Goal: Use online tool/utility: Utilize a website feature to perform a specific function

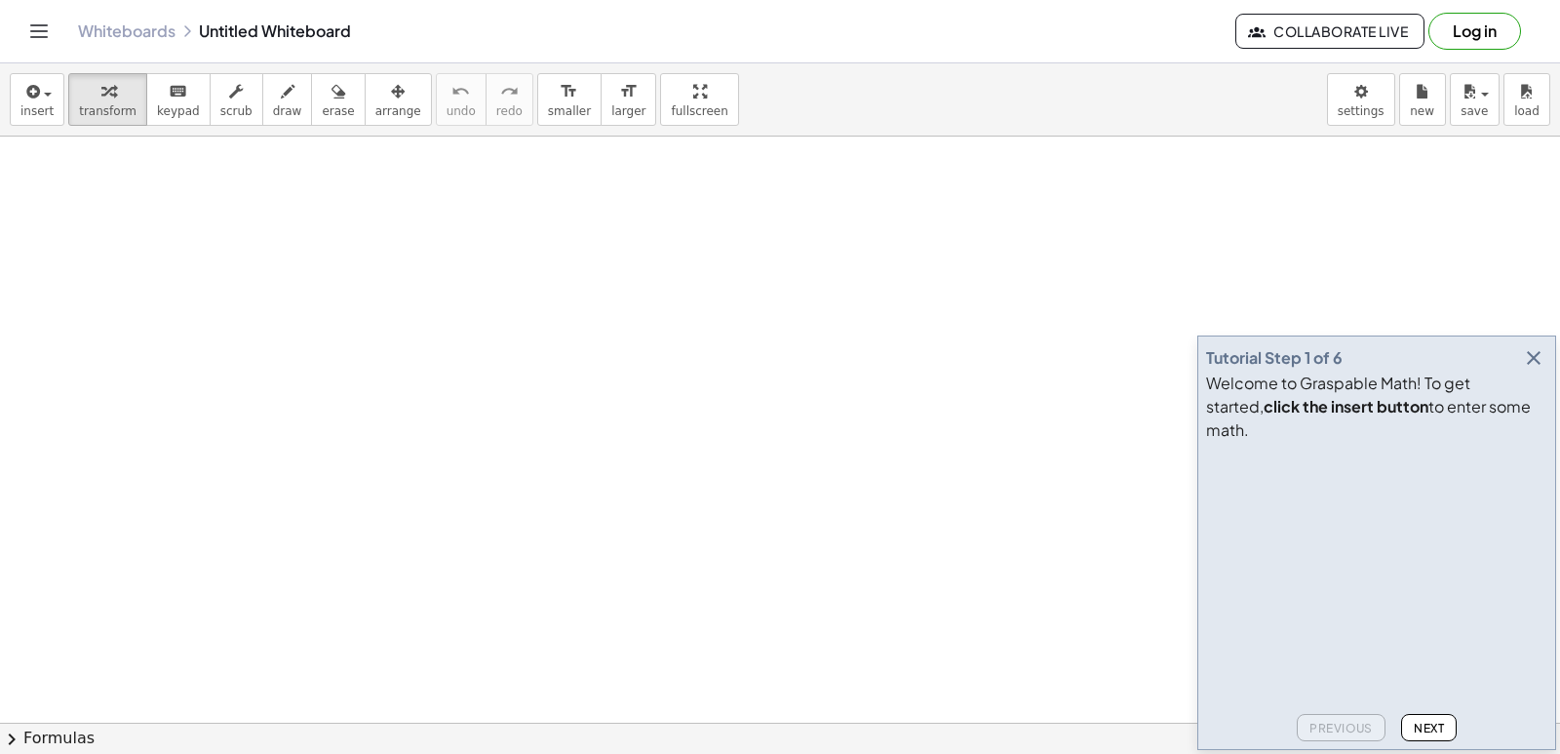
click at [1530, 370] on icon "button" at bounding box center [1533, 357] width 23 height 23
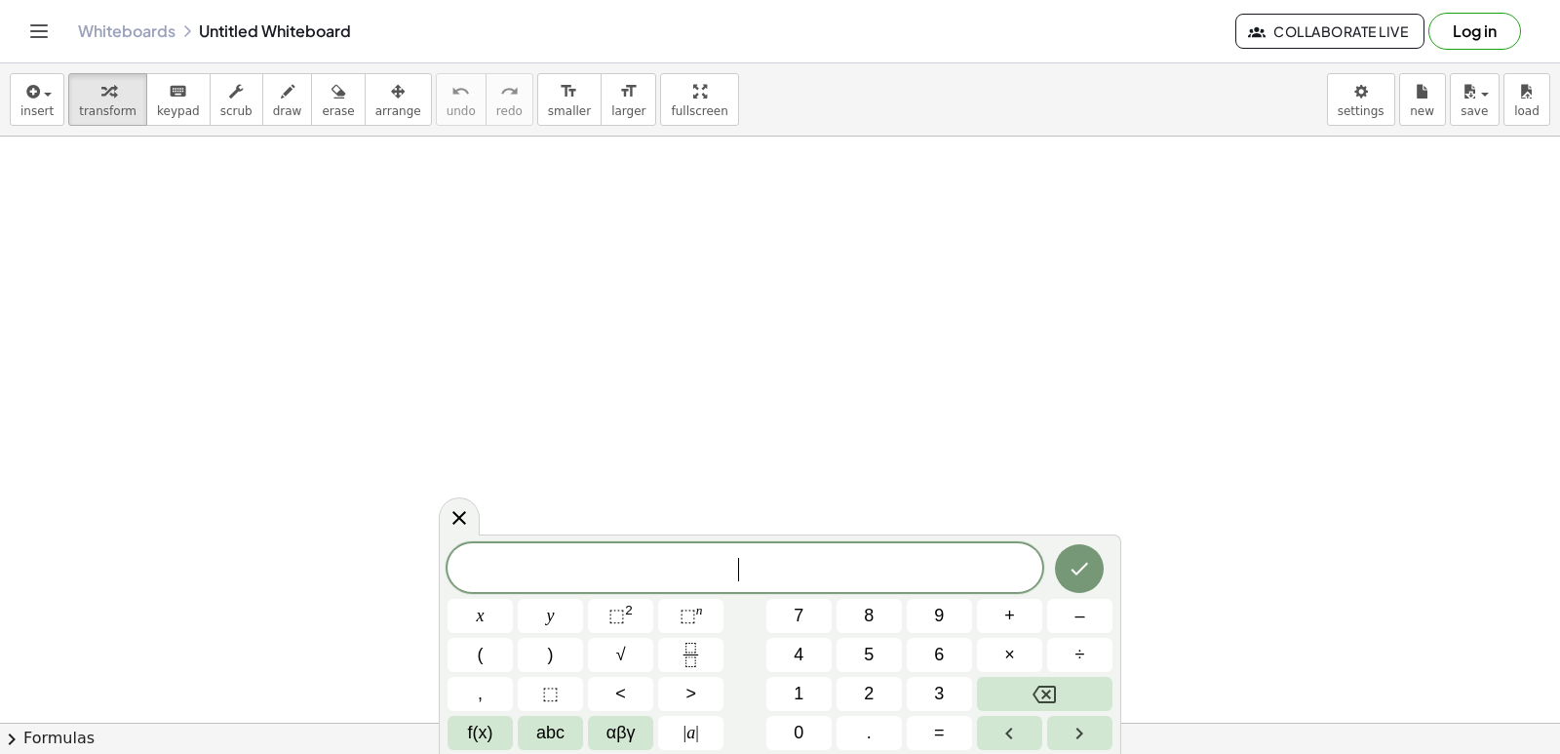
drag, startPoint x: 308, startPoint y: 376, endPoint x: 297, endPoint y: 365, distance: 15.9
click at [482, 622] on span "x" at bounding box center [481, 616] width 8 height 26
click at [624, 611] on span "⬚" at bounding box center [616, 615] width 17 height 20
click at [1076, 574] on icon "Done" at bounding box center [1079, 564] width 23 height 23
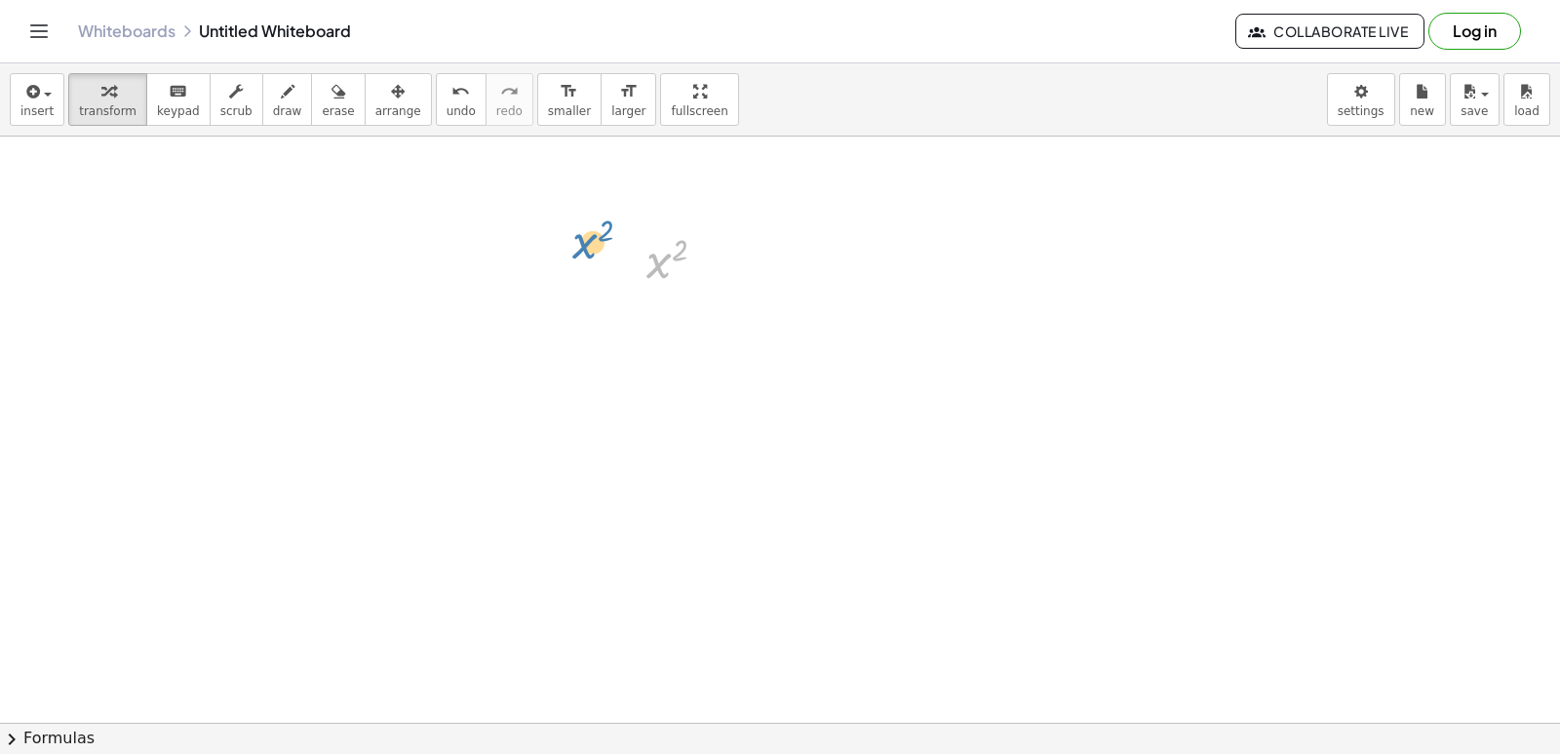
drag, startPoint x: 664, startPoint y: 267, endPoint x: 601, endPoint y: 237, distance: 70.2
click at [570, 546] on div at bounding box center [780, 723] width 1560 height 1172
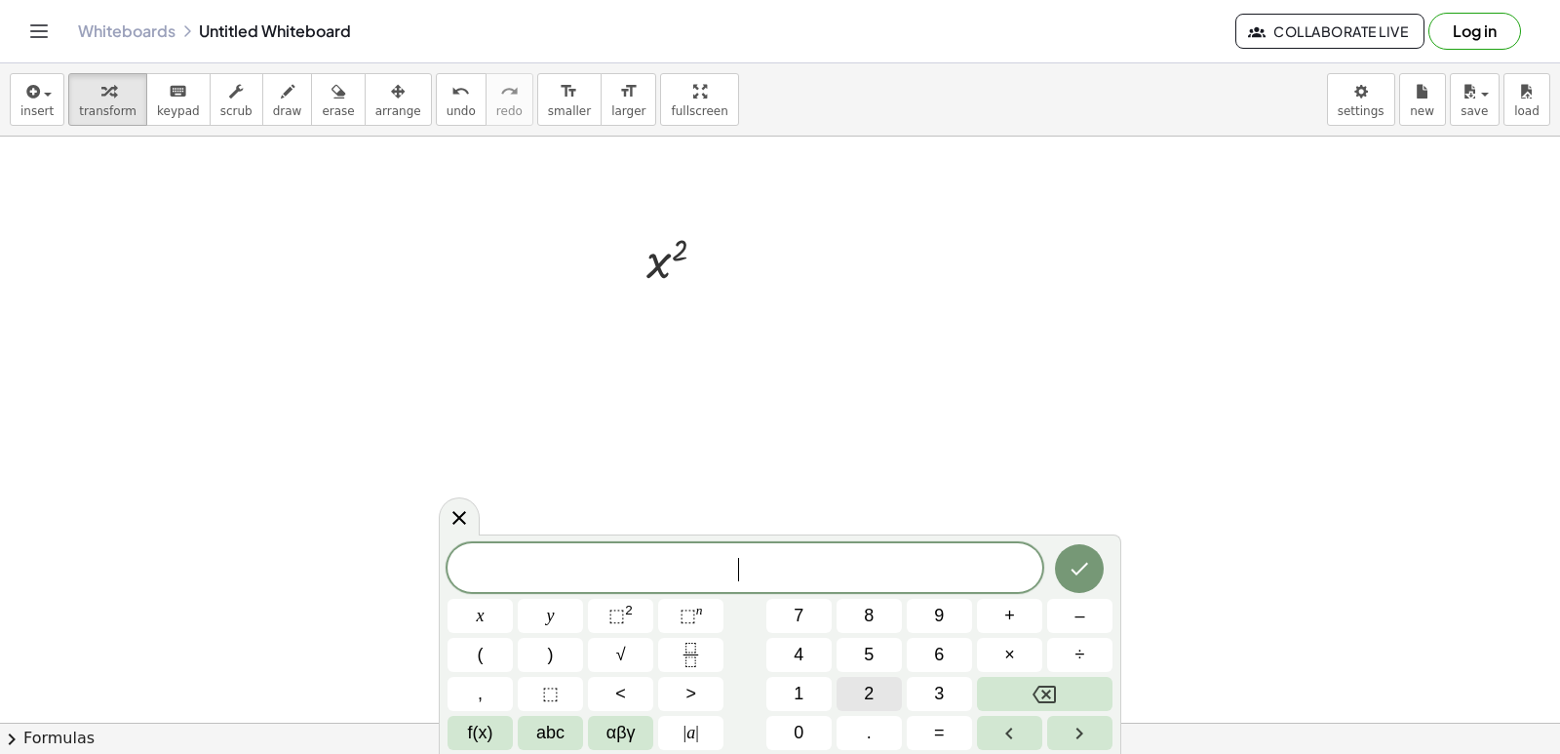
click at [849, 685] on button "2" at bounding box center [869, 694] width 65 height 34
click at [488, 611] on button "x" at bounding box center [480, 616] width 65 height 34
click at [1085, 577] on icon "Done" at bounding box center [1079, 568] width 23 height 23
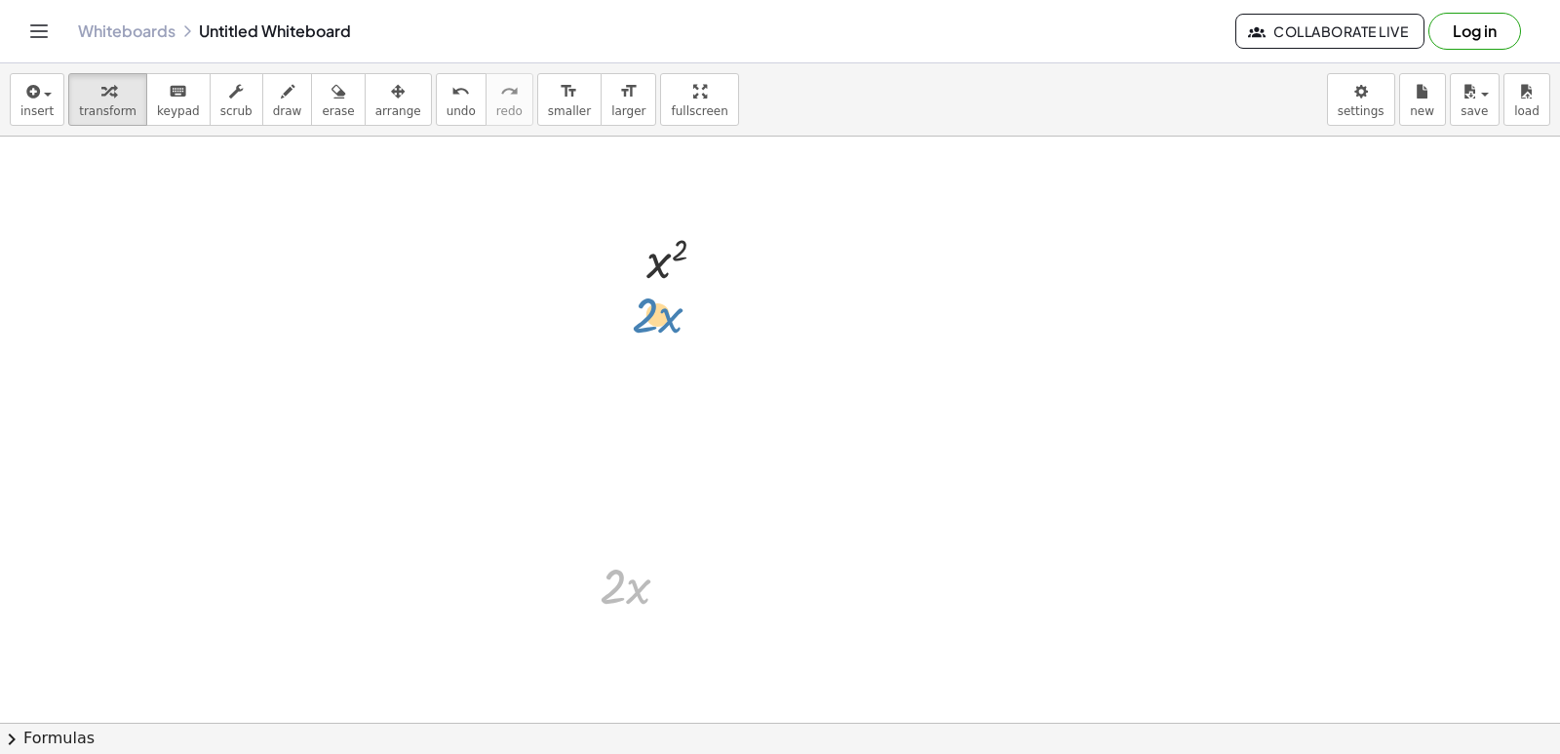
drag, startPoint x: 621, startPoint y: 584, endPoint x: 653, endPoint y: 313, distance: 273.0
drag, startPoint x: 634, startPoint y: 588, endPoint x: 680, endPoint y: 314, distance: 277.8
click at [675, 339] on div "x 2 · x · 2 · 2 · x" at bounding box center [780, 723] width 1560 height 1172
click at [375, 113] on span "arrange" at bounding box center [398, 111] width 46 height 14
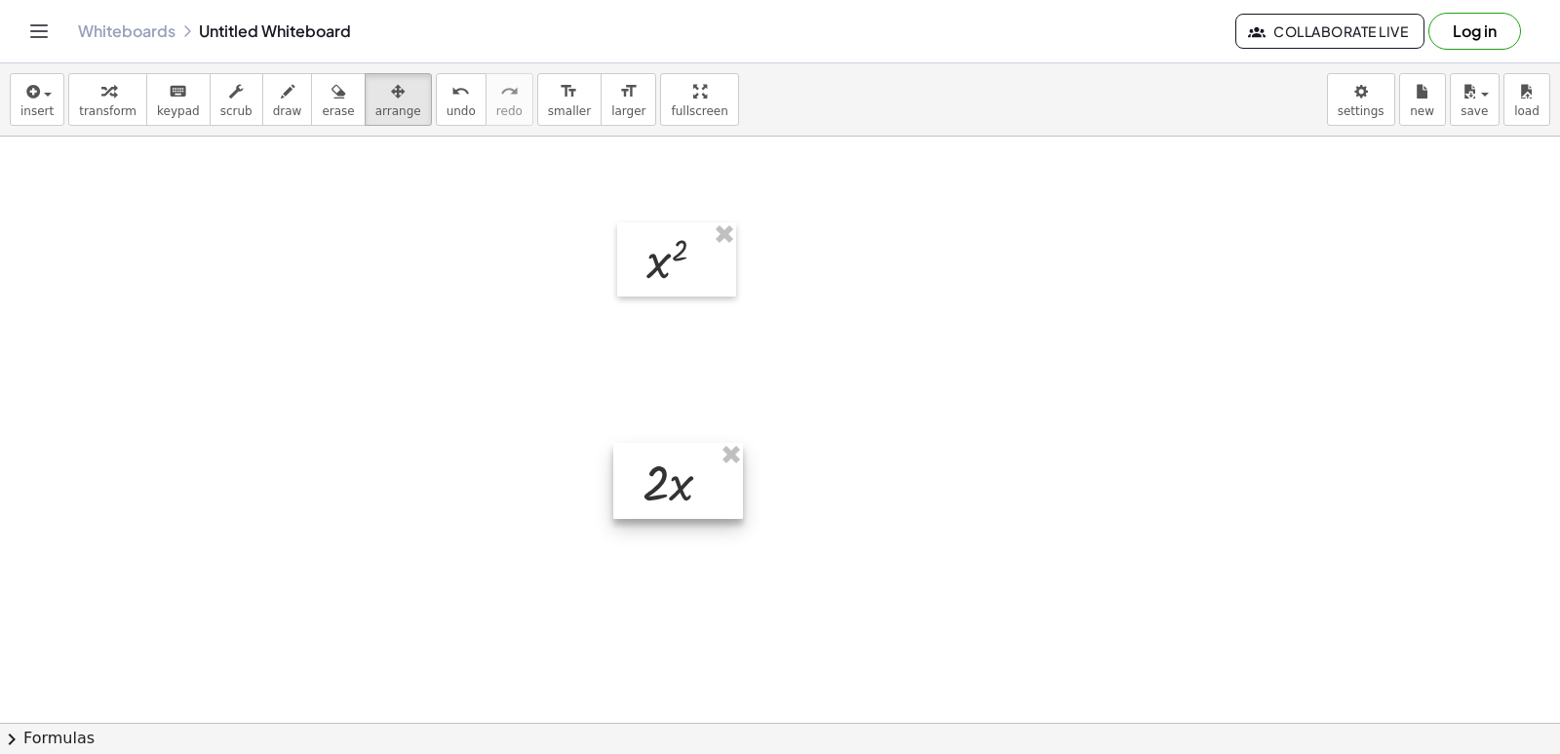
drag, startPoint x: 658, startPoint y: 601, endPoint x: 715, endPoint y: 431, distance: 178.8
click at [708, 483] on div at bounding box center [678, 481] width 130 height 76
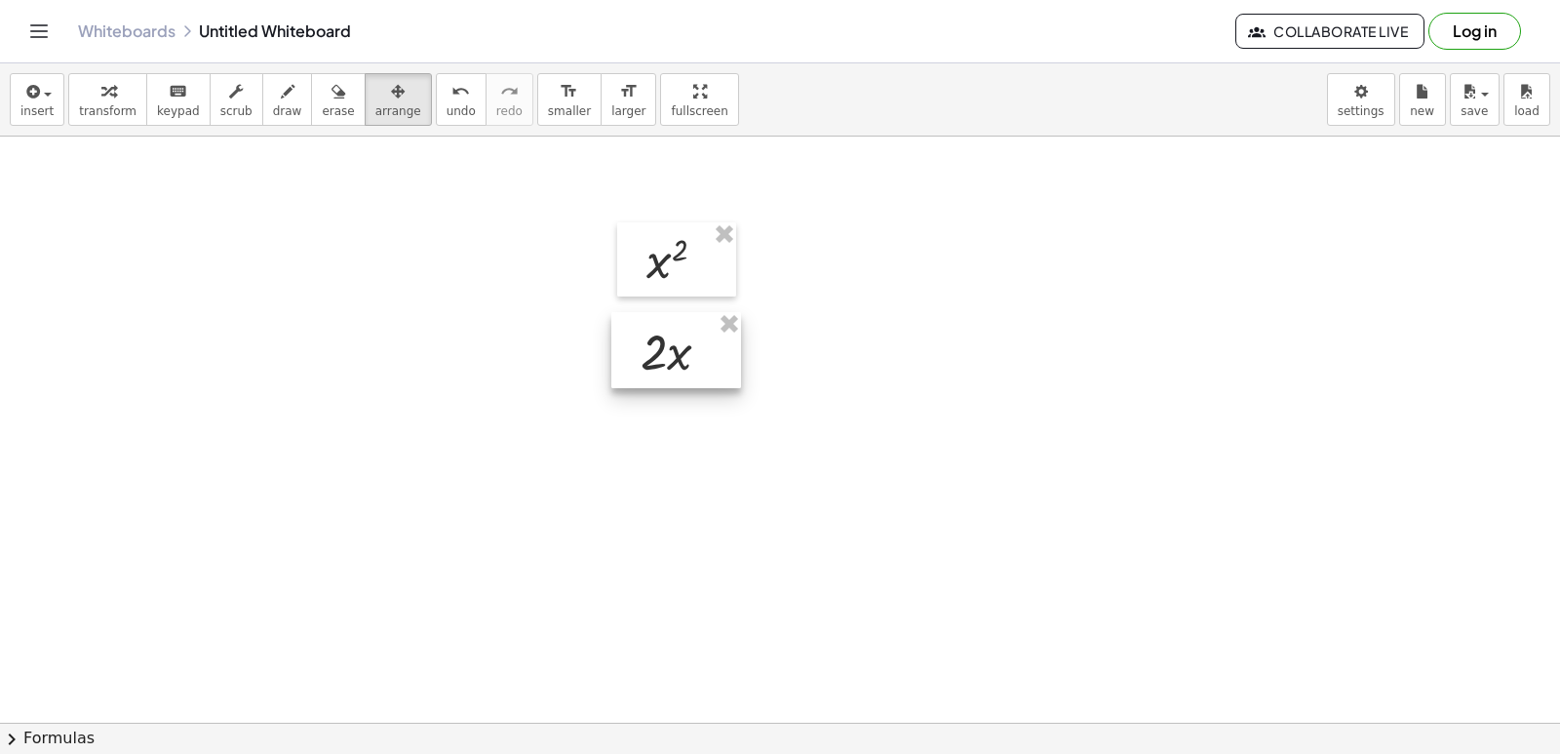
drag, startPoint x: 670, startPoint y: 486, endPoint x: 661, endPoint y: 370, distance: 116.4
click at [661, 370] on div at bounding box center [676, 350] width 130 height 76
click at [371, 120] on button "arrange" at bounding box center [398, 99] width 67 height 53
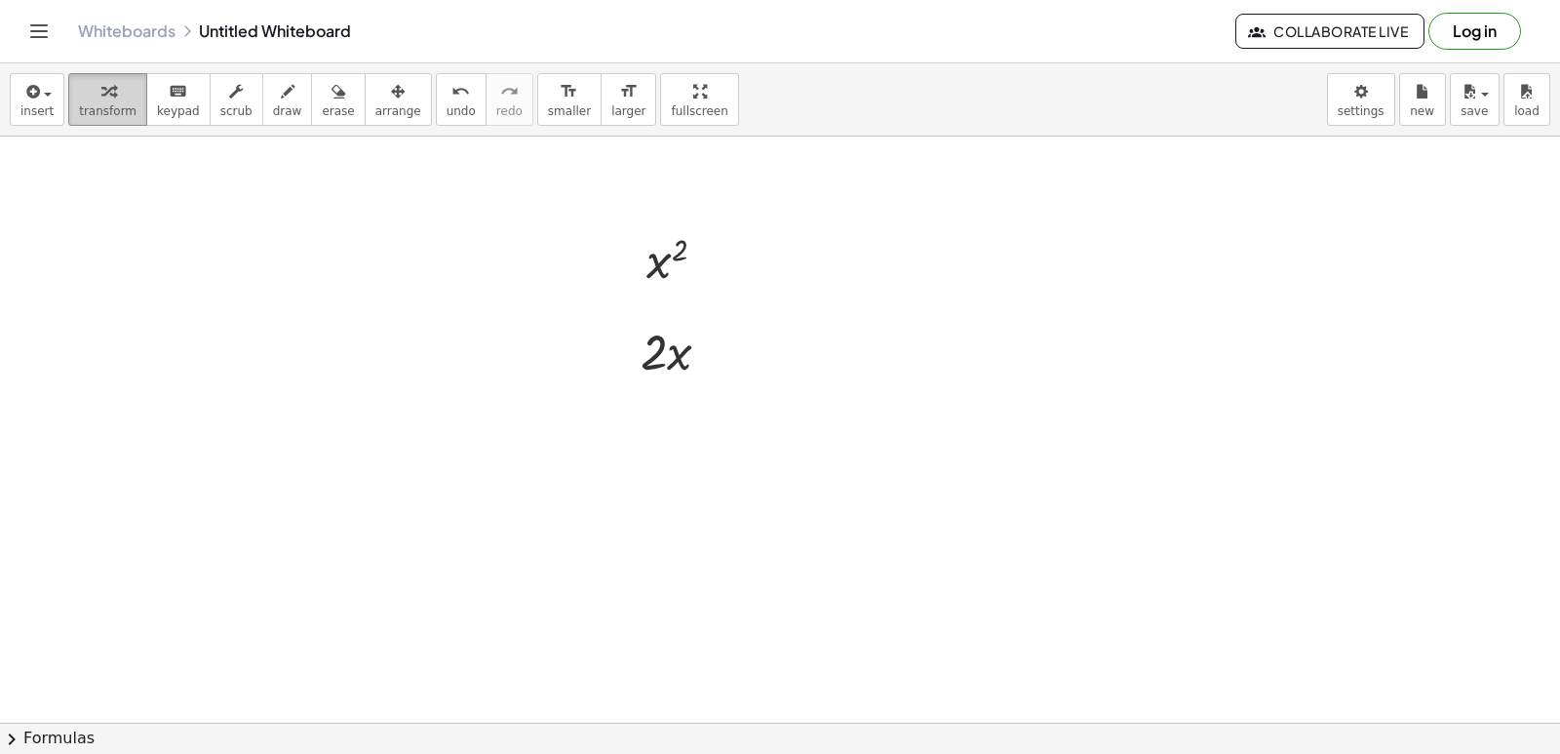
click at [107, 107] on span "transform" at bounding box center [108, 111] width 58 height 14
click at [755, 594] on div at bounding box center [780, 723] width 1560 height 1172
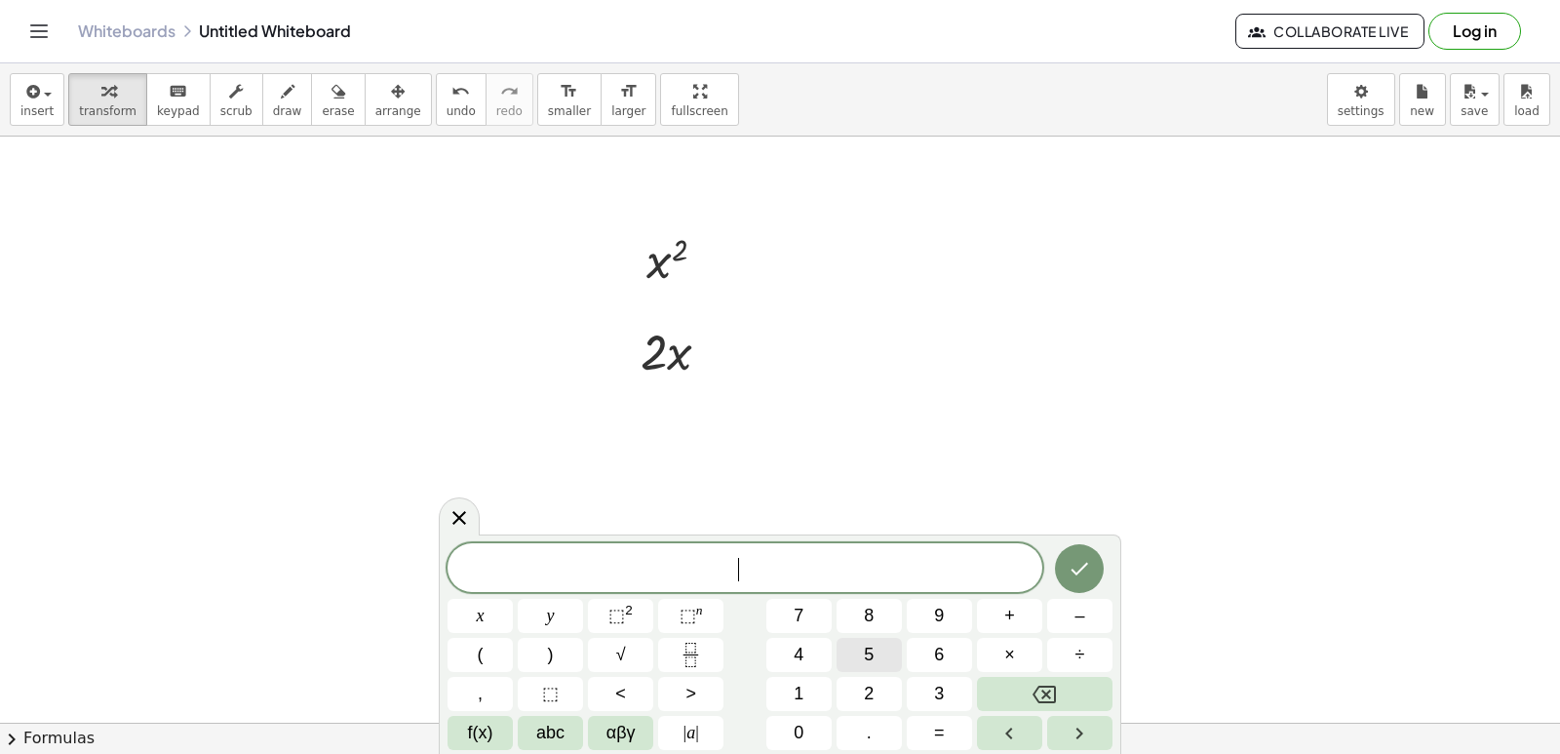
click at [870, 667] on span "5" at bounding box center [869, 655] width 10 height 26
click at [492, 615] on button "x" at bounding box center [480, 616] width 65 height 34
click at [683, 622] on span "⬚" at bounding box center [688, 615] width 17 height 20
click at [789, 661] on button "4" at bounding box center [798, 655] width 65 height 34
click at [1077, 556] on icon "Done" at bounding box center [1079, 564] width 23 height 23
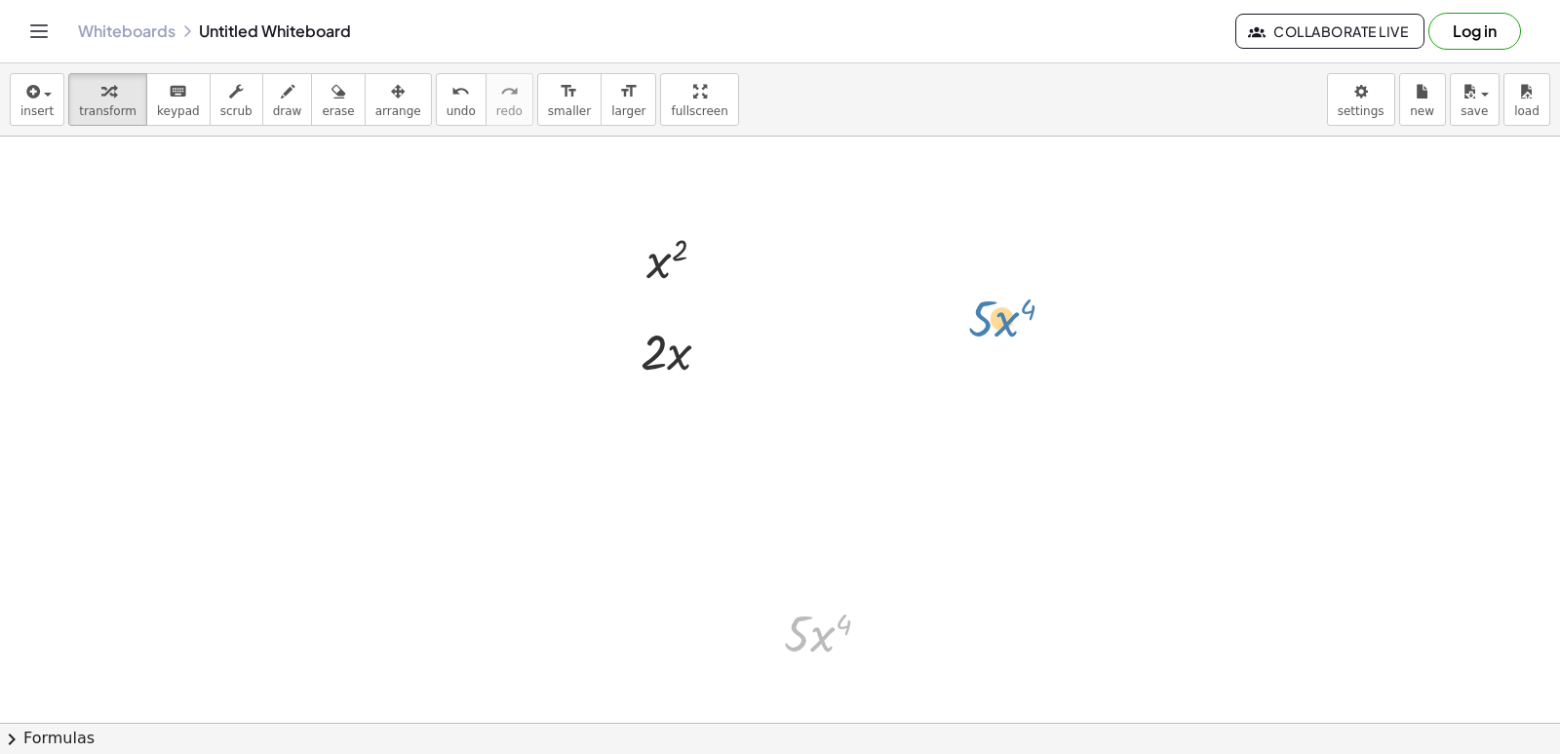
drag, startPoint x: 834, startPoint y: 655, endPoint x: 1018, endPoint y: 341, distance: 364.0
click at [1018, 341] on div "x 2 · 2 · x · x 4 · 5 · 5 · x 4" at bounding box center [780, 723] width 1560 height 1172
click at [375, 105] on span "arrange" at bounding box center [398, 111] width 46 height 14
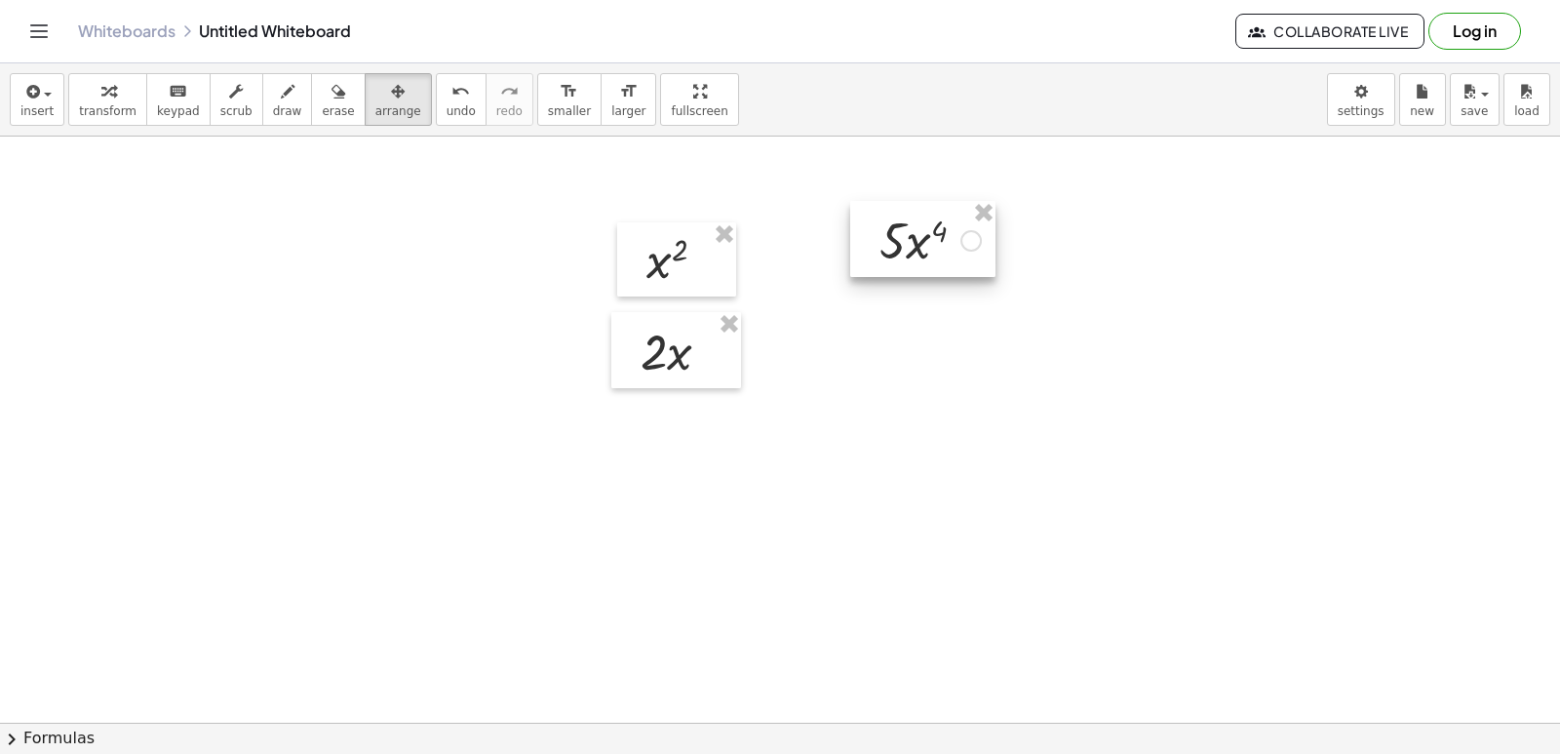
drag, startPoint x: 793, startPoint y: 643, endPoint x: 863, endPoint y: 249, distance: 400.1
click at [888, 251] on div at bounding box center [922, 239] width 145 height 76
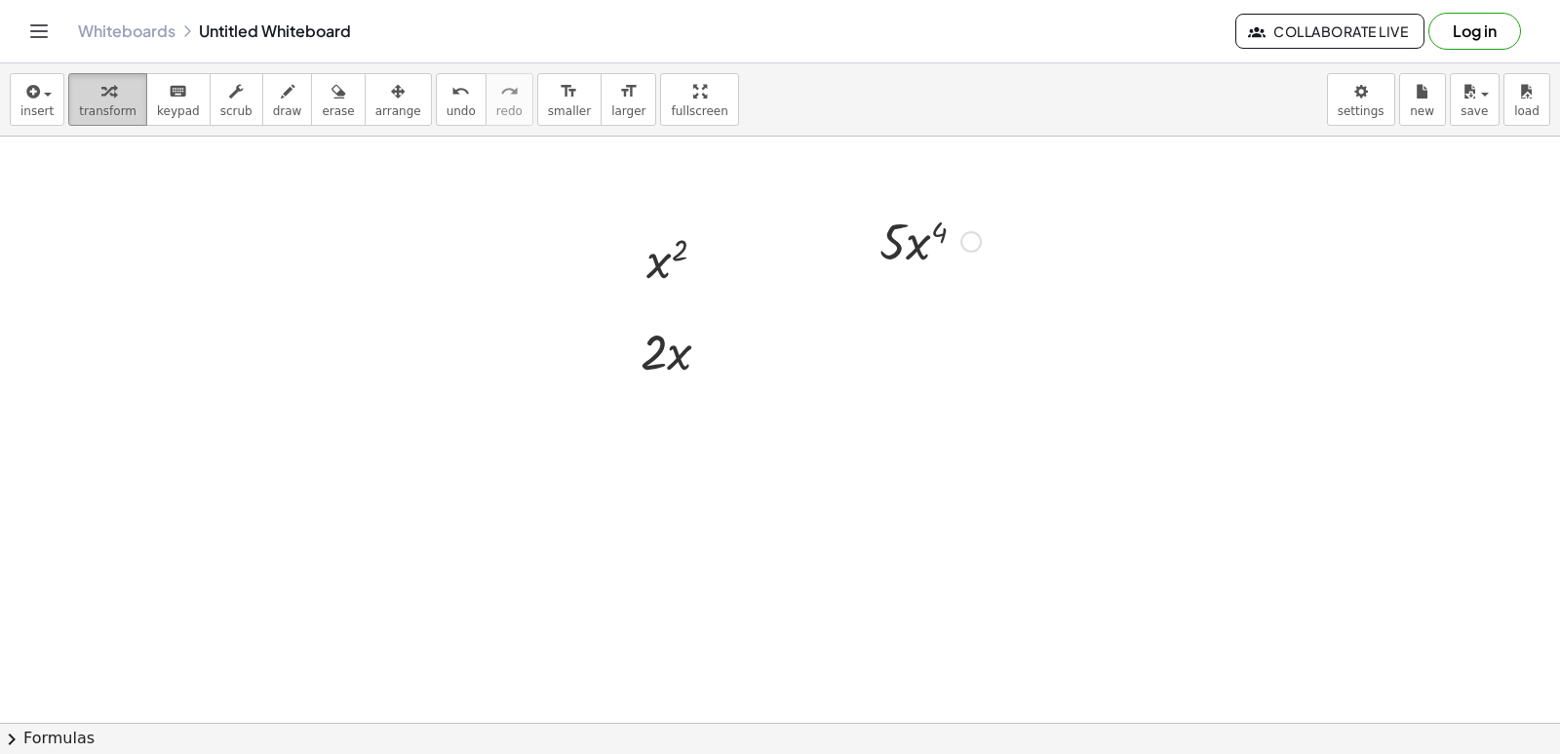
click at [104, 101] on icon "button" at bounding box center [108, 91] width 14 height 23
click at [688, 567] on div at bounding box center [780, 723] width 1560 height 1172
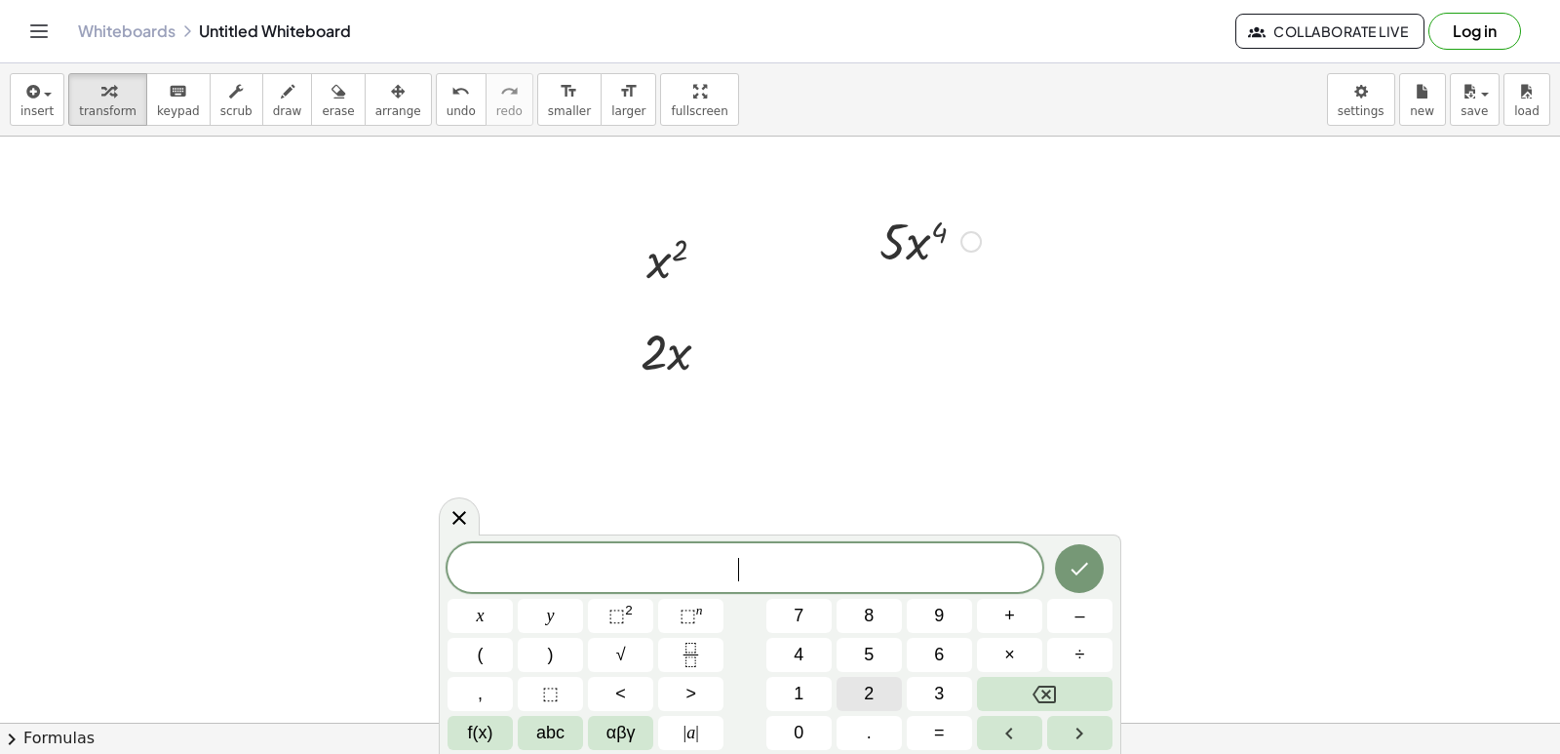
click at [859, 686] on button "2" at bounding box center [869, 694] width 65 height 34
click at [806, 719] on button "0" at bounding box center [798, 733] width 65 height 34
click at [493, 620] on button "x" at bounding box center [480, 616] width 65 height 34
click at [664, 620] on button "⬚ n" at bounding box center [690, 616] width 65 height 34
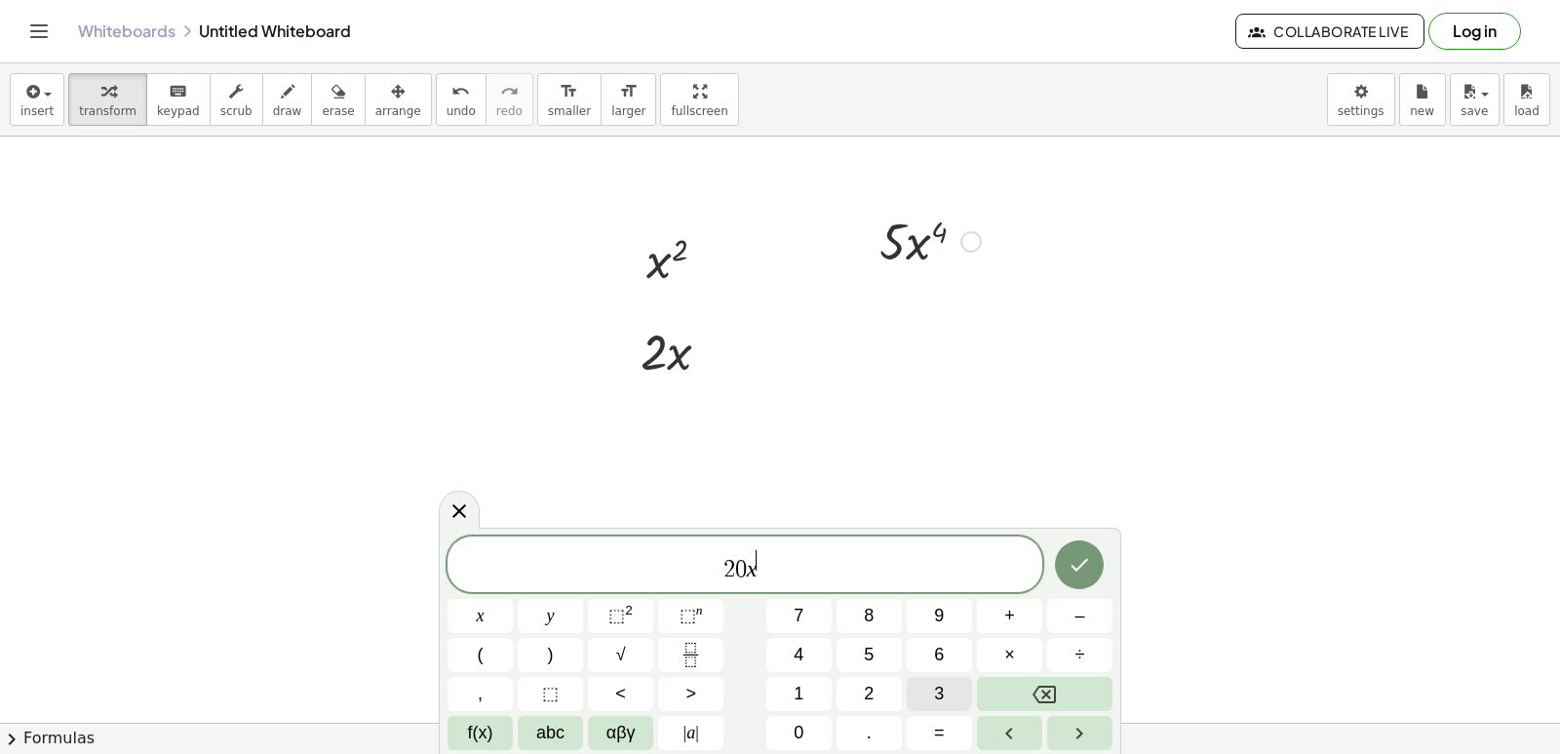
click at [913, 691] on button "3" at bounding box center [939, 694] width 65 height 34
click at [1095, 571] on button "Done" at bounding box center [1079, 564] width 49 height 49
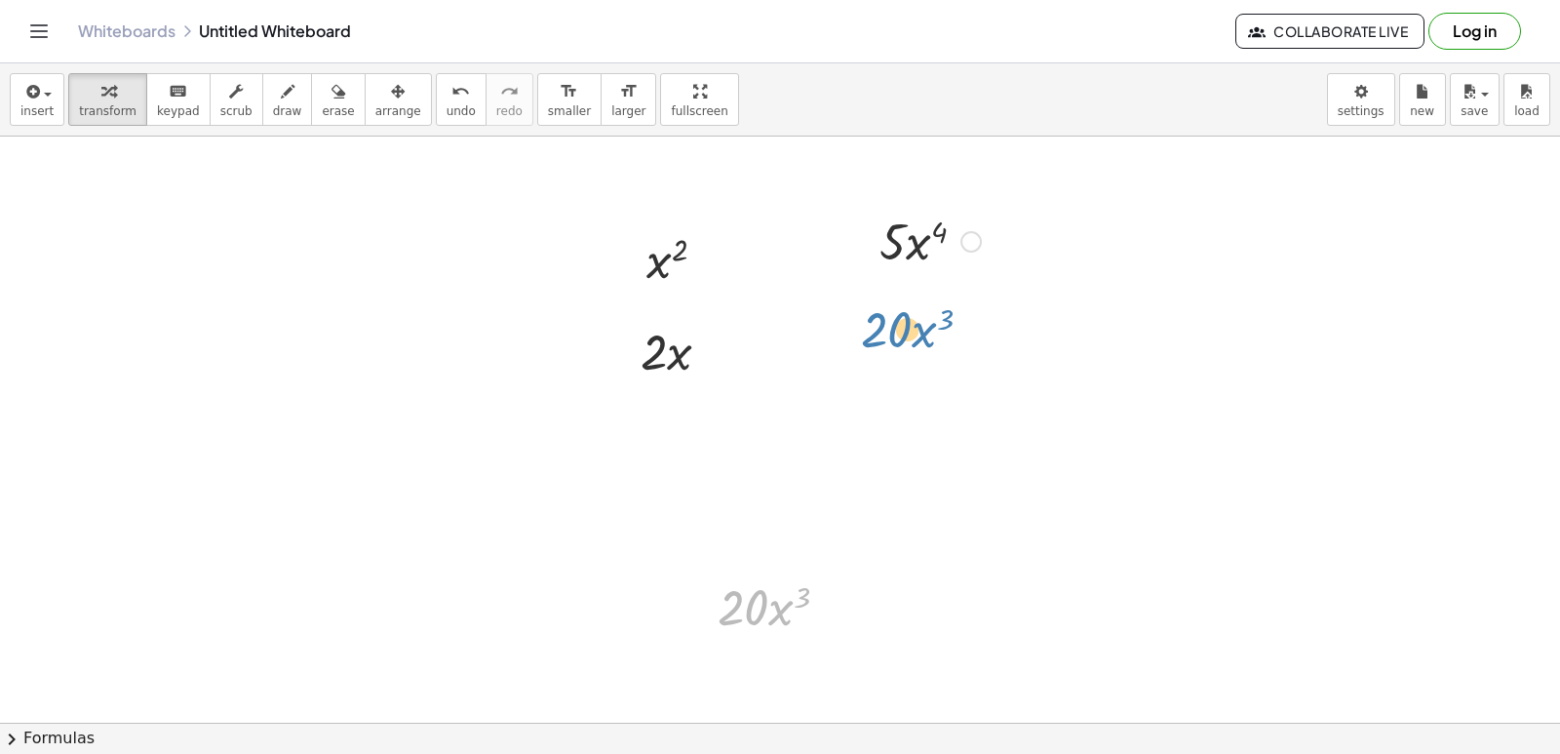
drag, startPoint x: 748, startPoint y: 624, endPoint x: 891, endPoint y: 347, distance: 311.8
click at [891, 347] on div "x 2 · 2 · x · 5 · x 4 · 20 · x 3 · 20 · x 3" at bounding box center [780, 723] width 1560 height 1172
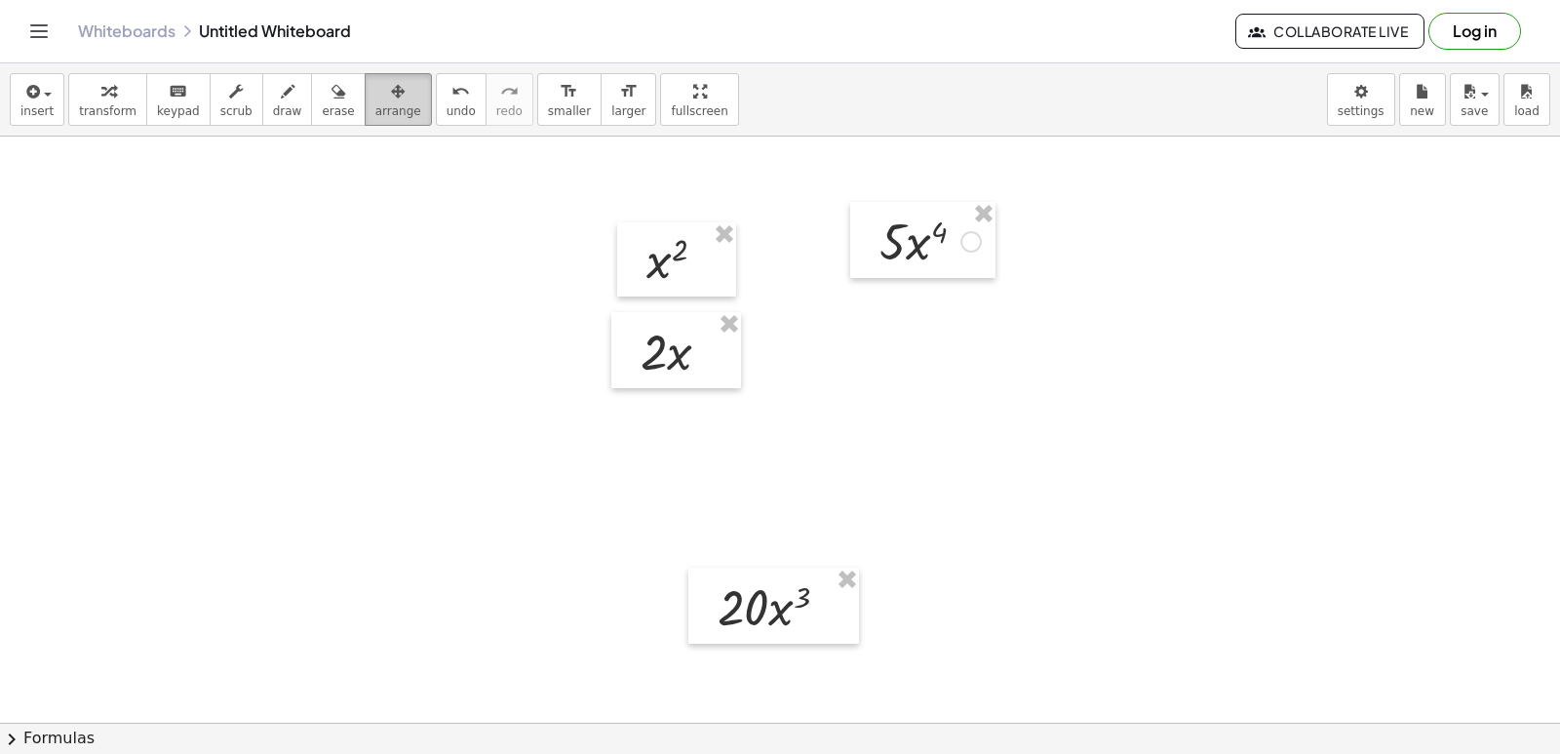
click at [375, 105] on span "arrange" at bounding box center [398, 111] width 46 height 14
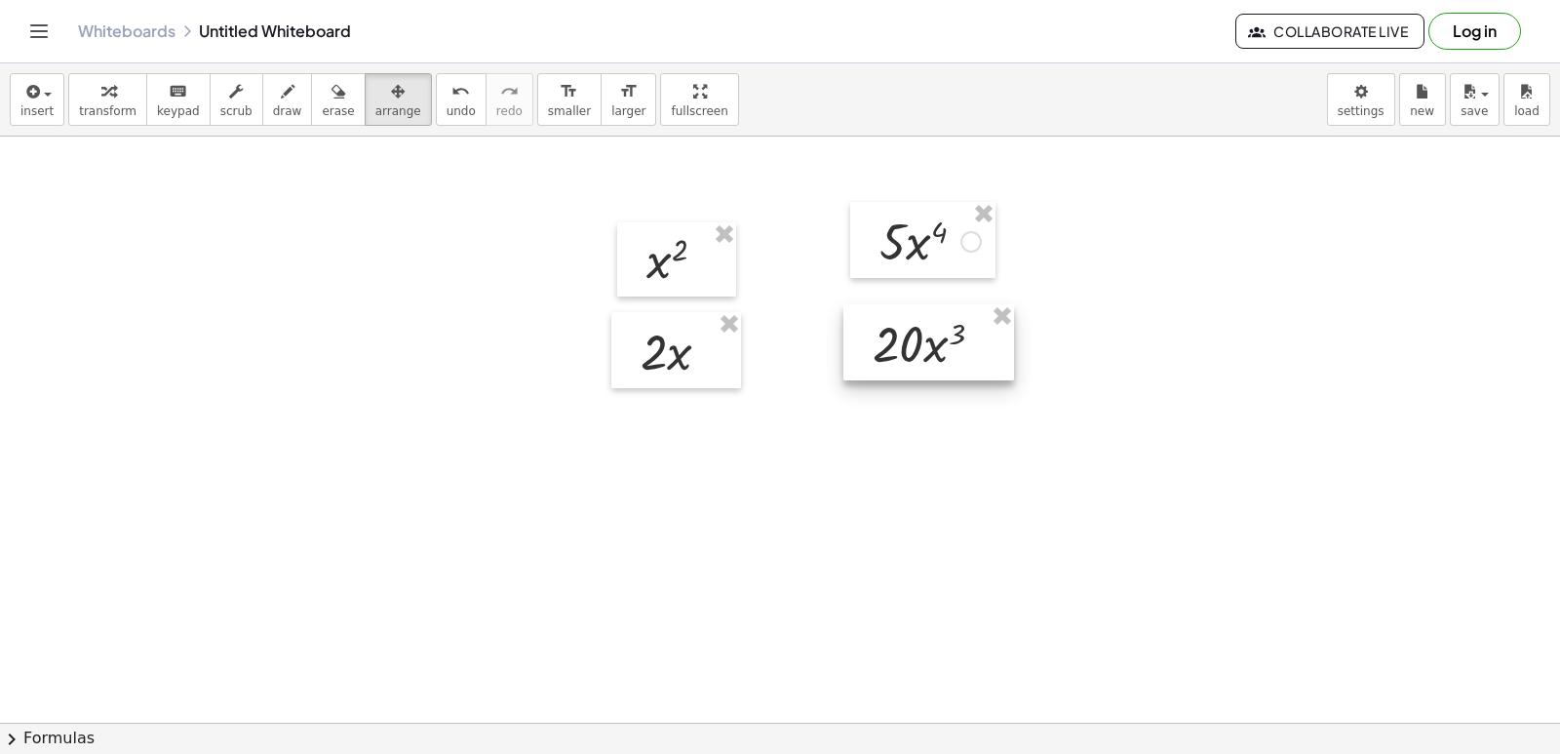
drag, startPoint x: 755, startPoint y: 619, endPoint x: 910, endPoint y: 356, distance: 305.5
click at [910, 356] on div at bounding box center [928, 342] width 171 height 76
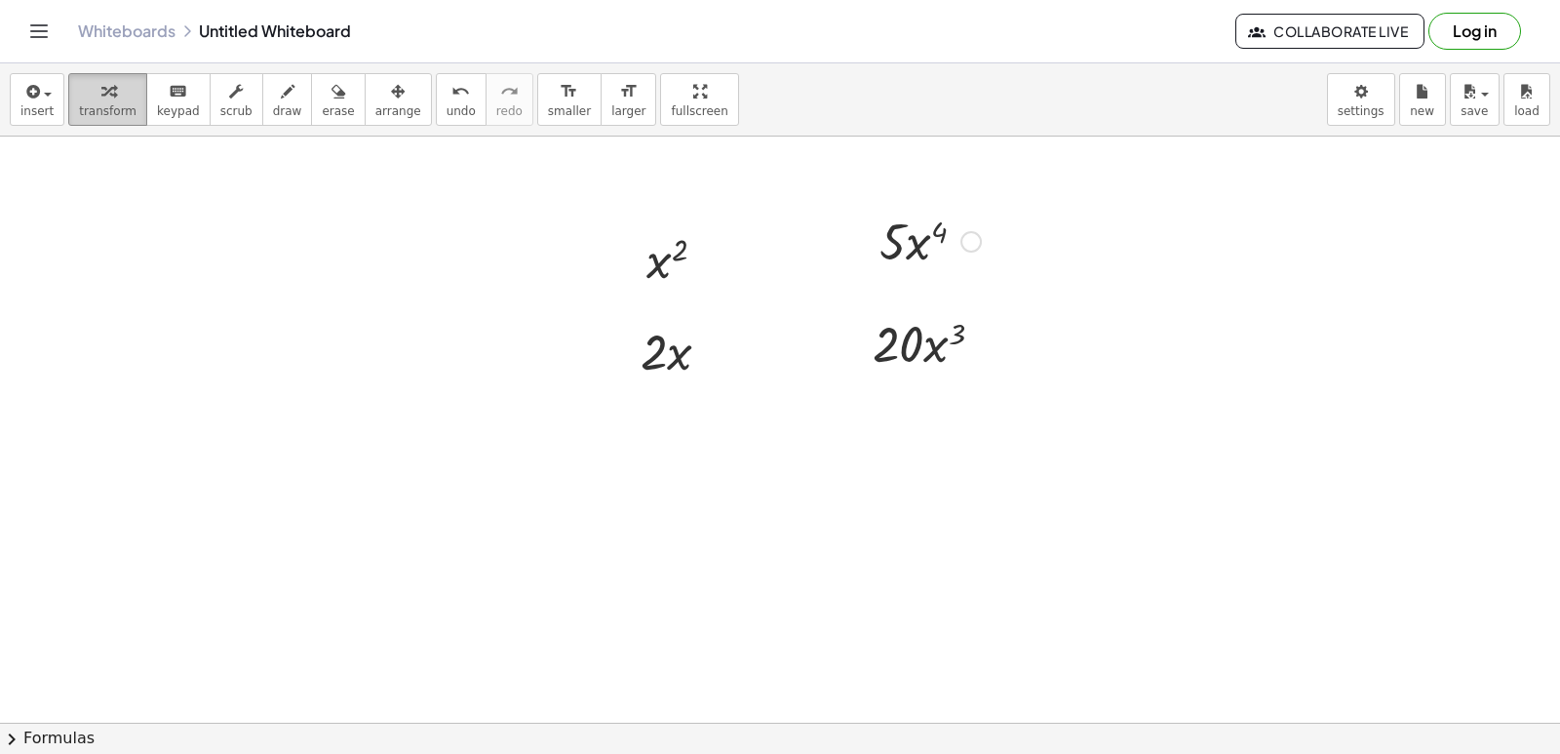
click at [108, 108] on span "transform" at bounding box center [108, 111] width 58 height 14
click at [680, 602] on div at bounding box center [780, 723] width 1560 height 1172
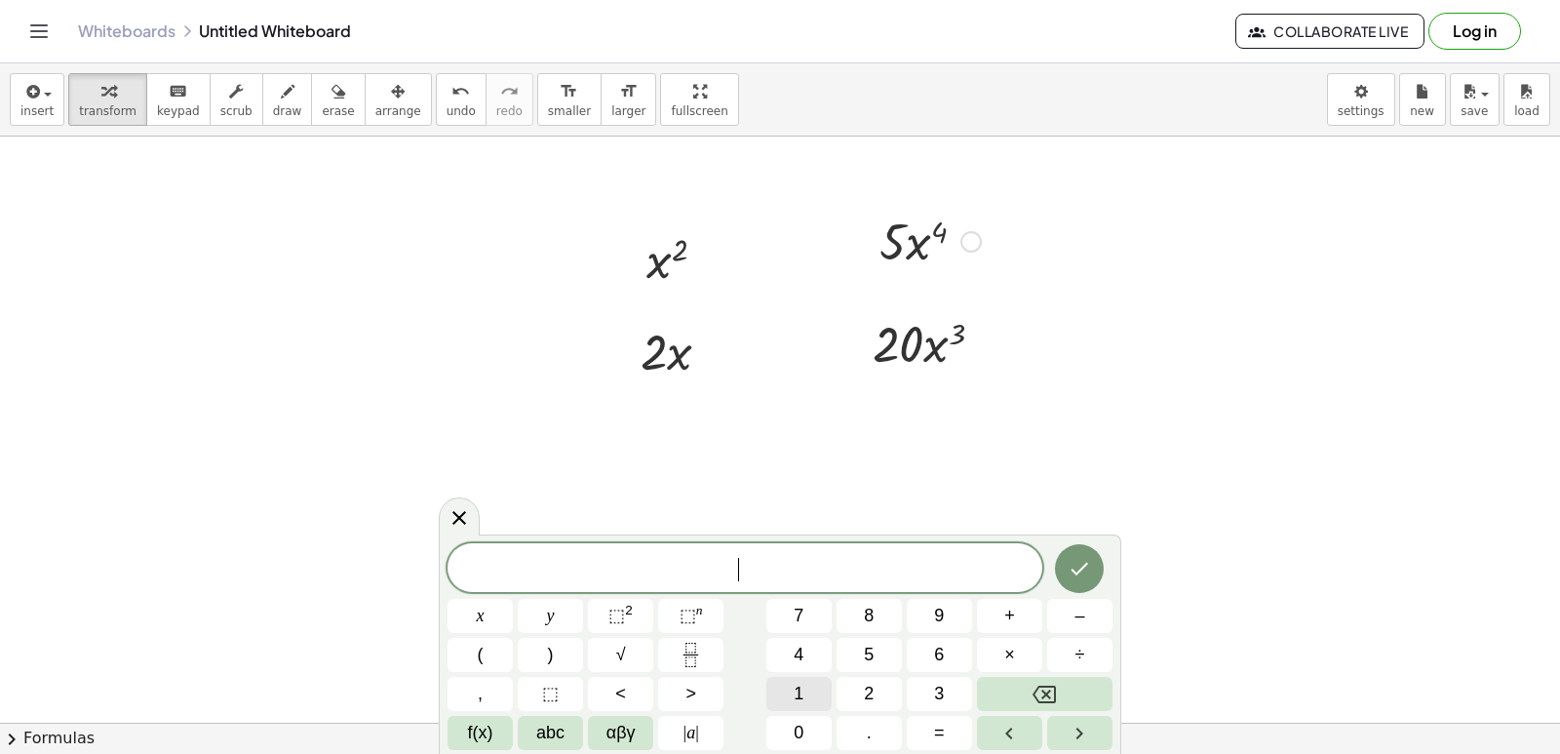
click at [819, 701] on button "1" at bounding box center [798, 694] width 65 height 34
click at [806, 730] on button "0" at bounding box center [798, 733] width 65 height 34
click at [497, 615] on button "x" at bounding box center [480, 616] width 65 height 34
click at [683, 617] on span "⬚" at bounding box center [688, 615] width 17 height 20
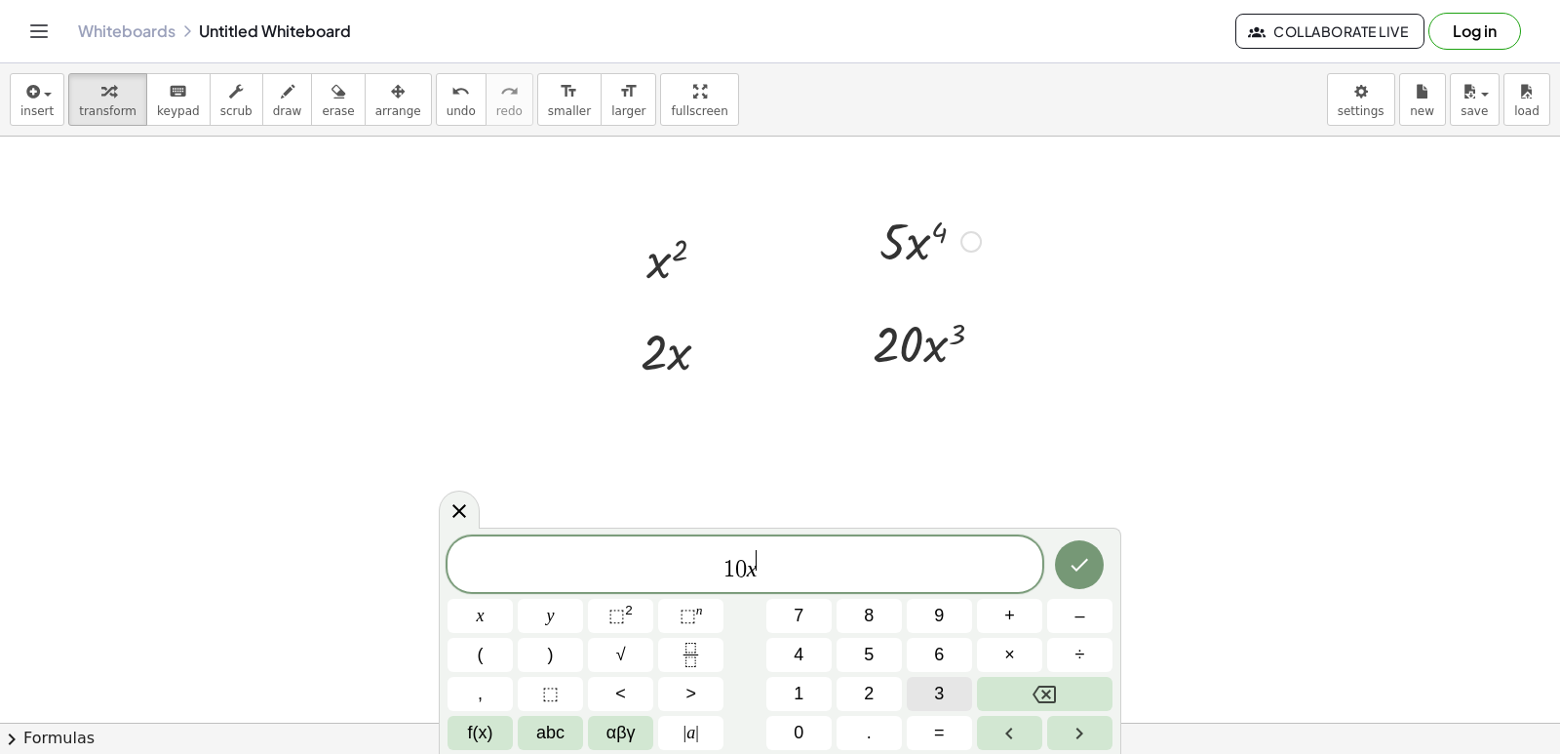
click at [941, 698] on span "3" at bounding box center [939, 694] width 10 height 26
click at [793, 570] on span "1 0 x 3 ​" at bounding box center [745, 565] width 595 height 35
click at [1009, 625] on span "+" at bounding box center [1009, 616] width 11 height 26
click at [858, 693] on button "2" at bounding box center [869, 694] width 65 height 34
click at [487, 613] on button "x" at bounding box center [480, 616] width 65 height 34
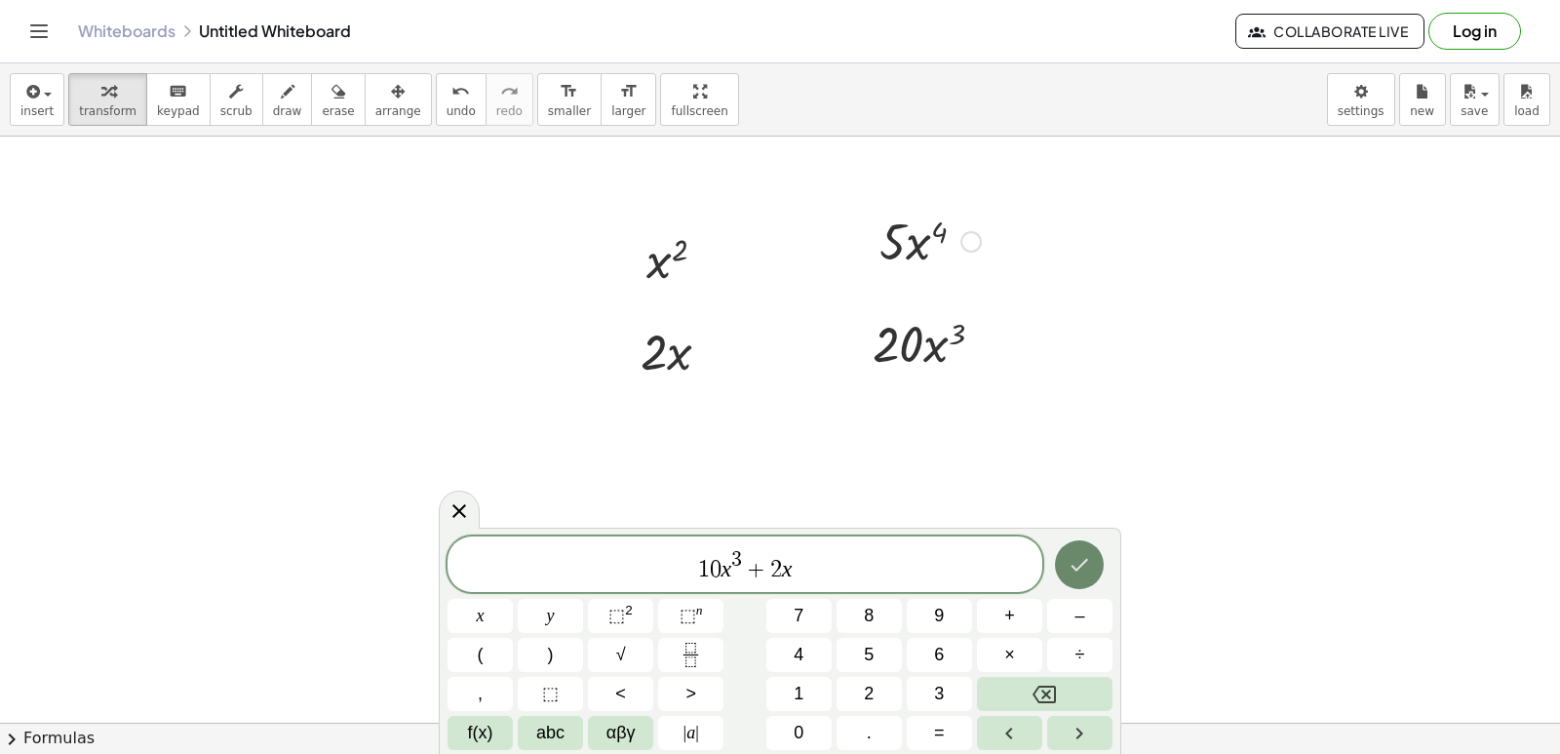
click at [1091, 569] on icon "Done" at bounding box center [1079, 564] width 23 height 23
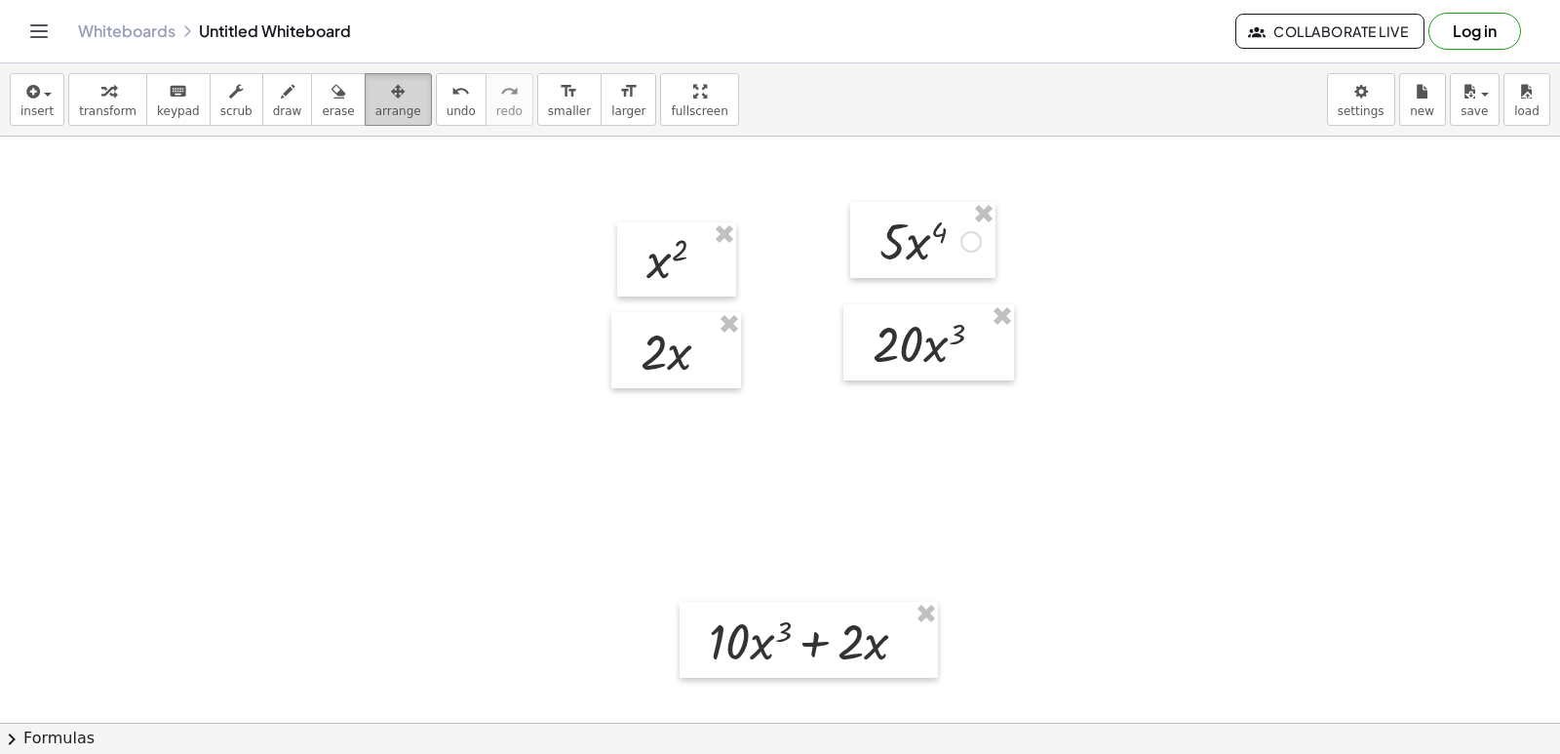
click at [389, 108] on button "arrange" at bounding box center [398, 99] width 67 height 53
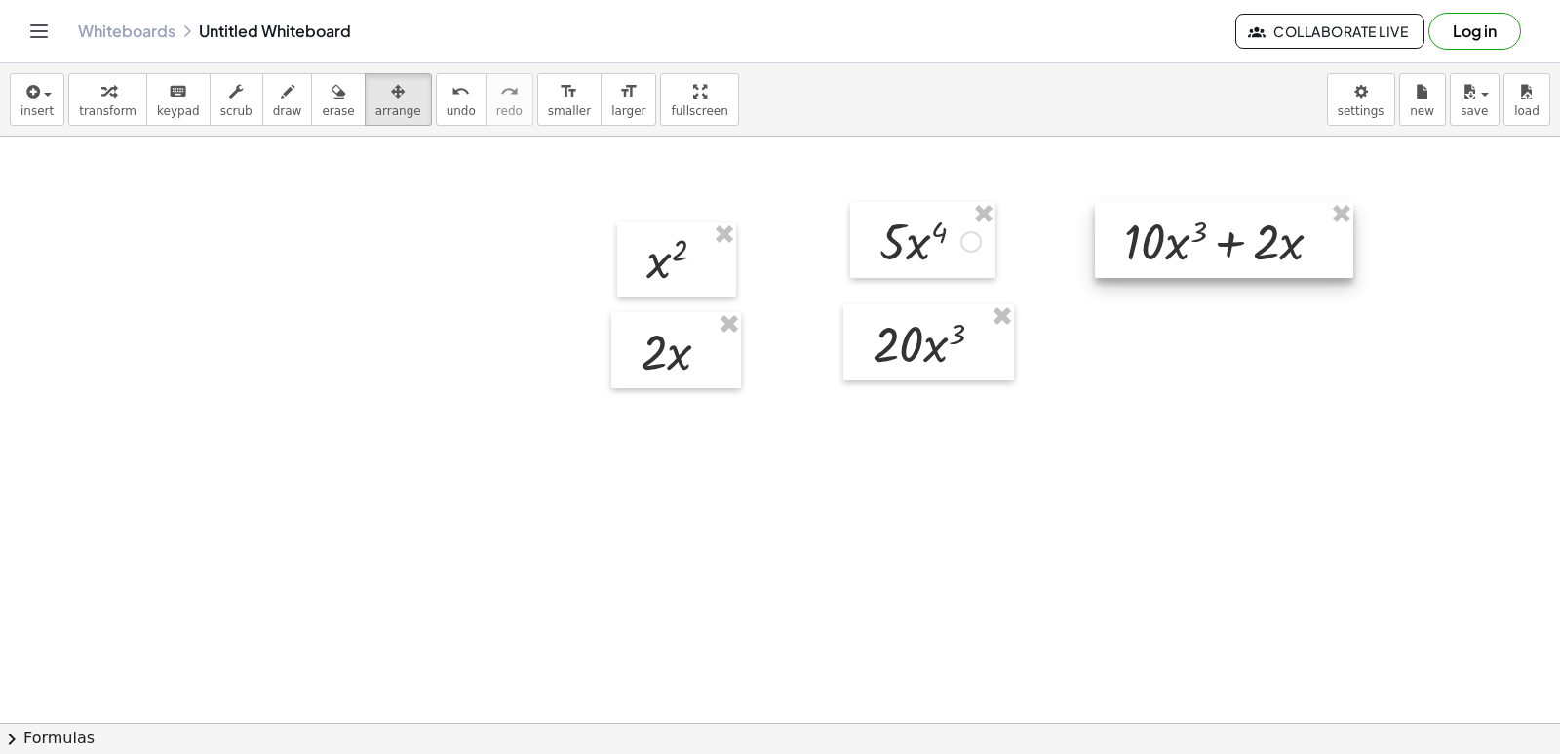
drag, startPoint x: 812, startPoint y: 639, endPoint x: 1232, endPoint y: 234, distance: 583.4
click at [1228, 239] on div at bounding box center [1224, 240] width 258 height 76
click at [1235, 231] on div at bounding box center [1224, 240] width 258 height 76
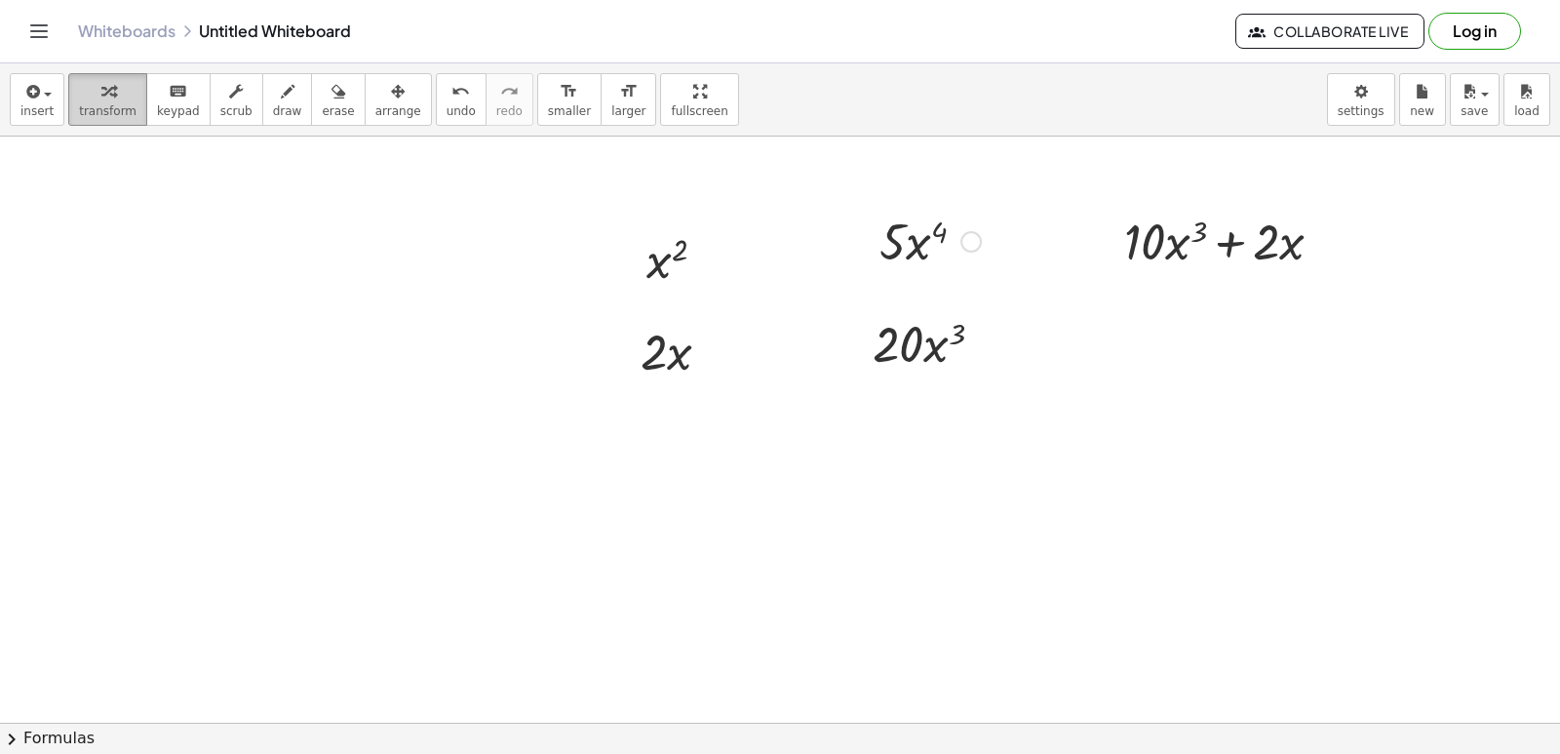
click at [111, 96] on div "button" at bounding box center [108, 90] width 58 height 23
click at [556, 557] on div at bounding box center [780, 723] width 1560 height 1172
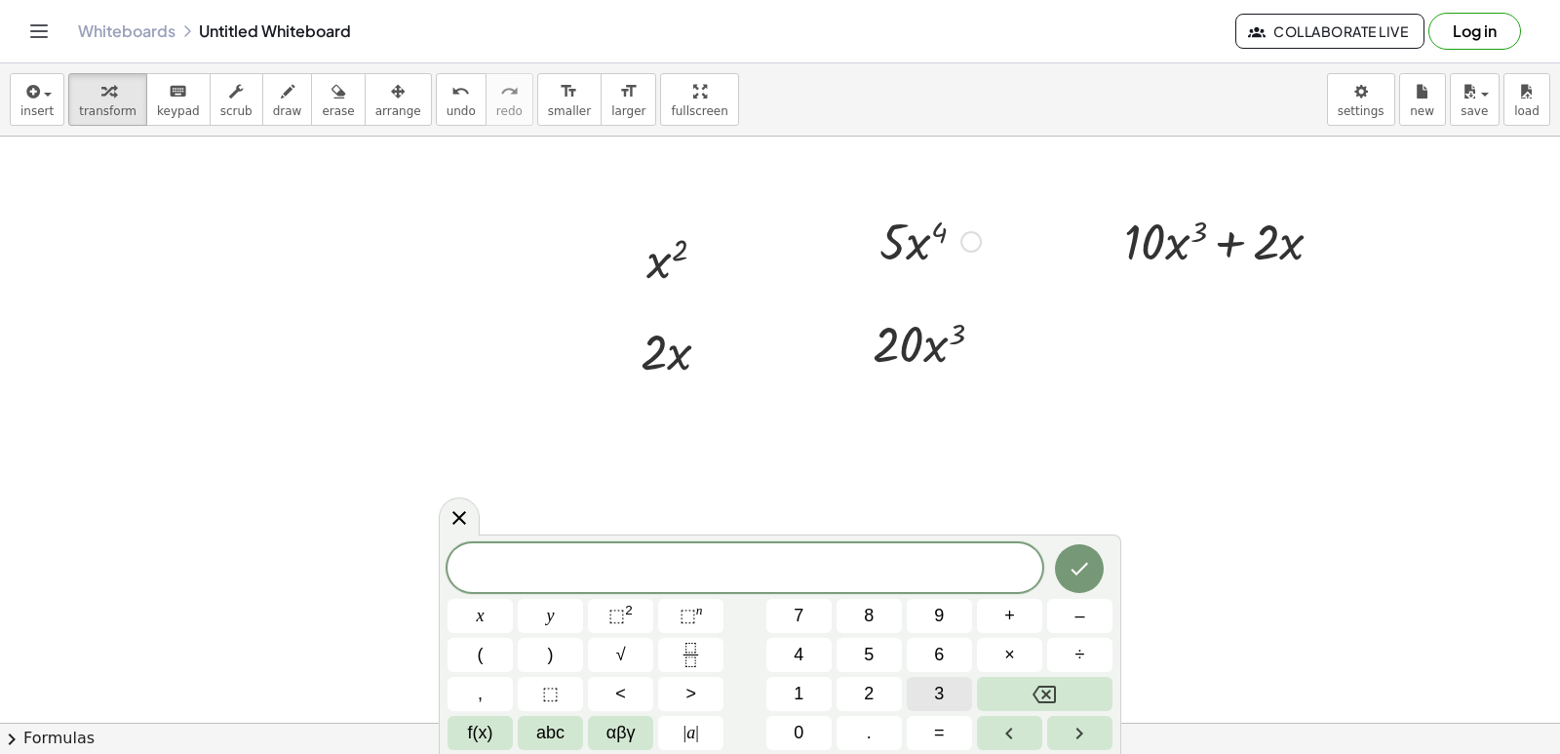
click at [927, 702] on button "3" at bounding box center [939, 694] width 65 height 34
click at [978, 658] on button "×" at bounding box center [1009, 655] width 65 height 34
click at [788, 692] on button "1" at bounding box center [798, 694] width 65 height 34
click at [800, 725] on span "0" at bounding box center [799, 733] width 10 height 26
click at [474, 611] on button "x" at bounding box center [480, 616] width 65 height 34
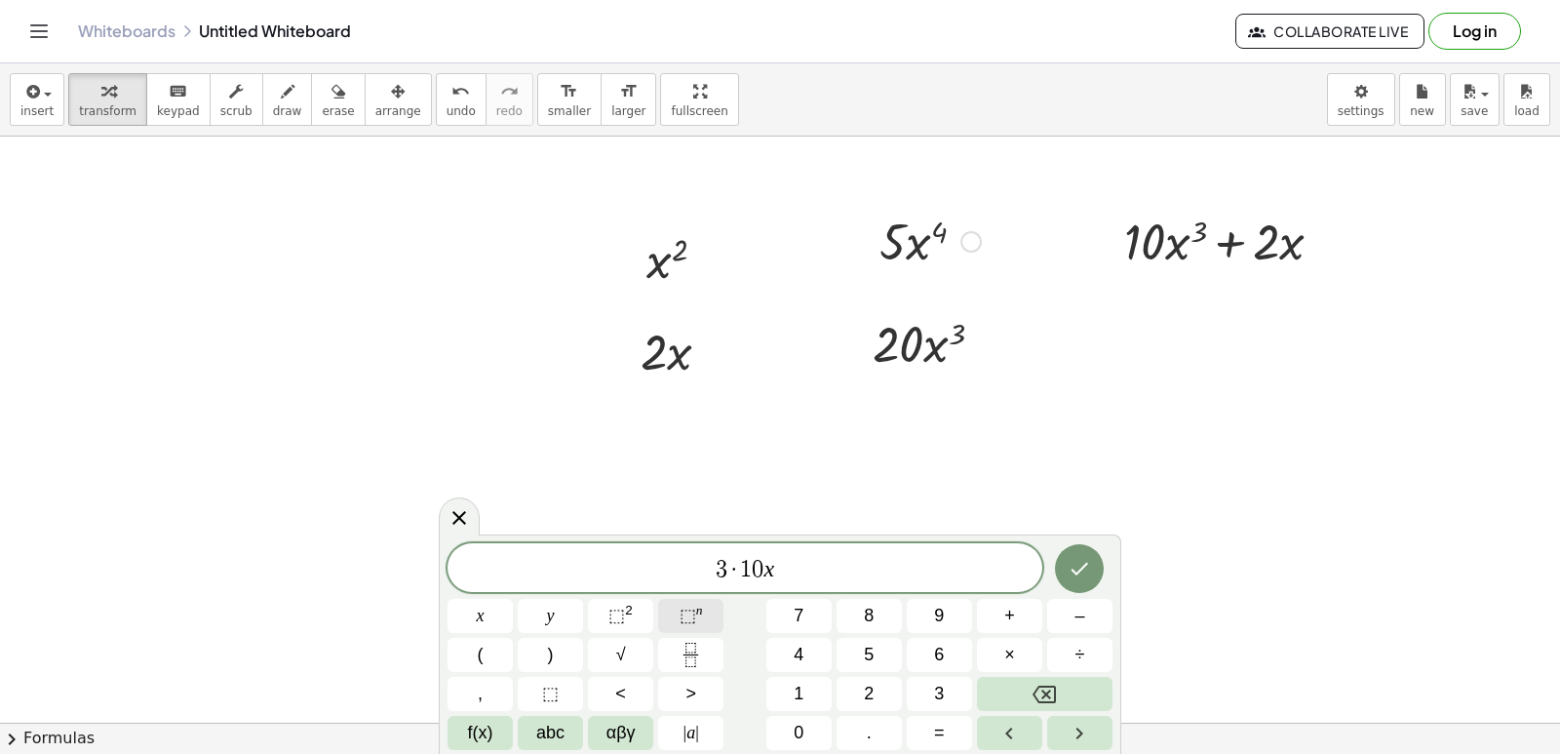
click at [694, 615] on span "⬚" at bounding box center [688, 615] width 17 height 20
click at [924, 696] on button "3" at bounding box center [939, 694] width 65 height 34
click at [808, 568] on span "3 · 1 0 x 3 ​" at bounding box center [745, 565] width 595 height 35
click at [780, 553] on span "3 · 1 0 x 3 ​" at bounding box center [745, 565] width 595 height 35
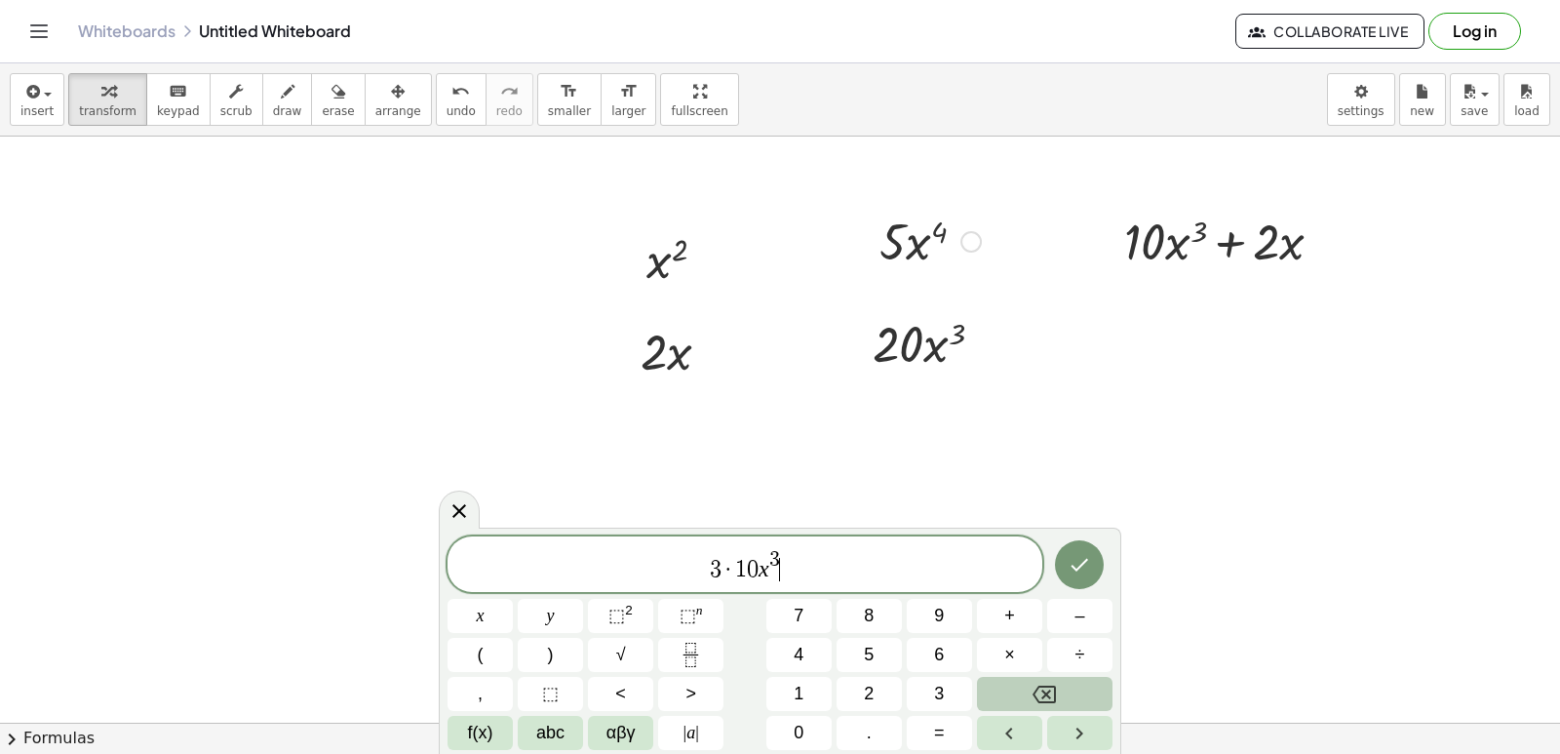
click at [1010, 685] on button "Backspace" at bounding box center [1045, 694] width 136 height 34
click at [1067, 625] on button "–" at bounding box center [1079, 616] width 65 height 34
click at [797, 687] on span "1" at bounding box center [799, 694] width 10 height 26
click at [801, 571] on span "3 · 1 0 x 3 − 1 ​" at bounding box center [745, 565] width 595 height 35
click at [999, 622] on button "+" at bounding box center [1009, 616] width 65 height 34
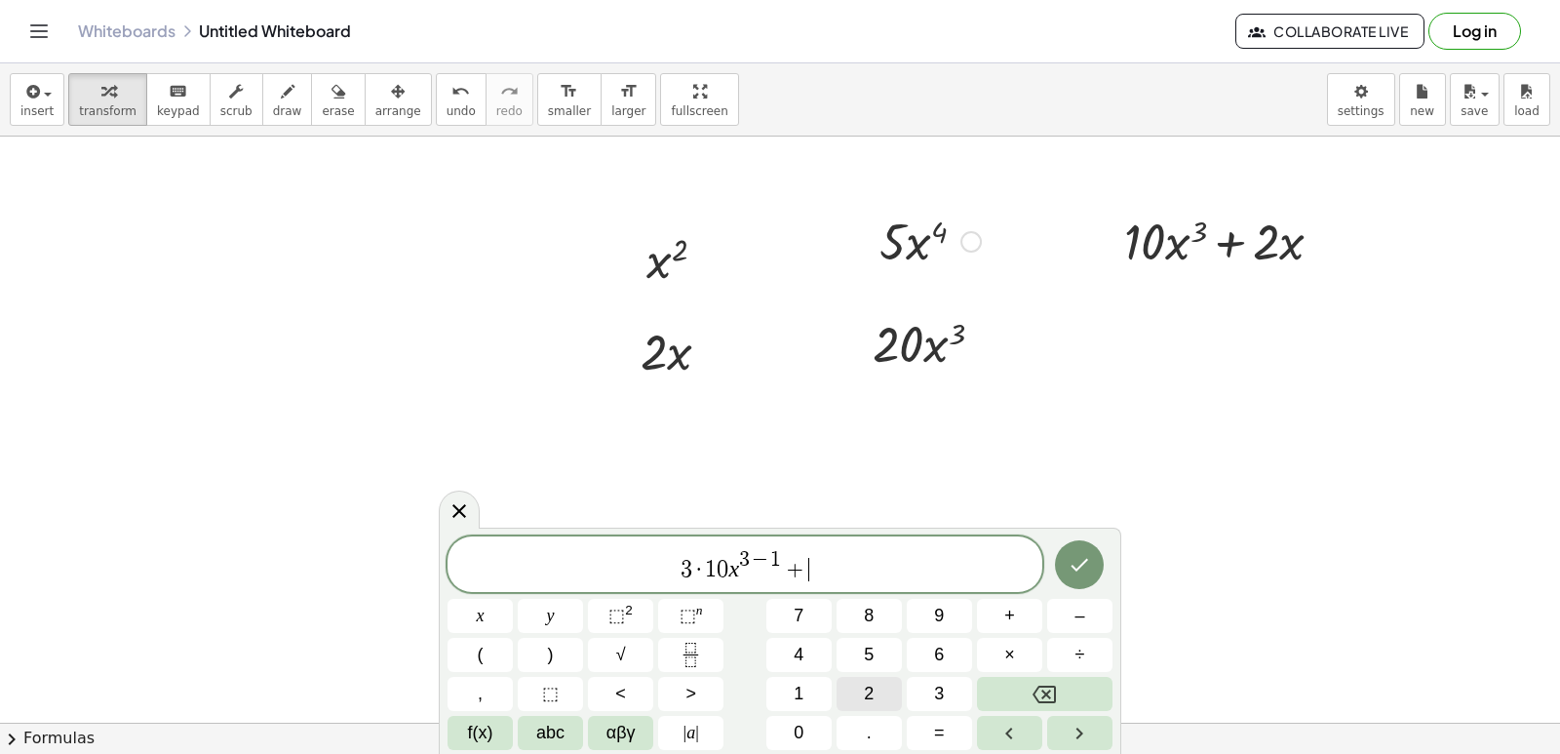
click at [888, 699] on button "2" at bounding box center [869, 694] width 65 height 34
click at [477, 617] on span "x" at bounding box center [481, 616] width 8 height 26
click at [676, 617] on button "⬚ n" at bounding box center [690, 616] width 65 height 34
click at [799, 684] on span "1" at bounding box center [799, 694] width 10 height 26
click at [1078, 626] on span "–" at bounding box center [1079, 616] width 10 height 26
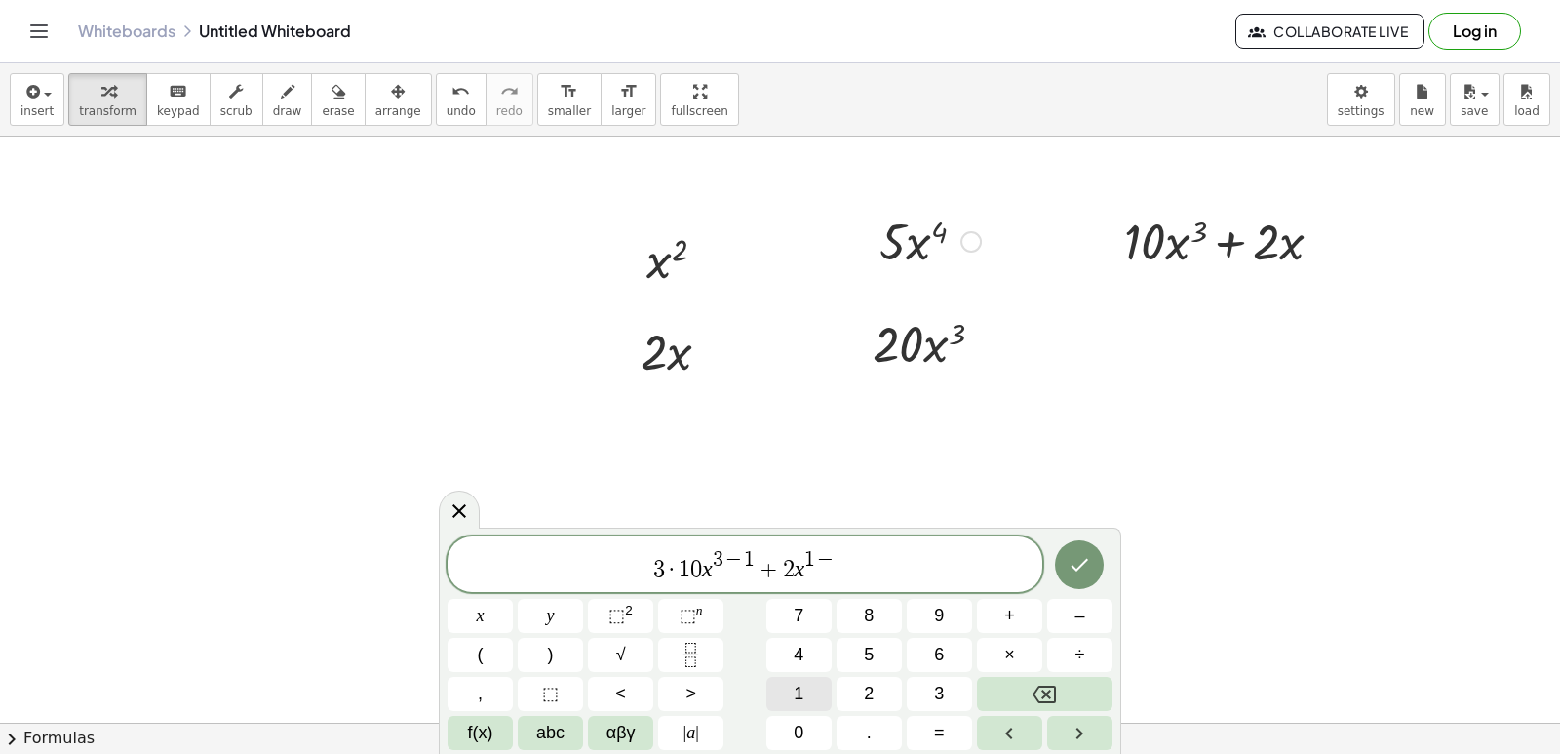
click at [811, 697] on button "1" at bounding box center [798, 694] width 65 height 34
click at [1092, 575] on button "Done" at bounding box center [1079, 564] width 49 height 49
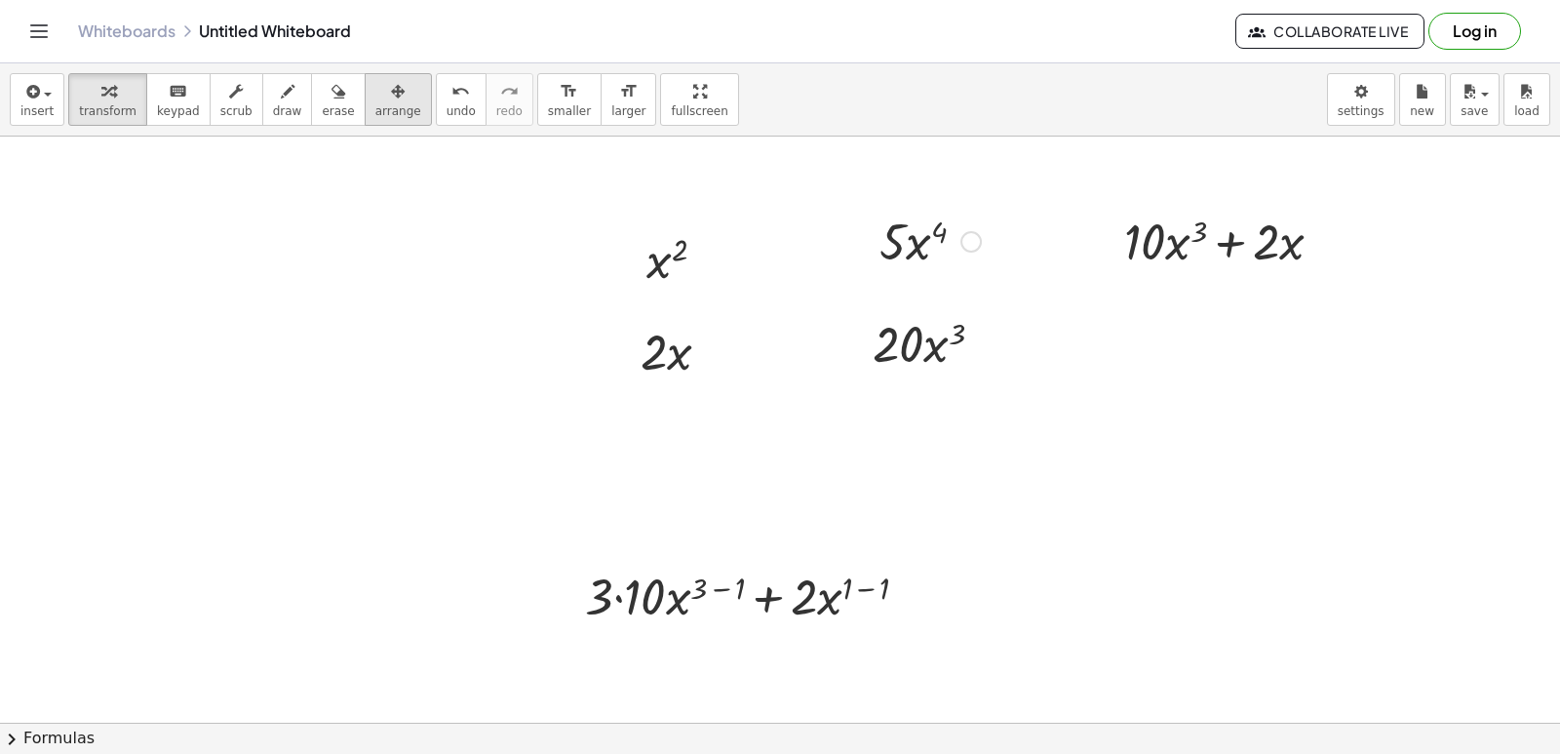
click at [365, 94] on button "arrange" at bounding box center [398, 99] width 67 height 53
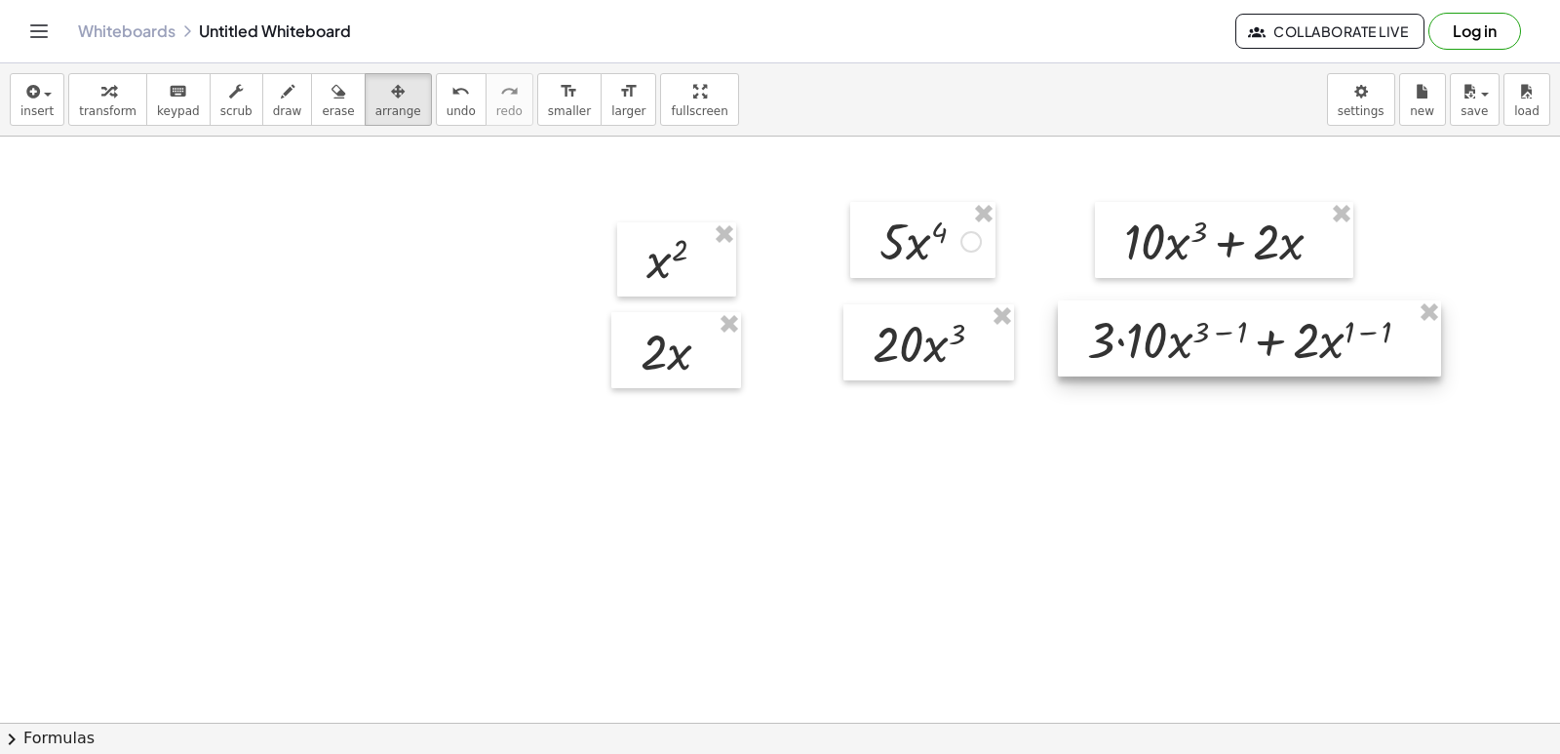
drag, startPoint x: 732, startPoint y: 622, endPoint x: 1233, endPoint y: 366, distance: 563.0
click at [1233, 366] on div at bounding box center [1249, 338] width 383 height 76
click at [101, 99] on icon "button" at bounding box center [108, 91] width 14 height 23
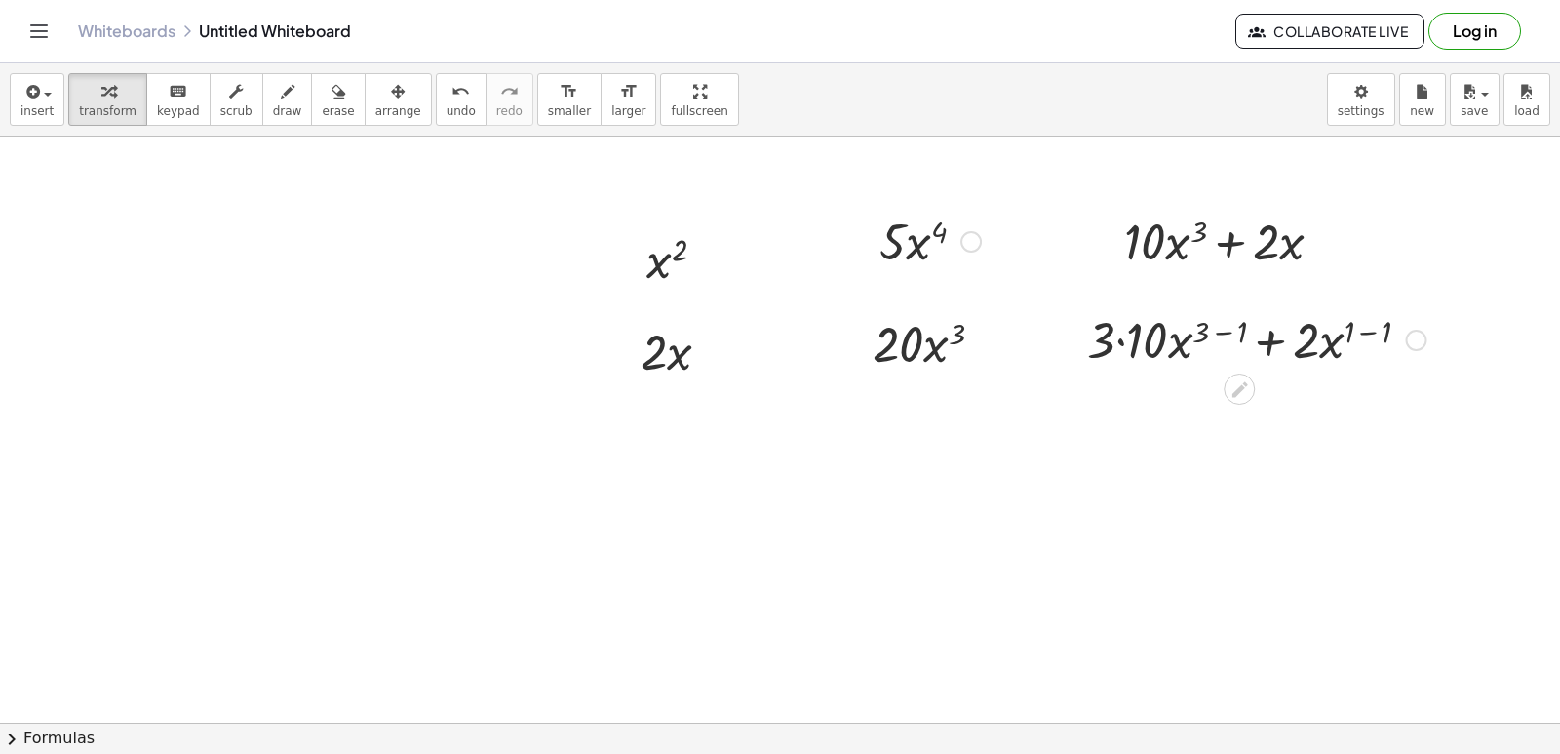
click at [1119, 334] on div at bounding box center [1256, 338] width 359 height 66
click at [1208, 397] on div at bounding box center [1256, 404] width 359 height 66
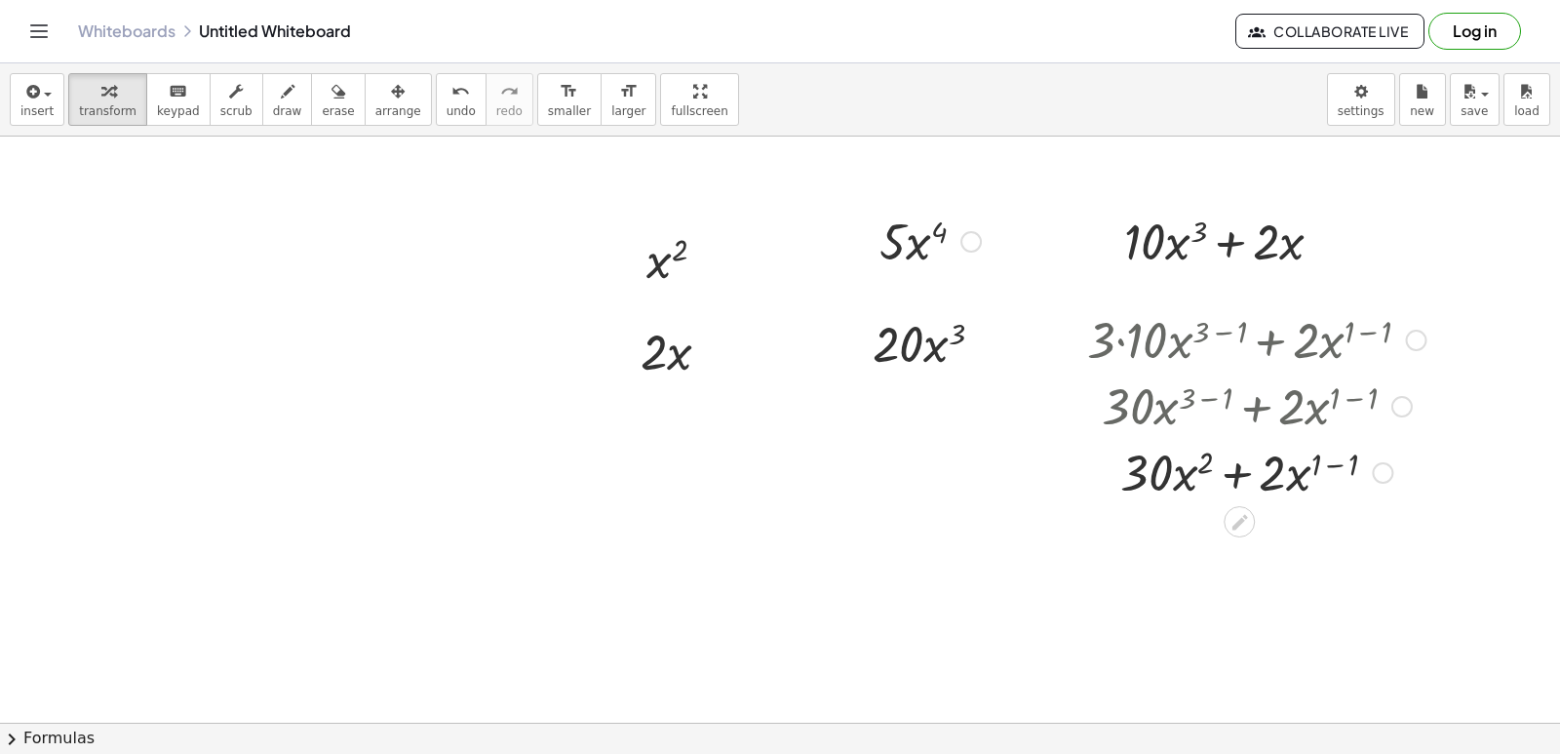
click at [1346, 458] on div at bounding box center [1256, 471] width 359 height 66
click at [1323, 477] on div at bounding box center [1256, 471] width 359 height 66
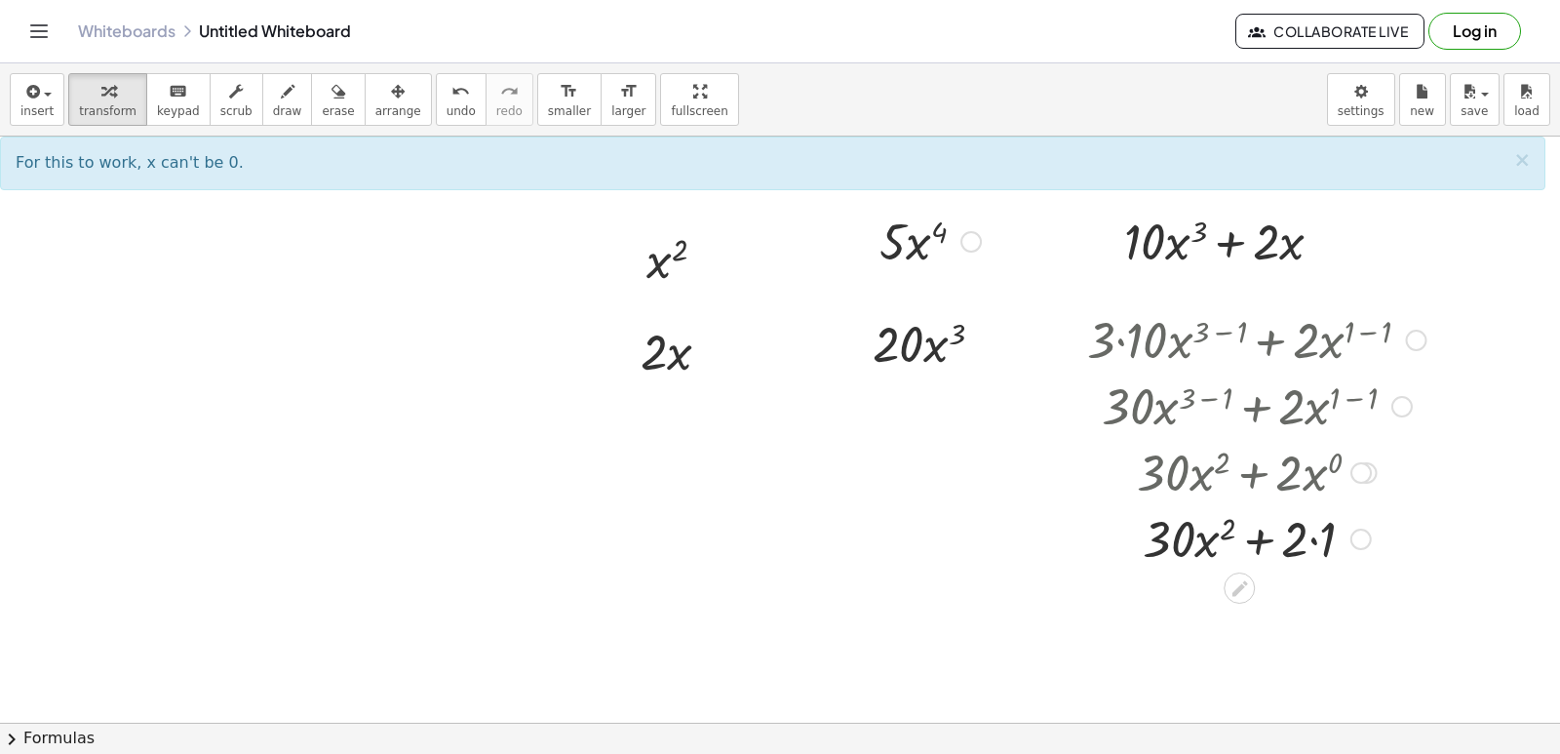
click at [1323, 552] on div at bounding box center [1256, 537] width 359 height 66
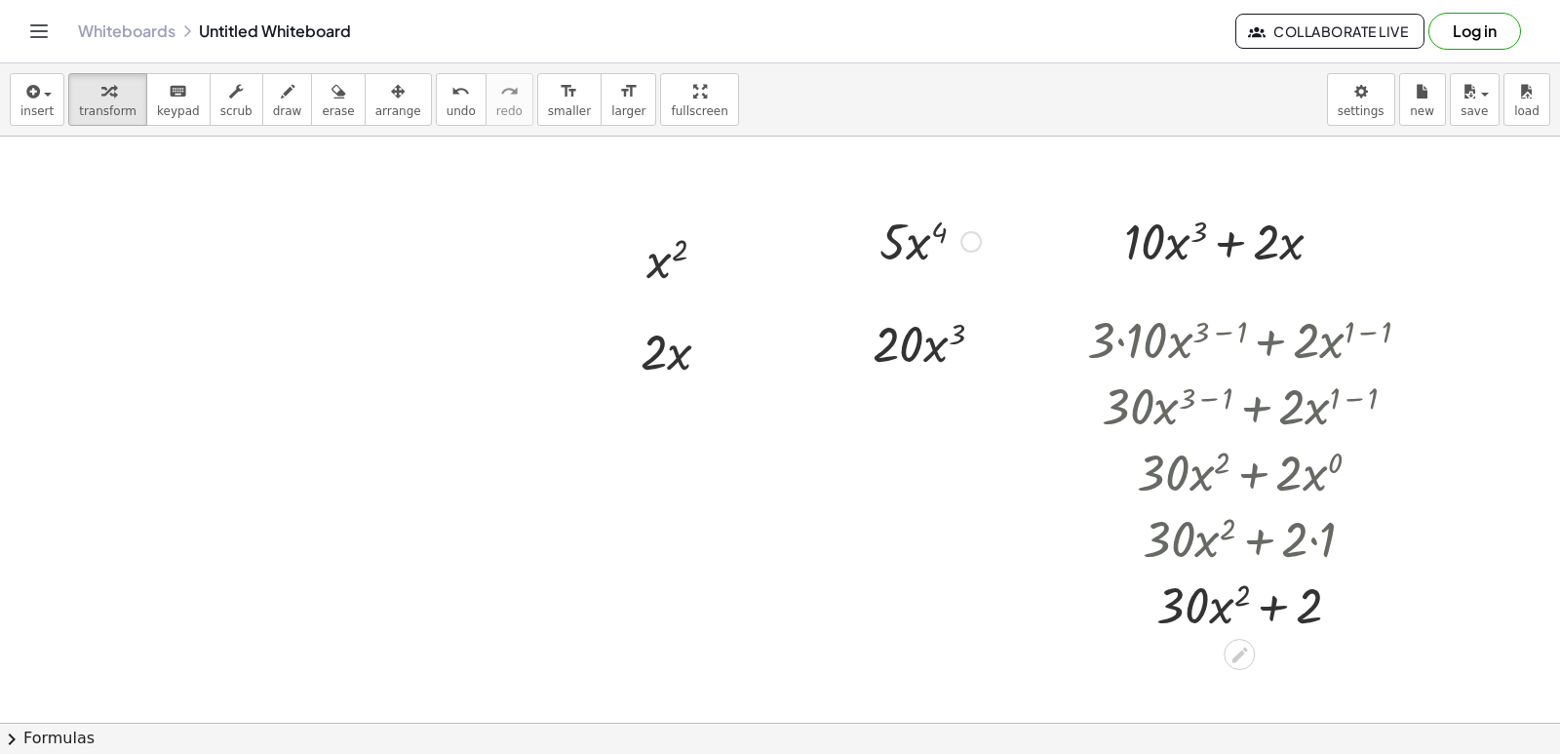
scroll to position [488, 0]
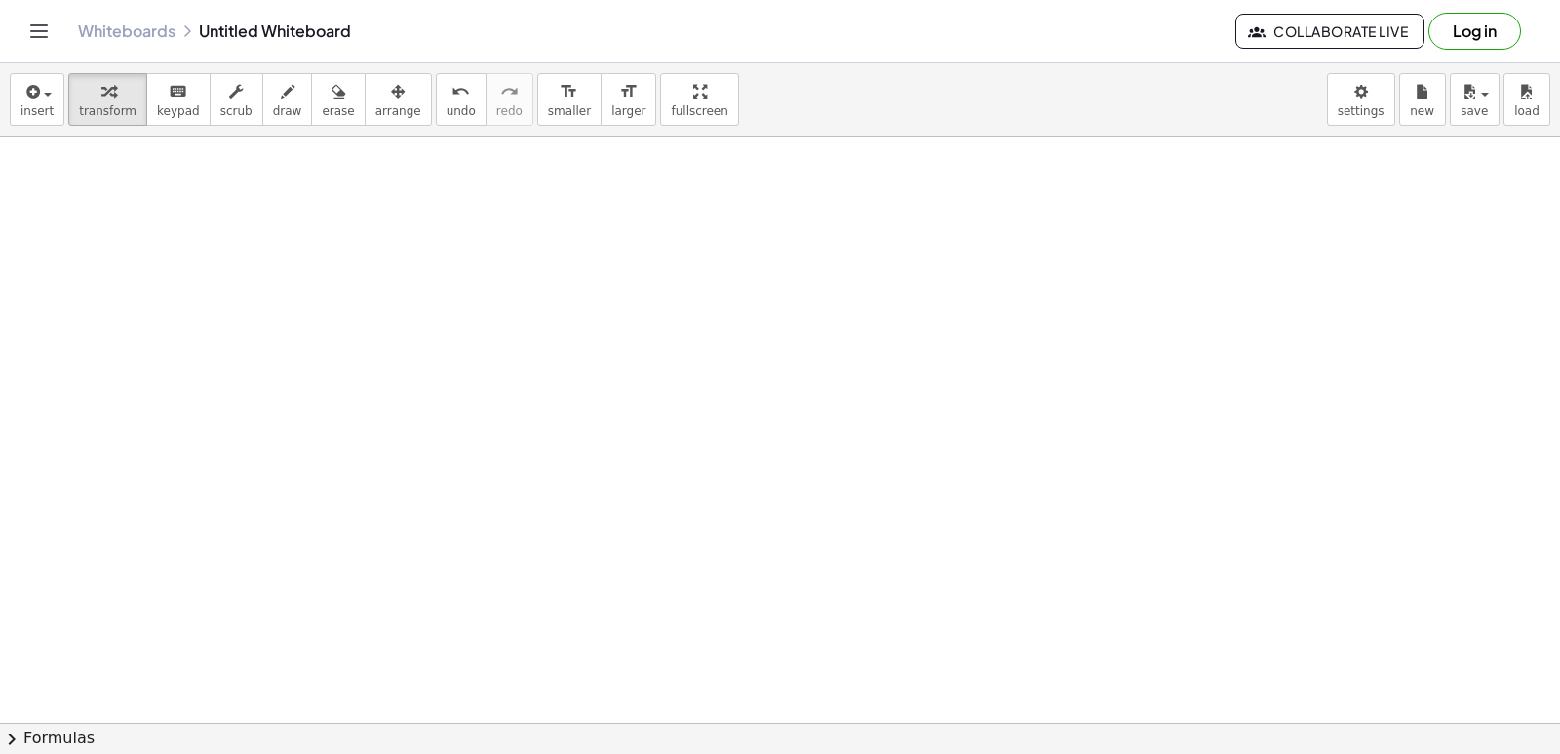
click at [376, 241] on div at bounding box center [780, 235] width 1560 height 1172
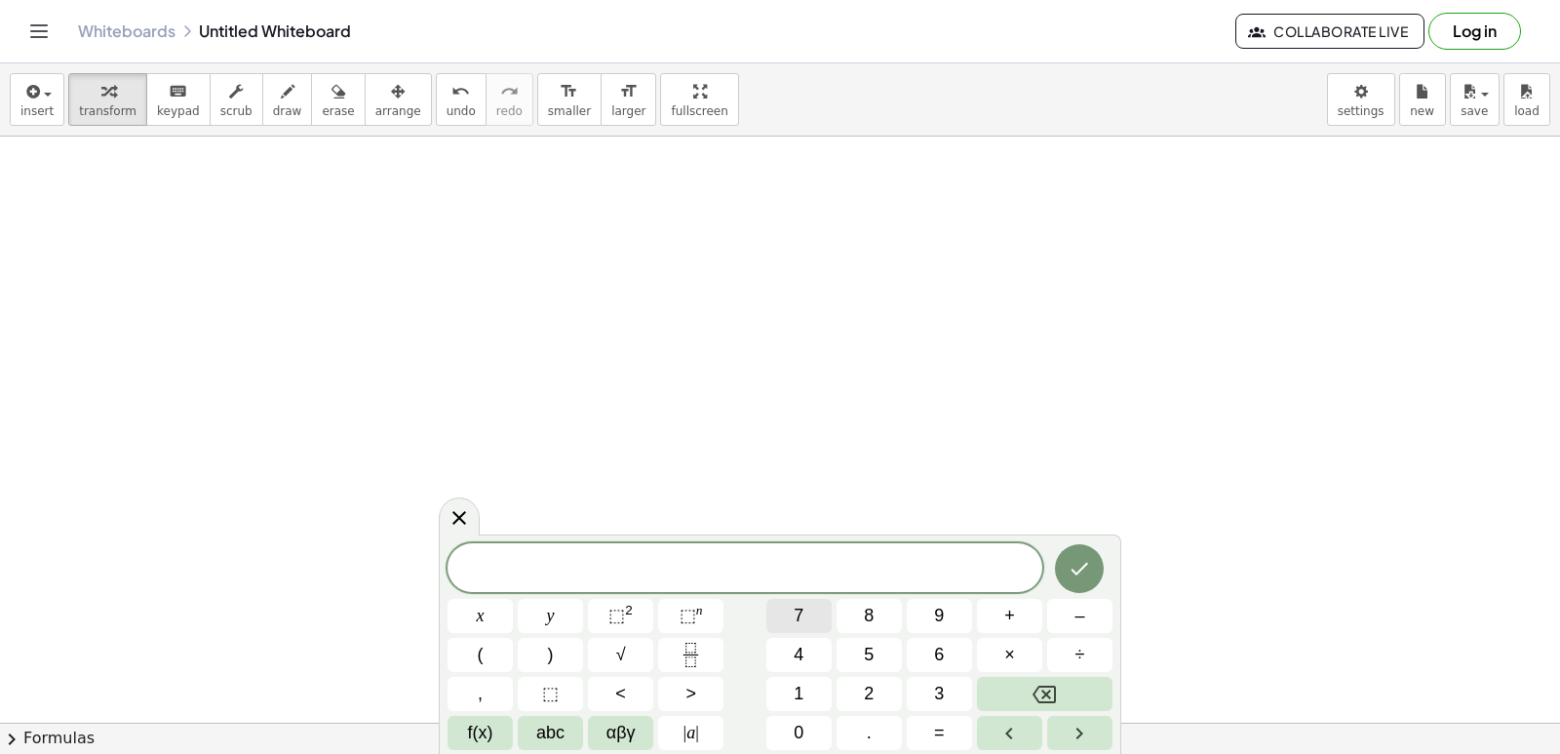
click at [824, 622] on button "7" at bounding box center [798, 616] width 65 height 34
click at [483, 612] on span "x" at bounding box center [481, 616] width 8 height 26
click at [690, 615] on span "⬚" at bounding box center [688, 615] width 17 height 20
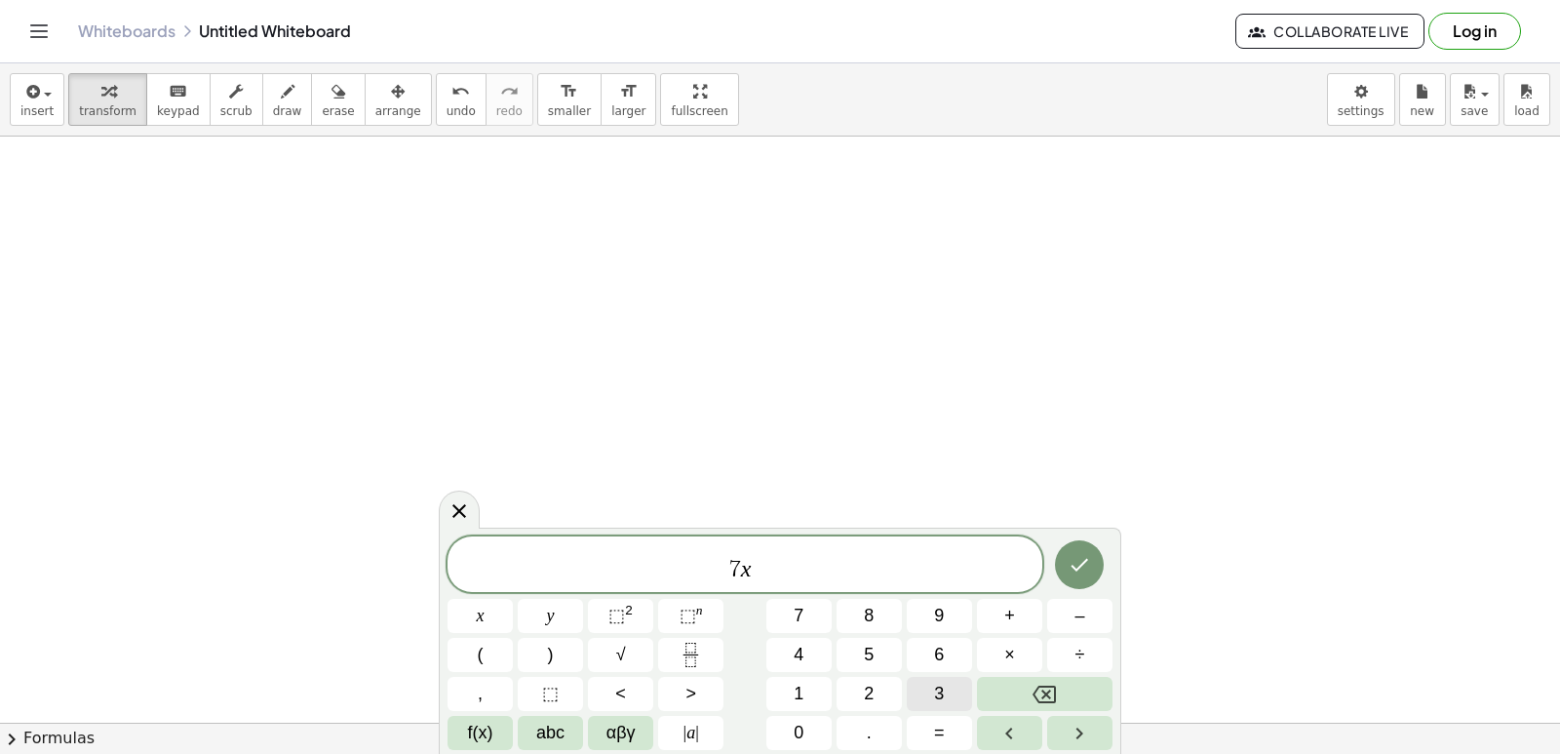
click at [909, 703] on button "3" at bounding box center [939, 694] width 65 height 34
click at [1093, 627] on button "–" at bounding box center [1079, 616] width 65 height 34
click at [853, 700] on button "2" at bounding box center [869, 694] width 65 height 34
click at [1028, 699] on button "Backspace" at bounding box center [1045, 694] width 136 height 34
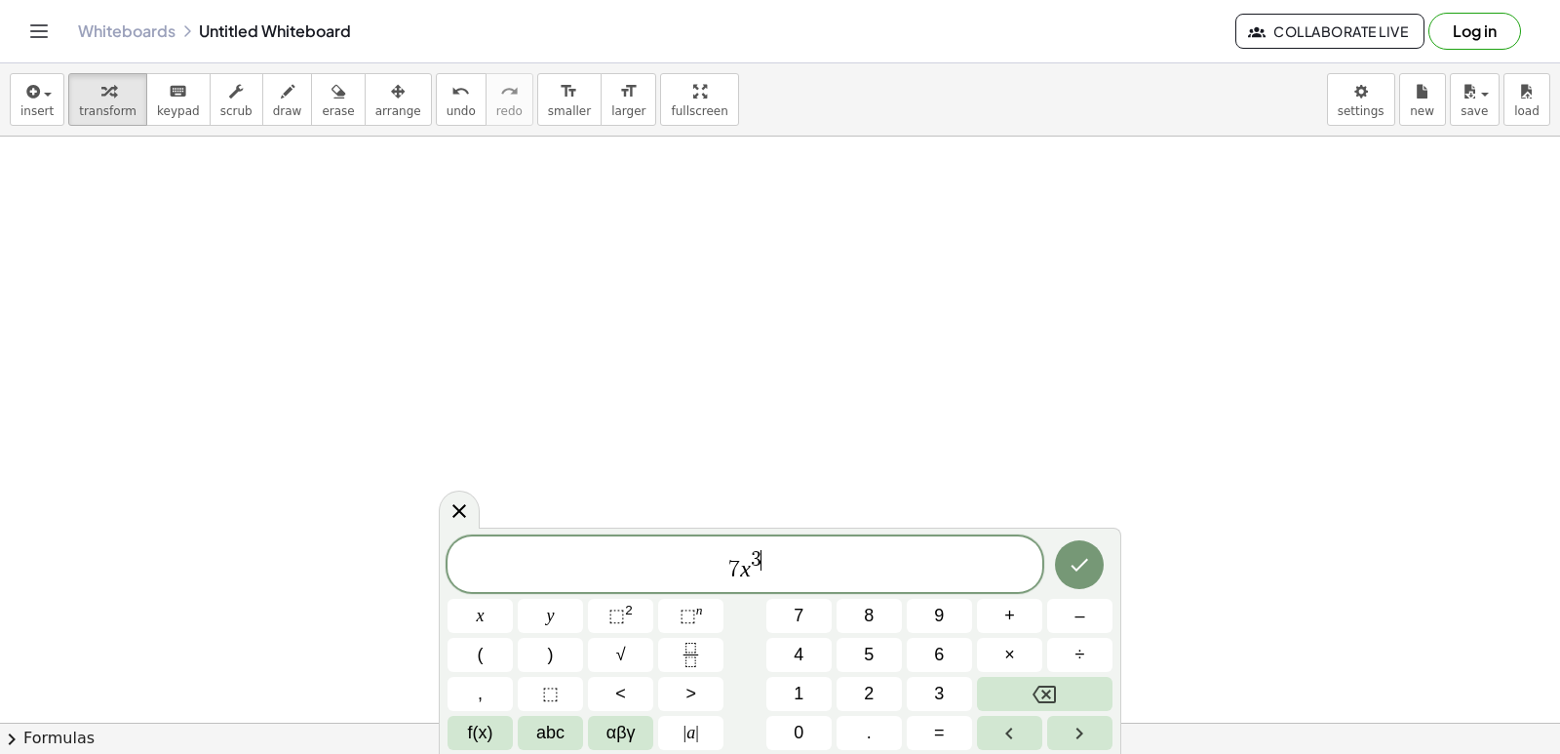
click at [781, 550] on span "7 x 3 ​" at bounding box center [745, 565] width 595 height 35
click at [1094, 620] on button "–" at bounding box center [1079, 616] width 65 height 34
click at [856, 692] on button "2" at bounding box center [869, 694] width 65 height 34
click at [488, 610] on button "x" at bounding box center [480, 616] width 65 height 34
click at [1021, 620] on button "+" at bounding box center [1009, 616] width 65 height 34
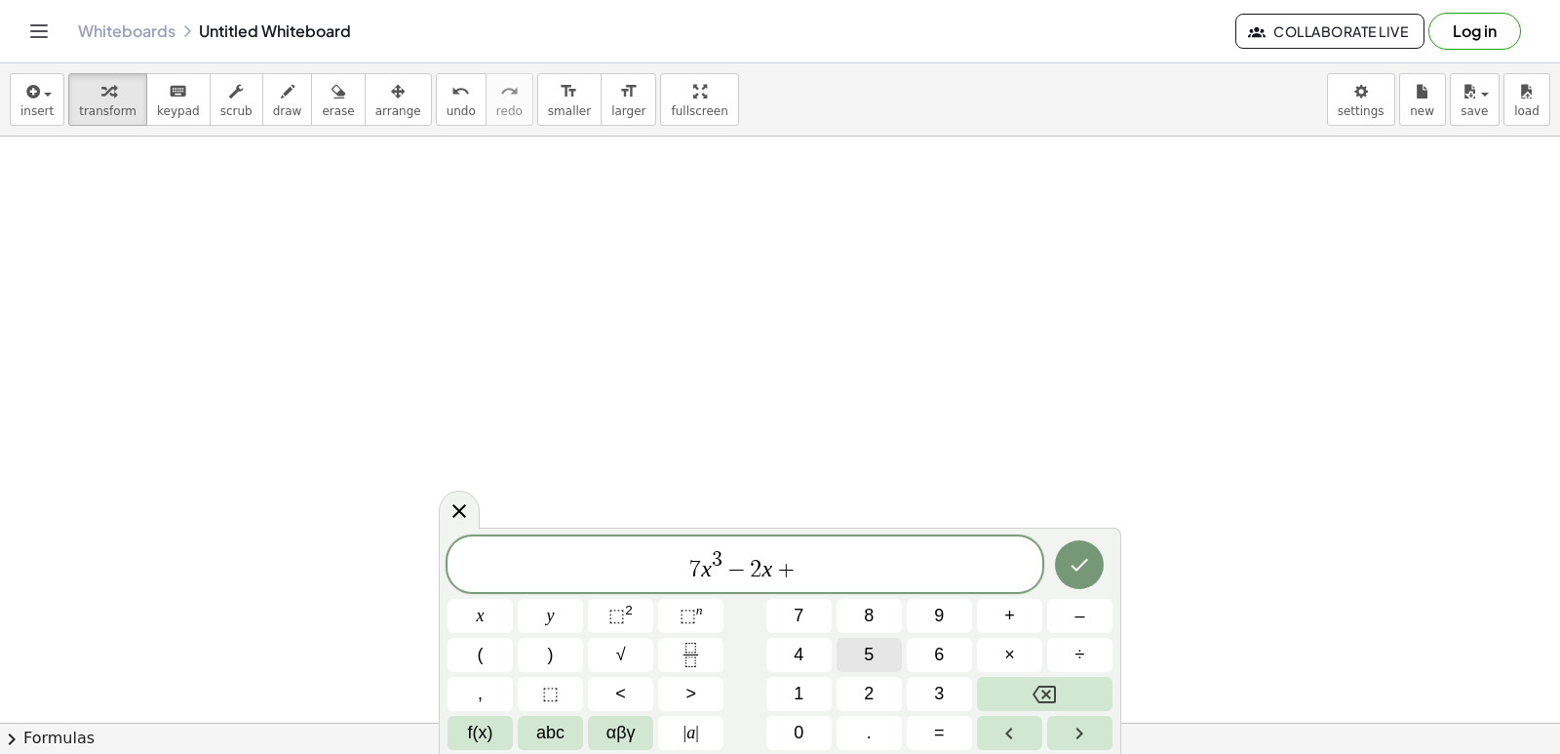
click at [860, 667] on button "5" at bounding box center [869, 655] width 65 height 34
click at [1074, 561] on icon "Done" at bounding box center [1079, 564] width 23 height 23
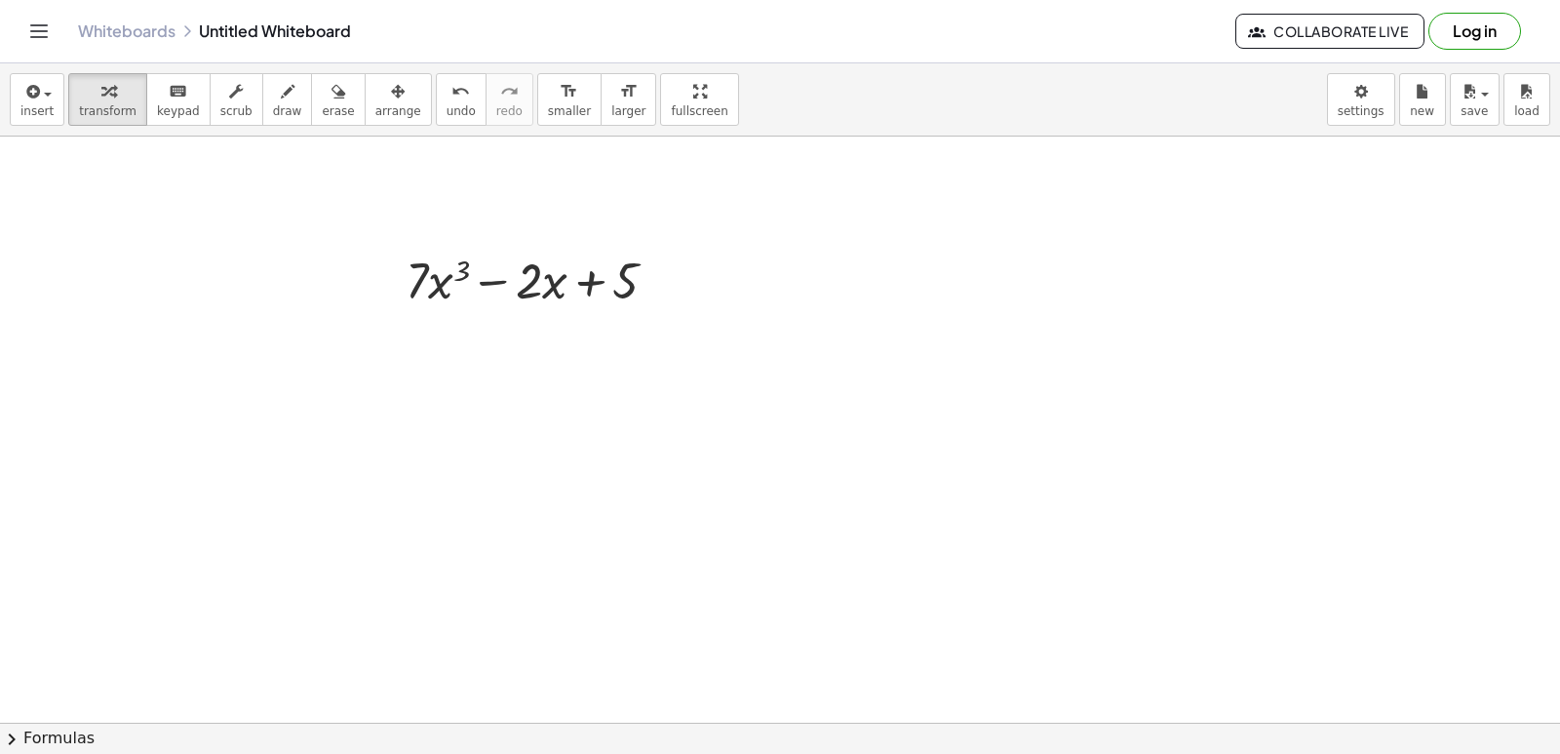
click at [452, 435] on div at bounding box center [780, 235] width 1560 height 1172
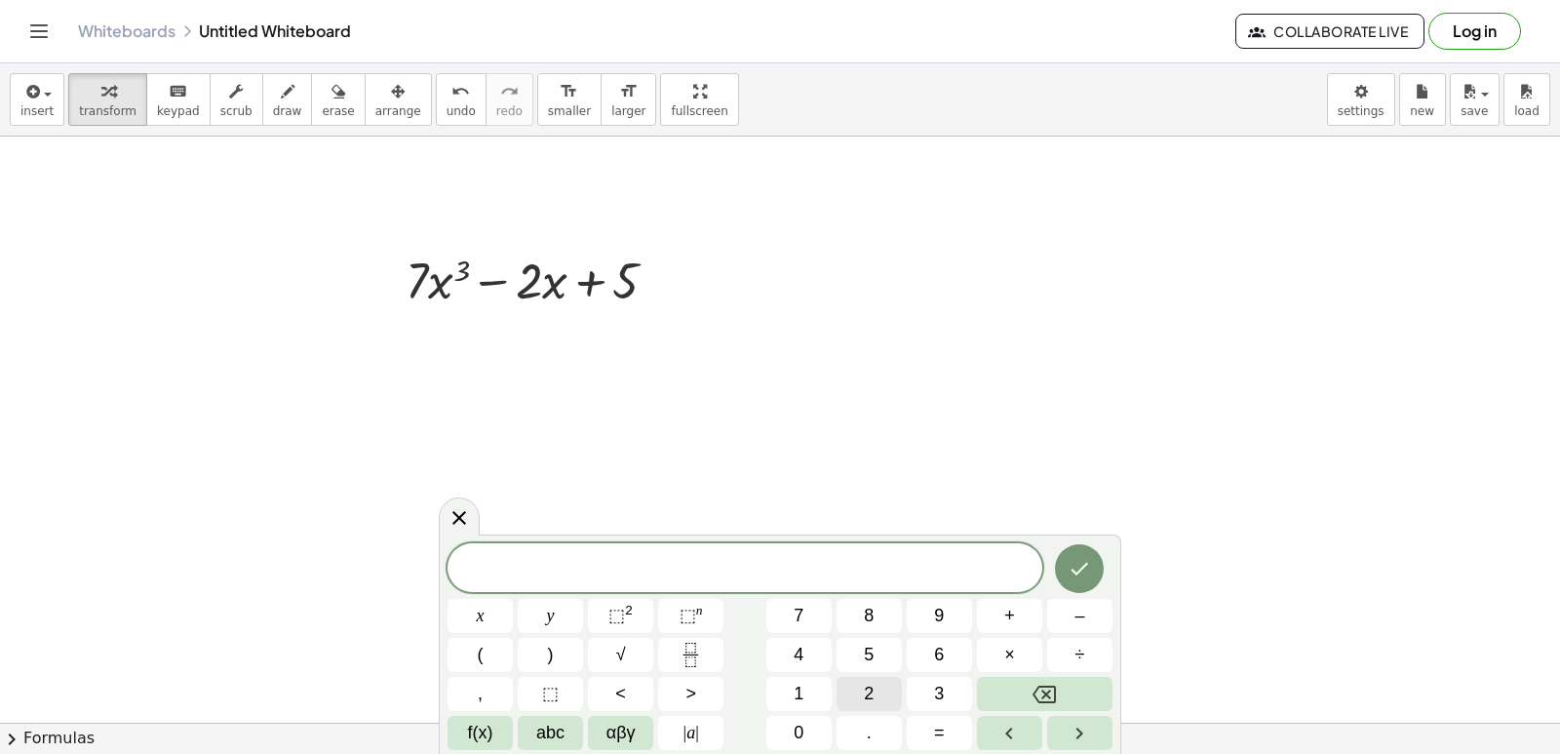
click at [883, 699] on button "2" at bounding box center [869, 694] width 65 height 34
click at [802, 696] on span "1" at bounding box center [799, 694] width 10 height 26
click at [491, 623] on button "x" at bounding box center [480, 616] width 65 height 34
click at [645, 616] on button "⬚ 2" at bounding box center [620, 616] width 65 height 34
click at [1078, 624] on span "–" at bounding box center [1079, 616] width 10 height 26
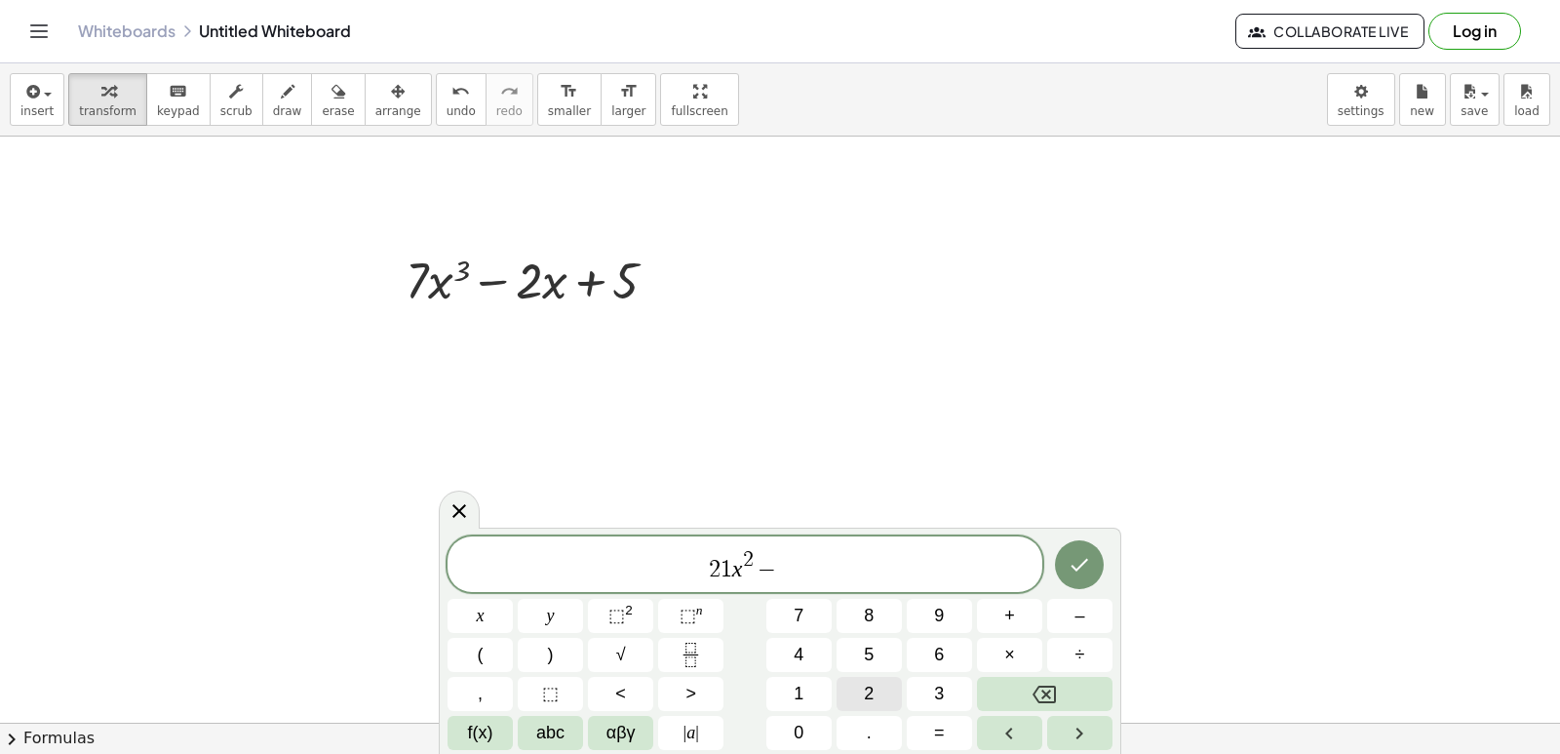
click at [862, 696] on button "2" at bounding box center [869, 694] width 65 height 34
click at [1068, 569] on icon "Done" at bounding box center [1079, 564] width 23 height 23
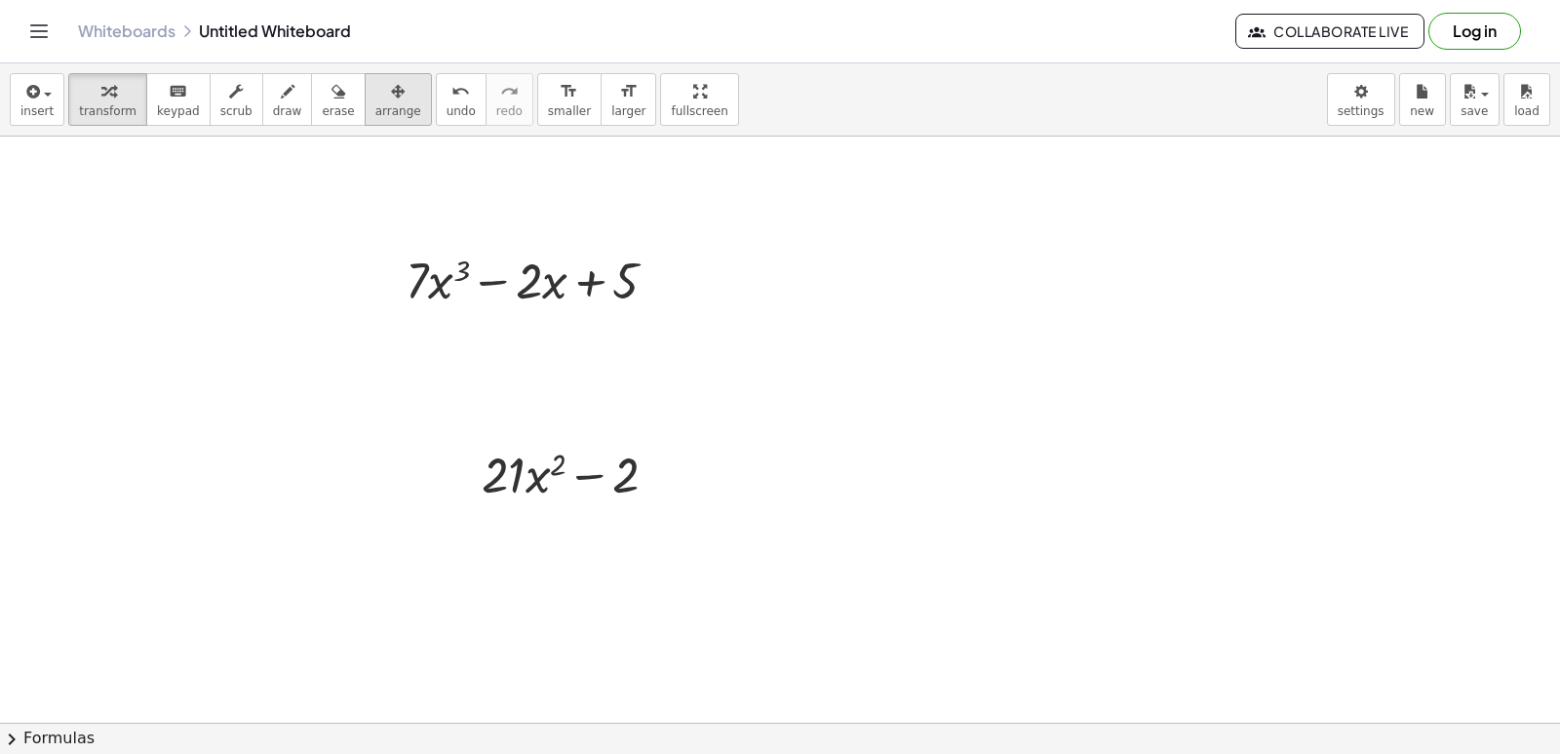
click at [375, 101] on div "button" at bounding box center [398, 90] width 46 height 23
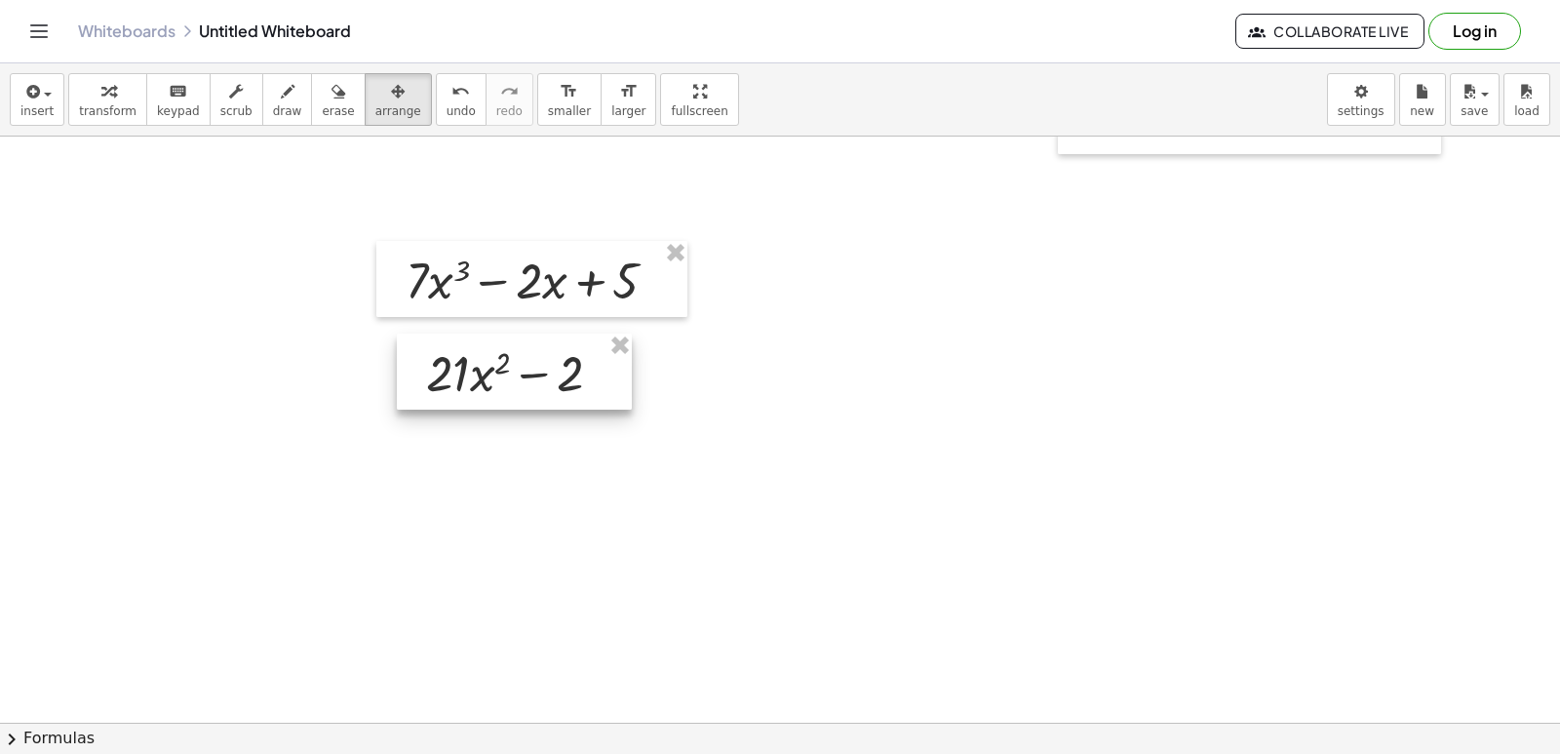
drag, startPoint x: 540, startPoint y: 459, endPoint x: 485, endPoint y: 358, distance: 115.6
click at [485, 358] on div at bounding box center [514, 371] width 235 height 76
click at [120, 121] on button "transform" at bounding box center [107, 99] width 79 height 53
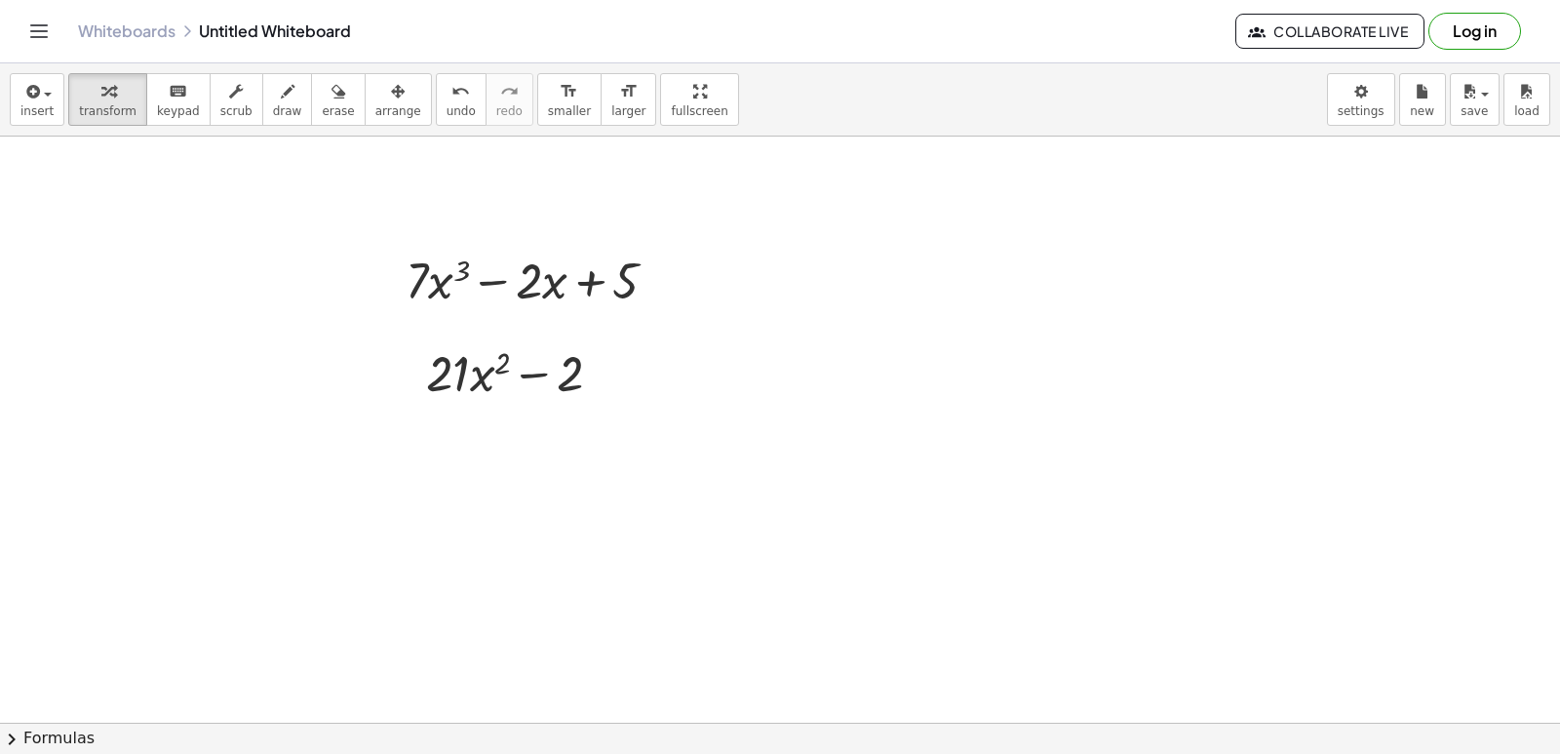
click at [896, 401] on div at bounding box center [780, 235] width 1560 height 1172
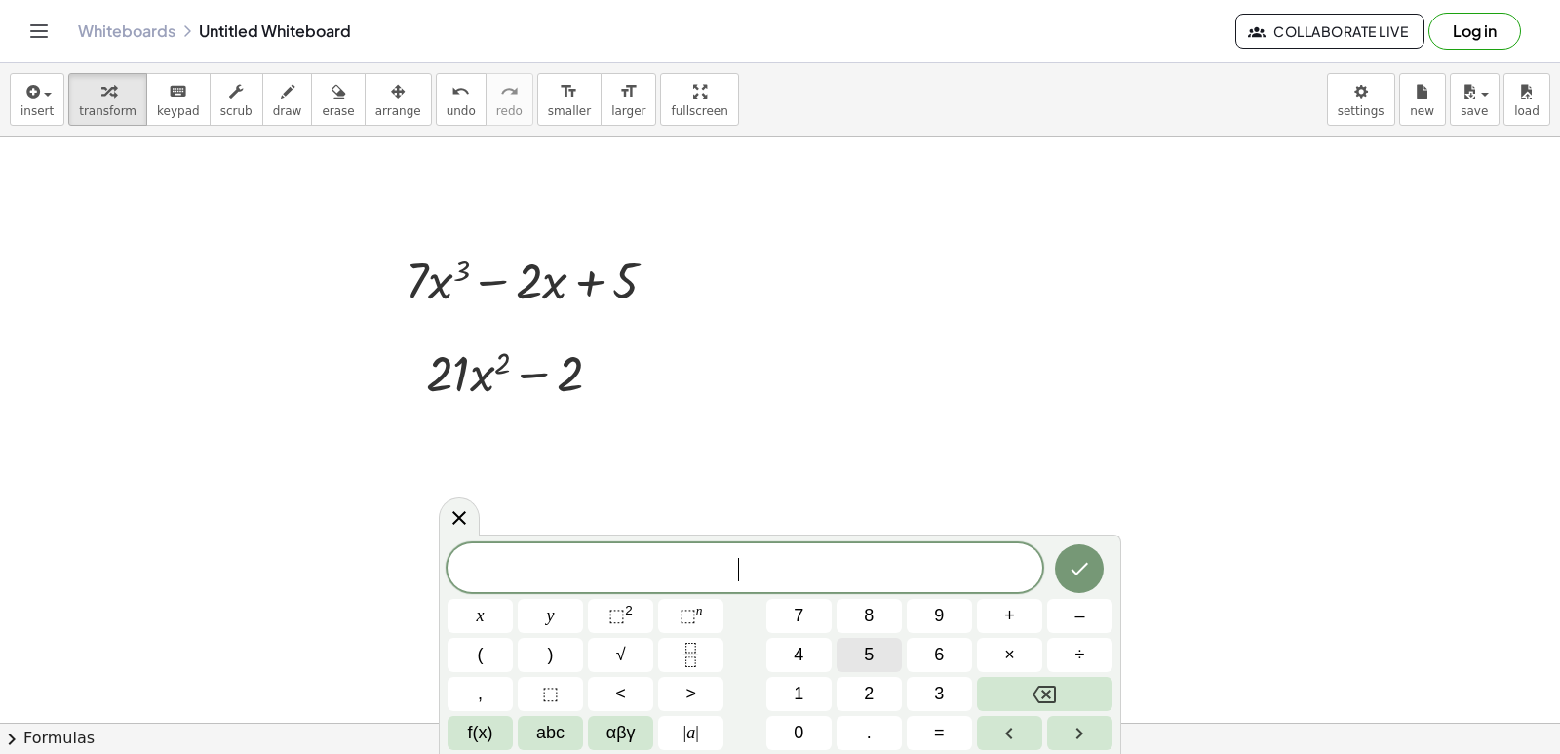
click at [883, 660] on button "5" at bounding box center [869, 655] width 65 height 34
click at [477, 618] on span "x" at bounding box center [481, 616] width 8 height 26
click at [713, 620] on button "⬚ n" at bounding box center [690, 616] width 65 height 34
click at [808, 665] on button "4" at bounding box center [798, 655] width 65 height 34
click at [779, 566] on span "5 x 4 ​" at bounding box center [745, 565] width 595 height 35
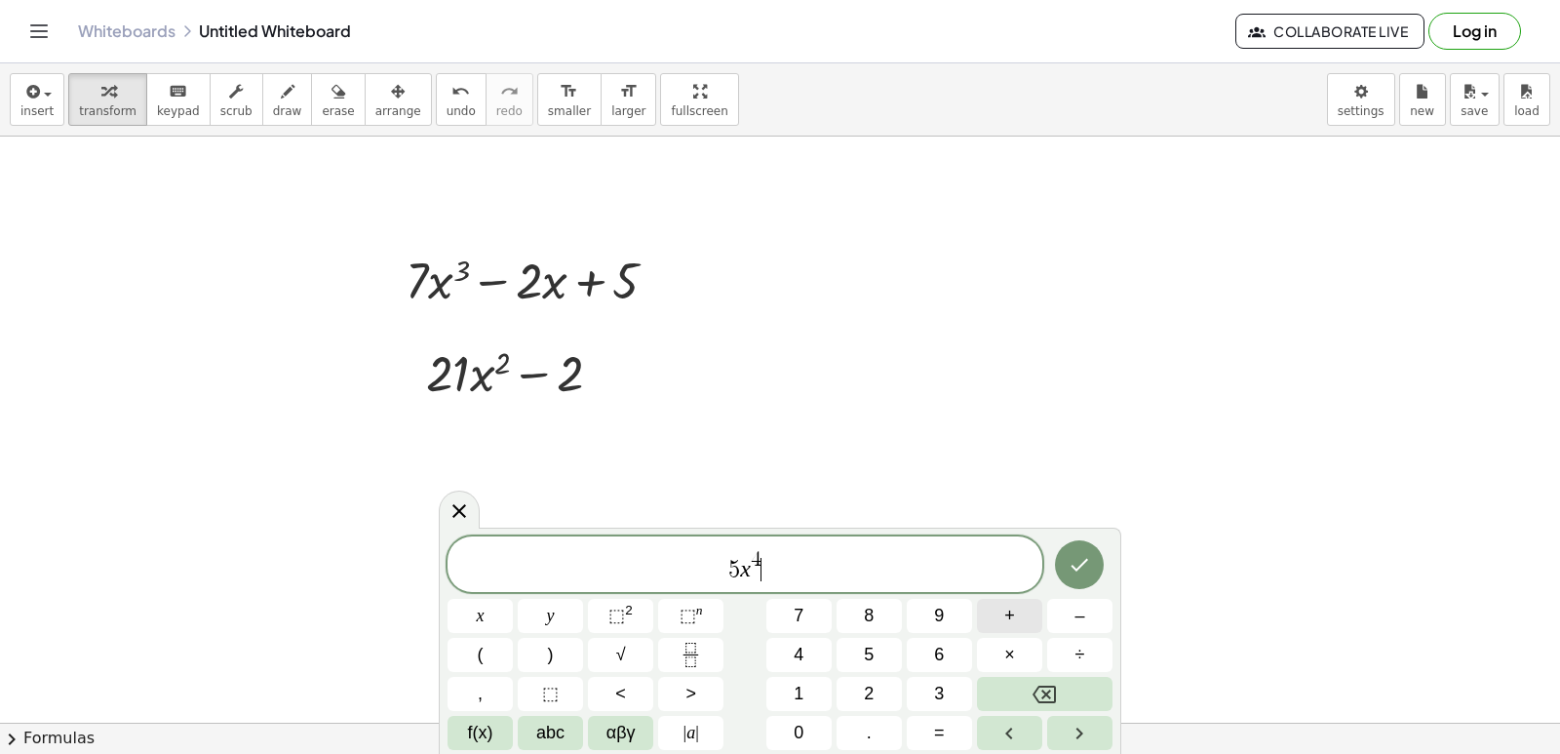
click at [1027, 625] on button "+" at bounding box center [1009, 616] width 65 height 34
click at [924, 686] on button "3" at bounding box center [939, 694] width 65 height 34
click at [492, 616] on button "x" at bounding box center [480, 616] width 65 height 34
click at [624, 626] on span "⬚ 2" at bounding box center [620, 616] width 24 height 26
click at [1022, 623] on button "+" at bounding box center [1009, 616] width 65 height 34
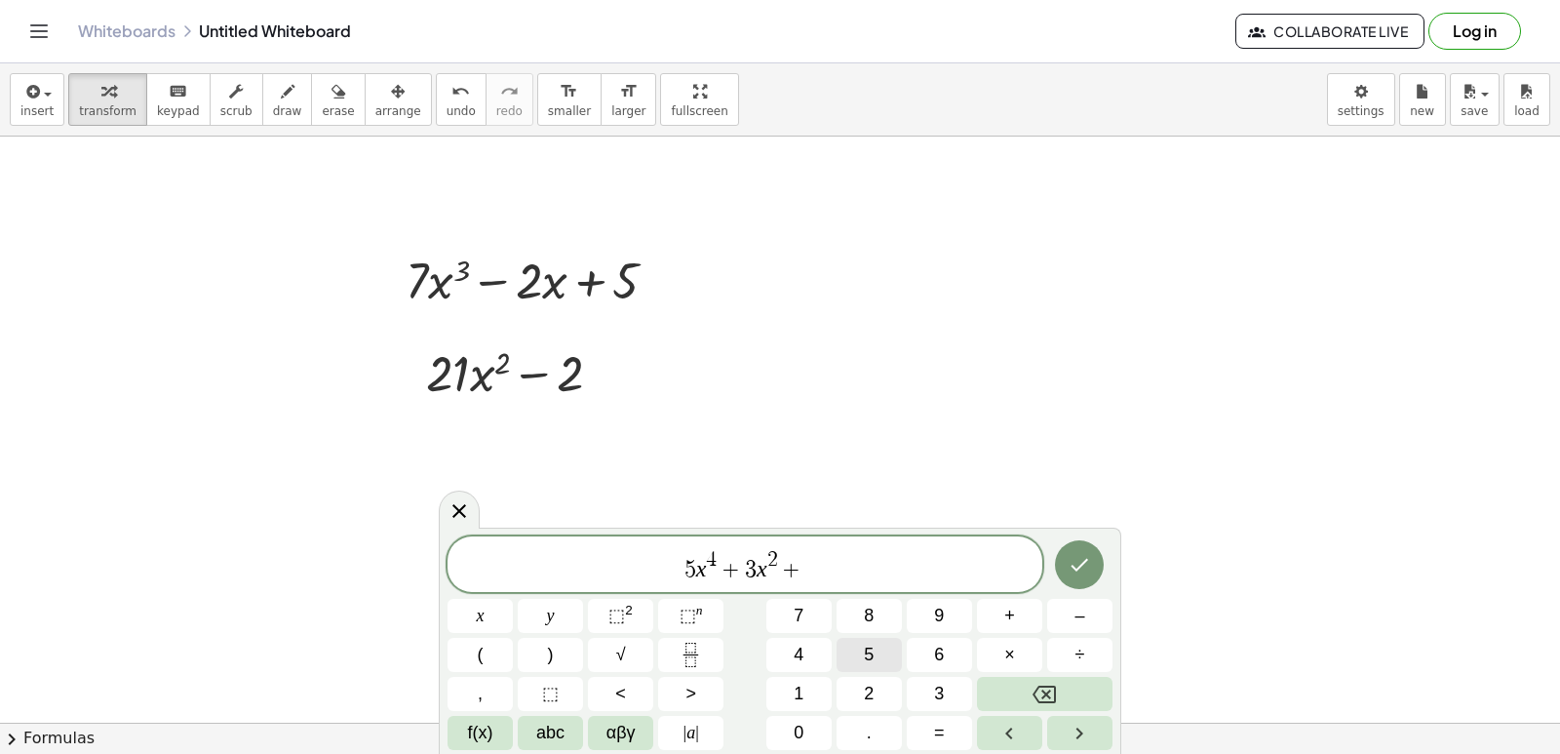
click at [872, 656] on span "5" at bounding box center [869, 655] width 10 height 26
click at [496, 624] on button "x" at bounding box center [480, 616] width 65 height 34
click at [1083, 617] on span "–" at bounding box center [1079, 616] width 10 height 26
click at [811, 683] on button "1" at bounding box center [798, 694] width 65 height 34
click at [814, 720] on button "0" at bounding box center [798, 733] width 65 height 34
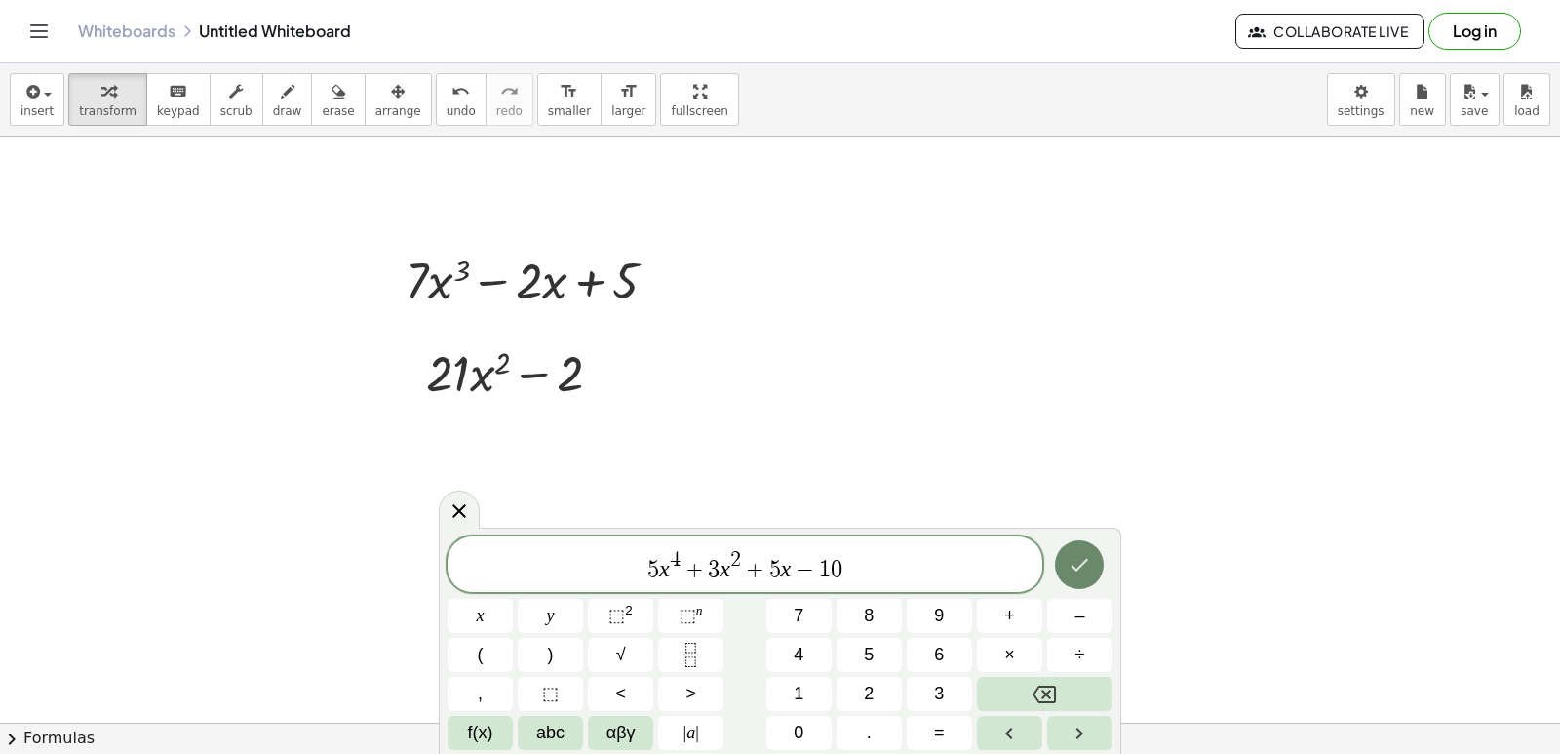
click at [1073, 566] on icon "Done" at bounding box center [1081, 565] width 18 height 13
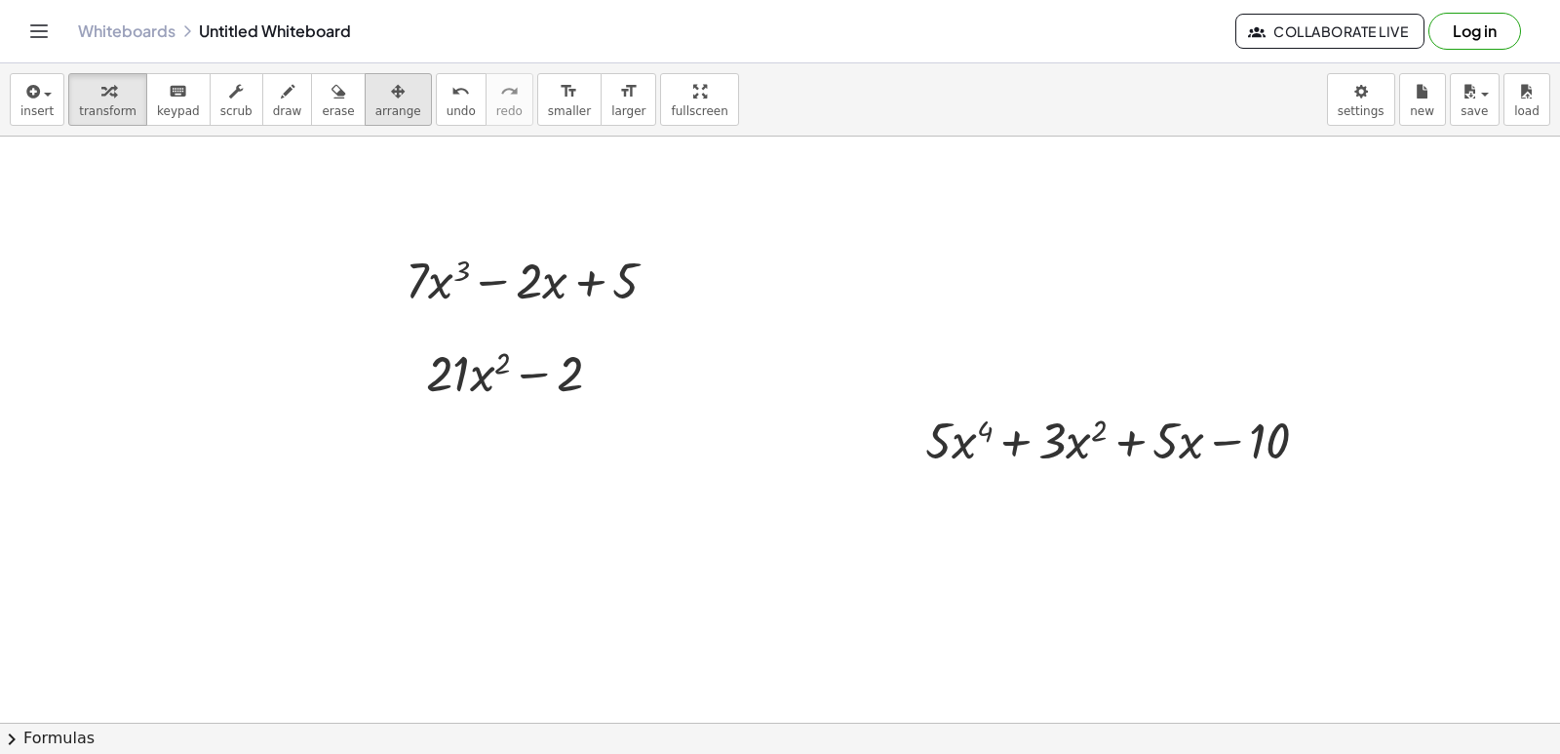
click at [365, 102] on button "arrange" at bounding box center [398, 99] width 67 height 53
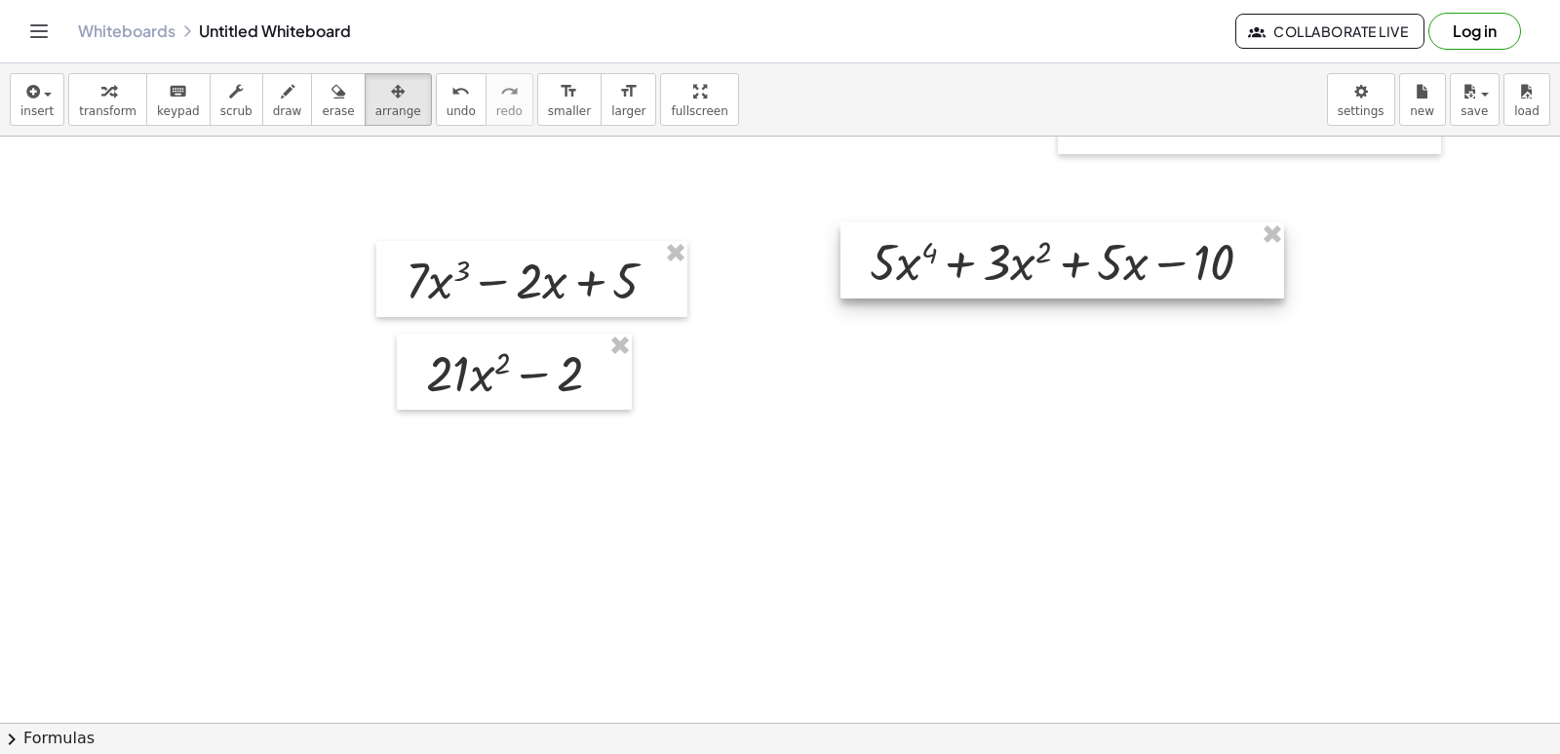
drag, startPoint x: 1029, startPoint y: 442, endPoint x: 978, endPoint y: 268, distance: 180.8
click at [978, 268] on div at bounding box center [1062, 260] width 444 height 76
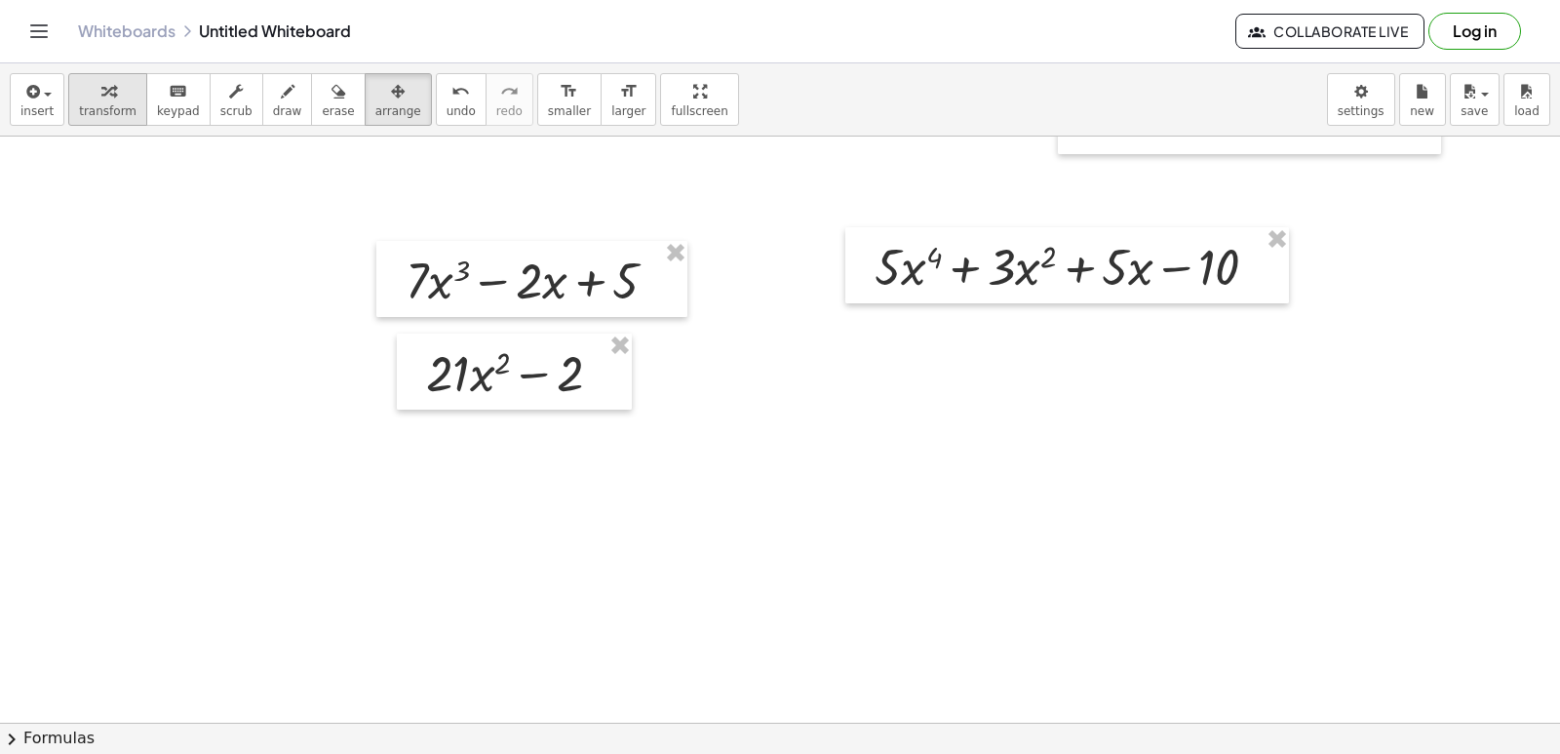
click at [101, 99] on icon "button" at bounding box center [108, 91] width 14 height 23
click at [974, 488] on div at bounding box center [780, 235] width 1560 height 1172
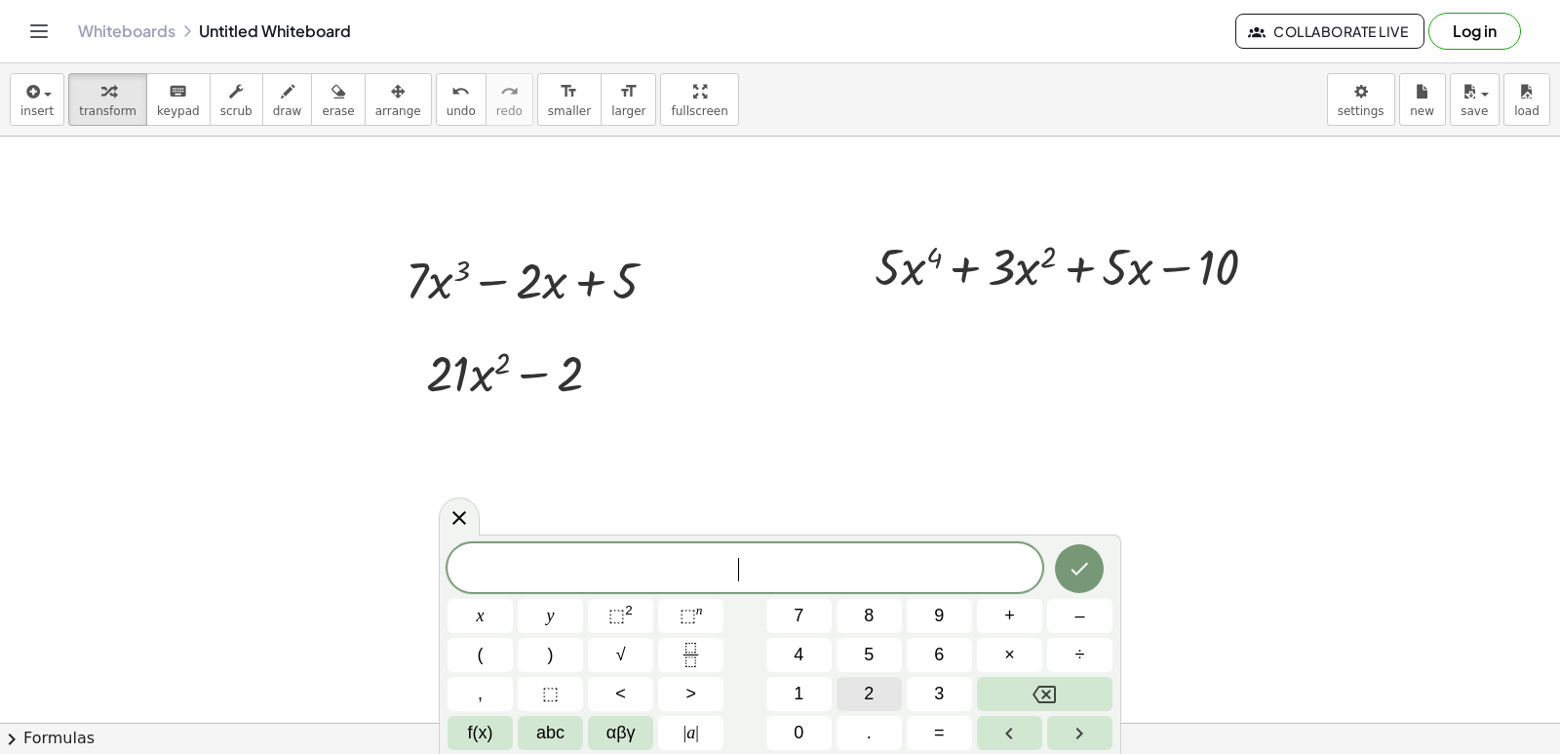
click at [874, 710] on button "2" at bounding box center [869, 694] width 65 height 34
click at [819, 728] on button "0" at bounding box center [798, 733] width 65 height 34
click at [479, 618] on span "x" at bounding box center [481, 616] width 8 height 26
click at [690, 614] on span "⬚" at bounding box center [688, 615] width 17 height 20
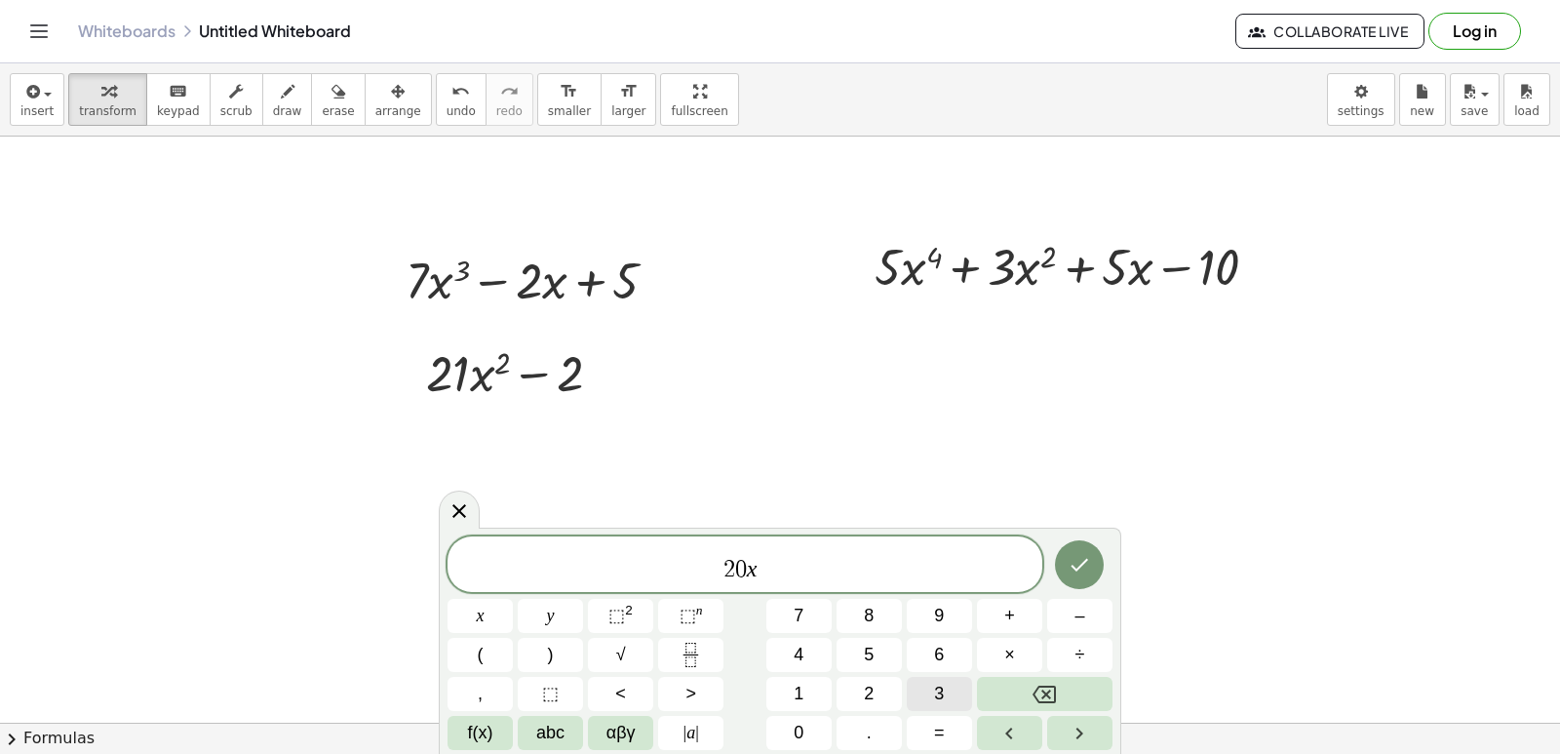
click at [934, 691] on span "3" at bounding box center [939, 694] width 10 height 26
click at [803, 581] on span "2 0 x 3 ​" at bounding box center [745, 565] width 595 height 35
click at [1018, 632] on button "+" at bounding box center [1009, 616] width 65 height 34
click at [929, 654] on button "6" at bounding box center [939, 655] width 65 height 34
click at [475, 610] on button "x" at bounding box center [480, 616] width 65 height 34
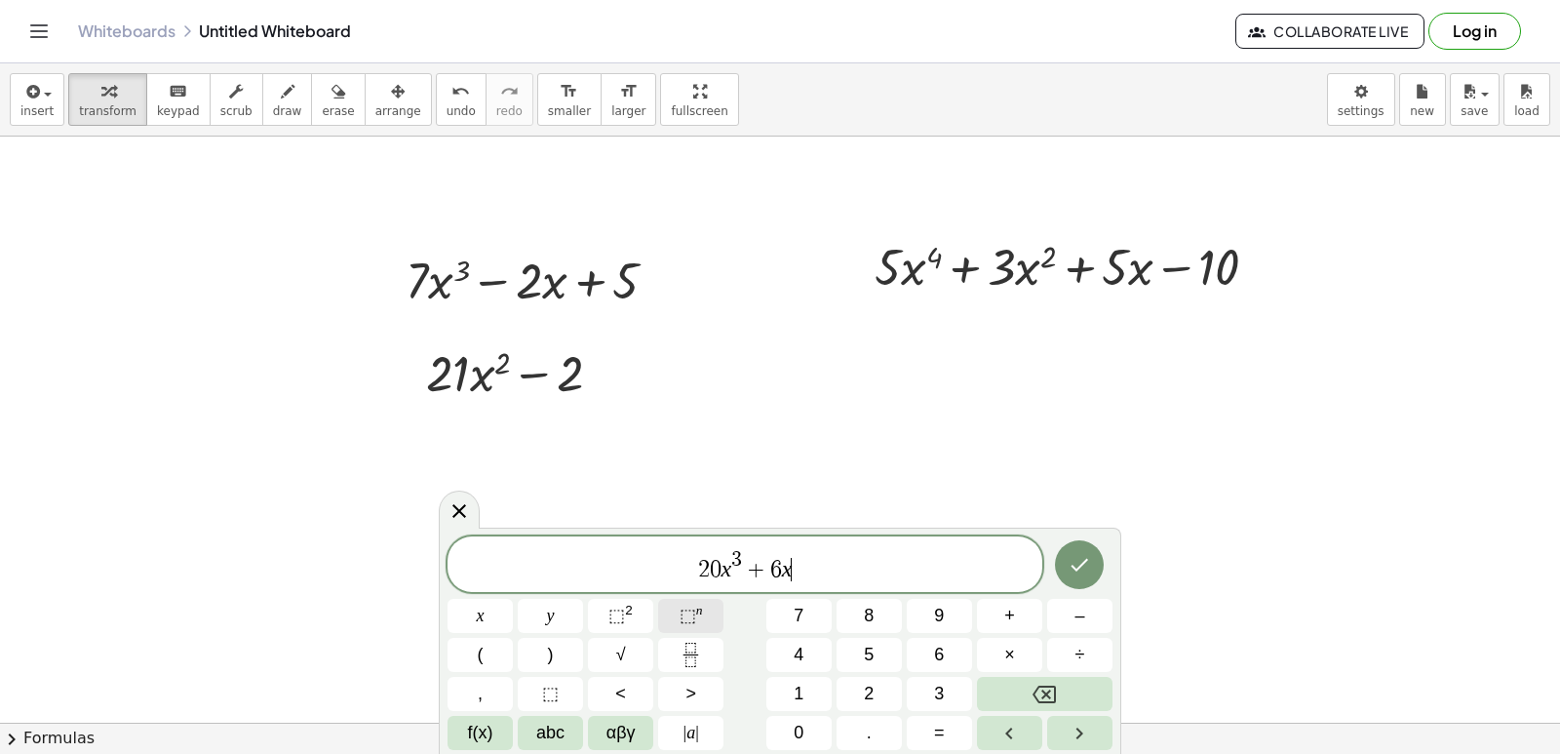
click at [690, 621] on span "⬚" at bounding box center [688, 615] width 17 height 20
click at [806, 689] on button "1" at bounding box center [798, 694] width 65 height 34
click at [824, 570] on span "2 0 x 3 + 6 x 1 ​" at bounding box center [745, 565] width 595 height 35
click at [1016, 611] on button "+" at bounding box center [1009, 616] width 65 height 34
click at [875, 659] on button "5" at bounding box center [869, 655] width 65 height 34
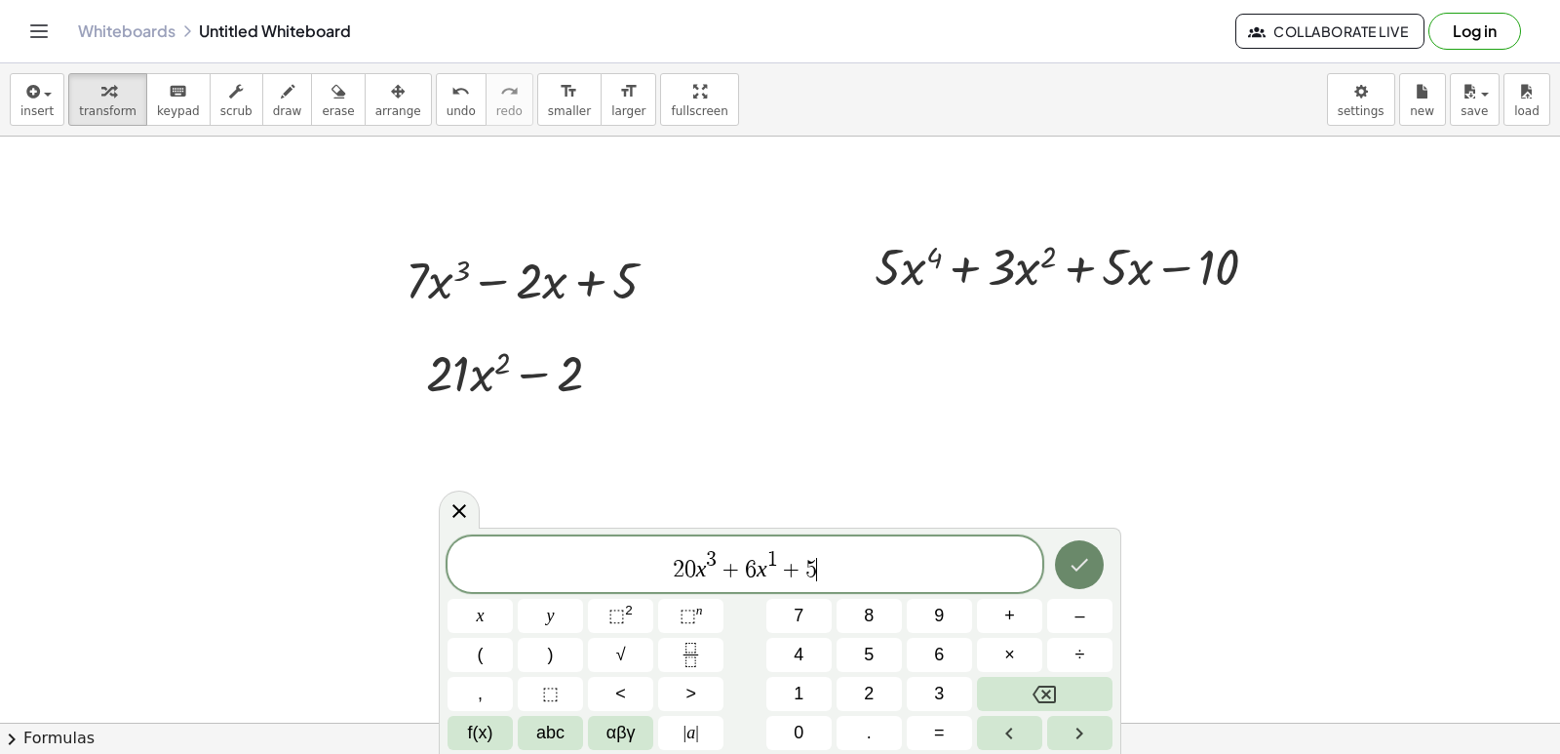
click at [1079, 561] on icon "Done" at bounding box center [1079, 564] width 23 height 23
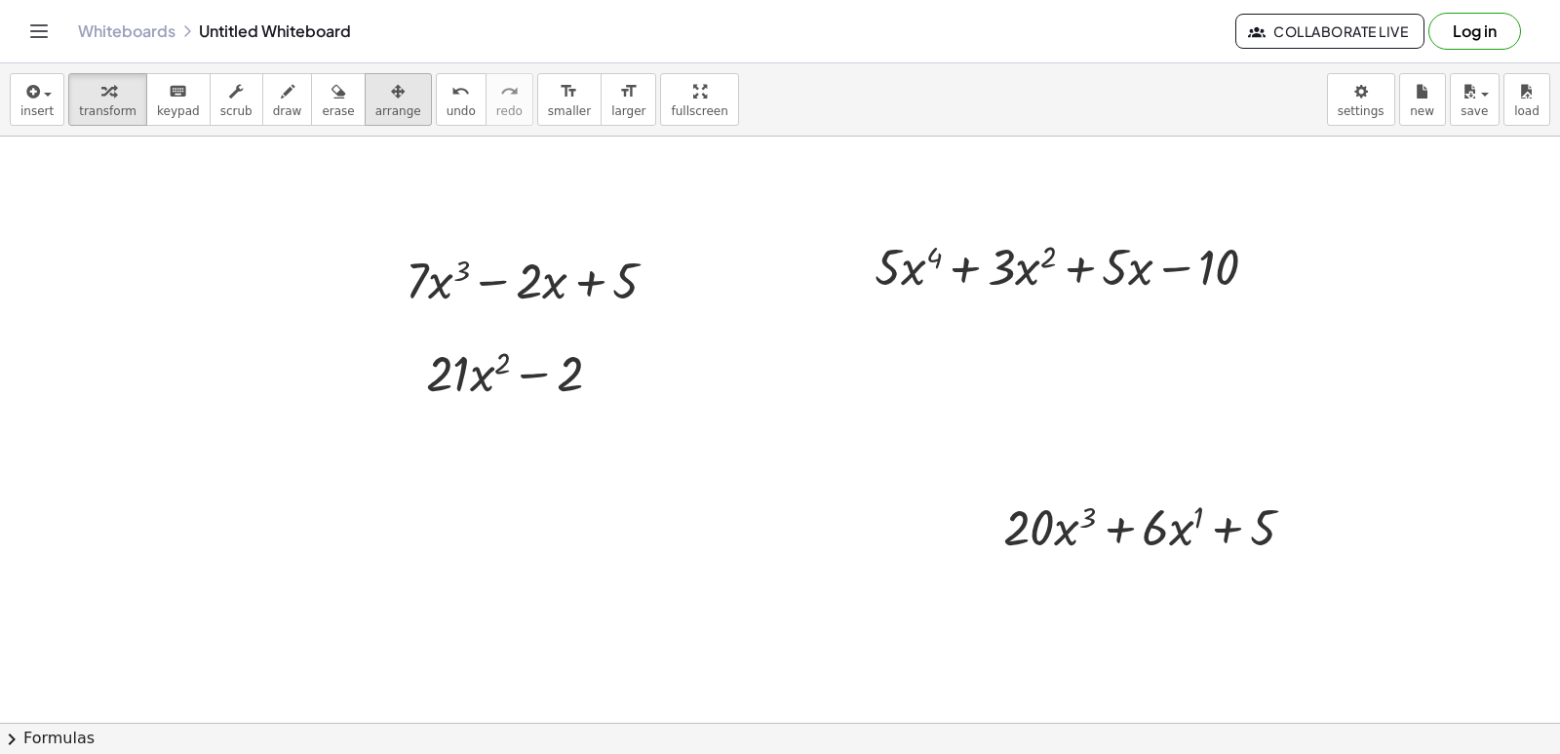
click at [370, 124] on button "arrange" at bounding box center [398, 99] width 67 height 53
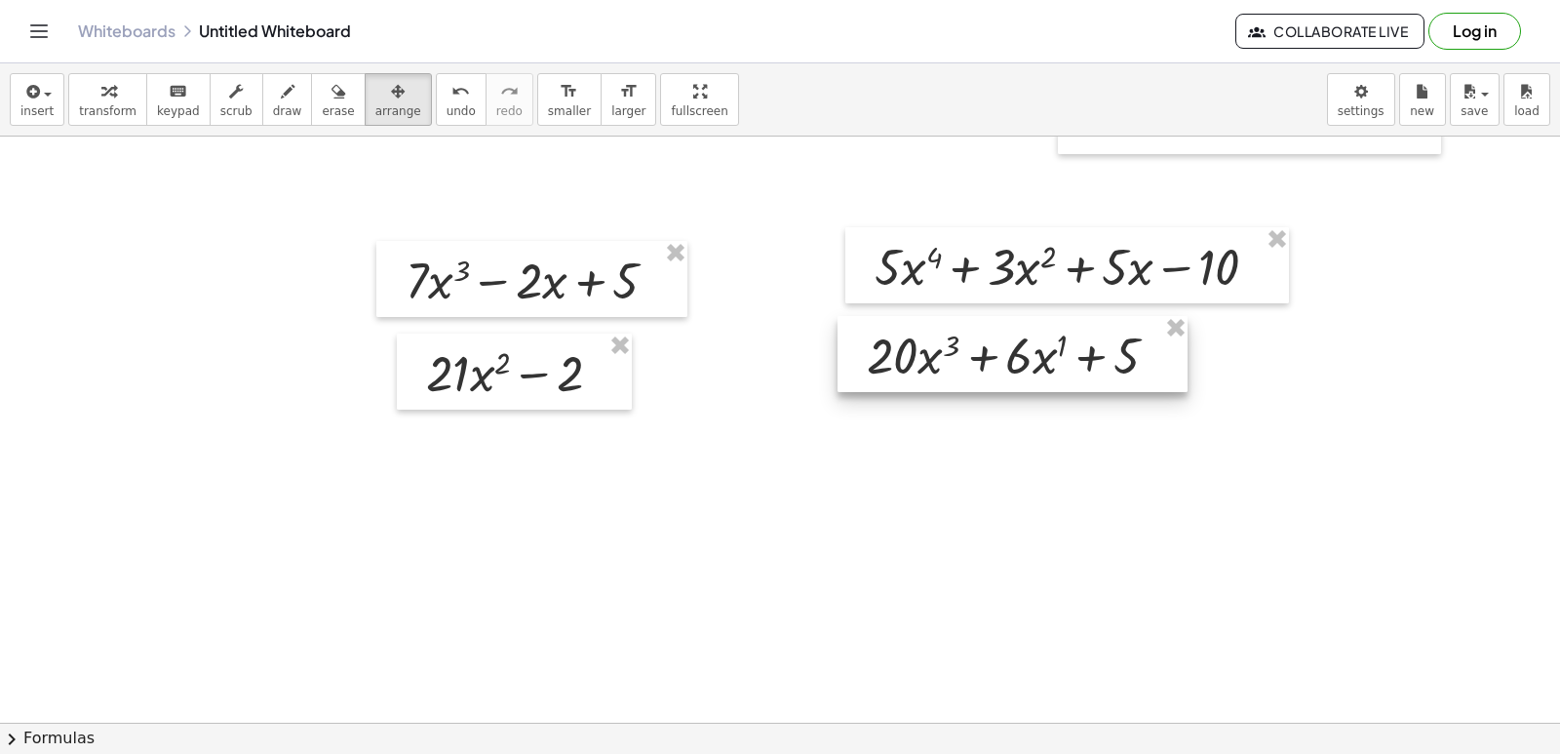
drag, startPoint x: 1154, startPoint y: 550, endPoint x: 1064, endPoint y: 397, distance: 177.9
click at [1064, 392] on div at bounding box center [1013, 354] width 350 height 76
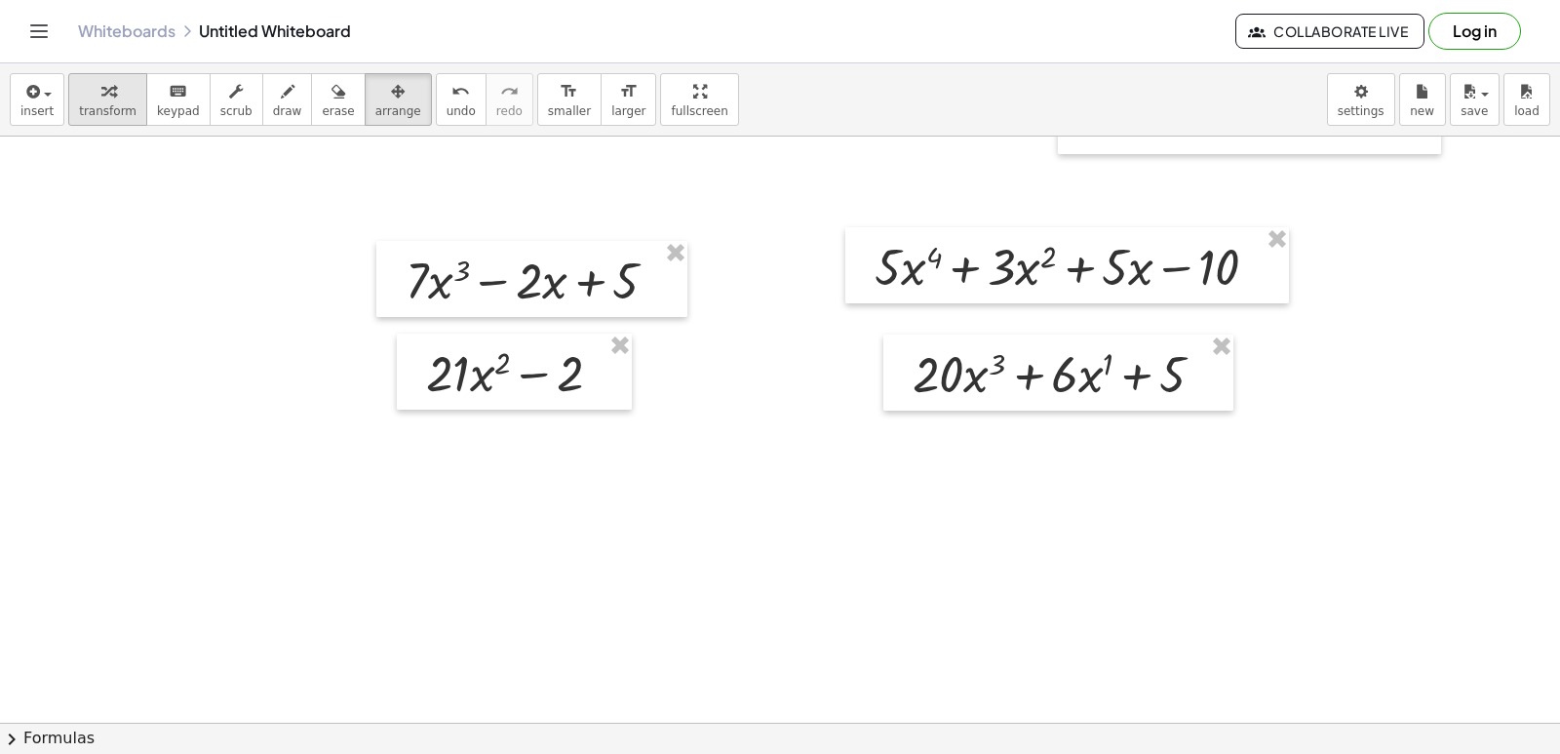
click at [106, 89] on icon "button" at bounding box center [108, 91] width 14 height 23
click at [774, 510] on div at bounding box center [780, 235] width 1560 height 1172
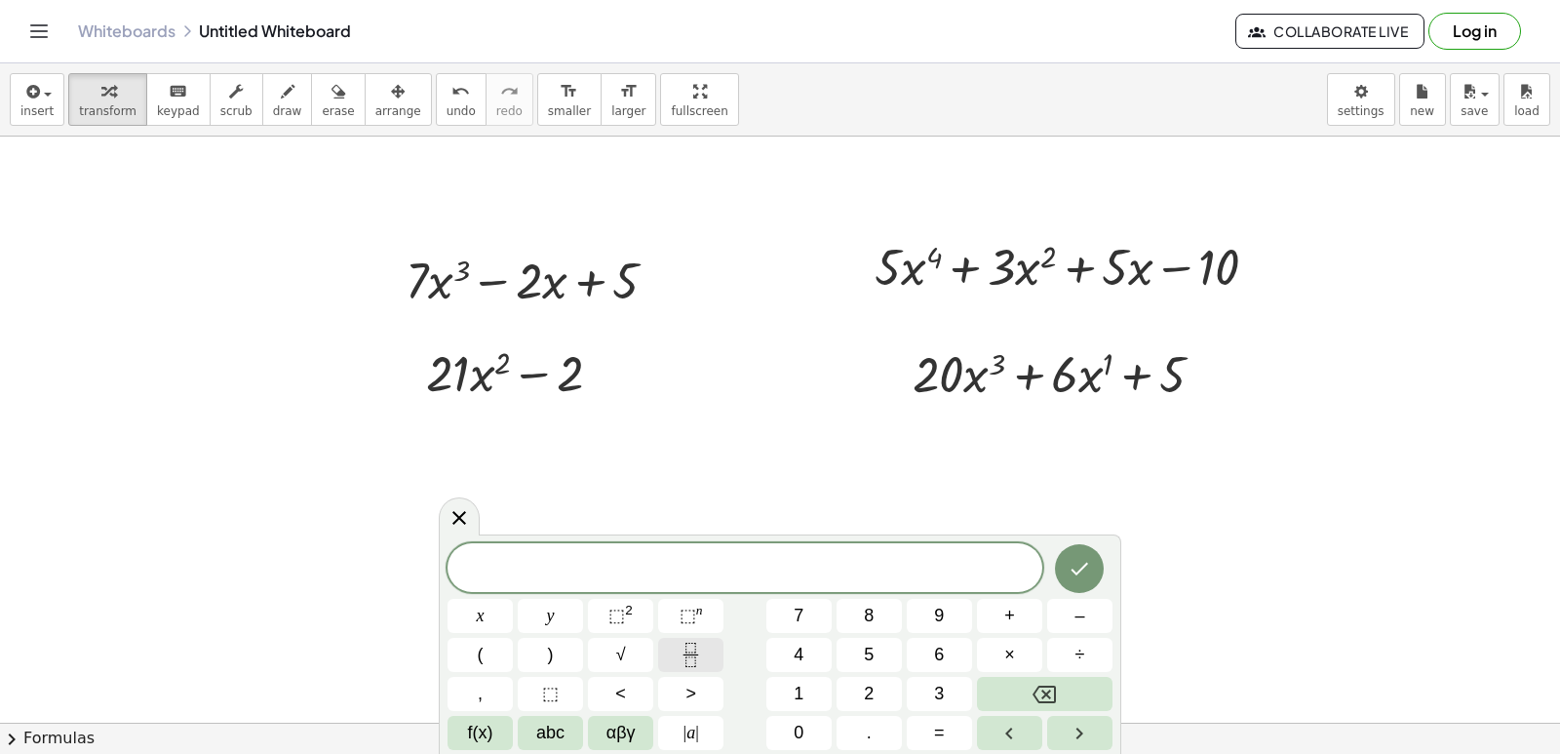
click at [672, 653] on button "Fraction" at bounding box center [690, 655] width 65 height 34
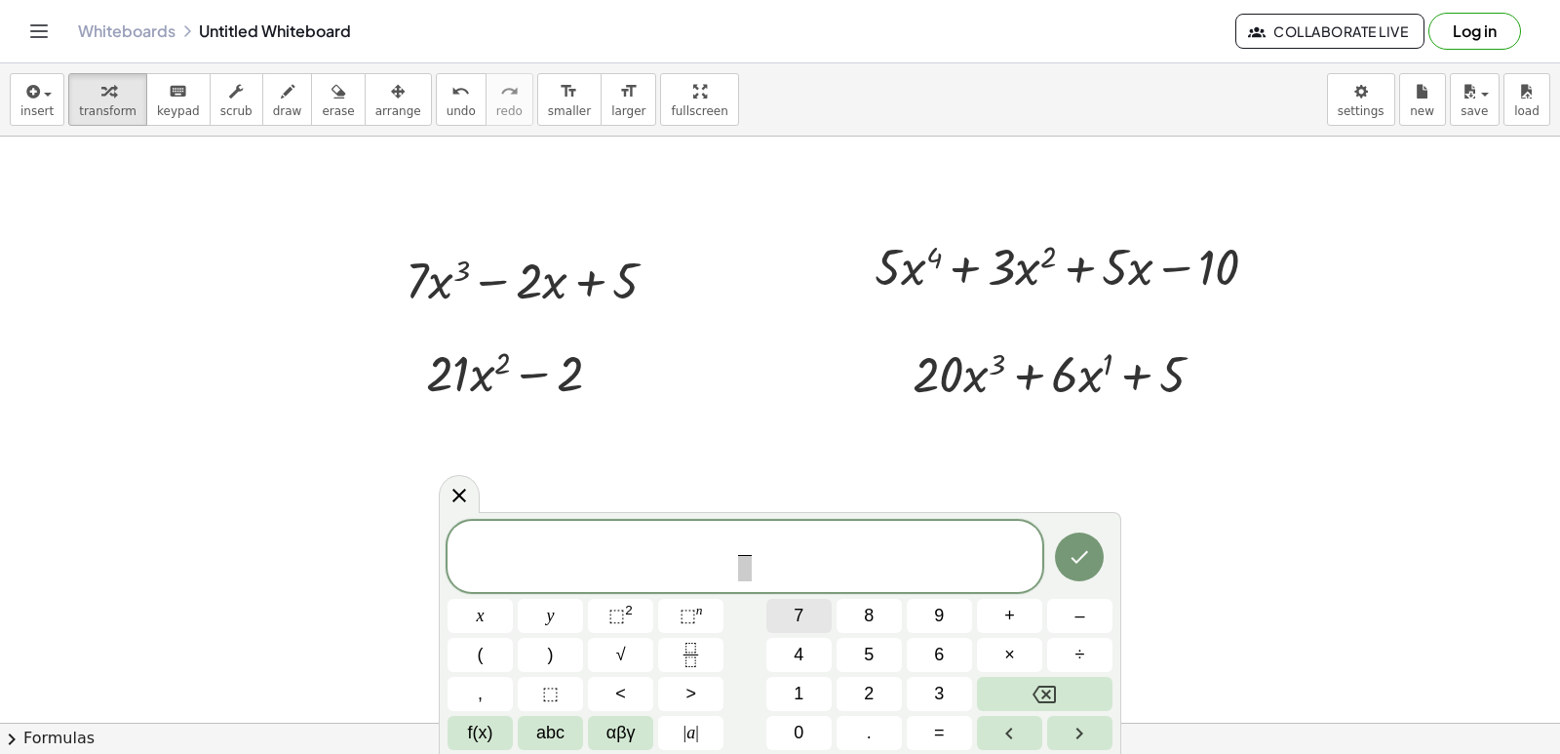
click at [815, 628] on button "7" at bounding box center [798, 616] width 65 height 34
click at [752, 574] on span "​" at bounding box center [744, 568] width 15 height 26
click at [480, 616] on span "x" at bounding box center [481, 616] width 8 height 26
click at [704, 618] on button "⬚ n" at bounding box center [690, 616] width 65 height 34
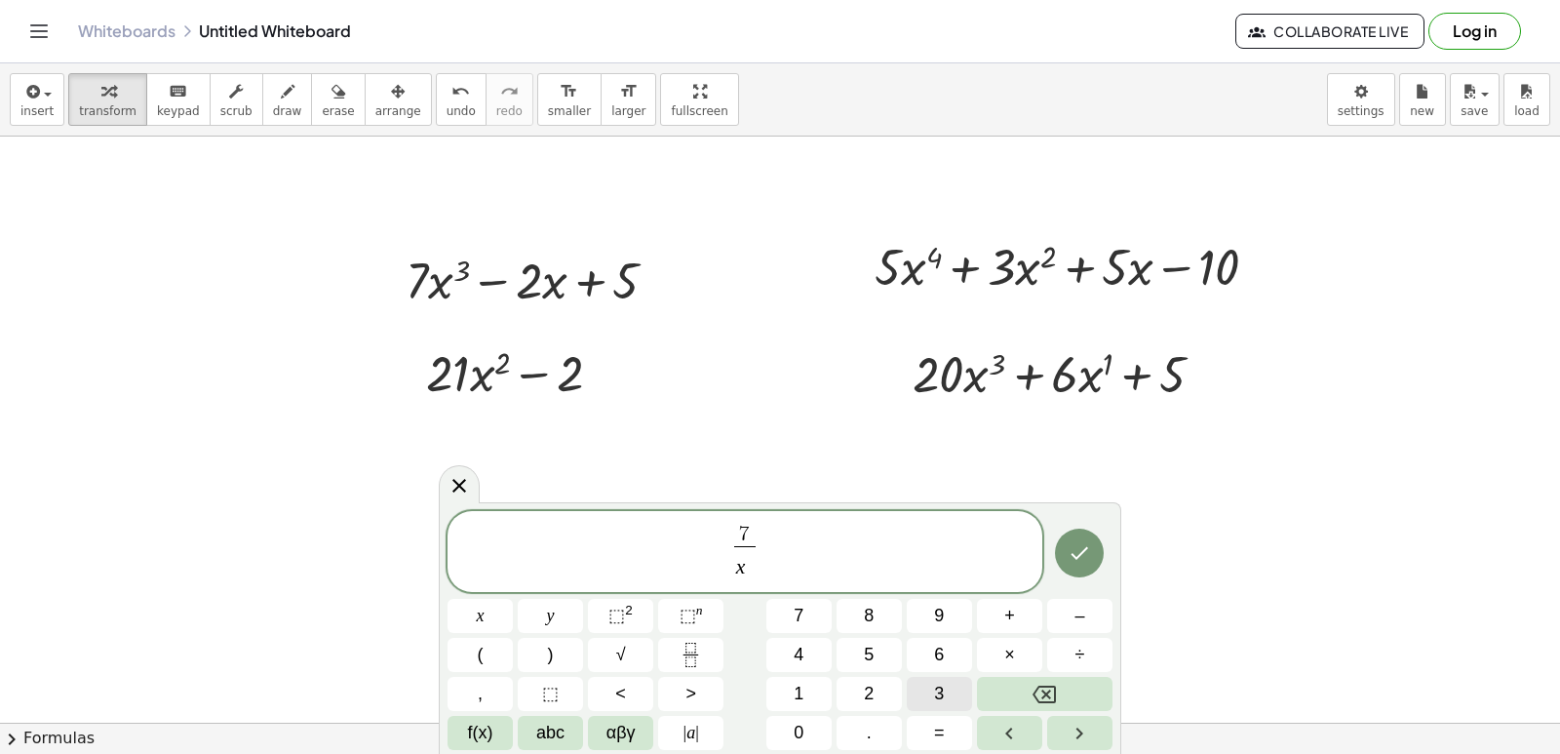
click at [943, 697] on span "3" at bounding box center [939, 694] width 10 height 26
click at [1104, 551] on div at bounding box center [1079, 552] width 65 height 83
click at [1085, 569] on button "Done" at bounding box center [1079, 552] width 49 height 49
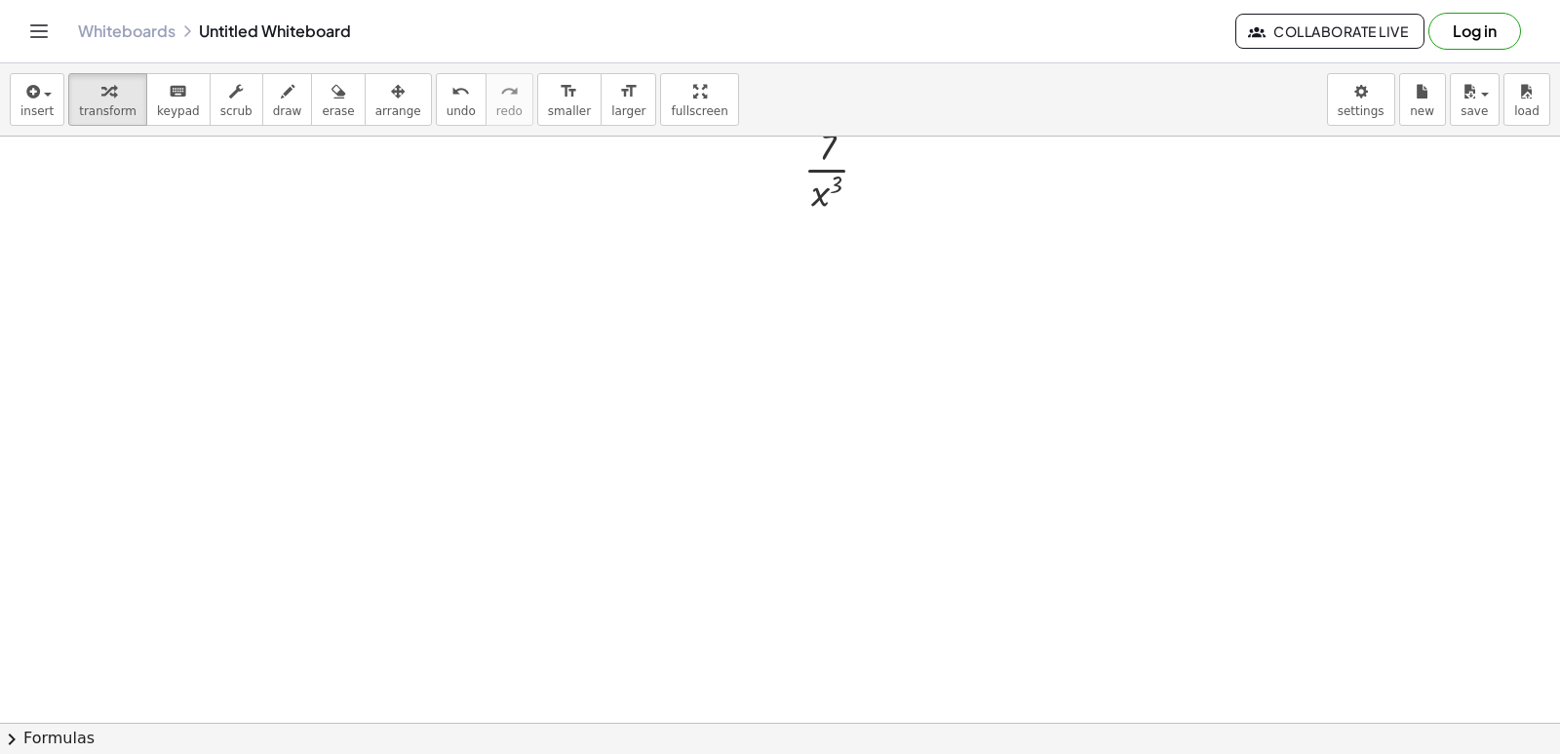
scroll to position [781, 0]
click at [394, 116] on button "arrange" at bounding box center [398, 99] width 67 height 53
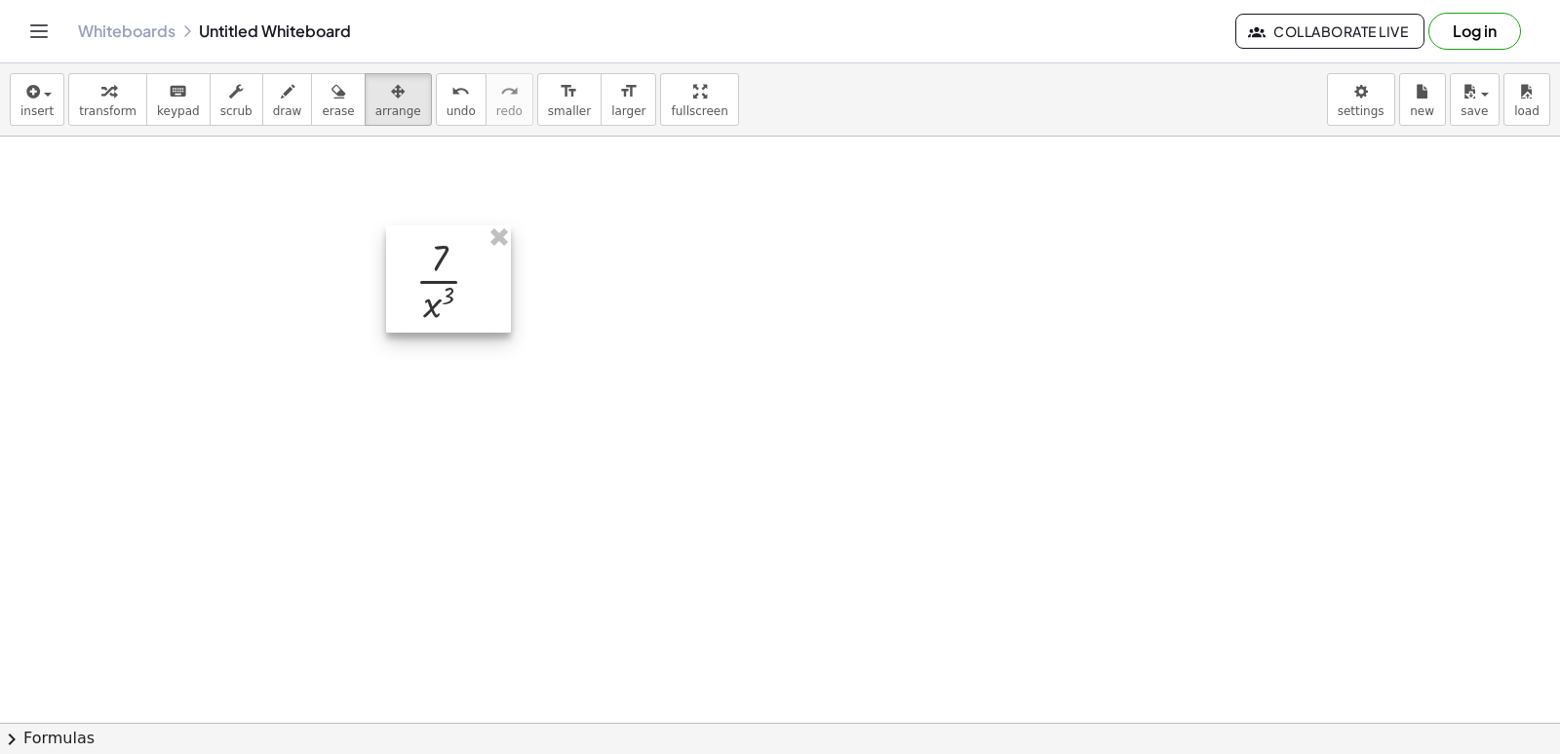
drag, startPoint x: 816, startPoint y: 266, endPoint x: 427, endPoint y: 274, distance: 389.1
click at [427, 274] on div at bounding box center [448, 278] width 125 height 107
click at [101, 98] on icon "button" at bounding box center [108, 91] width 14 height 23
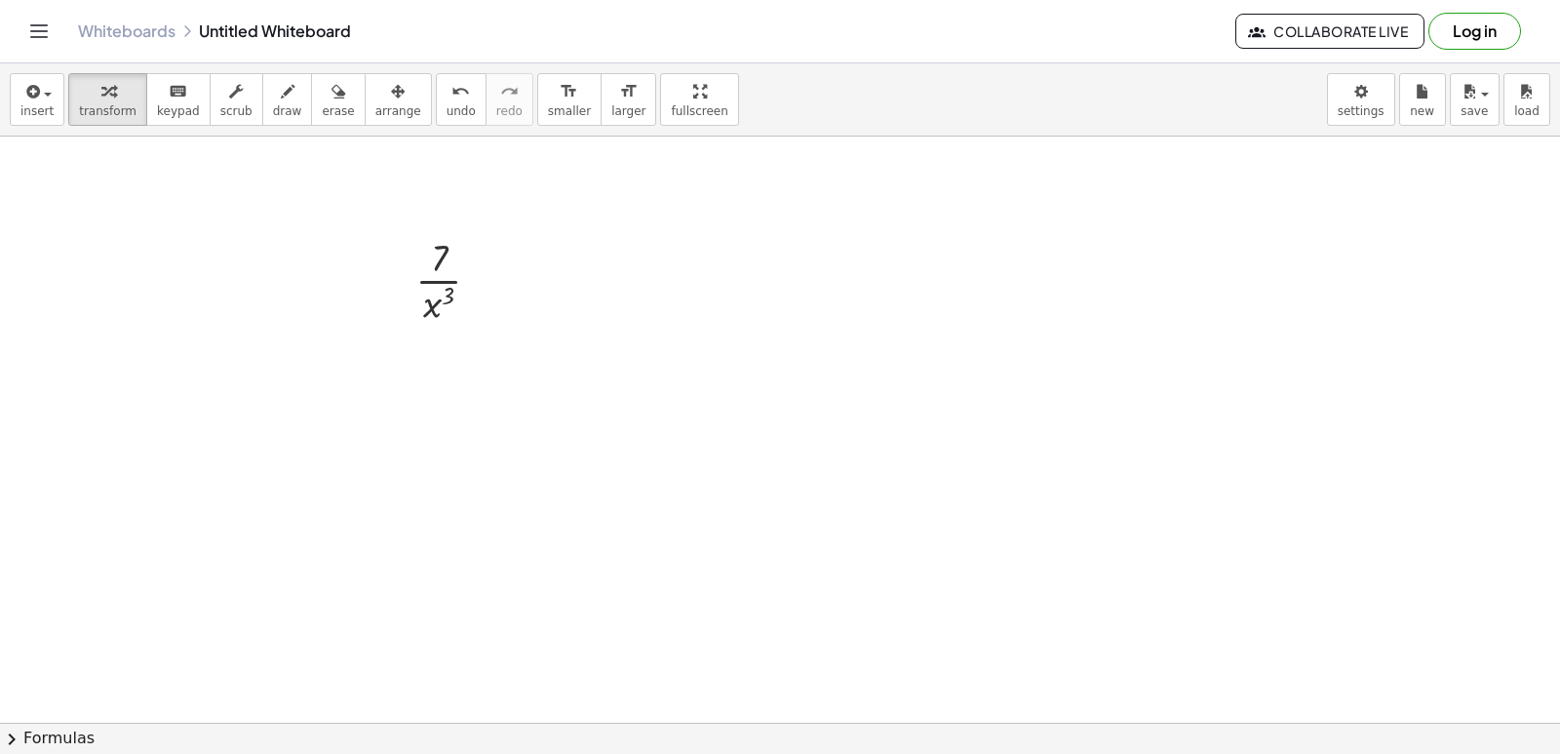
click at [434, 416] on div at bounding box center [780, 235] width 1560 height 1758
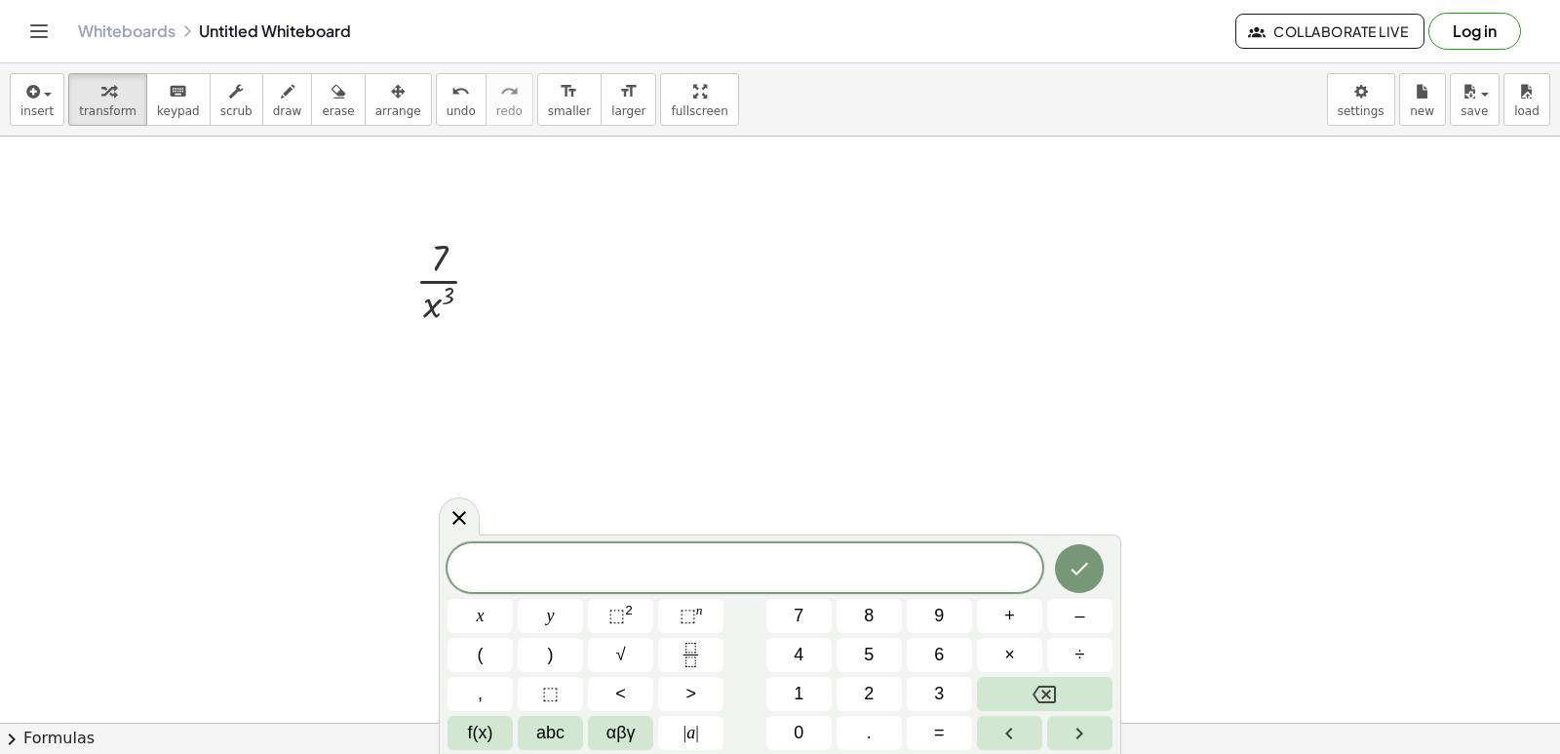
click at [478, 347] on div at bounding box center [780, 235] width 1560 height 1758
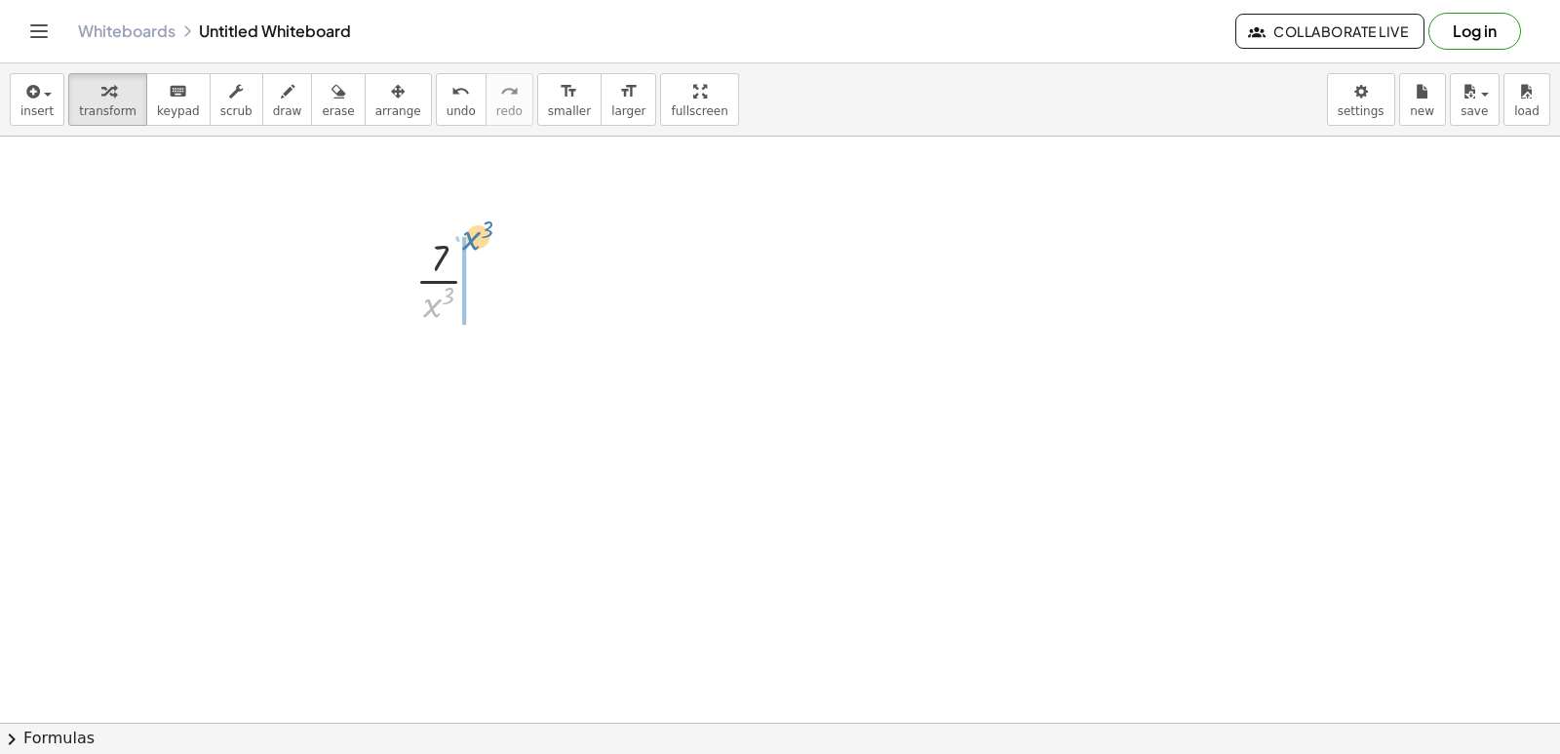
drag, startPoint x: 431, startPoint y: 307, endPoint x: 470, endPoint y: 240, distance: 77.8
click at [470, 240] on div at bounding box center [456, 279] width 100 height 98
drag, startPoint x: 435, startPoint y: 309, endPoint x: 470, endPoint y: 243, distance: 75.0
click at [470, 243] on div at bounding box center [456, 279] width 100 height 98
click at [440, 281] on div "· 7 · x 3 7 x 3 · · · 1 ·" at bounding box center [440, 281] width 0 height 0
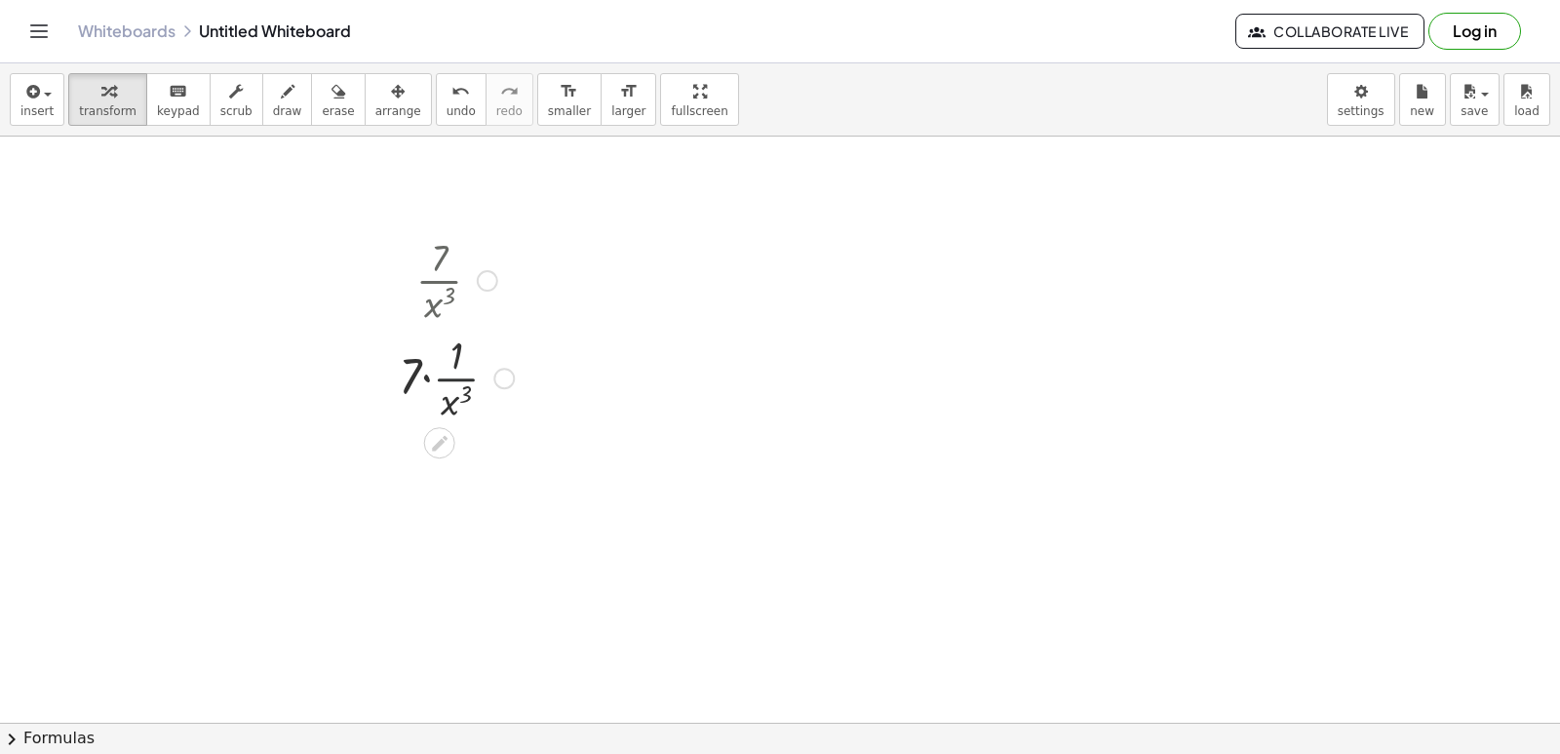
click at [441, 373] on div at bounding box center [456, 377] width 135 height 98
click at [426, 379] on div at bounding box center [456, 377] width 135 height 98
click at [466, 439] on div at bounding box center [780, 235] width 1560 height 1758
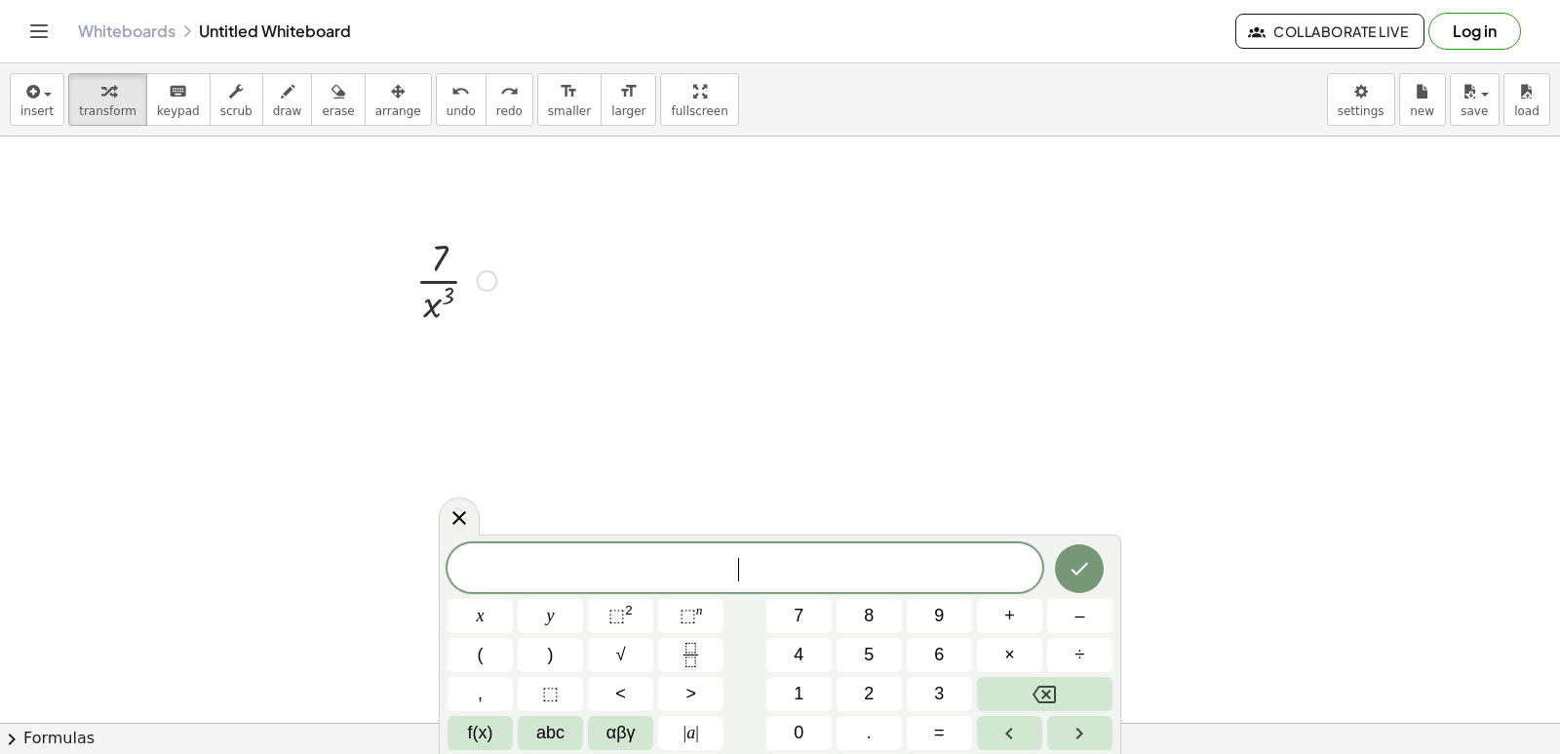
click at [438, 272] on div at bounding box center [456, 279] width 100 height 98
click at [444, 304] on div at bounding box center [456, 279] width 100 height 98
click at [465, 508] on icon at bounding box center [459, 517] width 23 height 23
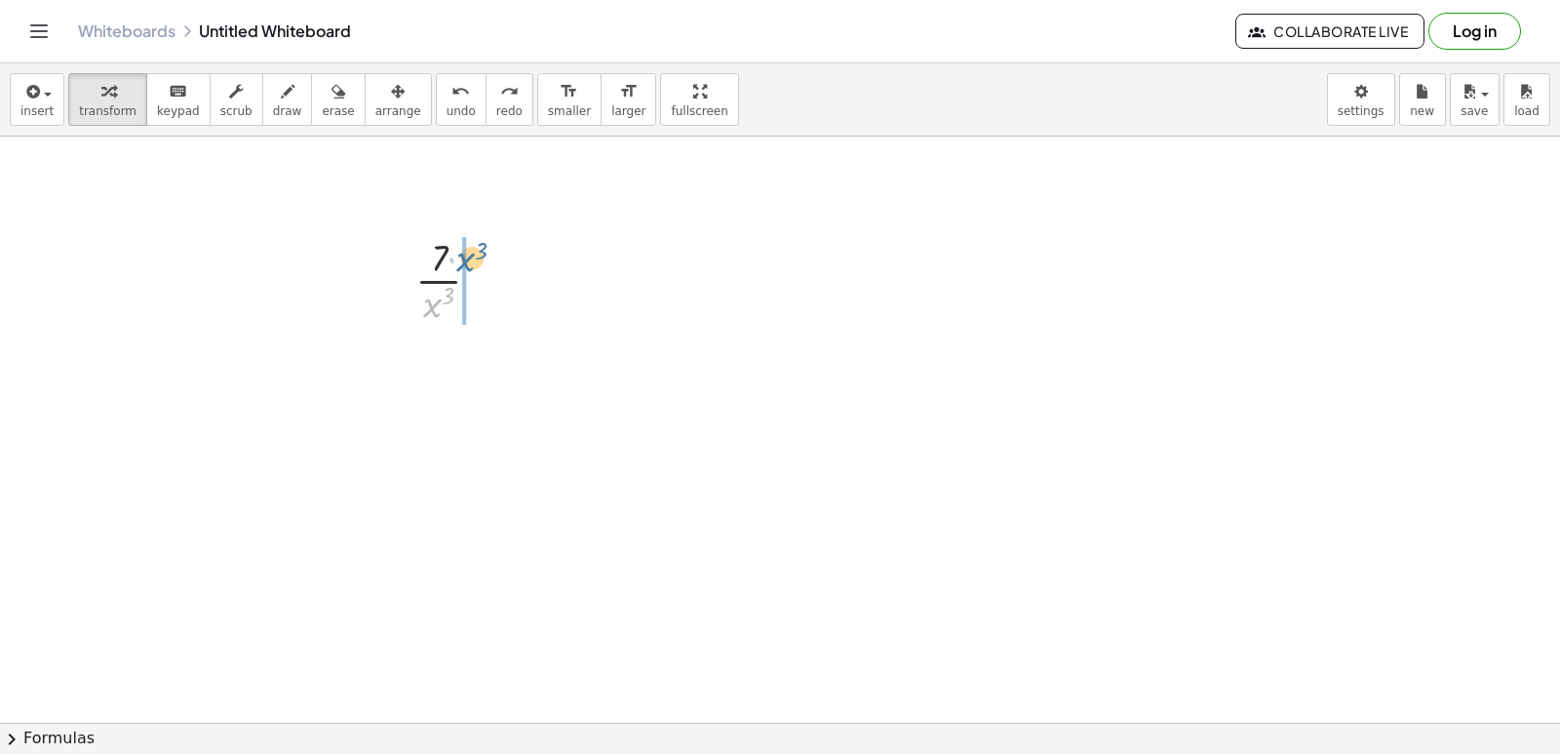
drag, startPoint x: 439, startPoint y: 306, endPoint x: 471, endPoint y: 260, distance: 56.0
click at [471, 260] on div at bounding box center [456, 279] width 100 height 98
click at [466, 257] on div at bounding box center [456, 279] width 100 height 98
click at [463, 361] on div at bounding box center [780, 235] width 1560 height 1758
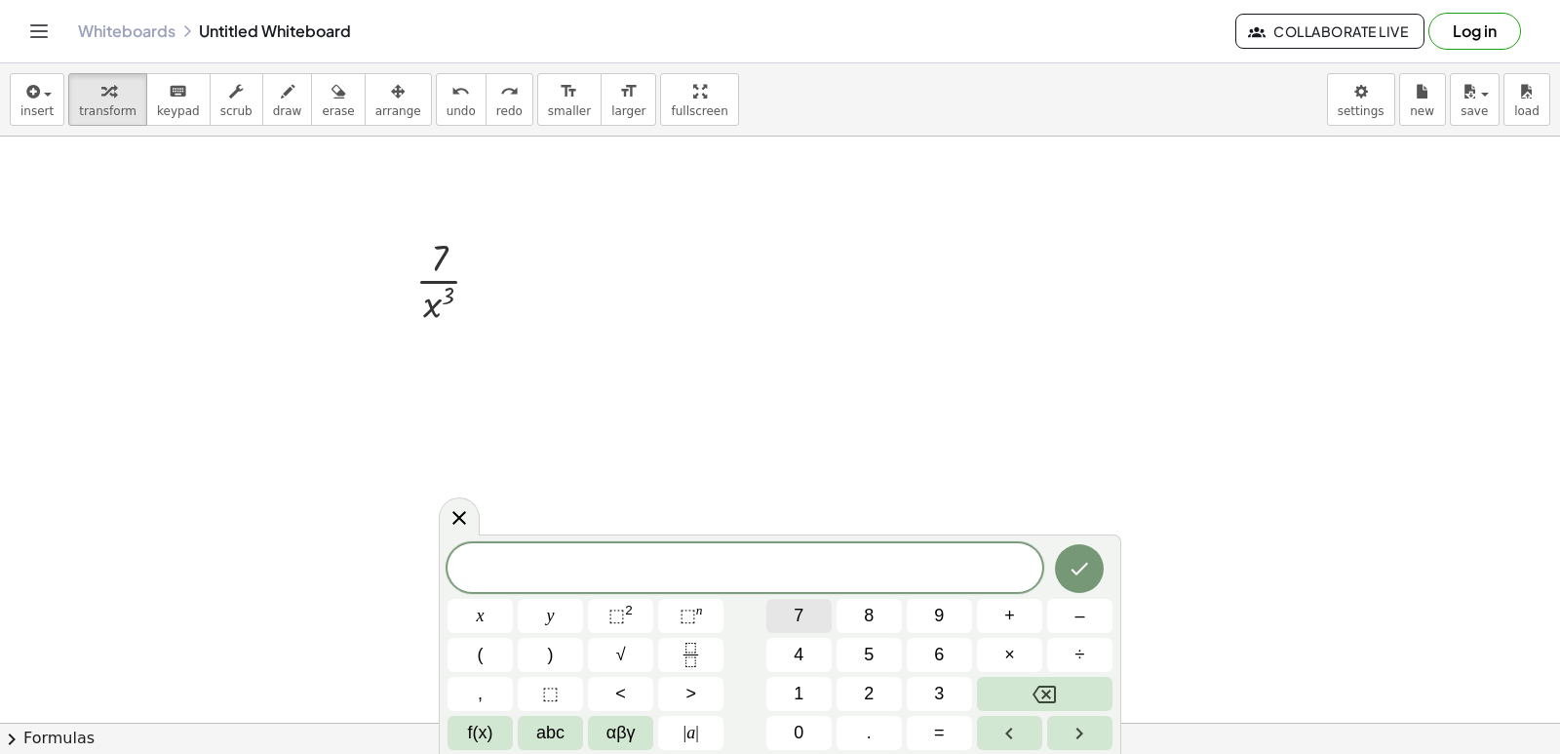
click at [802, 616] on span "7" at bounding box center [799, 616] width 10 height 26
click at [1010, 657] on span "×" at bounding box center [1009, 655] width 11 height 26
click at [1082, 619] on span "–" at bounding box center [1079, 616] width 10 height 26
click at [944, 694] on span "3" at bounding box center [939, 694] width 10 height 26
click at [490, 612] on button "x" at bounding box center [480, 616] width 65 height 34
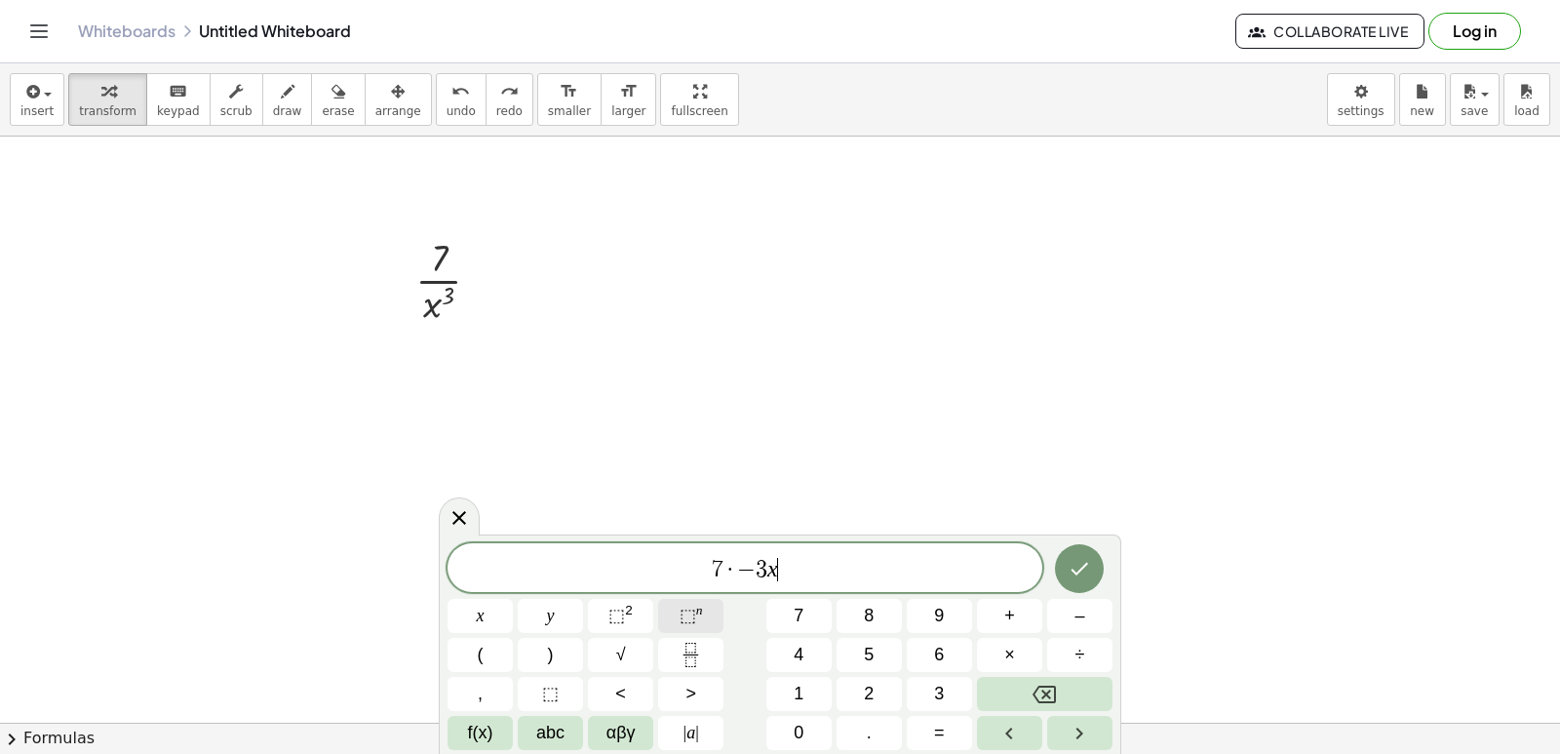
click at [690, 602] on button "⬚ n" at bounding box center [690, 616] width 65 height 34
click at [1081, 613] on span "–" at bounding box center [1079, 616] width 10 height 26
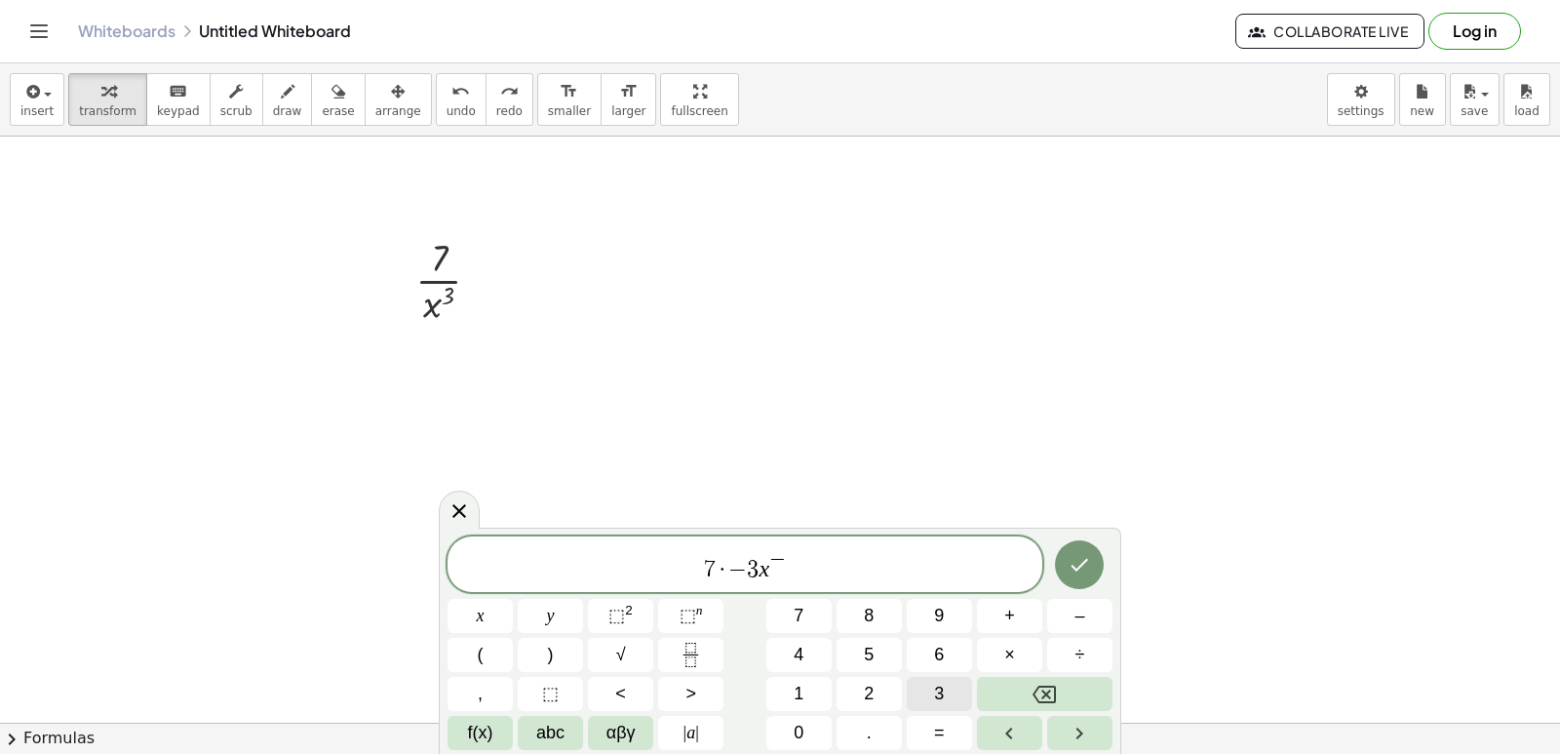
click at [925, 686] on button "3" at bounding box center [939, 694] width 65 height 34
click at [1069, 612] on button "–" at bounding box center [1079, 616] width 65 height 34
click at [809, 692] on button "1" at bounding box center [798, 694] width 65 height 34
click at [1074, 565] on icon "Done" at bounding box center [1079, 564] width 23 height 23
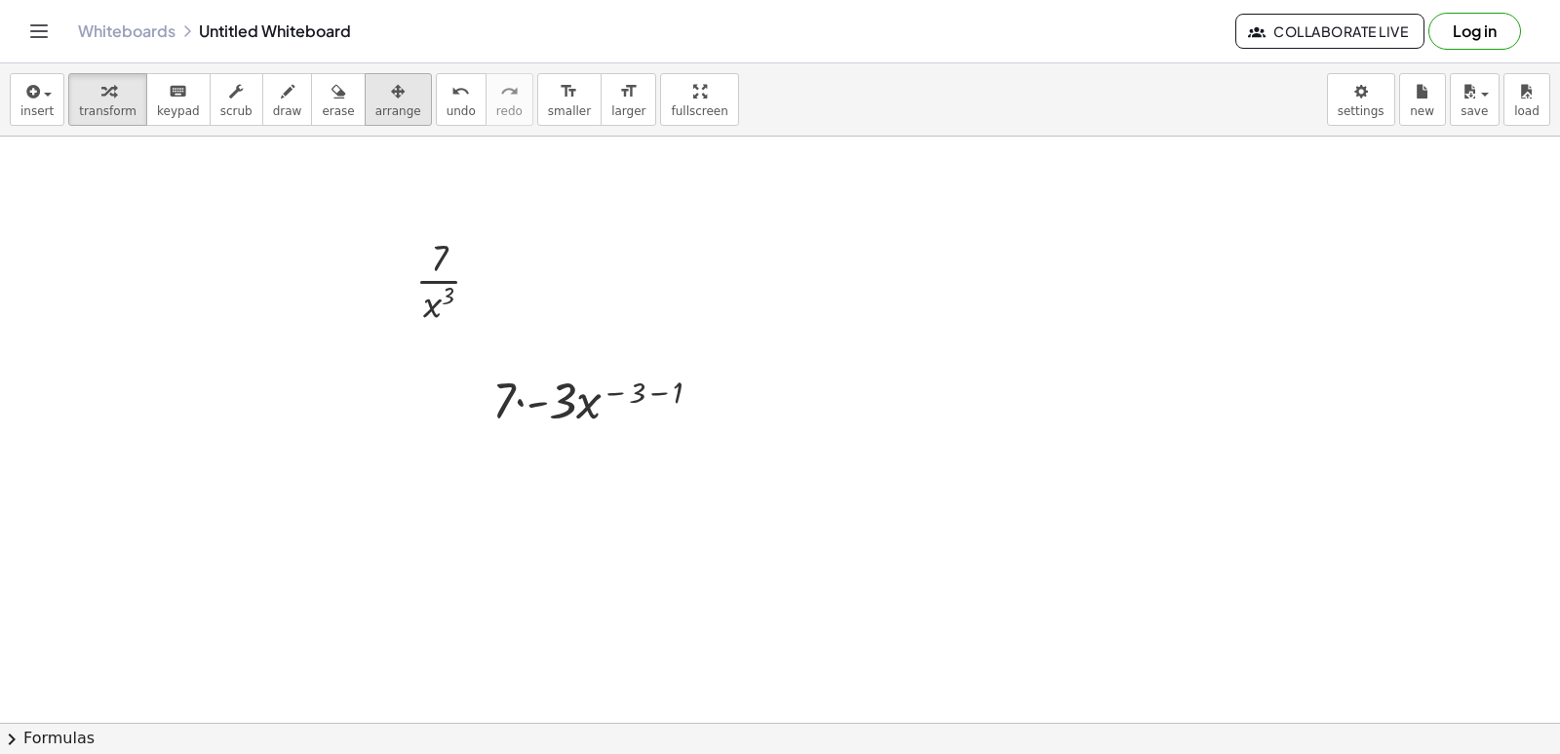
click at [375, 104] on span "arrange" at bounding box center [398, 111] width 46 height 14
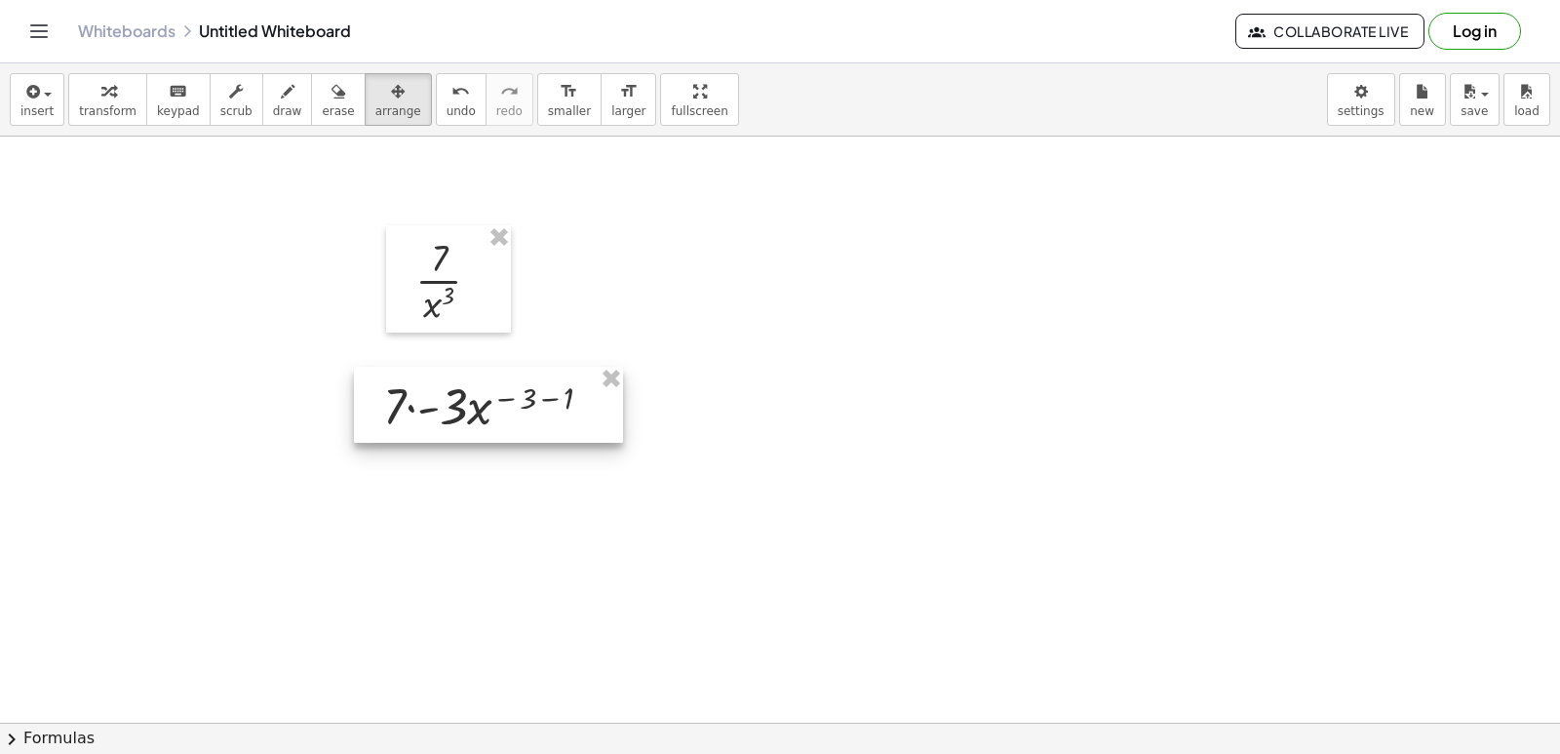
drag, startPoint x: 503, startPoint y: 405, endPoint x: 426, endPoint y: 394, distance: 77.8
click at [442, 410] on div at bounding box center [488, 405] width 269 height 76
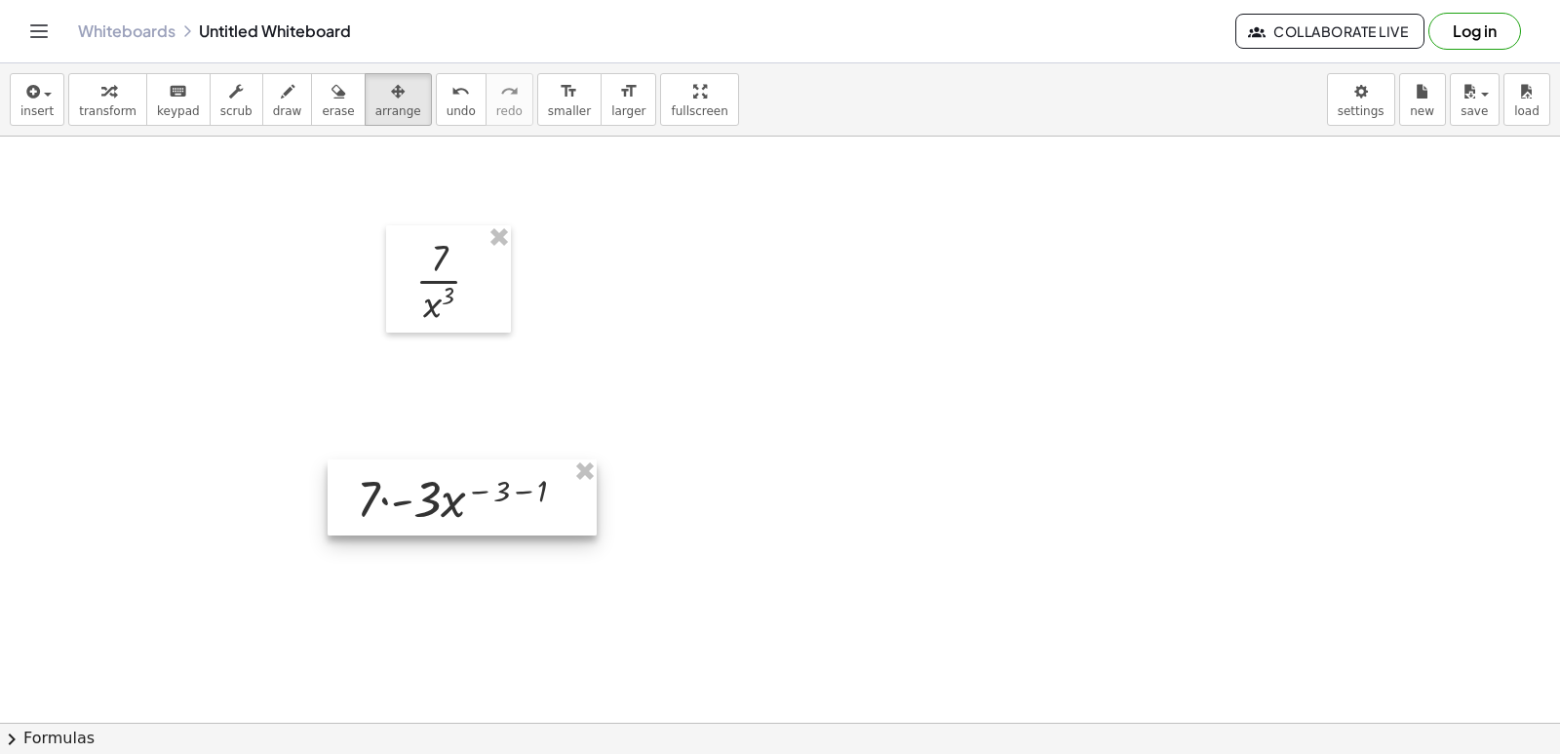
drag, startPoint x: 468, startPoint y: 403, endPoint x: 448, endPoint y: 494, distance: 93.9
click at [448, 494] on div at bounding box center [462, 497] width 269 height 76
click at [101, 102] on icon "button" at bounding box center [108, 91] width 14 height 23
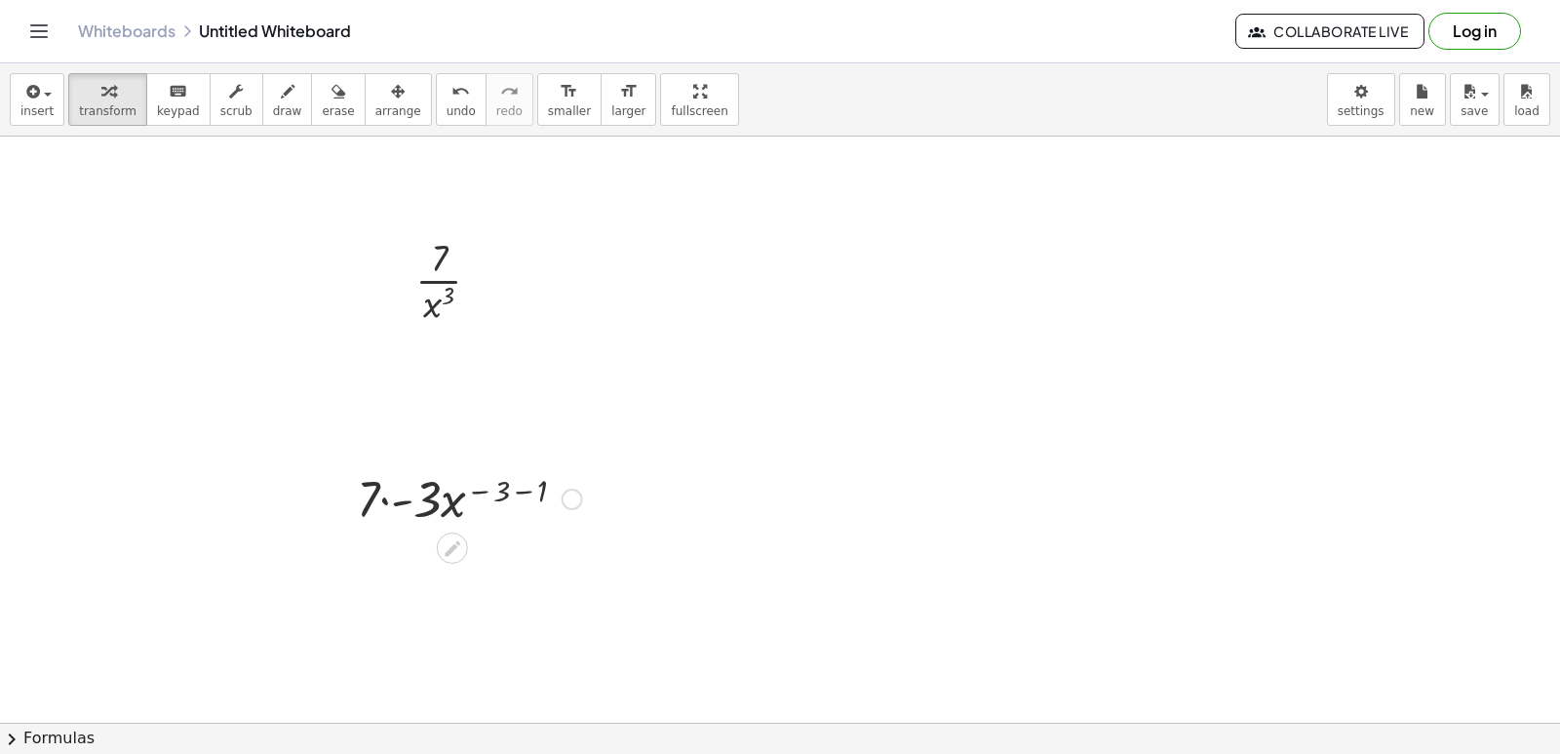
click at [388, 487] on div at bounding box center [469, 497] width 245 height 66
click at [393, 497] on div at bounding box center [469, 497] width 226 height 66
click at [492, 566] on div at bounding box center [469, 563] width 245 height 66
click at [484, 559] on div at bounding box center [469, 563] width 245 height 66
click at [501, 559] on div at bounding box center [469, 563] width 245 height 66
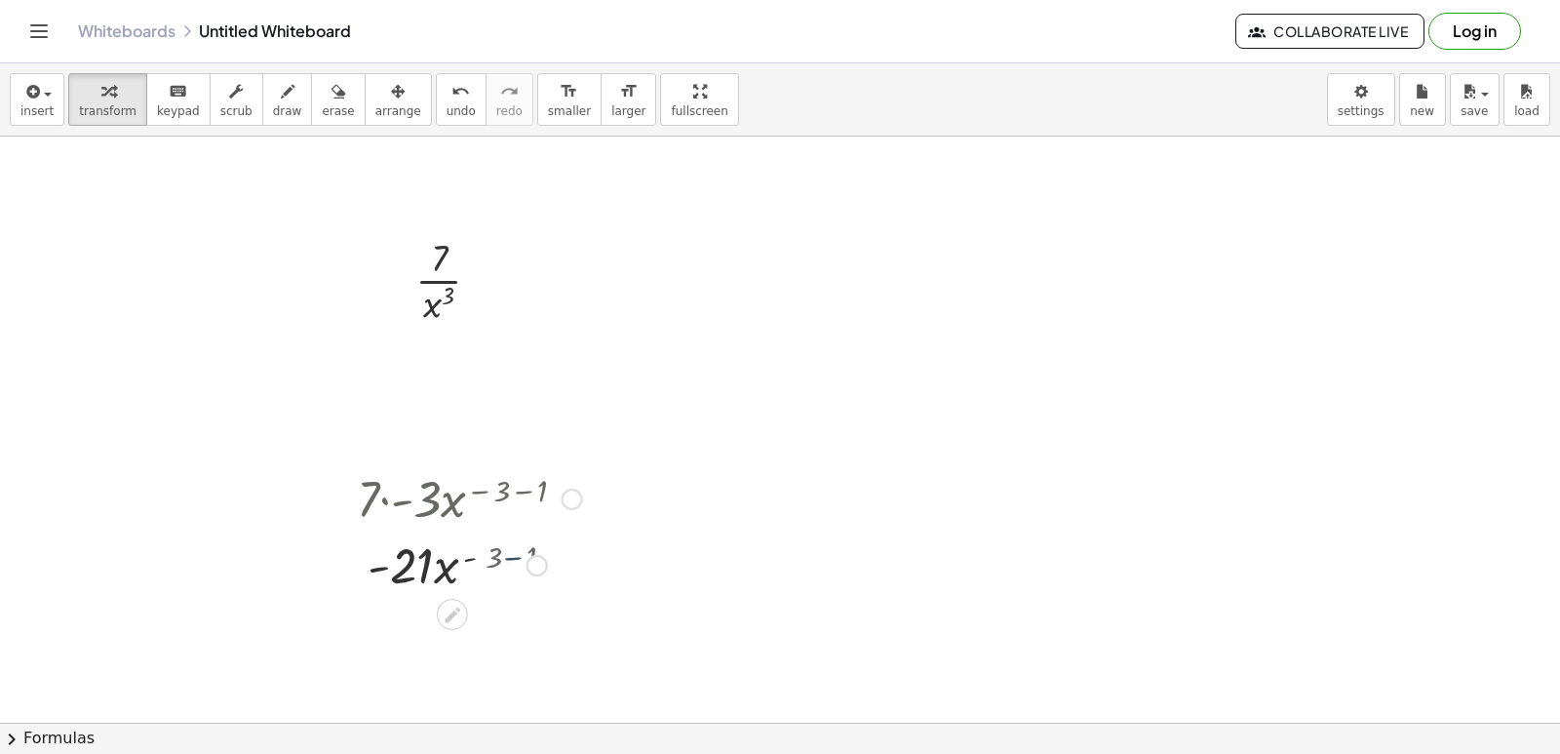
click at [516, 559] on div at bounding box center [469, 563] width 245 height 66
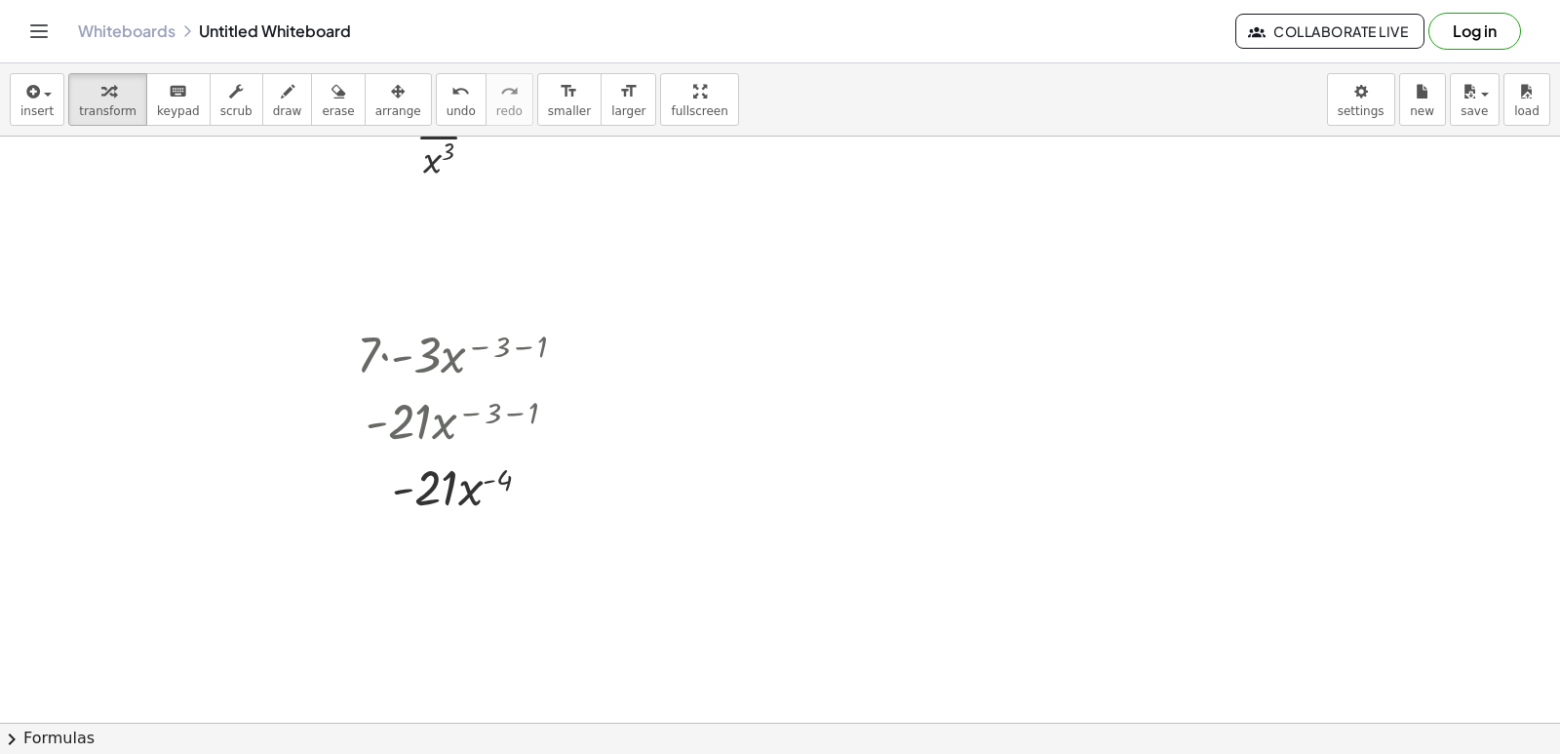
scroll to position [1073, 0]
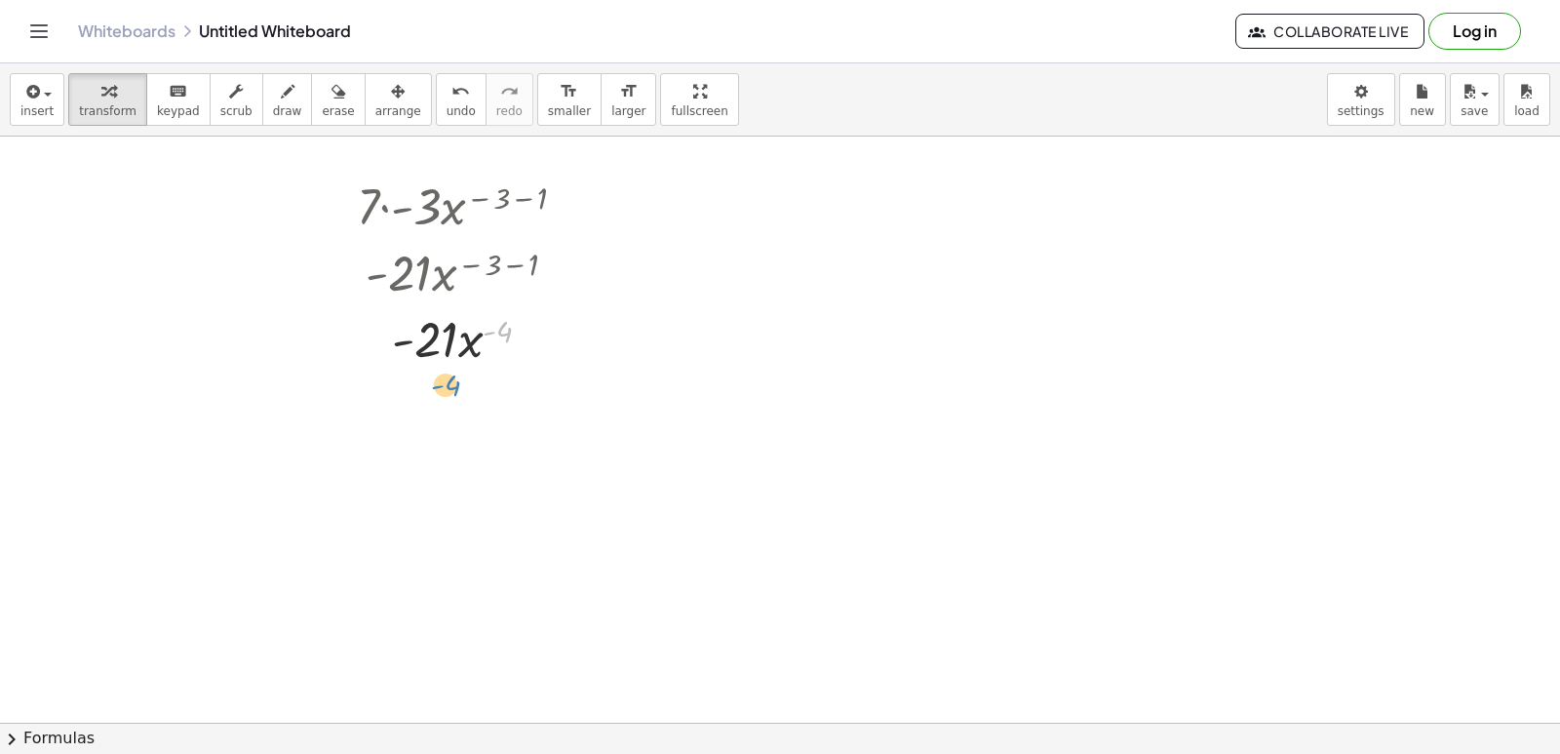
drag, startPoint x: 500, startPoint y: 327, endPoint x: 449, endPoint y: 379, distance: 73.8
click at [495, 331] on div at bounding box center [469, 337] width 245 height 66
drag, startPoint x: 470, startPoint y: 344, endPoint x: 468, endPoint y: 293, distance: 51.7
click at [452, 207] on div "· 7 · - 3 · x ( − 3 − 1 ) · - 21 · x ( − 3 − 1 ) · x ( - 4 ) · - · x ( - ) 21 4" at bounding box center [452, 207] width 0 height 0
drag, startPoint x: 480, startPoint y: 338, endPoint x: 441, endPoint y: 401, distance: 73.6
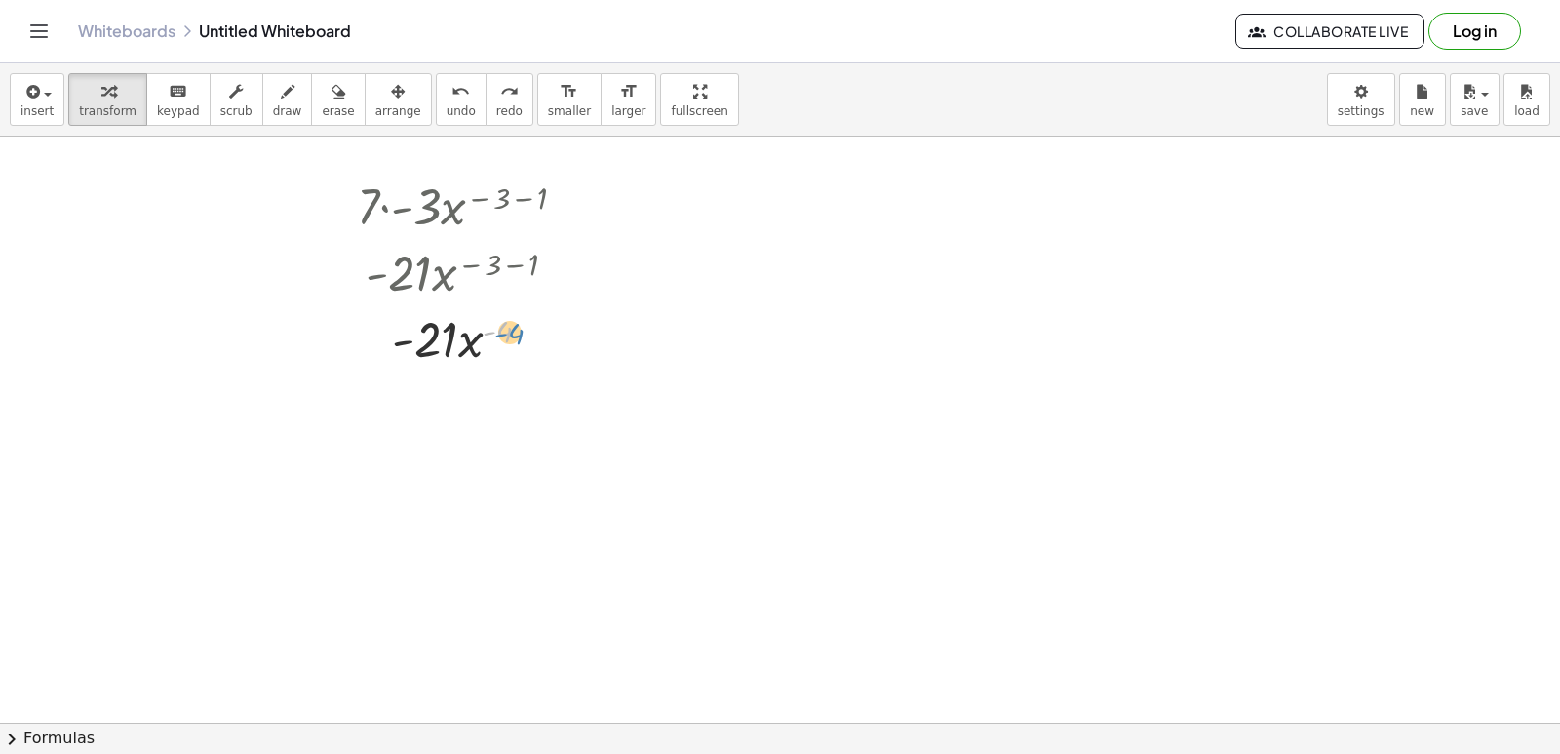
drag, startPoint x: 493, startPoint y: 337, endPoint x: 506, endPoint y: 327, distance: 16.6
click at [506, 327] on div at bounding box center [469, 337] width 233 height 66
drag, startPoint x: 464, startPoint y: 342, endPoint x: 461, endPoint y: 373, distance: 31.3
click at [466, 422] on div at bounding box center [469, 420] width 245 height 98
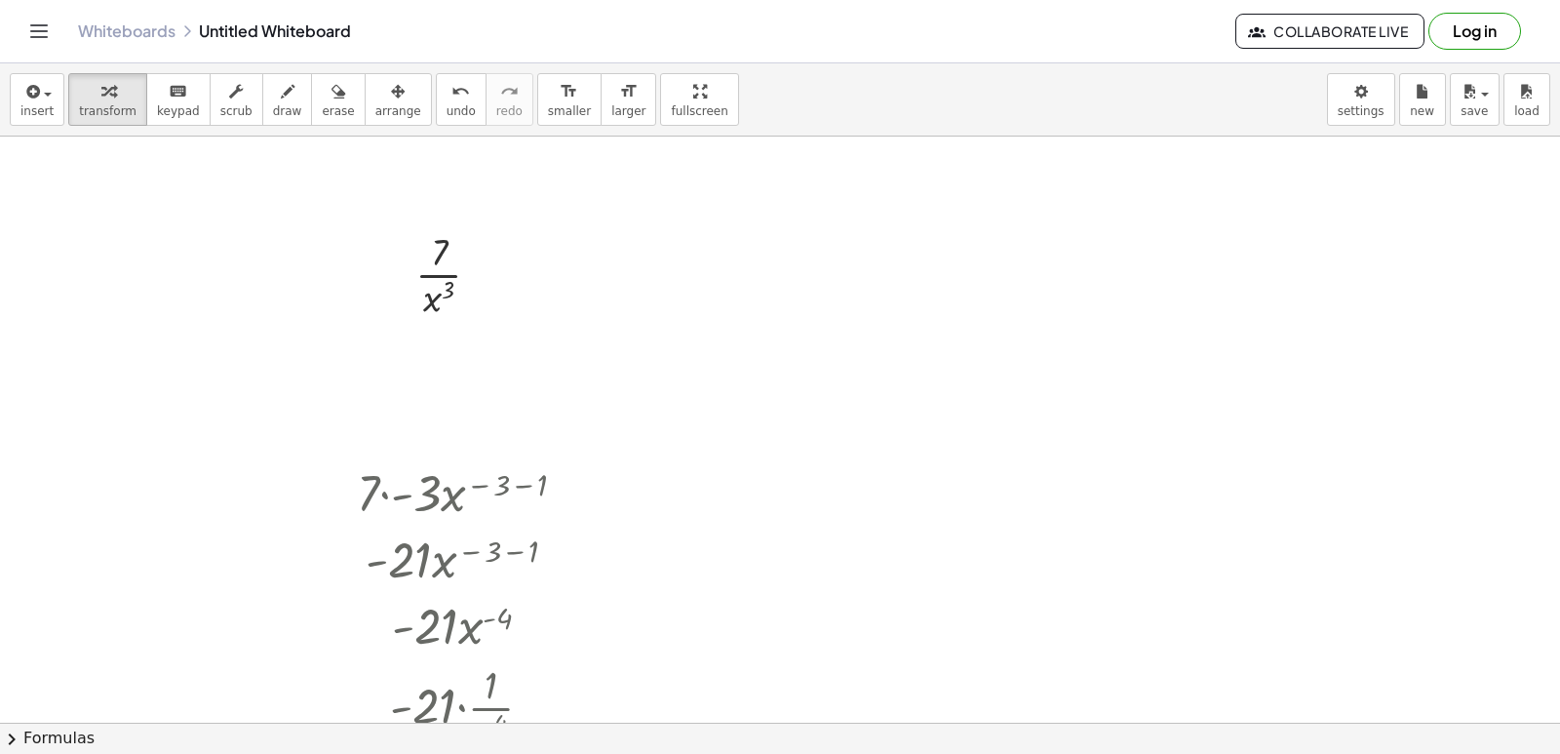
scroll to position [781, 0]
drag, startPoint x: 431, startPoint y: 299, endPoint x: 463, endPoint y: 286, distance: 35.0
click at [458, 354] on div at bounding box center [456, 377] width 135 height 98
click at [445, 363] on div at bounding box center [456, 377] width 135 height 98
click at [457, 358] on div at bounding box center [456, 377] width 135 height 98
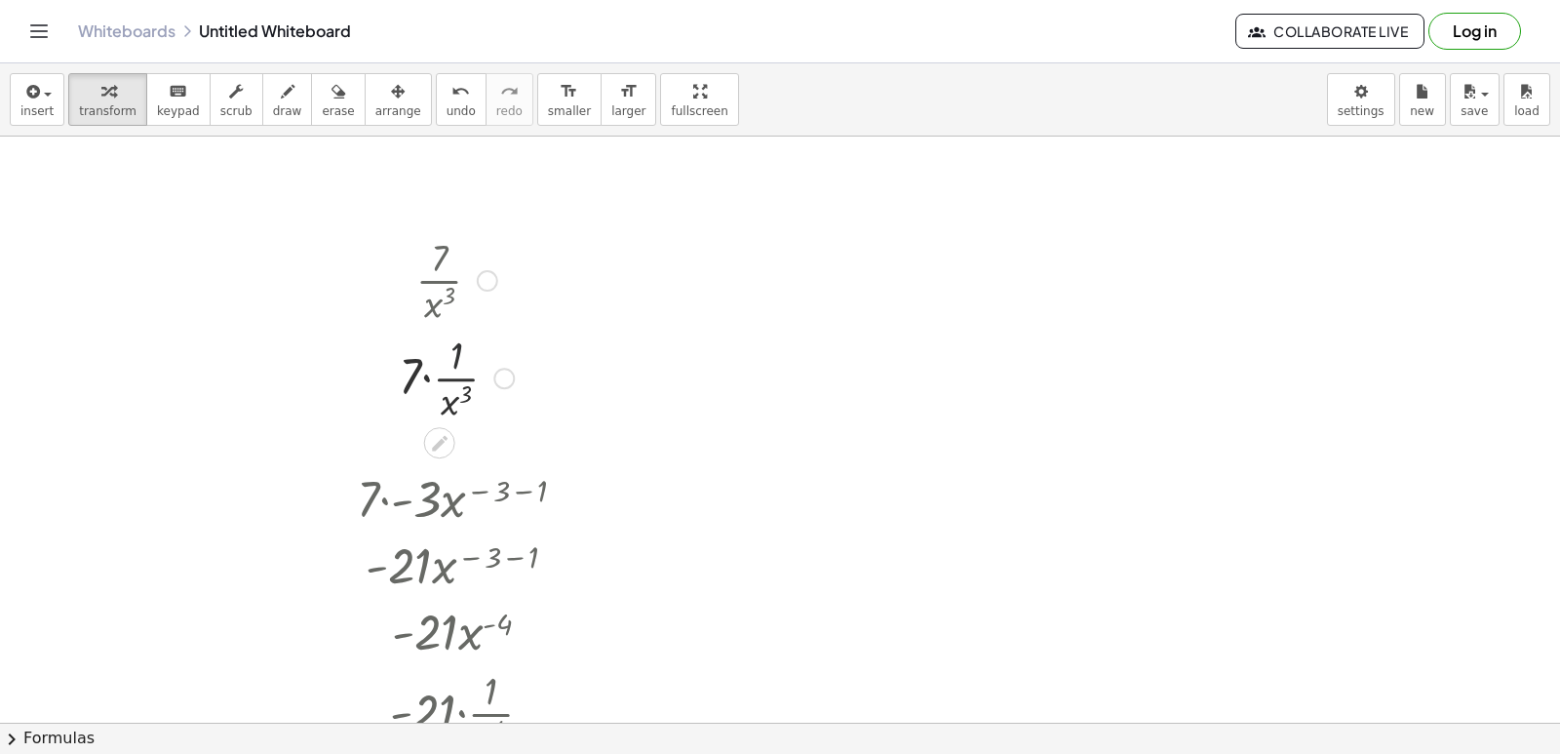
click at [417, 373] on div at bounding box center [456, 377] width 135 height 98
click at [425, 376] on div at bounding box center [456, 377] width 135 height 98
drag, startPoint x: 428, startPoint y: 306, endPoint x: 452, endPoint y: 265, distance: 47.7
click at [452, 265] on div at bounding box center [456, 279] width 100 height 98
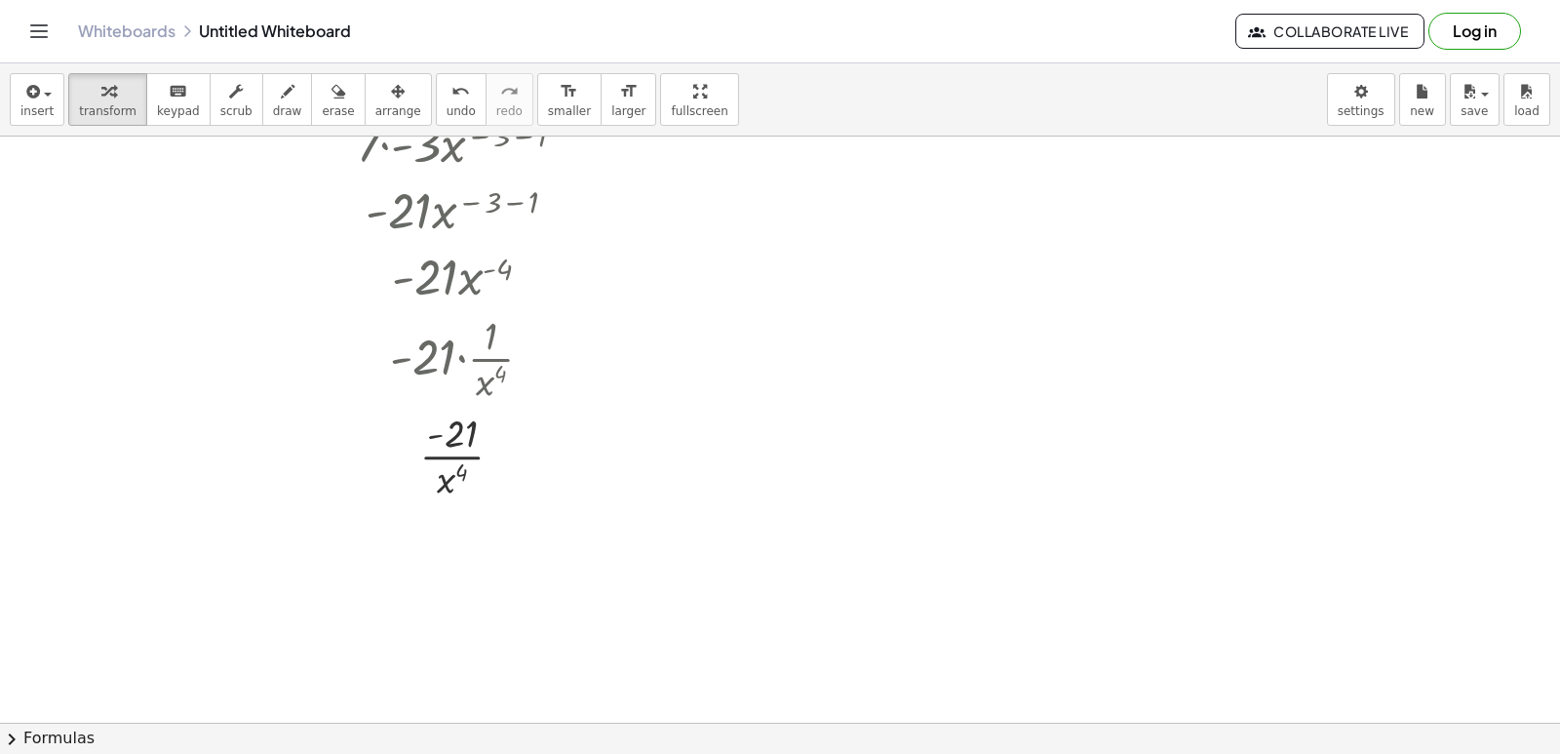
scroll to position [1171, 0]
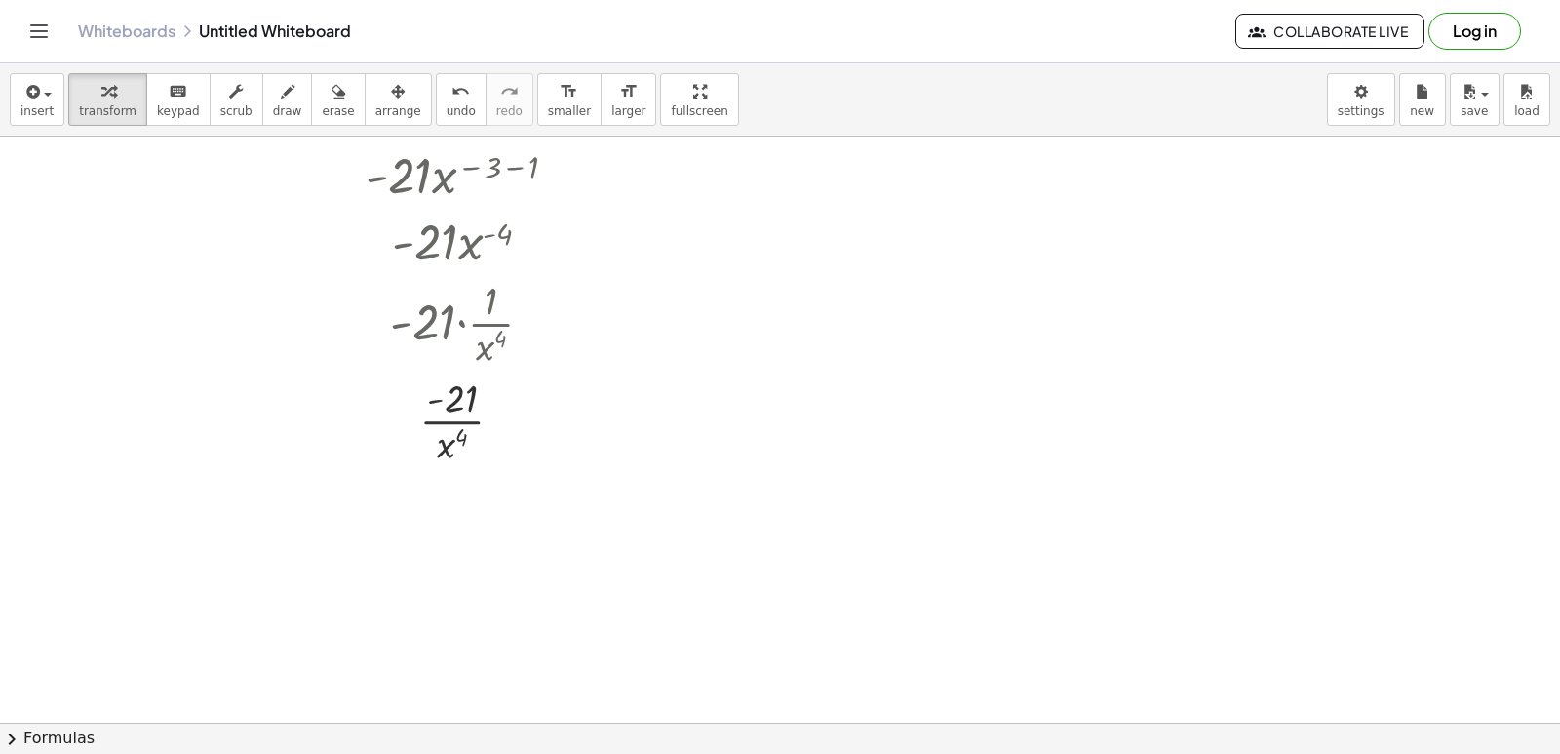
click at [700, 567] on div at bounding box center [780, 138] width 1560 height 2344
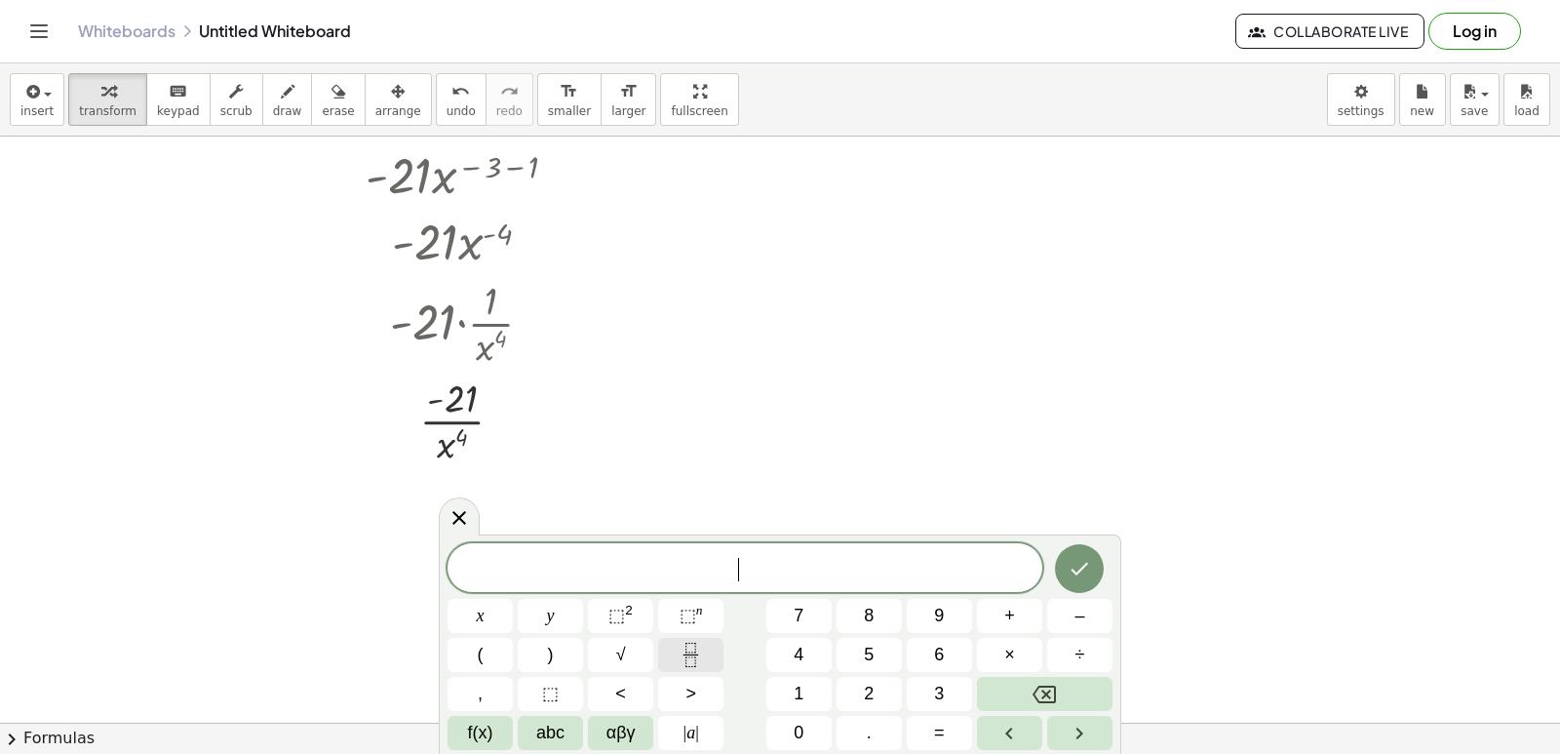
click at [677, 644] on button "Fraction" at bounding box center [690, 655] width 65 height 34
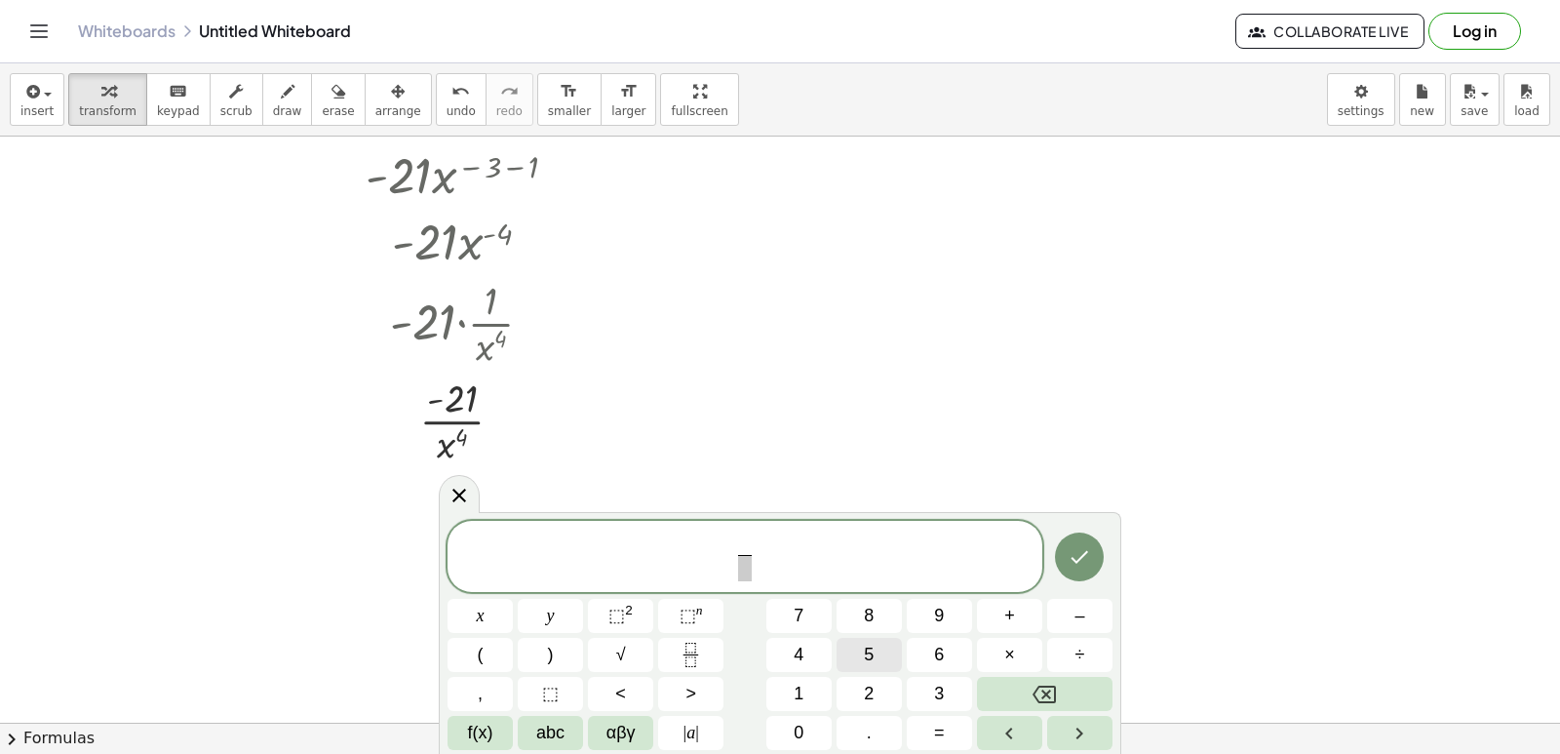
click at [865, 665] on span "5" at bounding box center [869, 655] width 10 height 26
click at [736, 581] on span "5 ​ ​" at bounding box center [745, 558] width 595 height 52
click at [484, 627] on span "x" at bounding box center [481, 616] width 8 height 26
click at [1067, 683] on button "Backspace" at bounding box center [1045, 694] width 136 height 34
click at [763, 576] on span "5 ​ ​" at bounding box center [745, 558] width 595 height 52
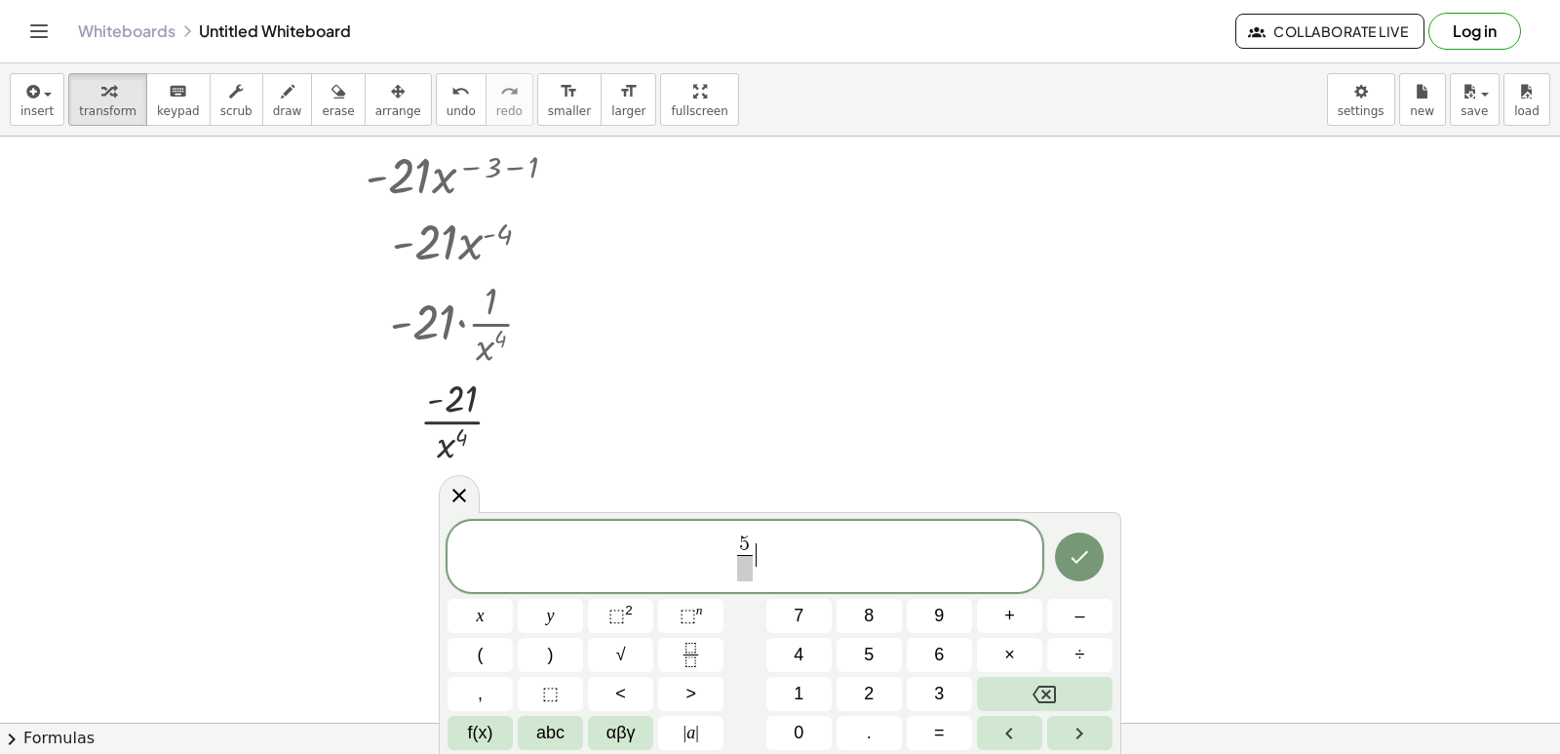
click at [751, 574] on span at bounding box center [744, 568] width 15 height 26
click at [470, 616] on button "x" at bounding box center [480, 616] width 65 height 34
click at [670, 605] on button "⬚ n" at bounding box center [690, 616] width 65 height 34
click at [881, 662] on button "5" at bounding box center [869, 655] width 65 height 34
click at [1096, 566] on button "Done" at bounding box center [1079, 552] width 49 height 49
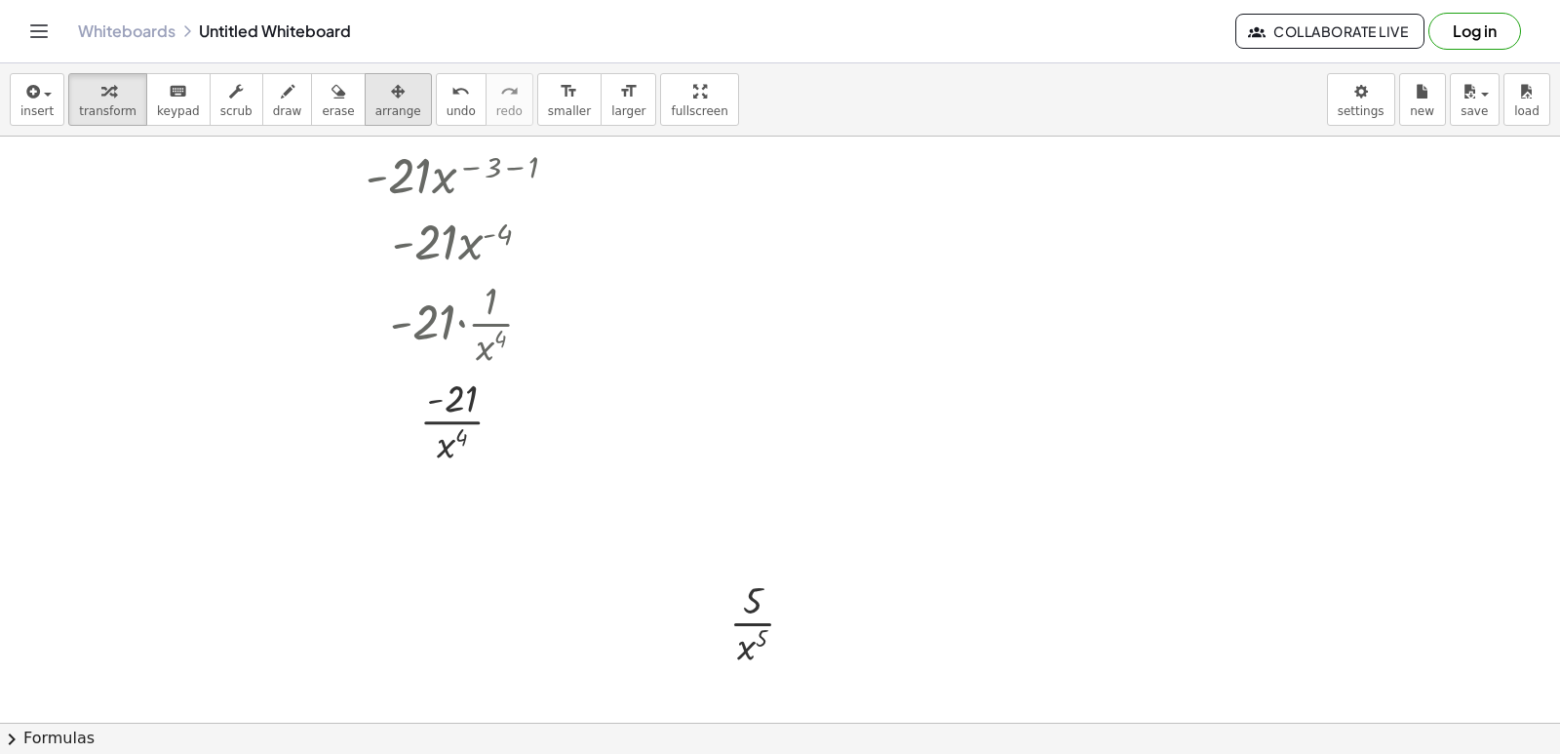
click at [375, 105] on span "arrange" at bounding box center [398, 111] width 46 height 14
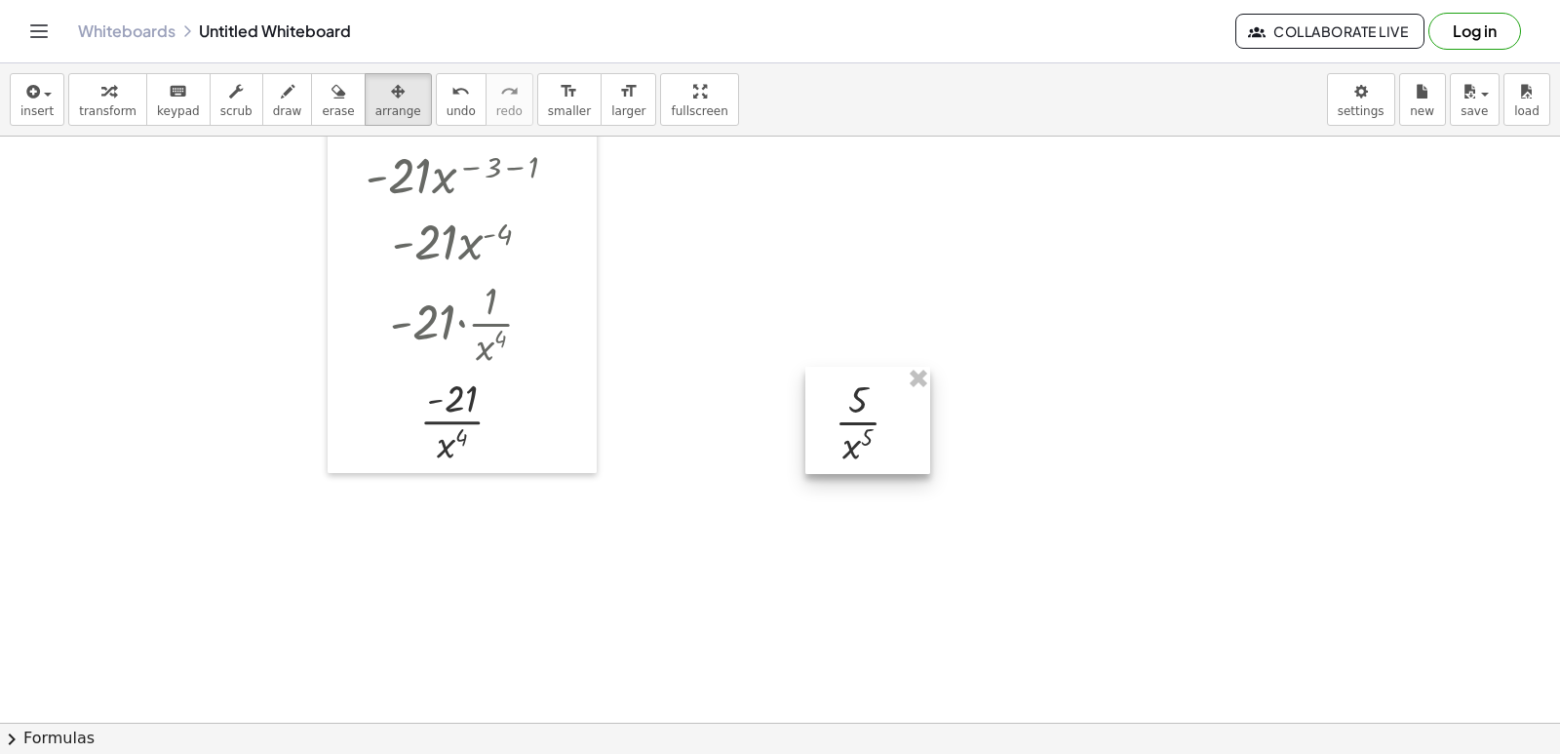
drag, startPoint x: 768, startPoint y: 634, endPoint x: 885, endPoint y: 311, distance: 343.3
click at [885, 367] on div at bounding box center [867, 420] width 125 height 107
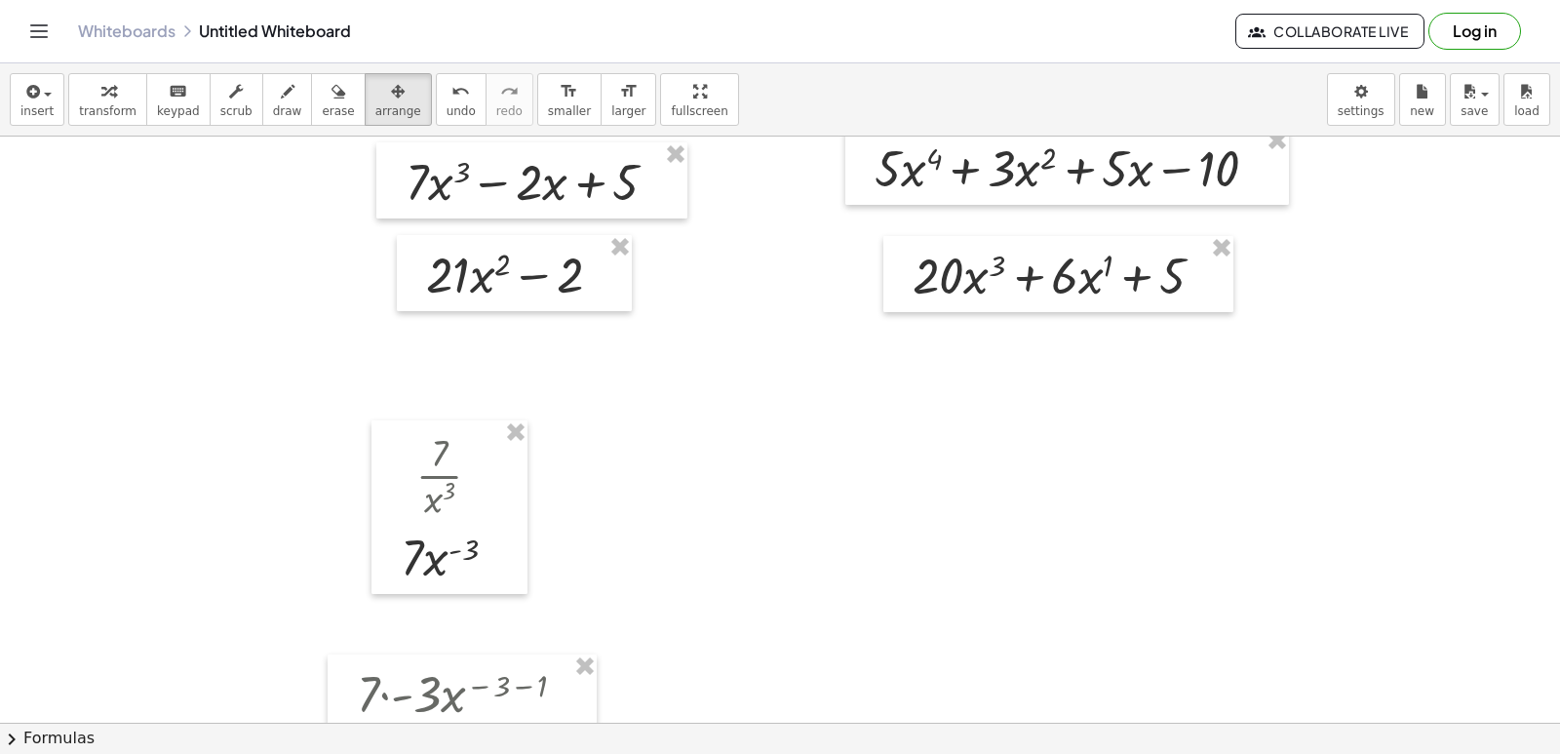
scroll to position [878, 0]
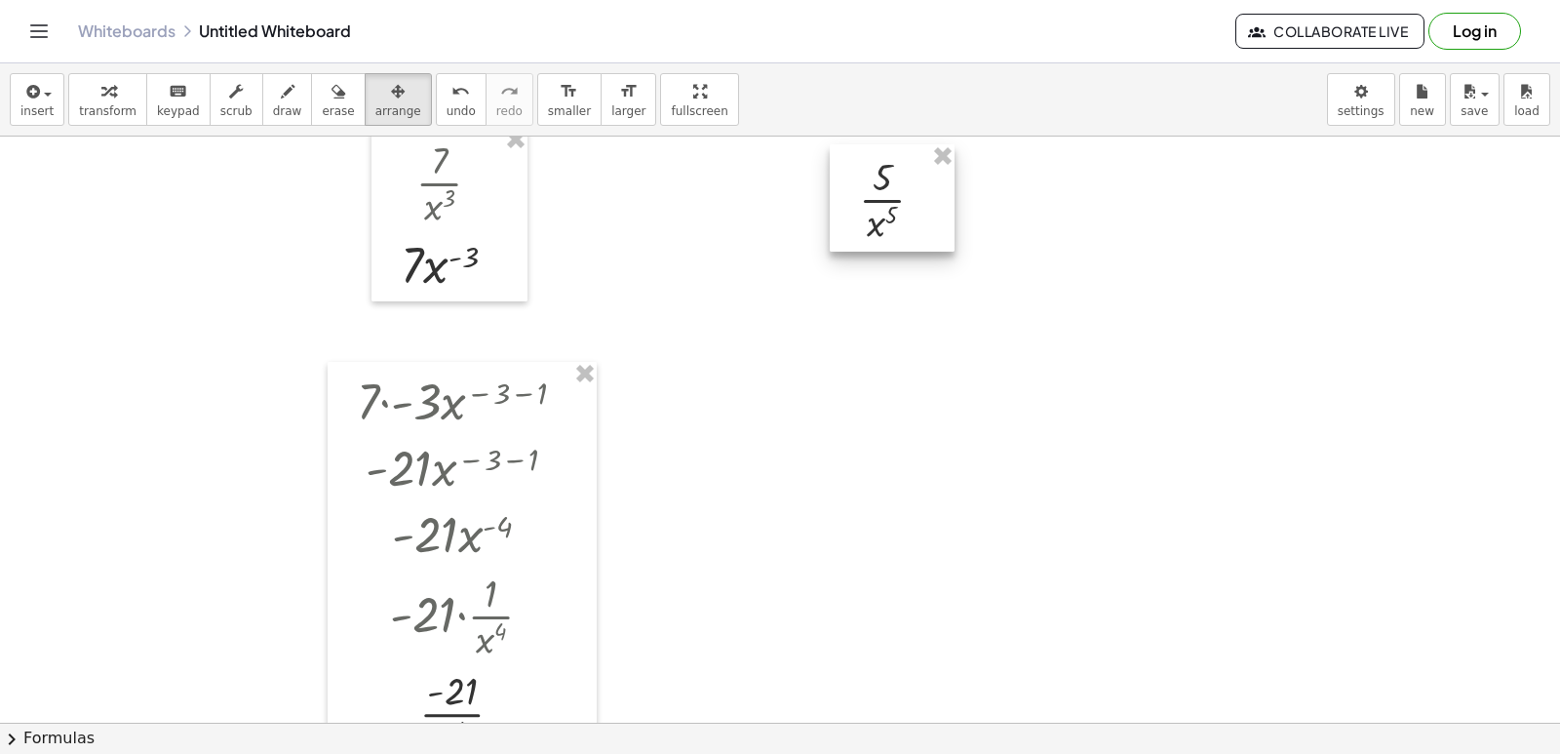
drag, startPoint x: 866, startPoint y: 579, endPoint x: 878, endPoint y: 188, distance: 391.2
click at [878, 188] on div at bounding box center [892, 197] width 125 height 107
click at [160, 104] on span "keypad" at bounding box center [178, 111] width 43 height 14
click at [110, 101] on div "button" at bounding box center [108, 90] width 58 height 23
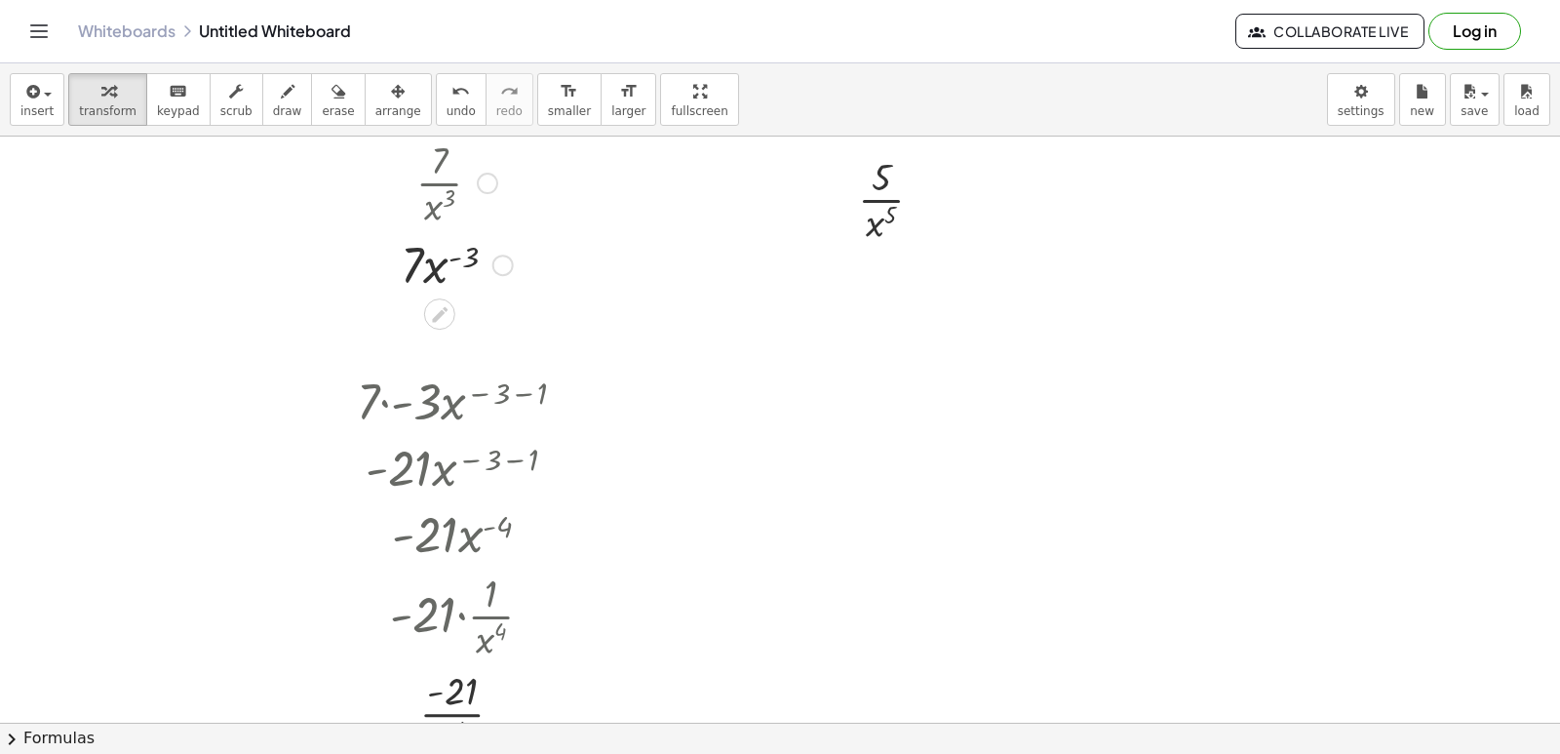
click at [747, 392] on div at bounding box center [780, 430] width 1560 height 2344
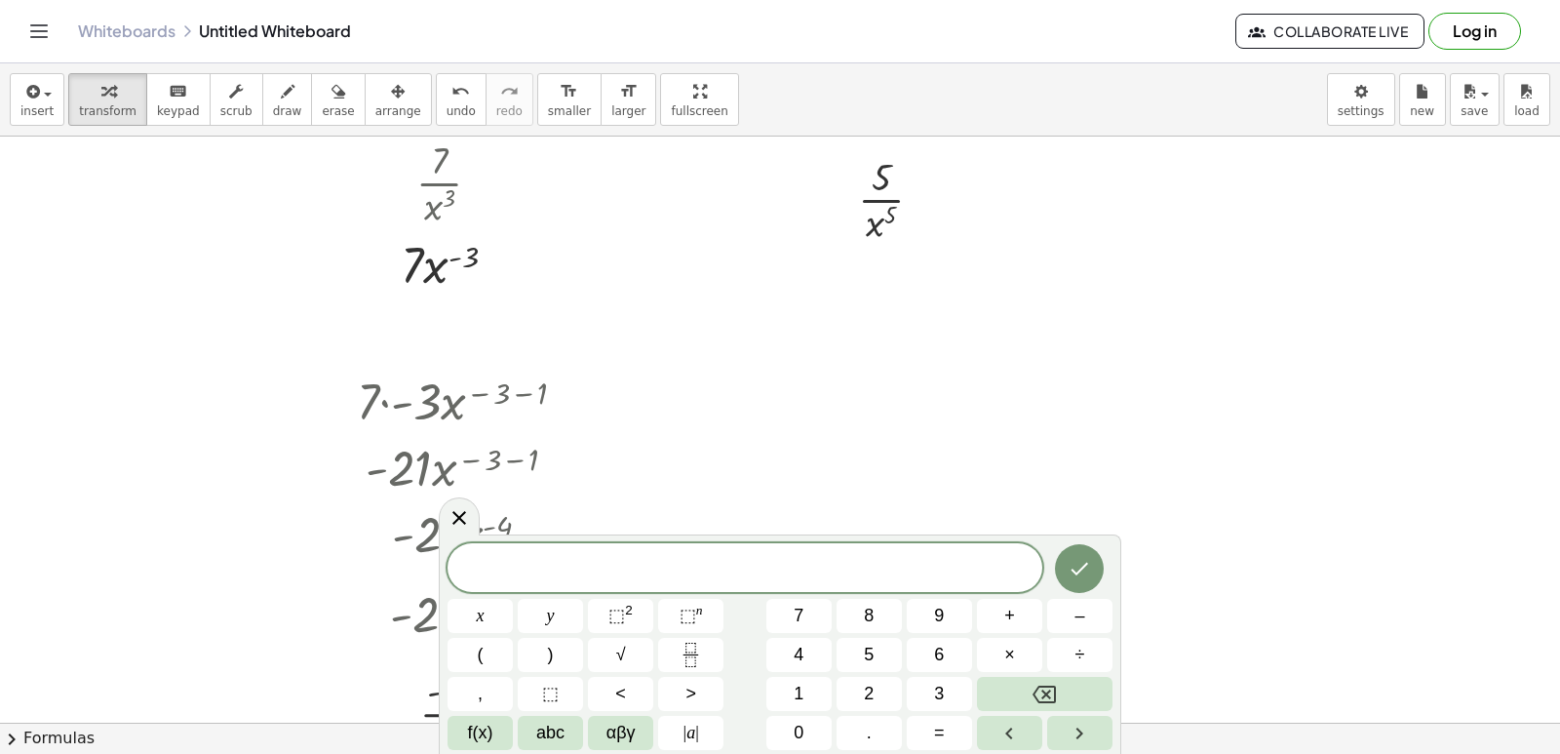
click at [693, 327] on div at bounding box center [780, 430] width 1560 height 2344
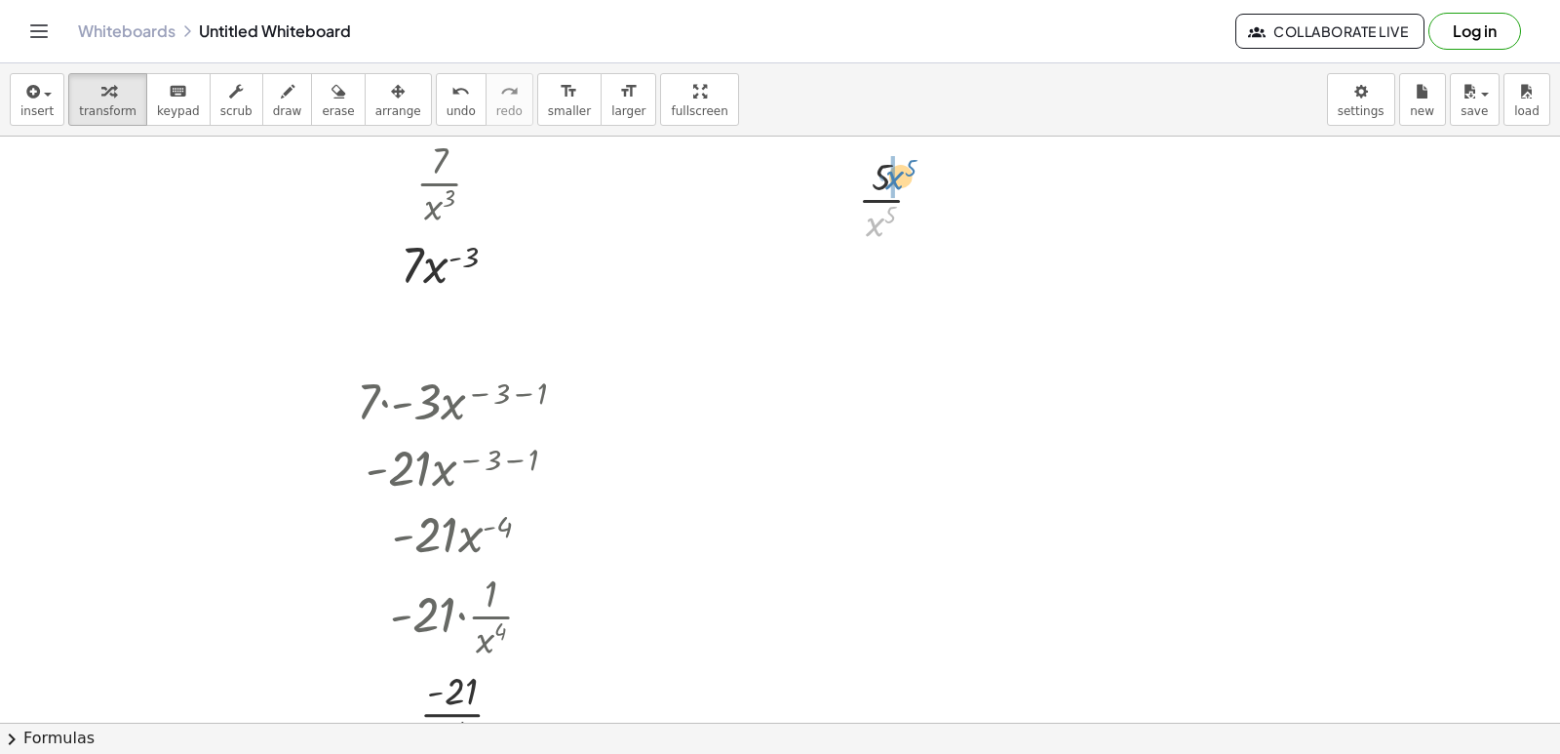
drag, startPoint x: 877, startPoint y: 225, endPoint x: 895, endPoint y: 176, distance: 52.2
click at [895, 176] on div at bounding box center [898, 198] width 100 height 98
click at [879, 380] on div at bounding box center [780, 430] width 1560 height 2344
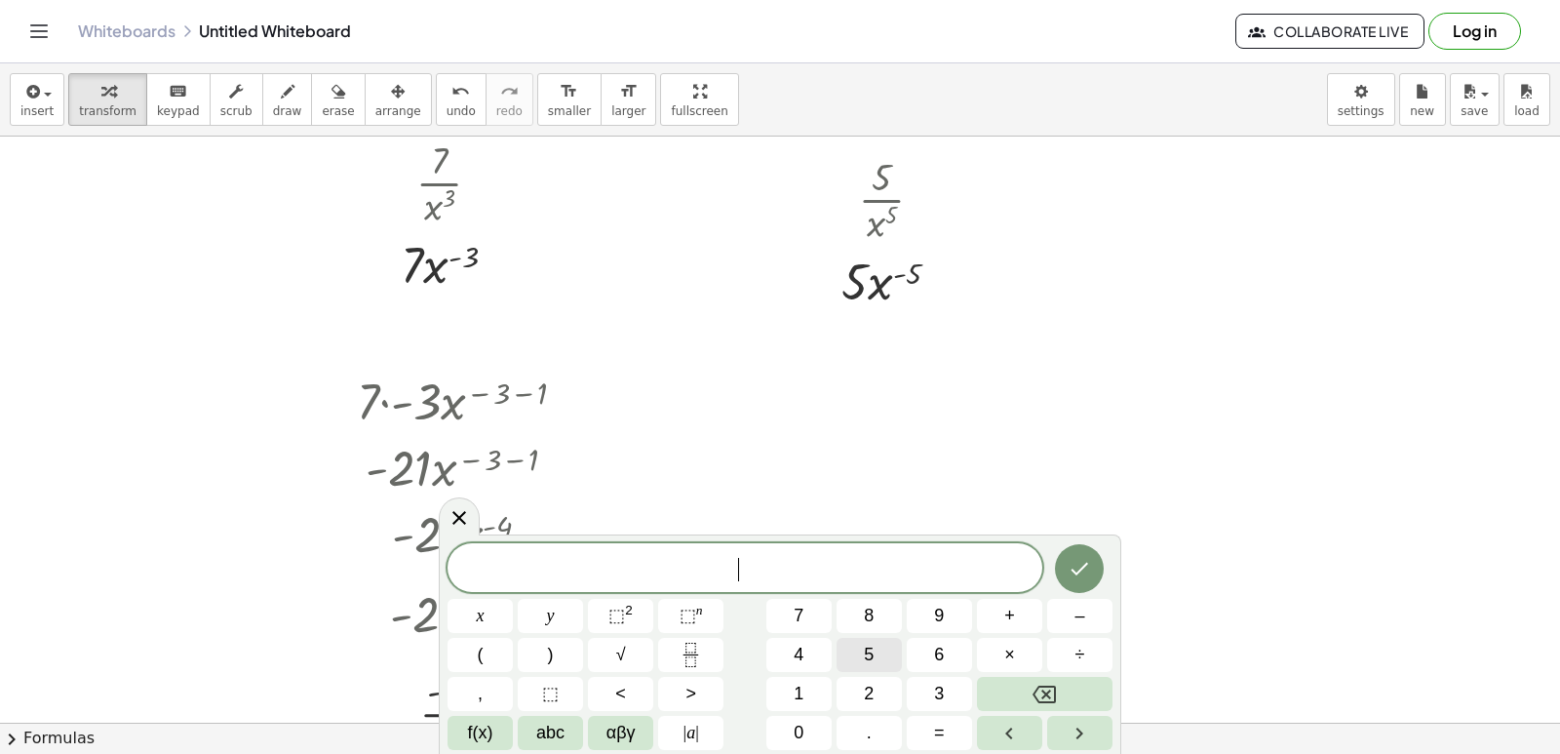
click at [865, 665] on span "5" at bounding box center [869, 655] width 10 height 26
click at [1017, 666] on button "×" at bounding box center [1009, 655] width 65 height 34
click at [1073, 617] on button "–" at bounding box center [1079, 616] width 65 height 34
click at [881, 652] on button "5" at bounding box center [869, 655] width 65 height 34
click at [488, 616] on button "x" at bounding box center [480, 616] width 65 height 34
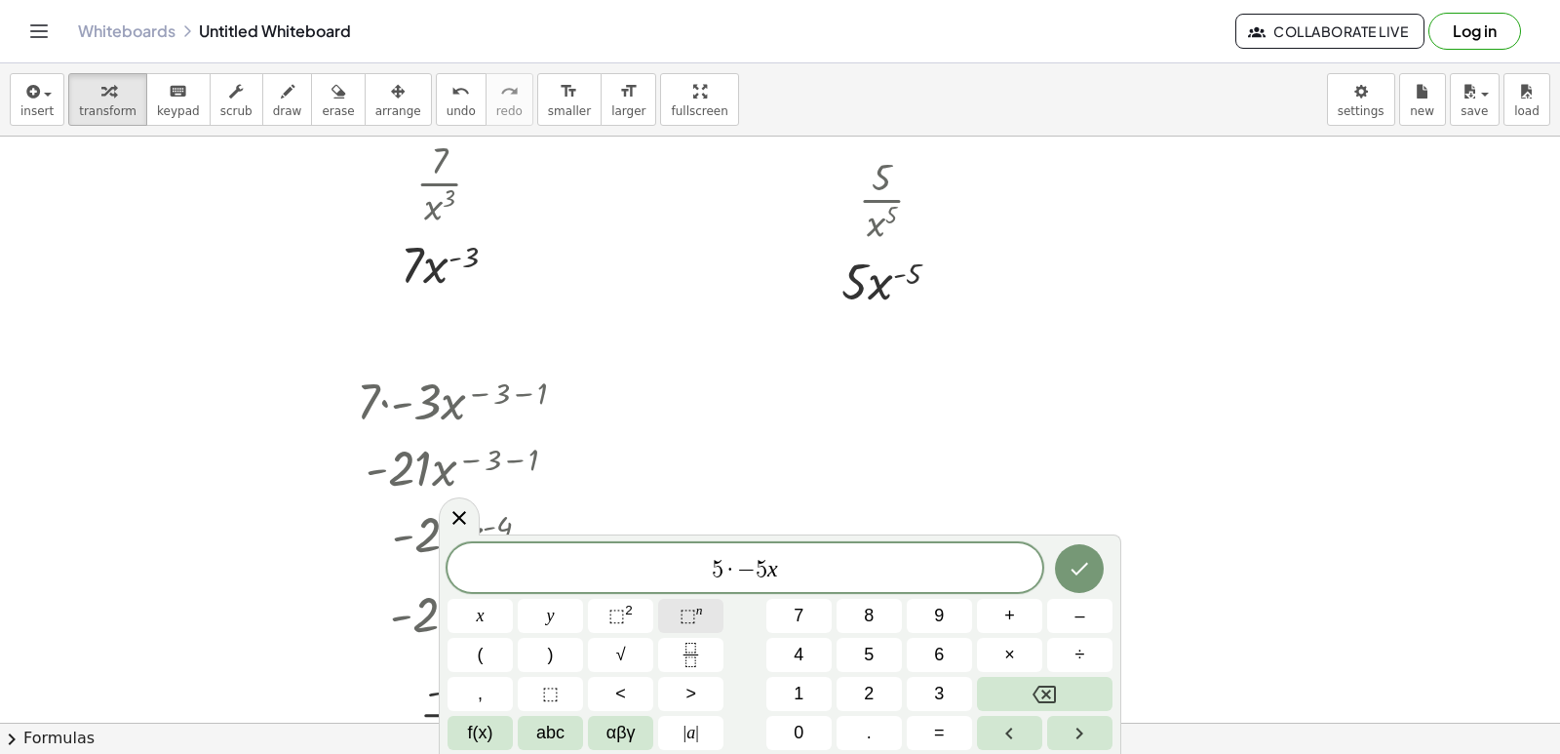
click at [699, 624] on span "⬚ n" at bounding box center [691, 616] width 23 height 26
click at [1082, 622] on span "–" at bounding box center [1079, 616] width 10 height 26
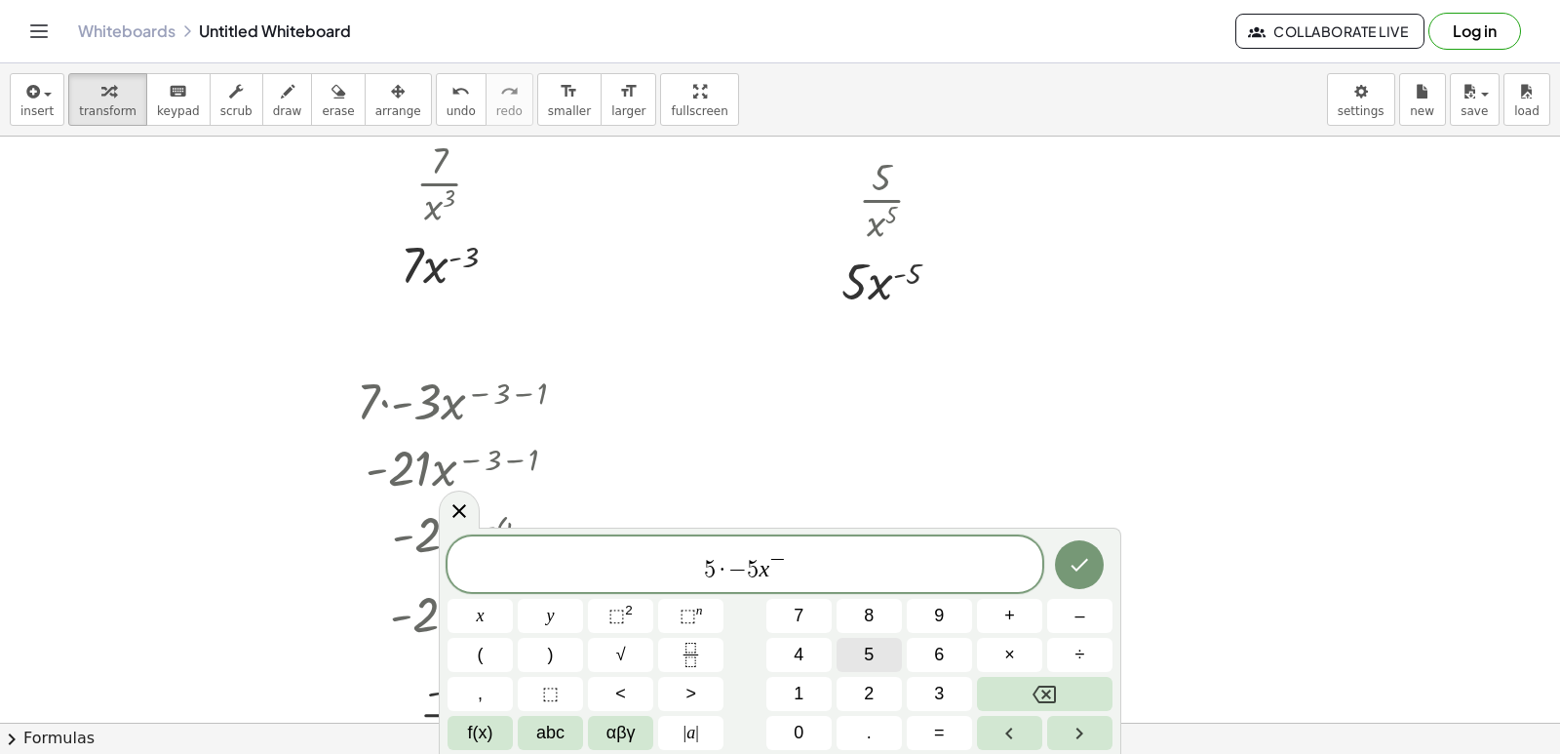
click at [858, 648] on button "5" at bounding box center [869, 655] width 65 height 34
click at [1077, 622] on span "–" at bounding box center [1079, 616] width 10 height 26
click at [791, 684] on button "1" at bounding box center [798, 694] width 65 height 34
click at [1085, 571] on icon "Done" at bounding box center [1079, 564] width 23 height 23
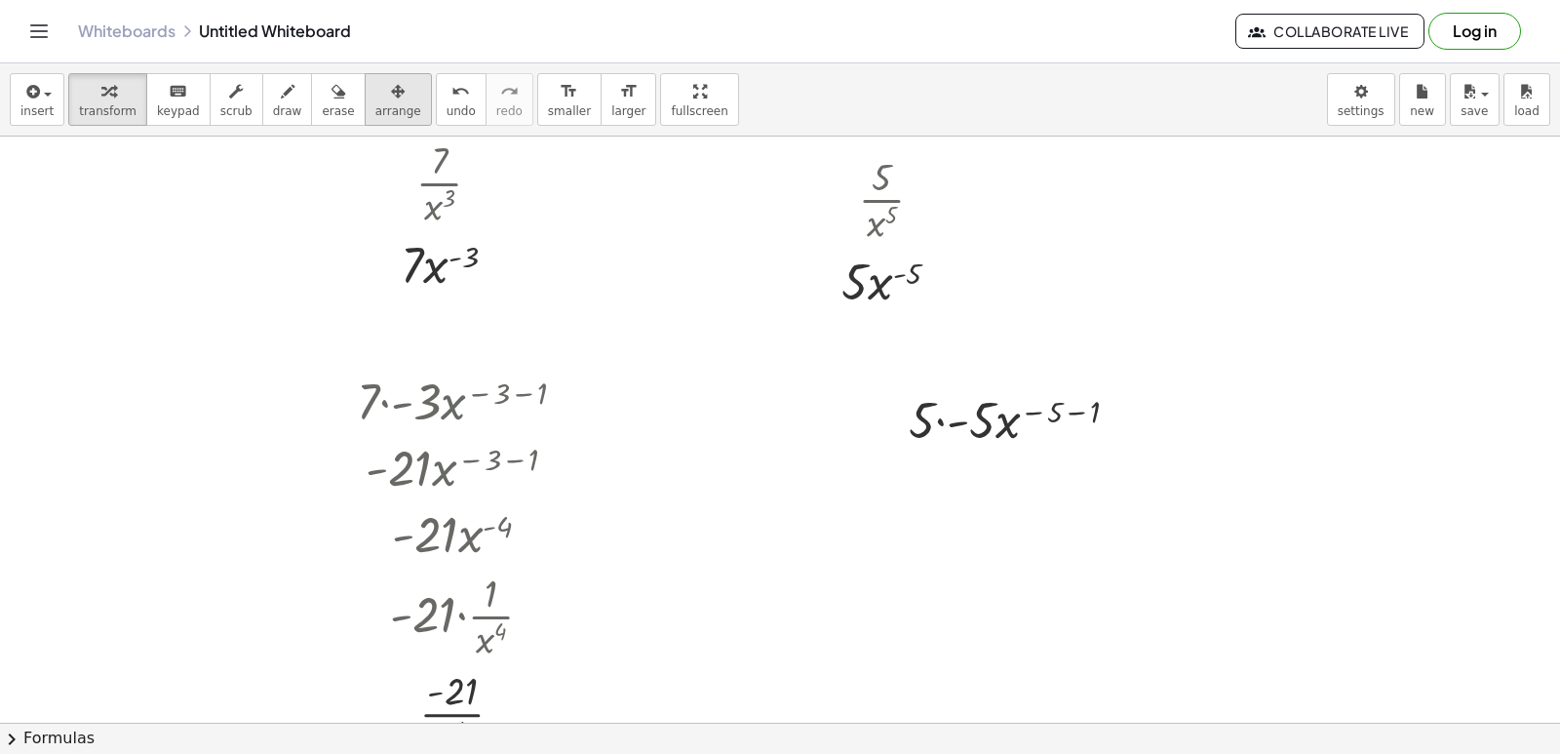
click at [391, 95] on icon "button" at bounding box center [398, 91] width 14 height 23
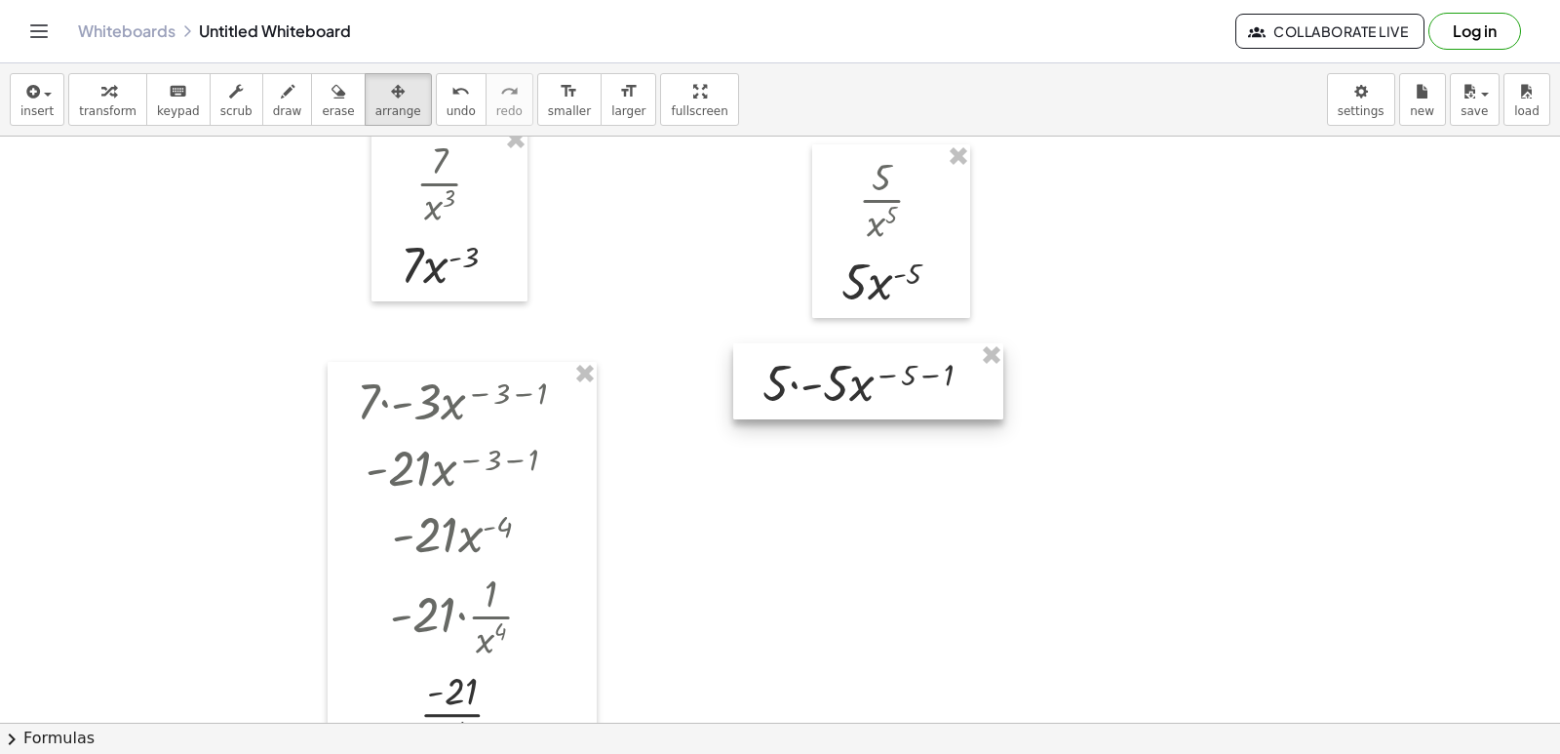
drag, startPoint x: 1048, startPoint y: 419, endPoint x: 905, endPoint y: 382, distance: 148.0
click at [905, 382] on div at bounding box center [868, 381] width 270 height 76
click at [157, 105] on span "keypad" at bounding box center [178, 111] width 43 height 14
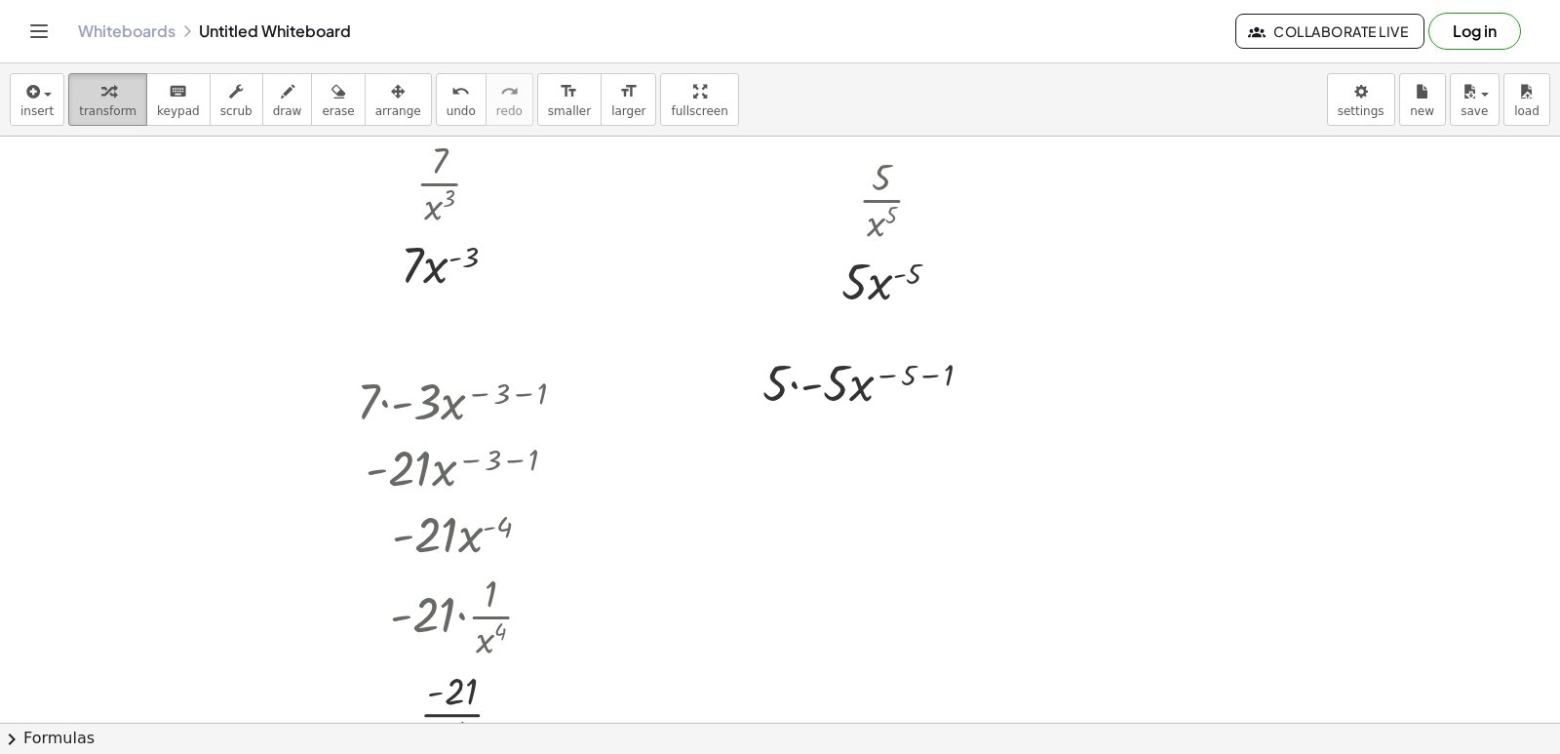
click at [117, 104] on span "transform" at bounding box center [108, 111] width 58 height 14
click at [101, 84] on icon "button" at bounding box center [108, 91] width 14 height 23
click at [805, 493] on div at bounding box center [780, 430] width 1560 height 2344
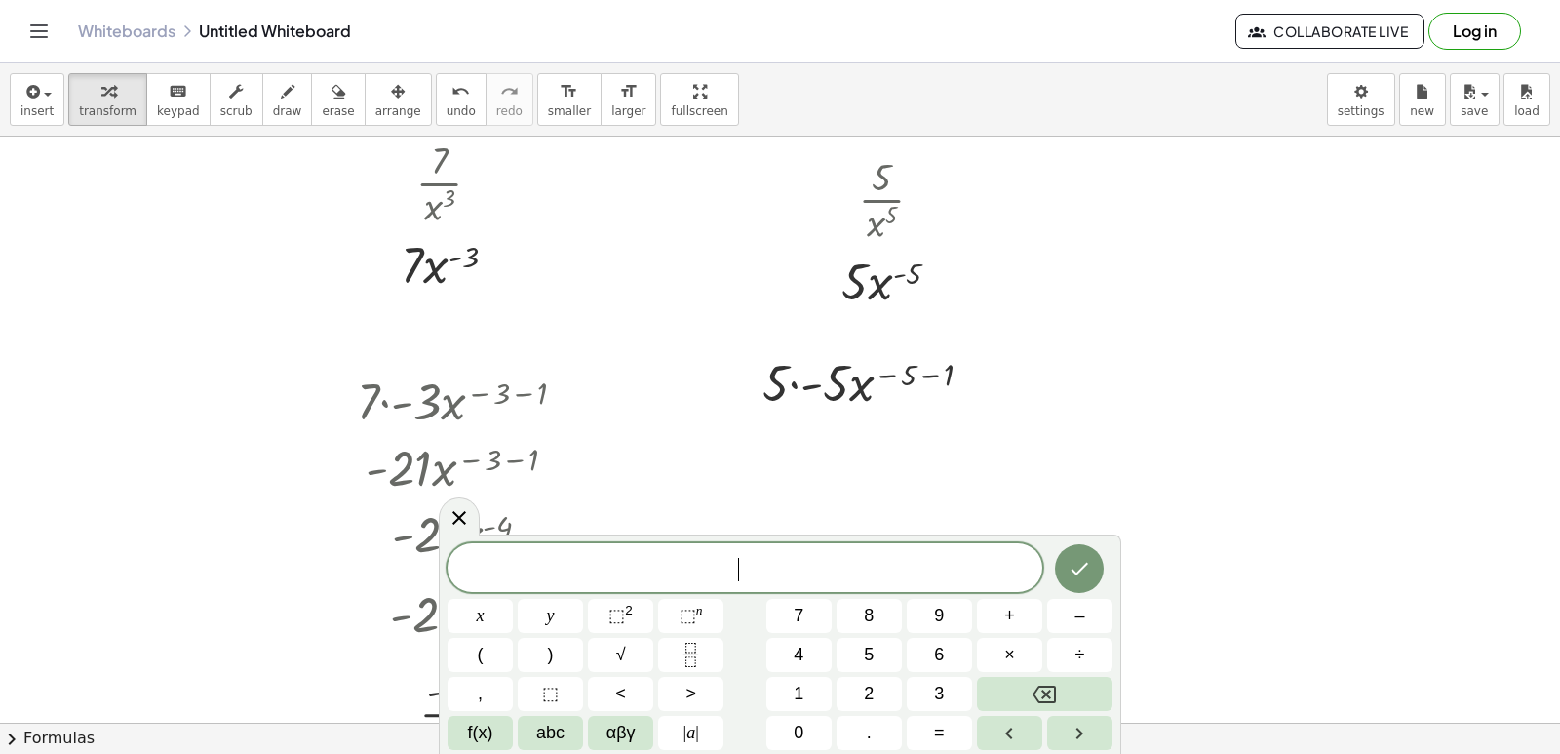
click at [805, 493] on div at bounding box center [780, 430] width 1560 height 2344
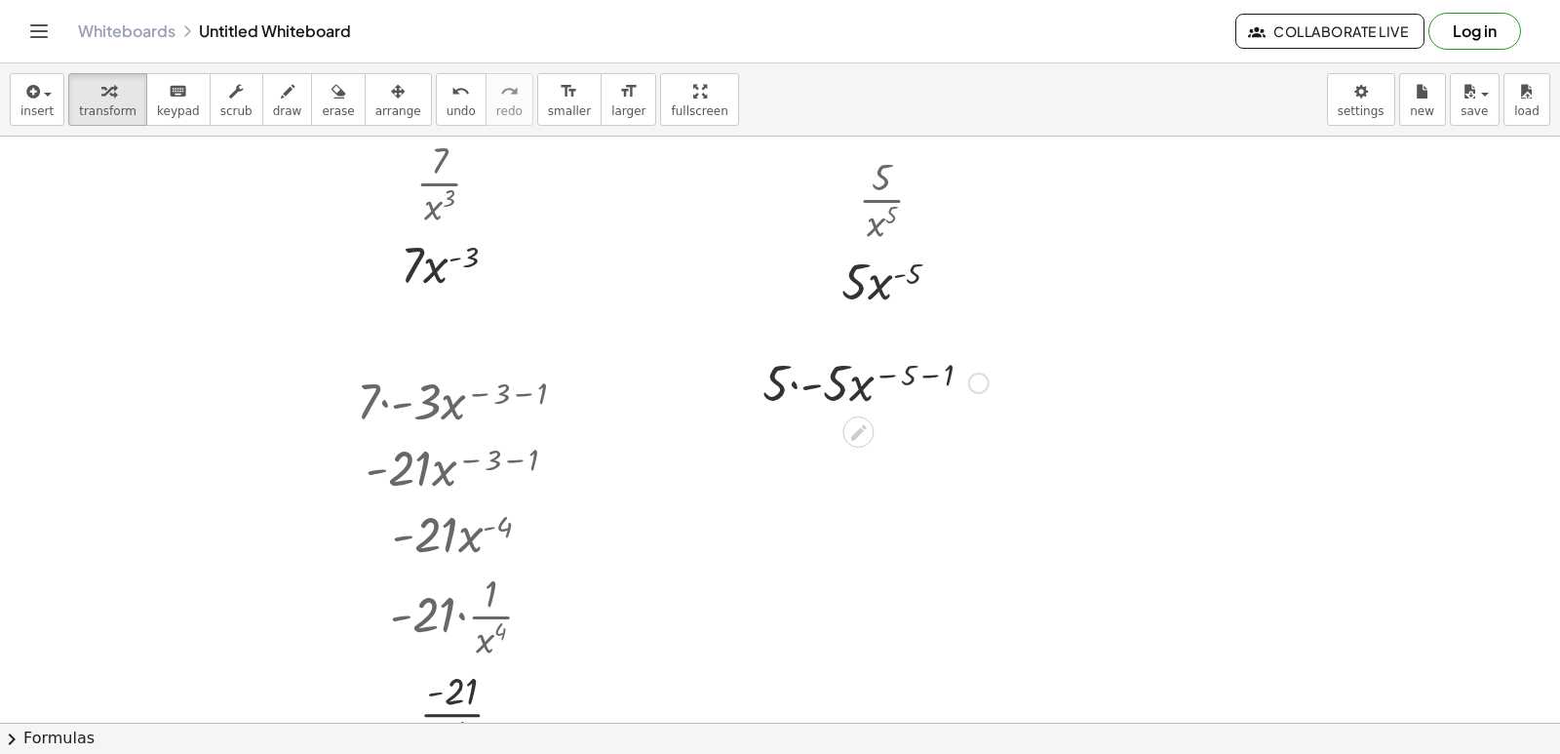
click at [804, 387] on div at bounding box center [876, 381] width 246 height 66
click at [894, 449] on div at bounding box center [876, 447] width 246 height 66
click at [906, 441] on div at bounding box center [876, 447] width 246 height 66
click at [933, 451] on div at bounding box center [876, 447] width 246 height 66
click at [911, 431] on div at bounding box center [876, 447] width 246 height 66
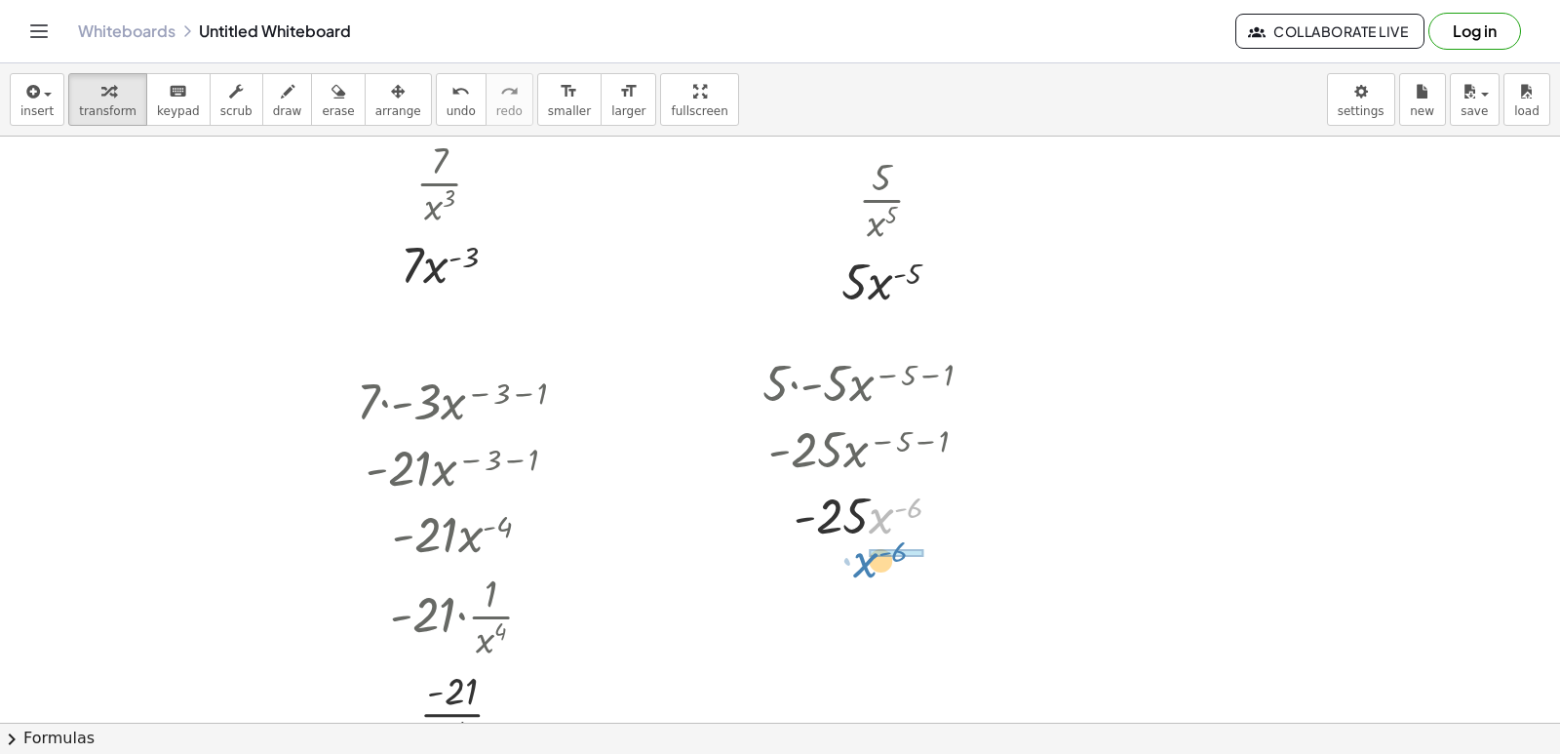
drag, startPoint x: 883, startPoint y: 513, endPoint x: 868, endPoint y: 557, distance: 46.6
click at [868, 595] on div at bounding box center [876, 596] width 246 height 98
click at [375, 111] on span "arrange" at bounding box center [398, 111] width 46 height 14
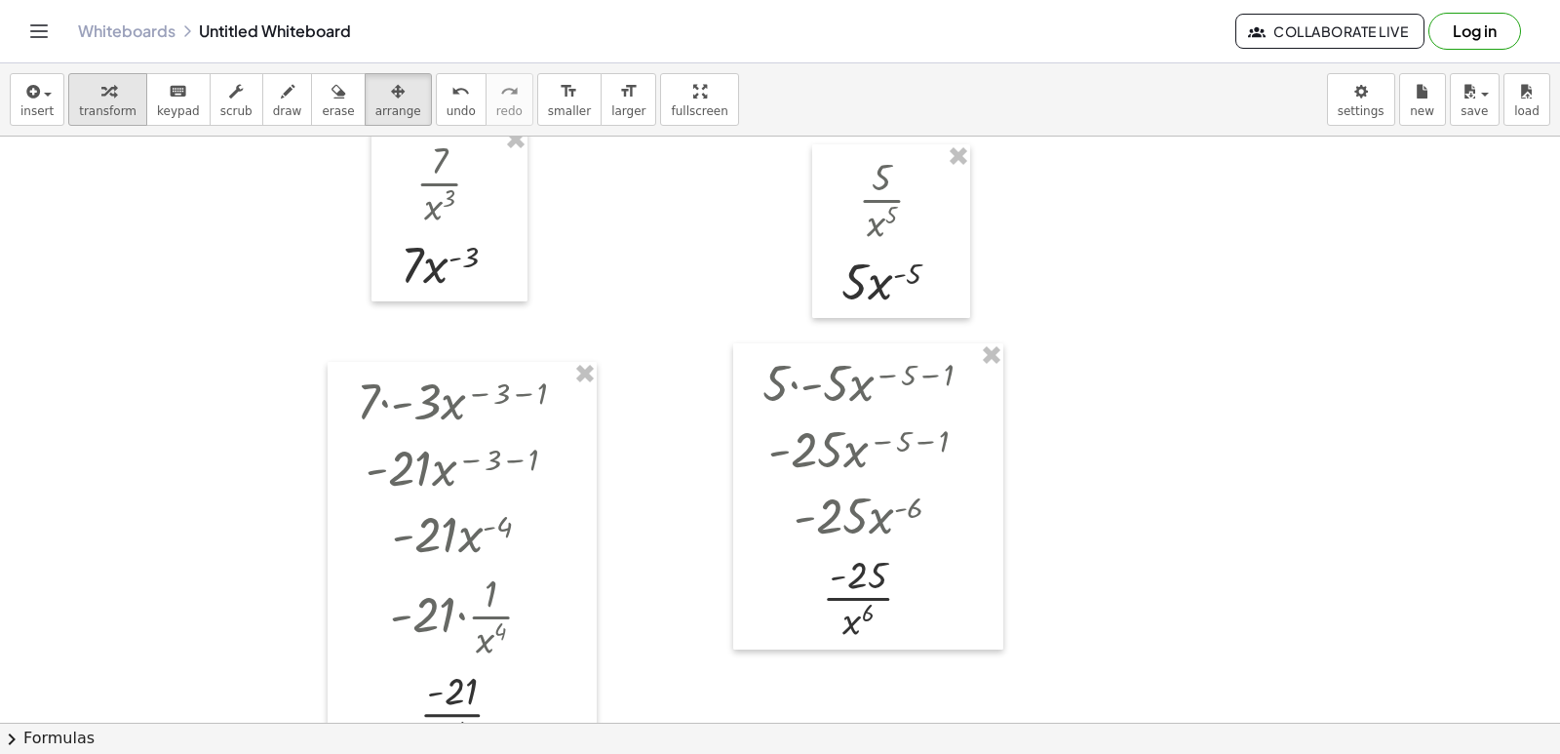
click at [108, 112] on span "transform" at bounding box center [108, 111] width 58 height 14
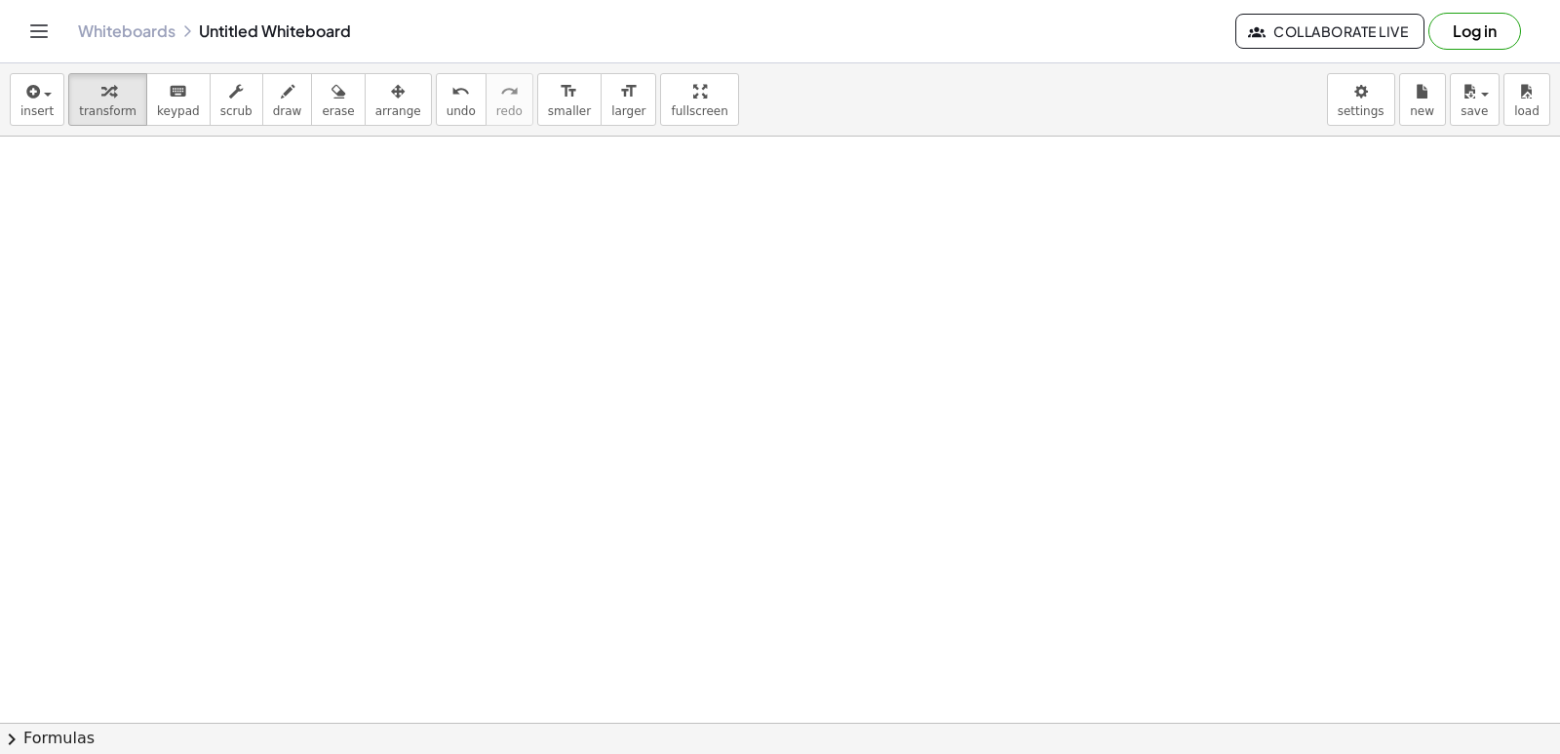
scroll to position [1658, 0]
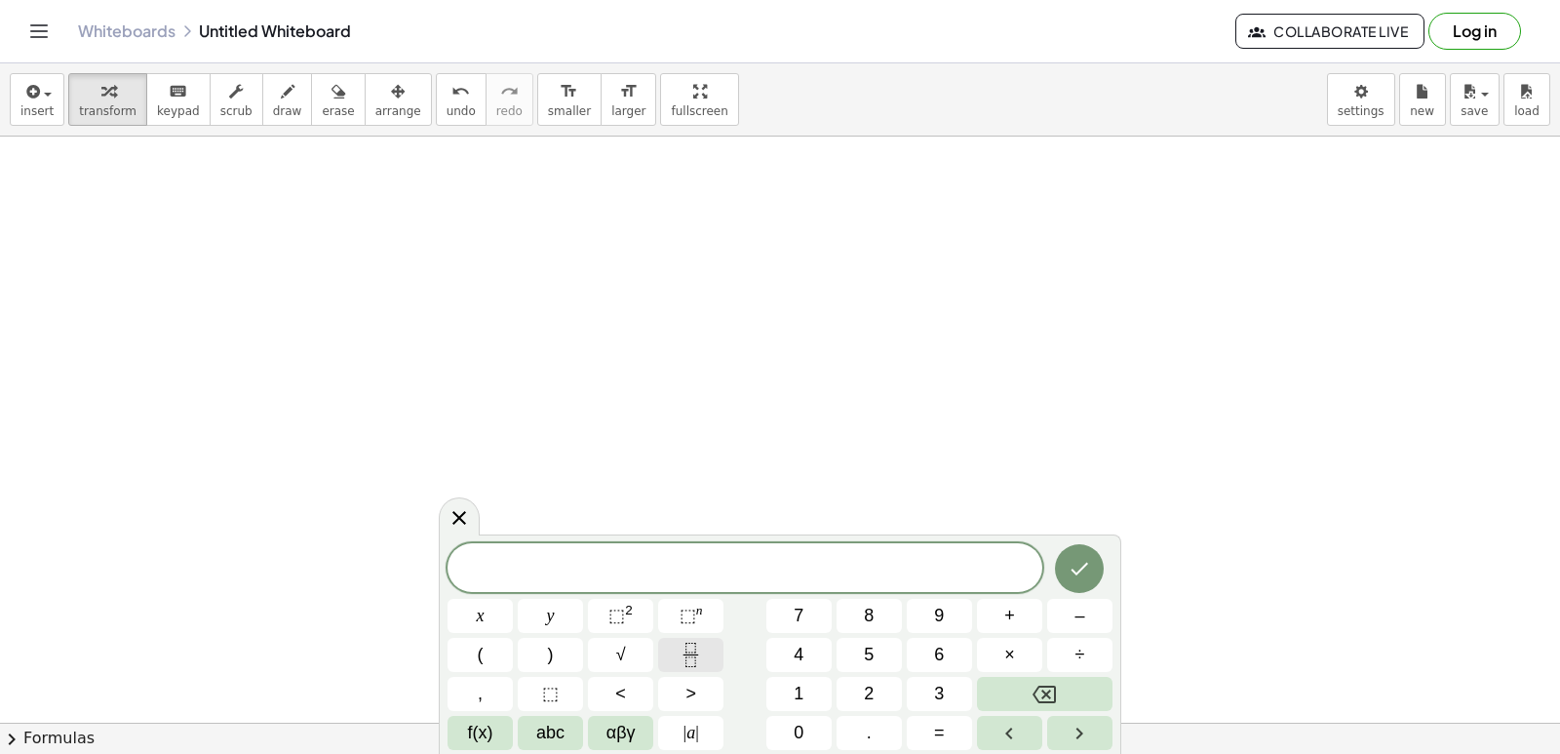
click at [677, 653] on button "Fraction" at bounding box center [690, 655] width 65 height 34
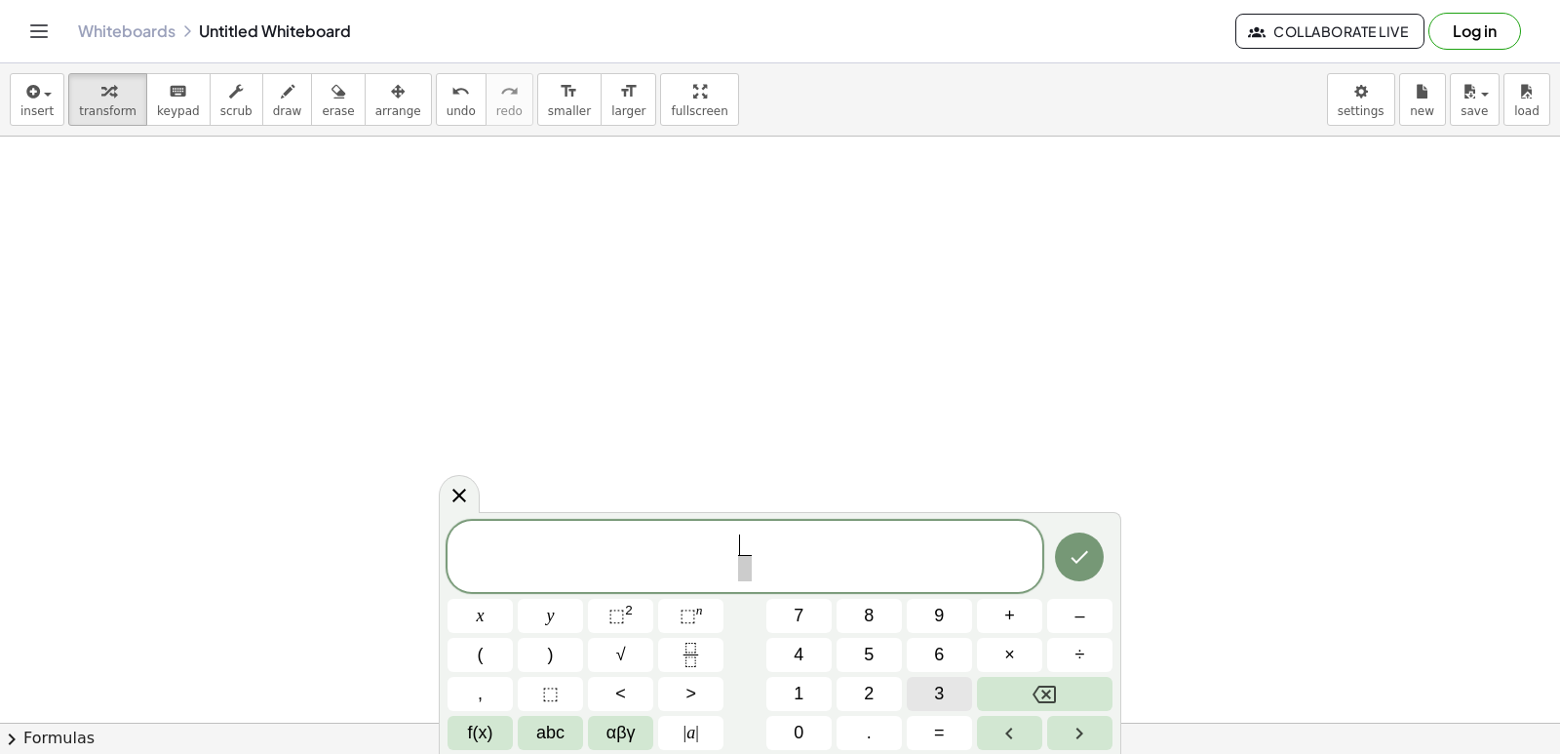
click at [923, 693] on button "3" at bounding box center [939, 694] width 65 height 34
click at [748, 573] on span "​" at bounding box center [744, 568] width 15 height 26
click at [457, 621] on button "x" at bounding box center [480, 616] width 65 height 34
click at [693, 617] on span "⬚" at bounding box center [688, 615] width 17 height 20
click at [948, 700] on button "3" at bounding box center [939, 694] width 65 height 34
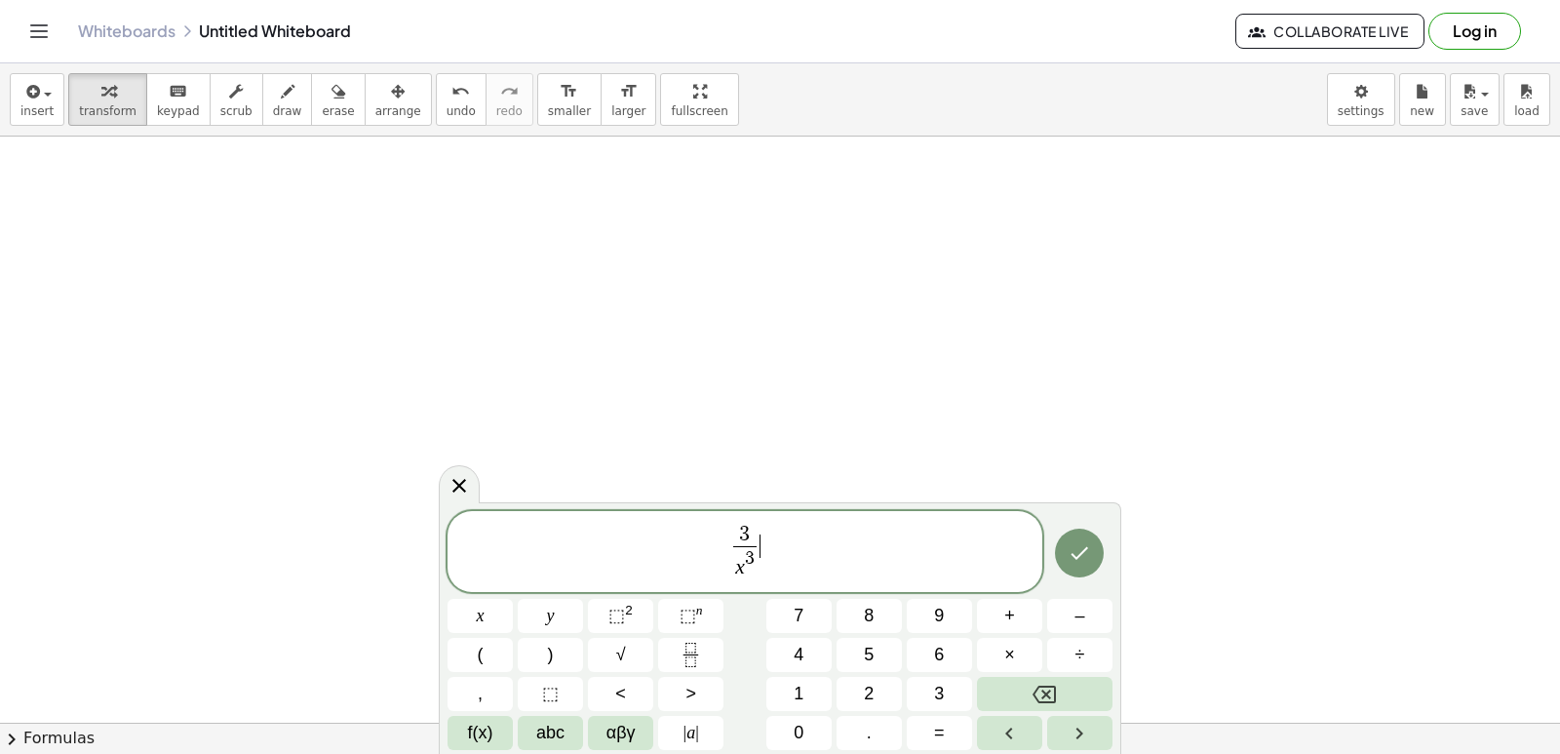
click at [781, 553] on span "3 x 3 ​ ​" at bounding box center [745, 553] width 595 height 60
click at [1018, 620] on button "+" at bounding box center [1009, 616] width 65 height 34
click at [672, 654] on button "Fraction" at bounding box center [690, 655] width 65 height 34
click at [861, 682] on button "2" at bounding box center [869, 694] width 65 height 34
click at [774, 561] on span "​" at bounding box center [774, 559] width 15 height 26
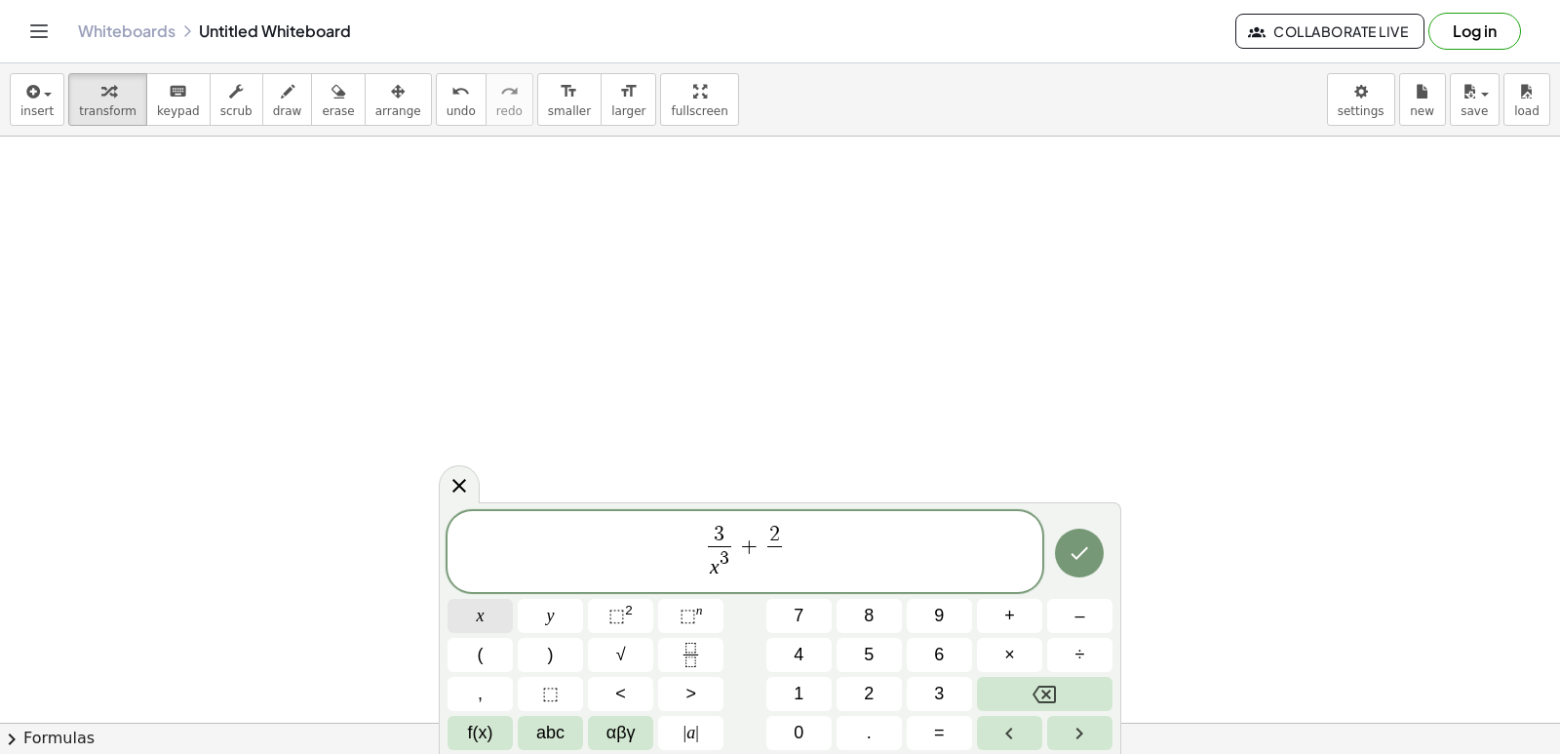
click at [477, 617] on span "x" at bounding box center [481, 616] width 8 height 26
click at [694, 618] on span "⬚" at bounding box center [688, 615] width 17 height 20
click at [816, 661] on button "4" at bounding box center [798, 655] width 65 height 34
click at [827, 549] on span "3 x 3 ​ + 2 x 4 ​ ​" at bounding box center [745, 553] width 595 height 60
click at [1097, 541] on button "Done" at bounding box center [1079, 552] width 49 height 49
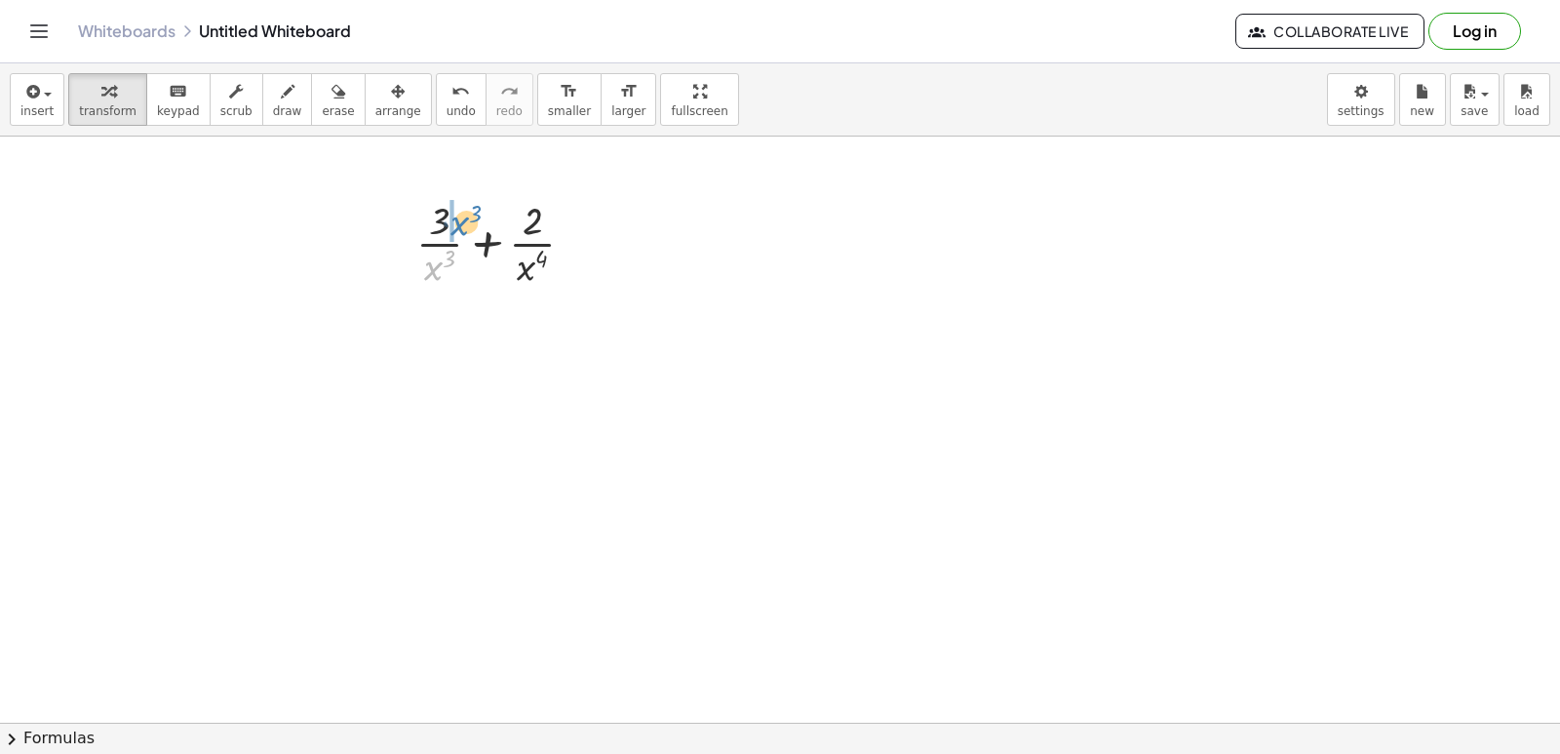
drag, startPoint x: 428, startPoint y: 270, endPoint x: 454, endPoint y: 225, distance: 52.0
click at [454, 225] on div at bounding box center [503, 242] width 193 height 98
drag, startPoint x: 540, startPoint y: 363, endPoint x: 565, endPoint y: 305, distance: 62.5
click at [566, 304] on div at bounding box center [503, 340] width 229 height 98
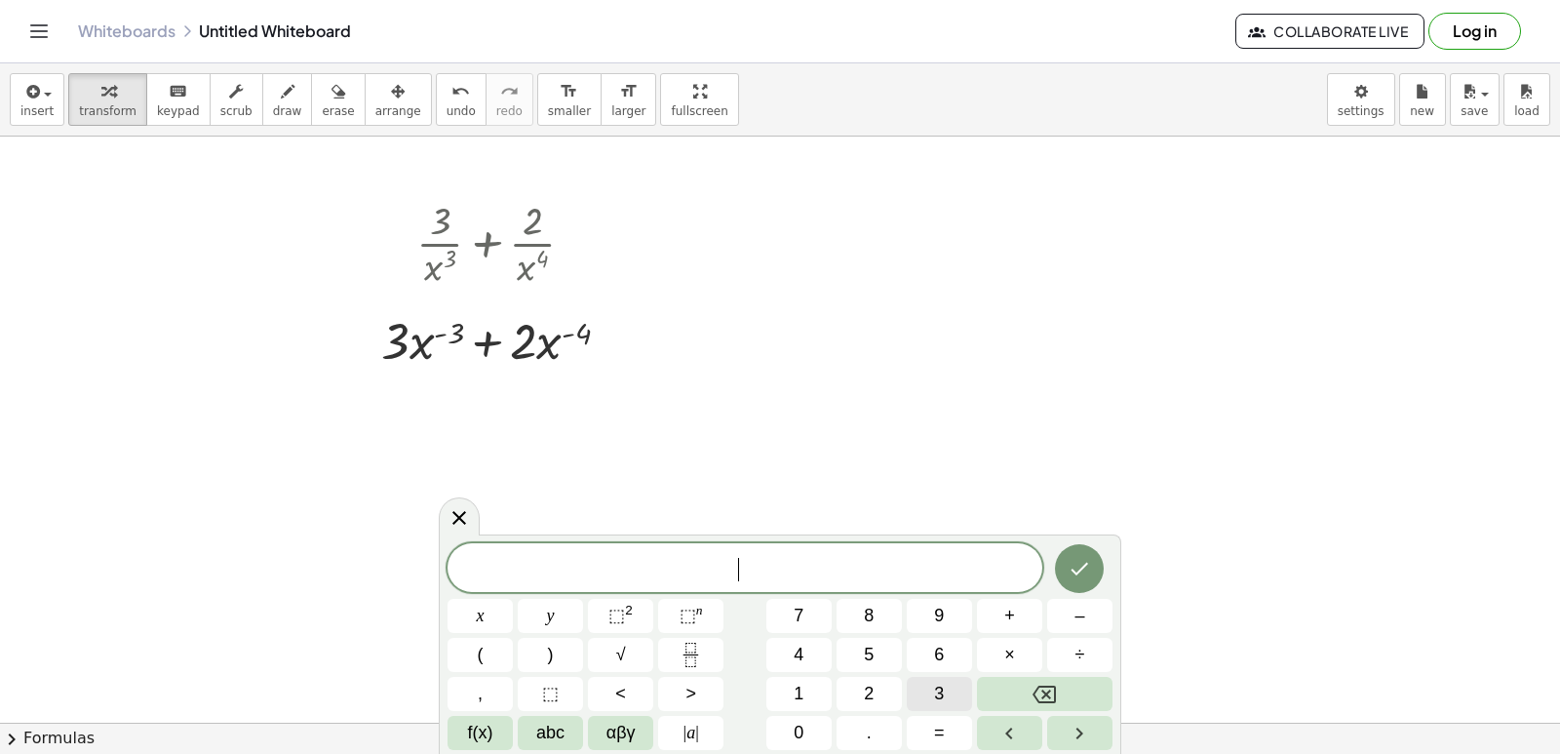
click at [935, 690] on span "3" at bounding box center [939, 694] width 10 height 26
click at [1006, 668] on button "×" at bounding box center [1009, 655] width 65 height 34
click at [1077, 617] on span "–" at bounding box center [1079, 616] width 10 height 26
click at [939, 693] on span "3" at bounding box center [939, 694] width 10 height 26
click at [473, 617] on button "x" at bounding box center [480, 616] width 65 height 34
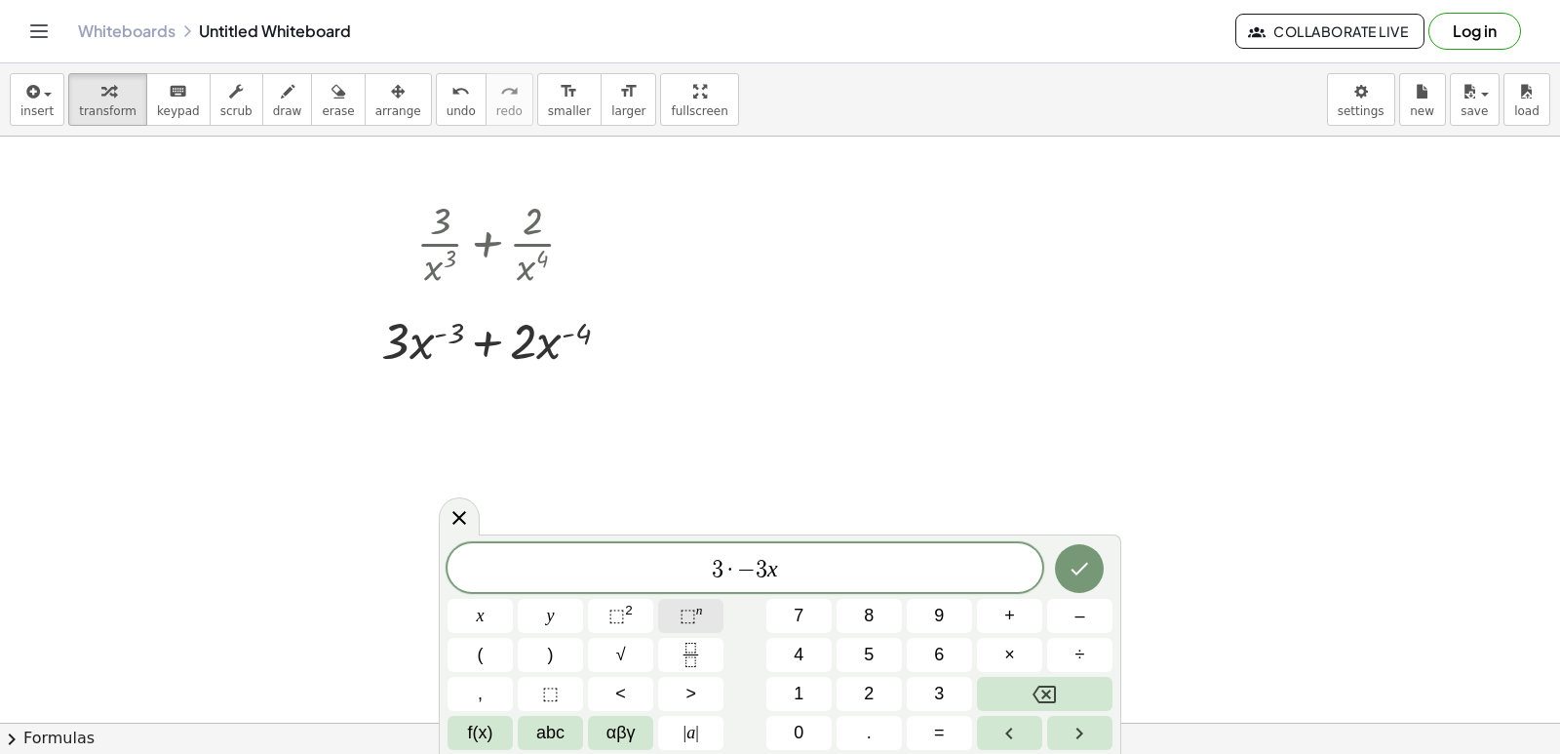
click at [693, 609] on span "⬚" at bounding box center [688, 615] width 17 height 20
click at [1075, 615] on span "–" at bounding box center [1079, 616] width 10 height 26
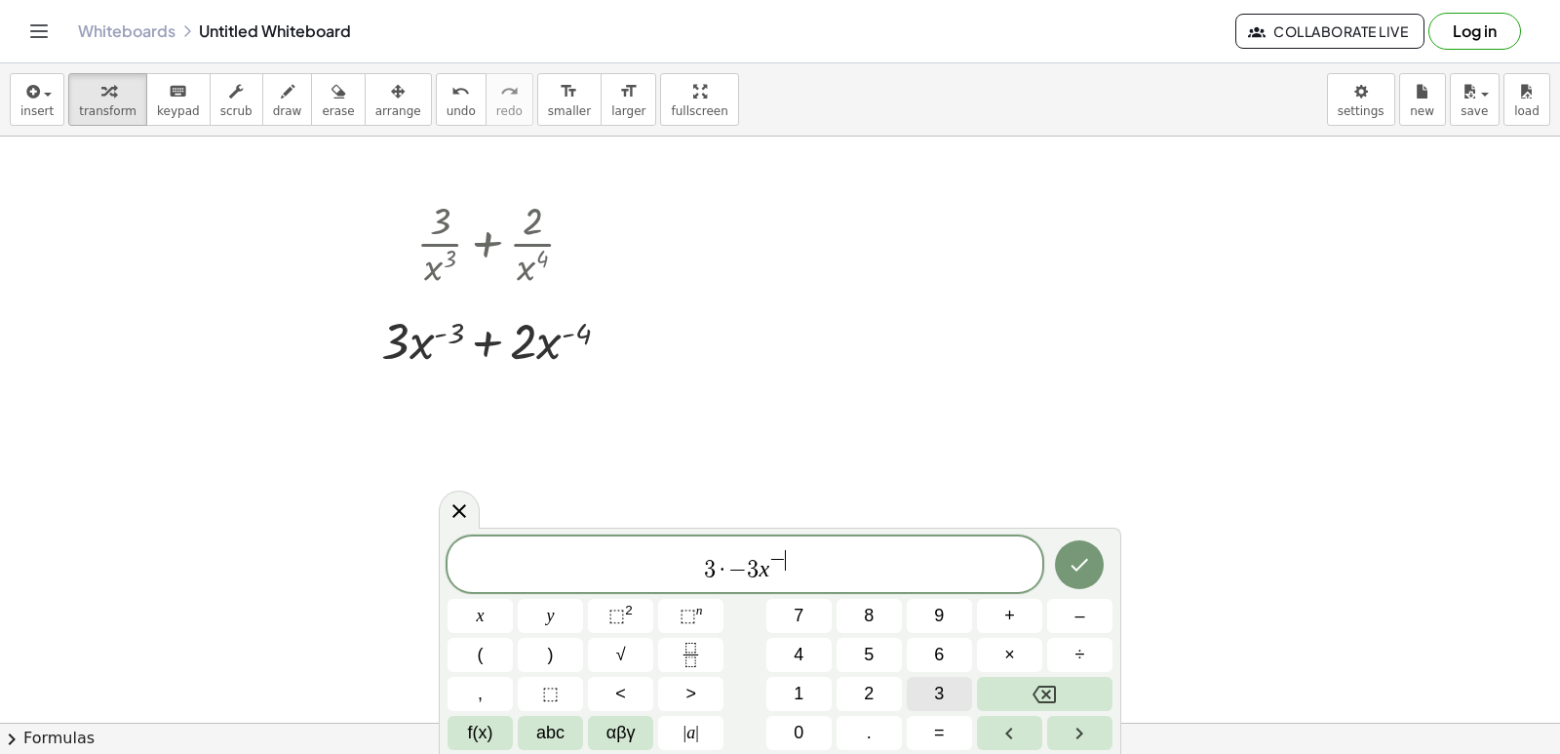
click at [950, 694] on button "3" at bounding box center [939, 694] width 65 height 34
click at [1087, 629] on button "–" at bounding box center [1079, 616] width 65 height 34
click at [817, 695] on button "1" at bounding box center [798, 694] width 65 height 34
click at [815, 571] on span "3 · − 3 x − 3 − 1 ​" at bounding box center [745, 565] width 595 height 35
click at [1008, 617] on span "+" at bounding box center [1009, 616] width 11 height 26
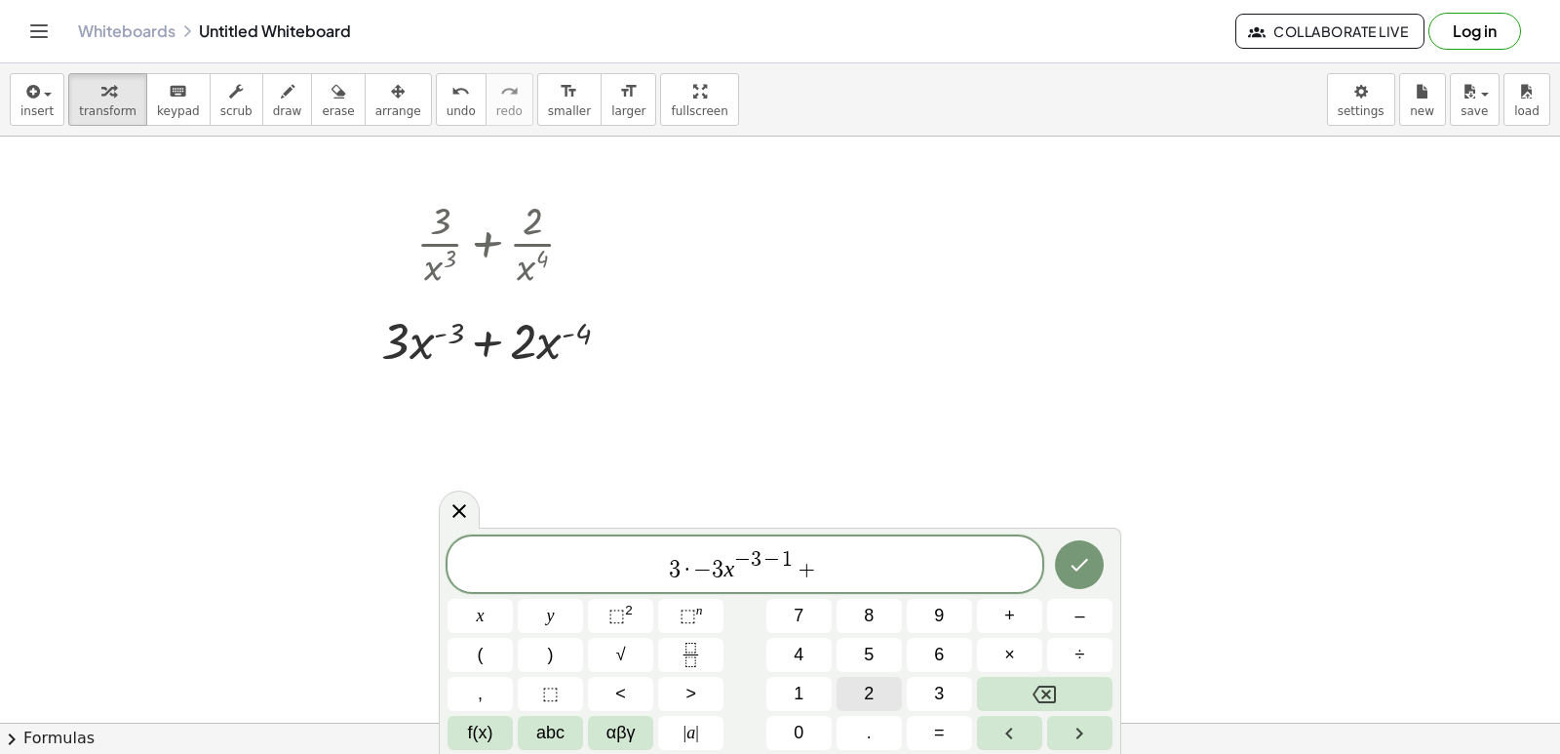
click at [853, 692] on button "2" at bounding box center [869, 694] width 65 height 34
click at [1006, 655] on span "×" at bounding box center [1009, 655] width 11 height 26
click at [1078, 621] on span "–" at bounding box center [1079, 616] width 10 height 26
click at [811, 655] on button "4" at bounding box center [798, 655] width 65 height 34
click at [474, 615] on button "x" at bounding box center [480, 616] width 65 height 34
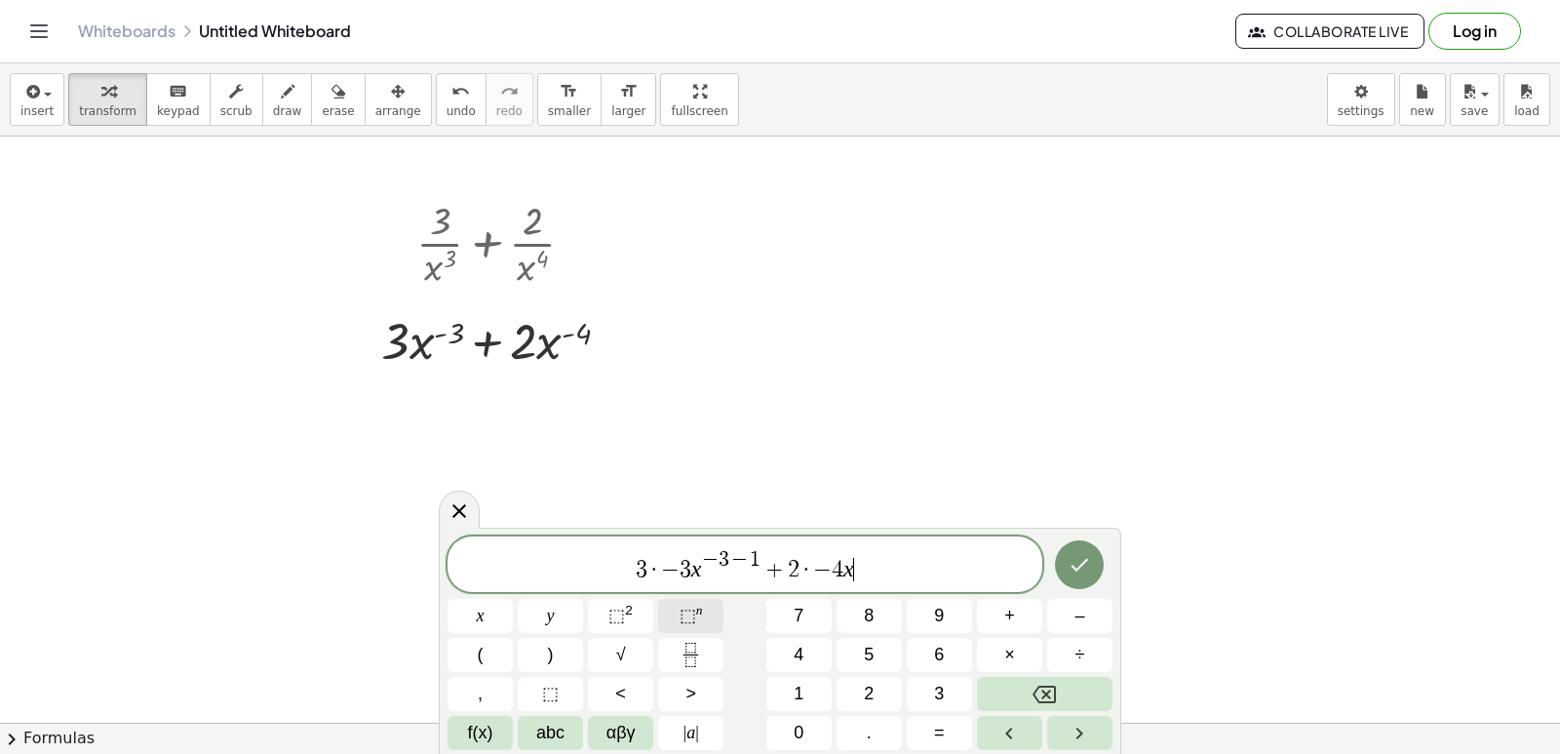
click at [704, 605] on button "⬚ n" at bounding box center [690, 616] width 65 height 34
click at [1092, 621] on button "–" at bounding box center [1079, 616] width 65 height 34
click at [787, 659] on button "4" at bounding box center [798, 655] width 65 height 34
click at [1090, 612] on button "–" at bounding box center [1079, 616] width 65 height 34
click at [818, 693] on button "1" at bounding box center [798, 694] width 65 height 34
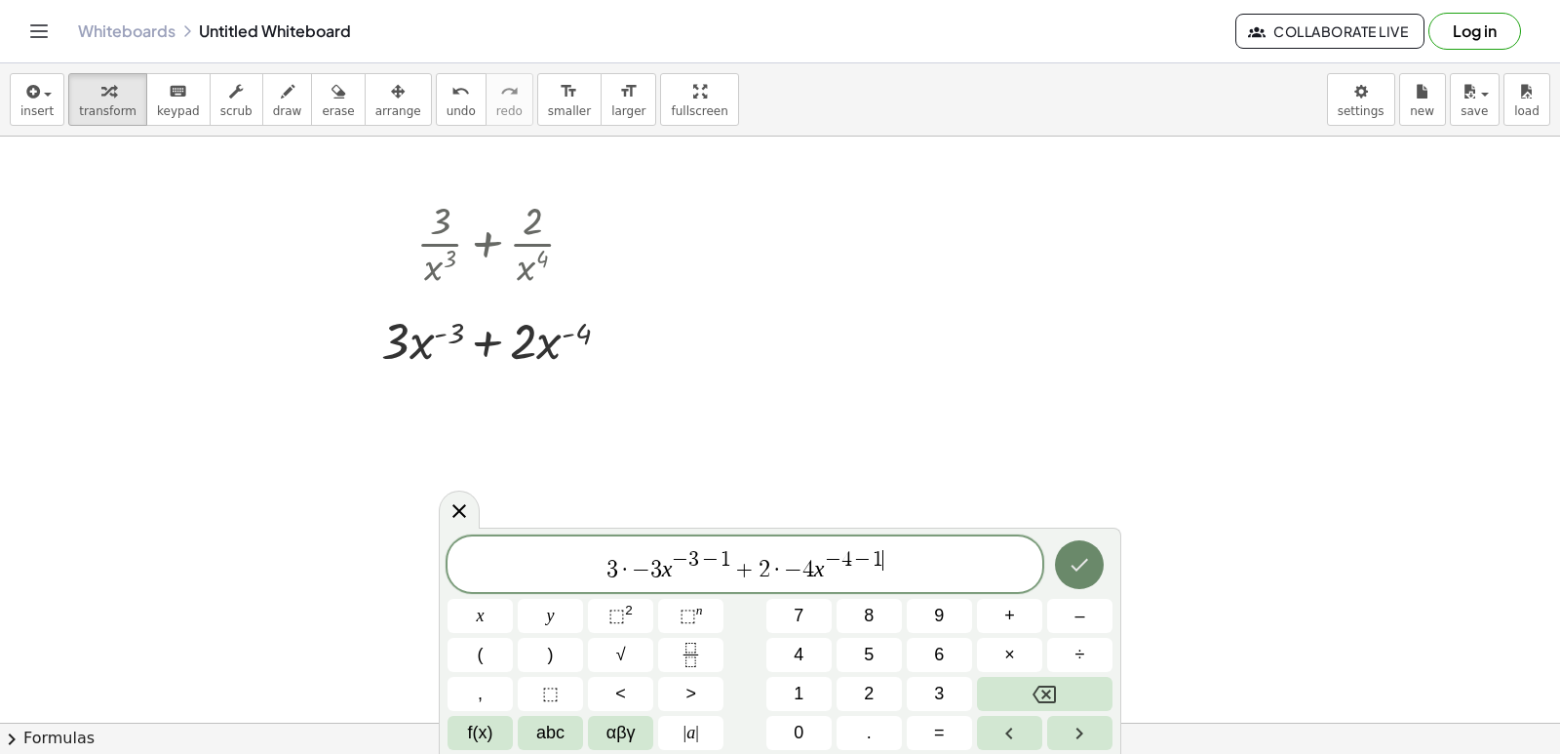
click at [1087, 560] on icon "Done" at bounding box center [1081, 565] width 18 height 13
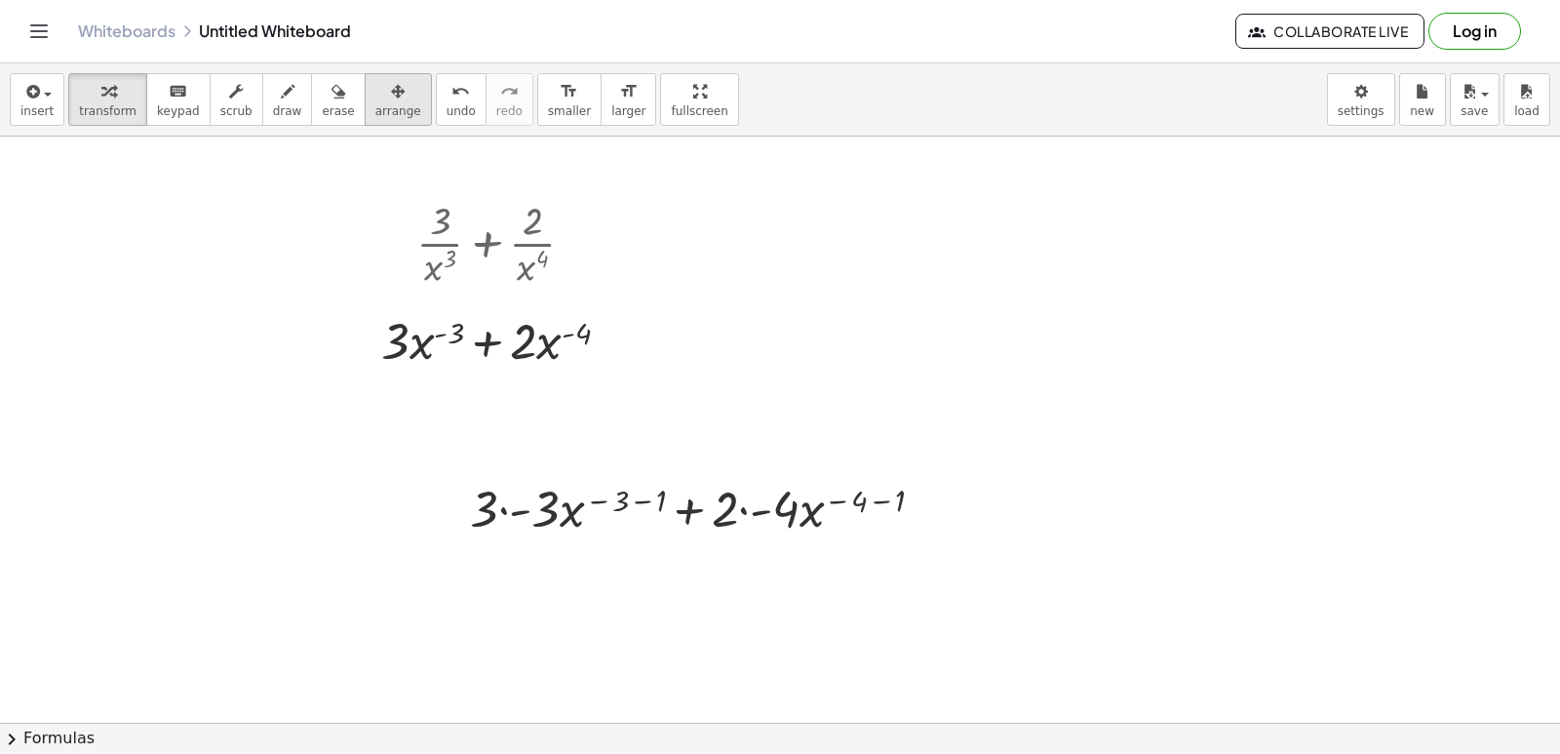
click at [365, 94] on button "arrange" at bounding box center [398, 99] width 67 height 53
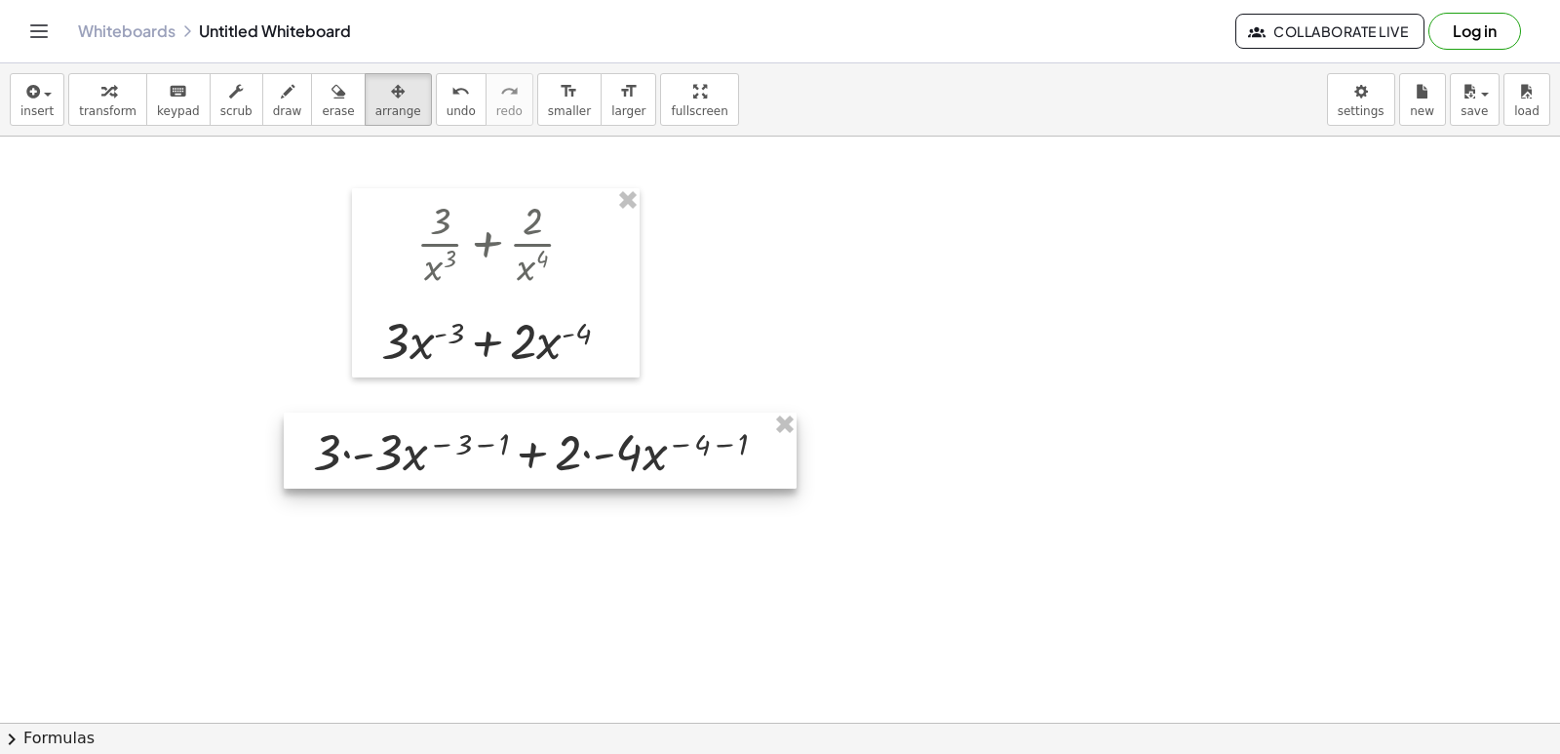
drag, startPoint x: 563, startPoint y: 534, endPoint x: 406, endPoint y: 478, distance: 166.9
click at [406, 478] on div at bounding box center [540, 450] width 513 height 76
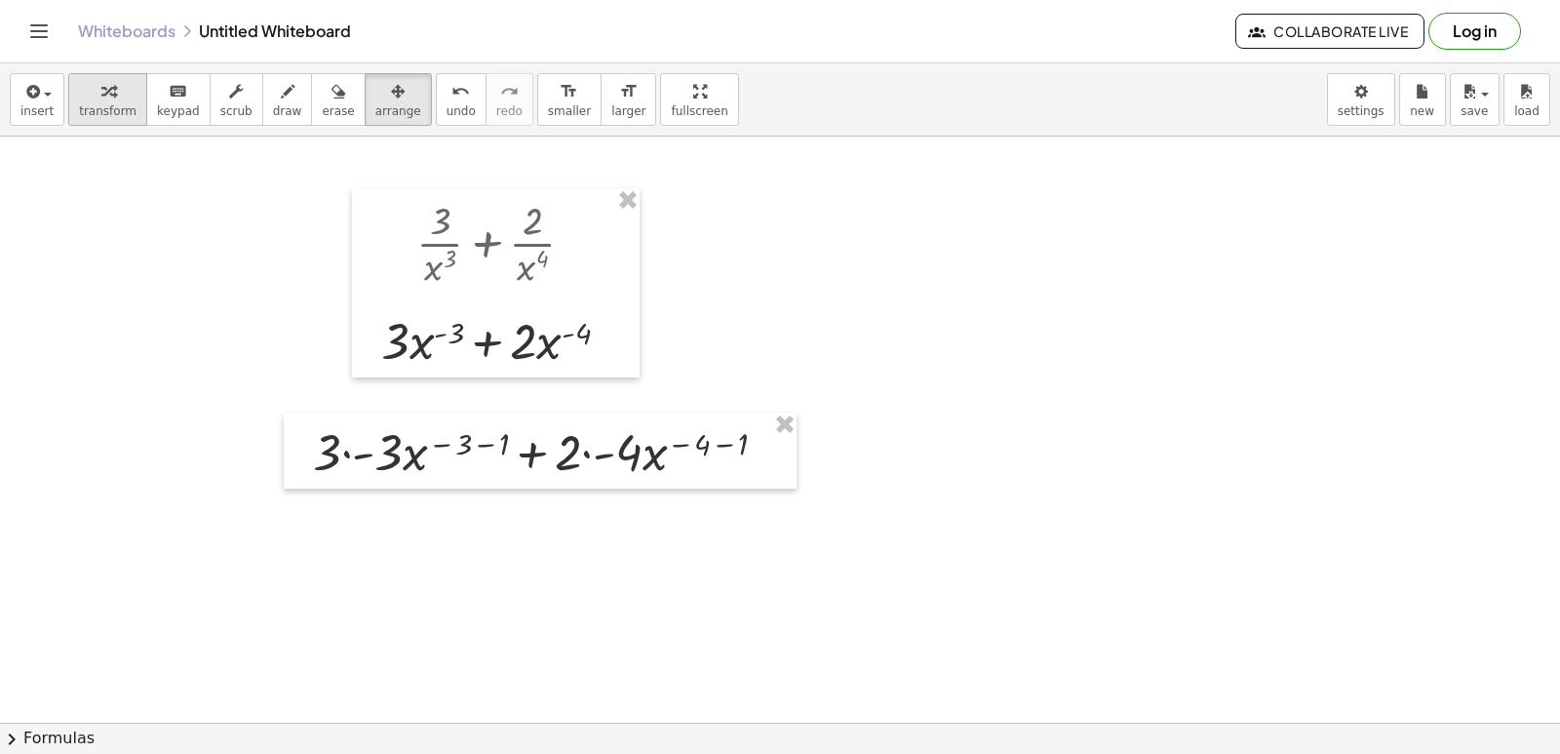
click at [85, 94] on div "button" at bounding box center [108, 90] width 58 height 23
click at [371, 449] on div at bounding box center [547, 450] width 488 height 66
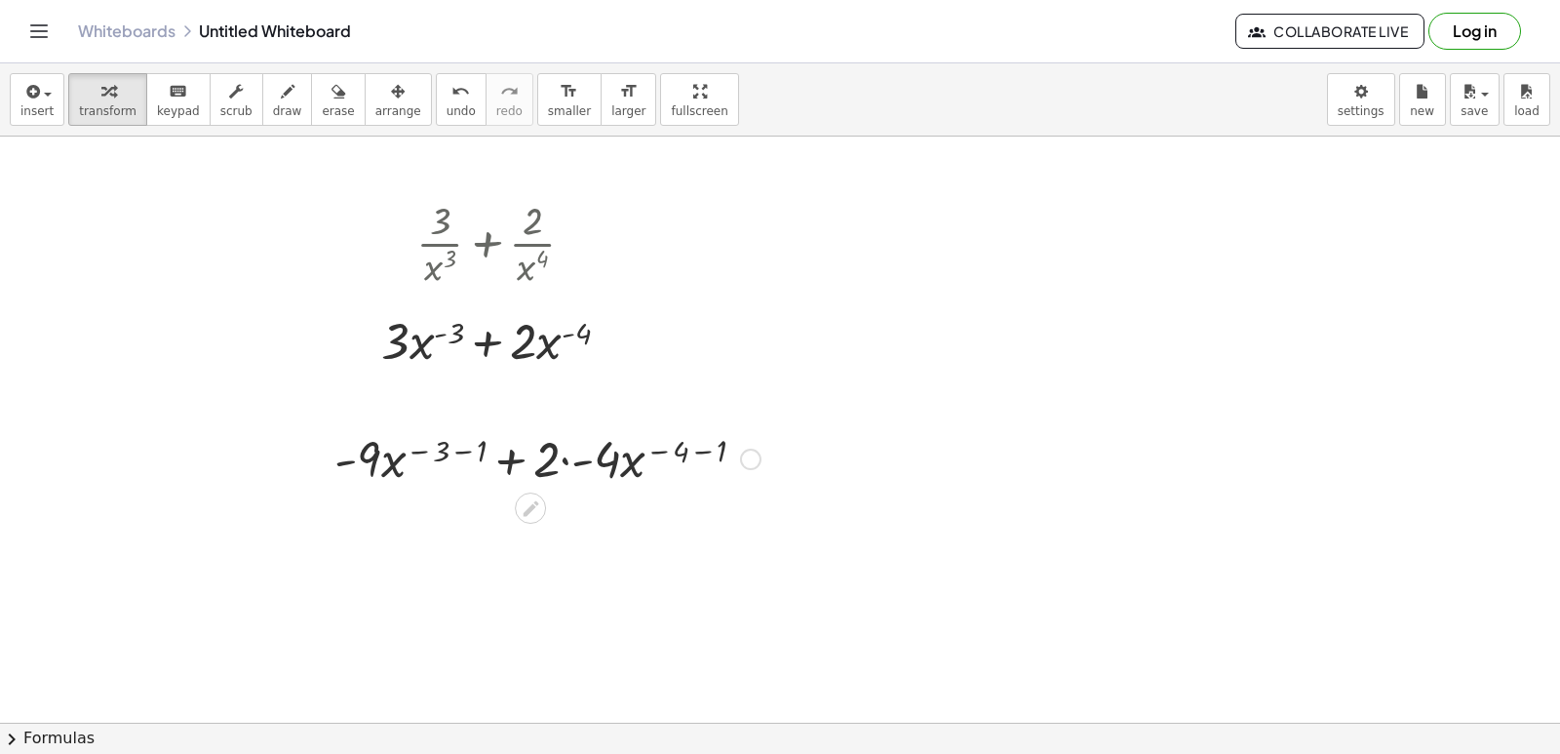
click at [530, 452] on div "+ · 3 · - 3 · x ( − 3 − 1 ) + · 2 · - 4 · x ( − 4 − 1 ) + · - · x ( − 3 − 1 ) +…" at bounding box center [530, 452] width 0 height 0
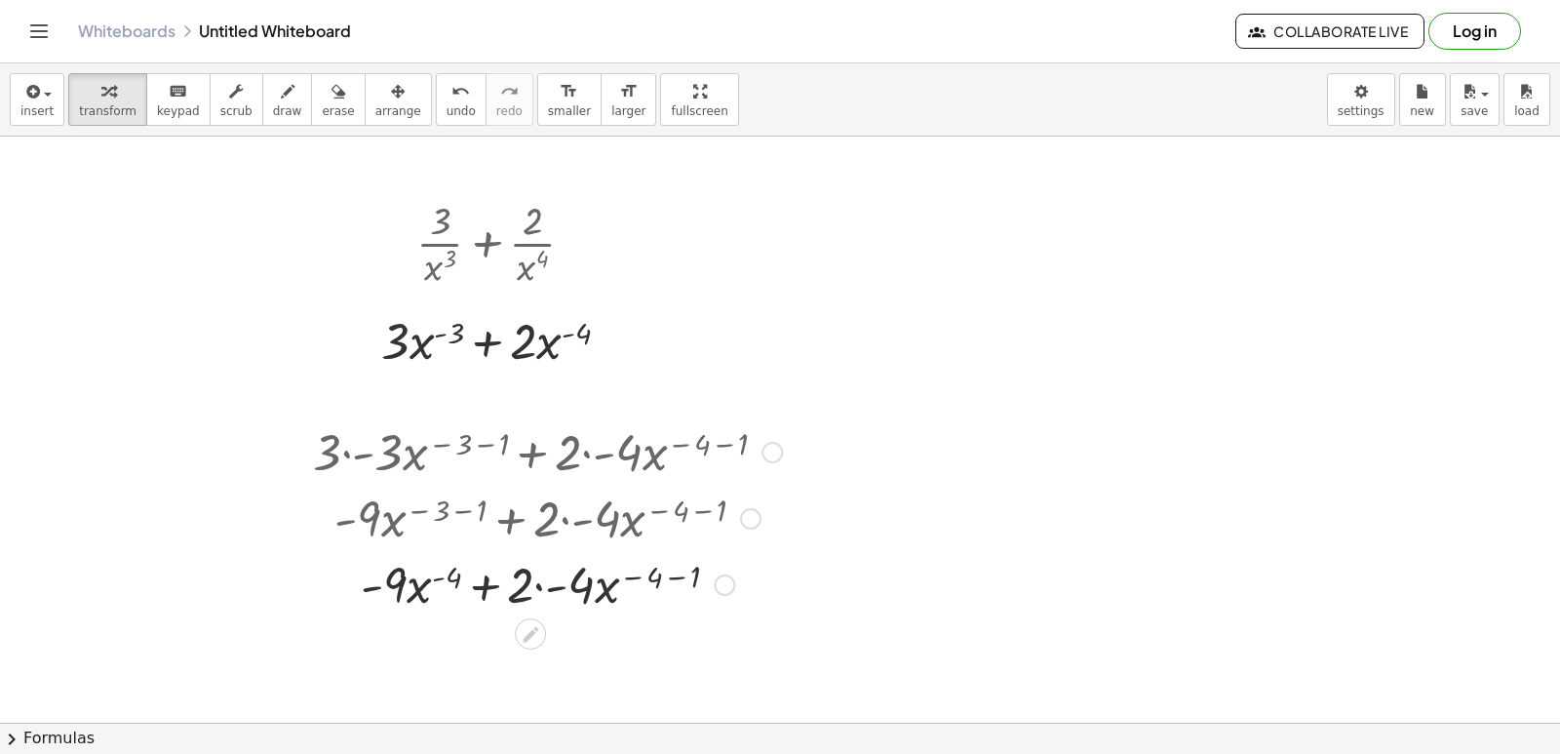
click at [593, 599] on div at bounding box center [547, 583] width 488 height 66
click at [644, 644] on div at bounding box center [547, 649] width 488 height 66
click at [613, 654] on div at bounding box center [547, 649] width 488 height 66
click at [624, 645] on div at bounding box center [547, 649] width 488 height 66
click at [624, 637] on div at bounding box center [547, 649] width 488 height 66
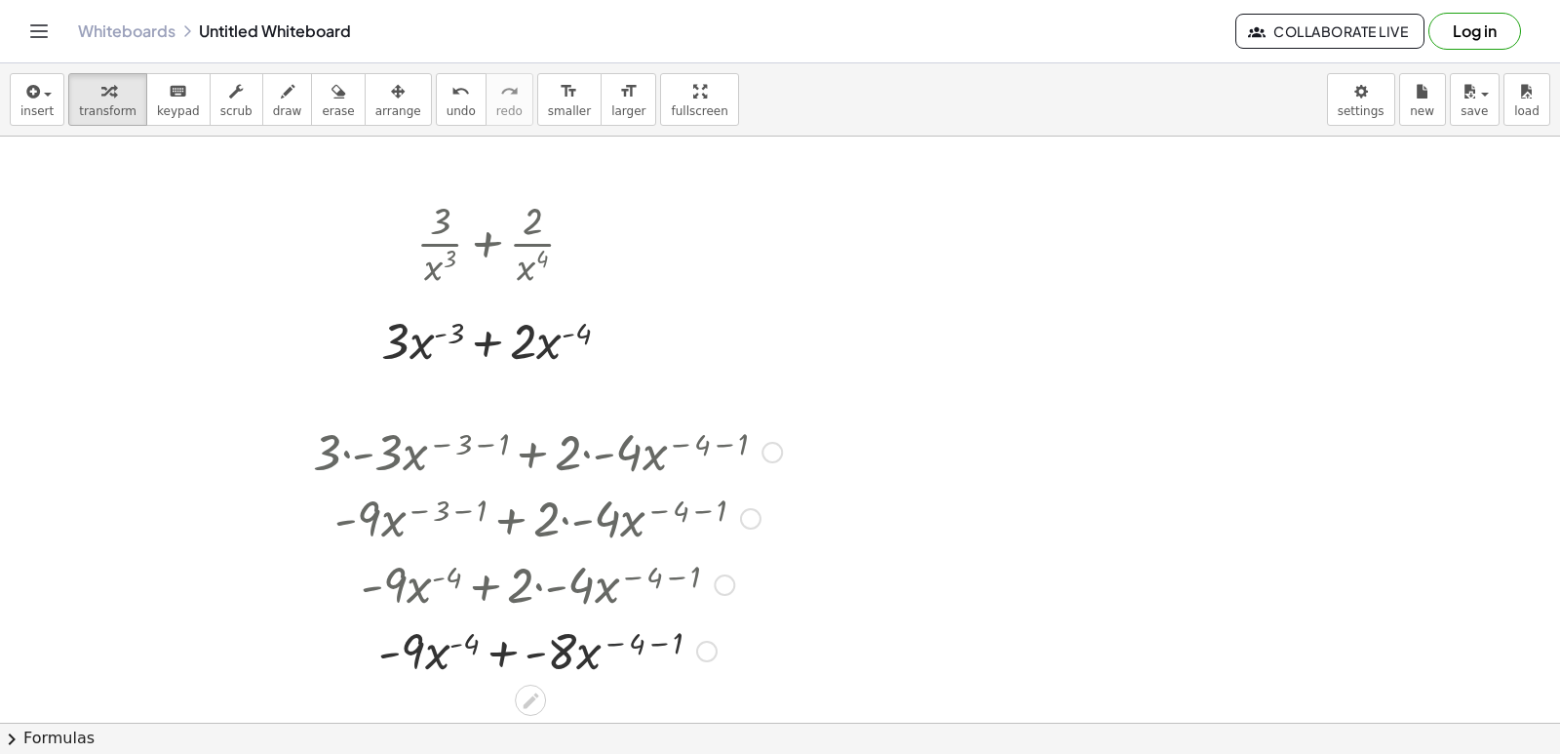
click at [654, 641] on div at bounding box center [547, 649] width 488 height 66
click at [643, 650] on div at bounding box center [547, 649] width 488 height 66
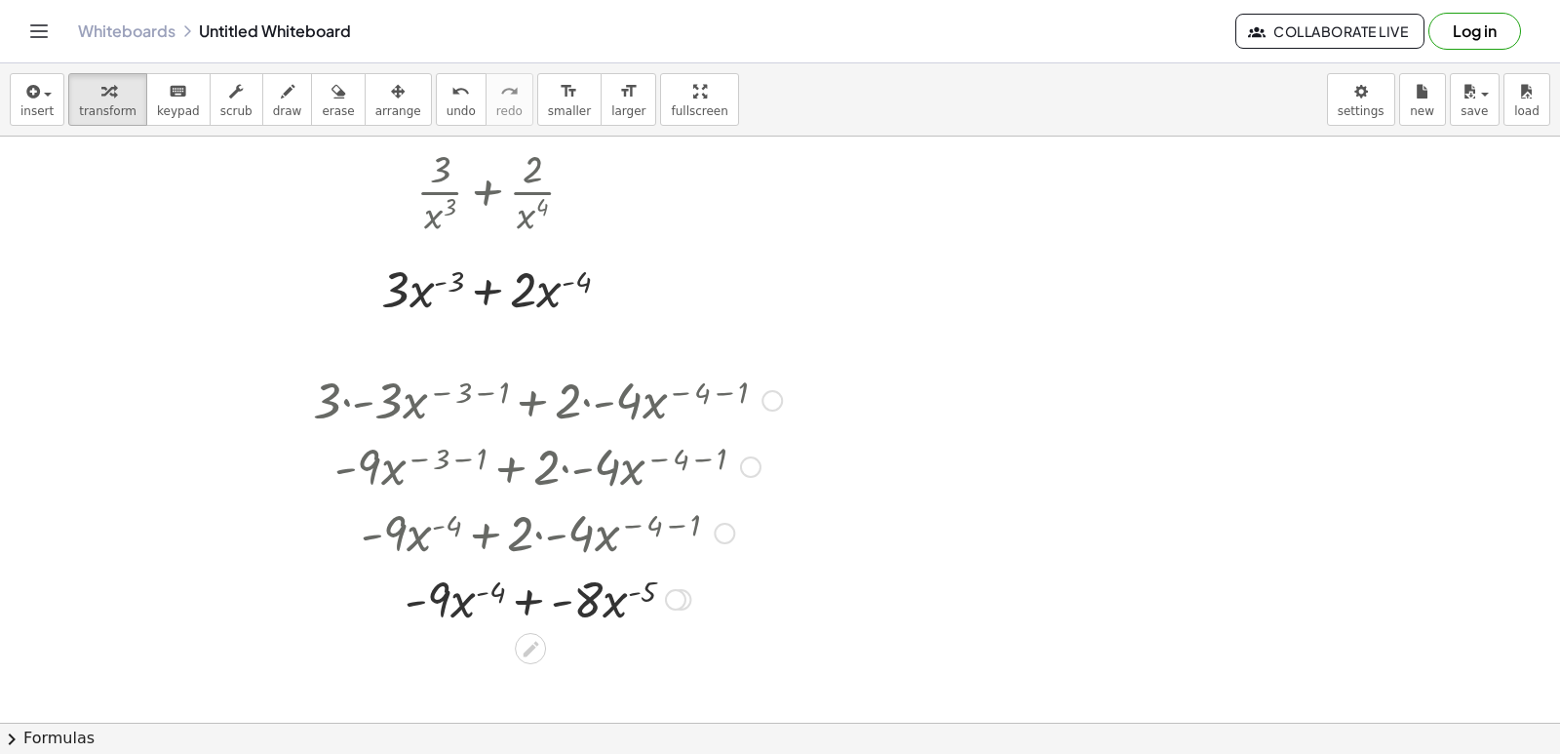
scroll to position [1758, 0]
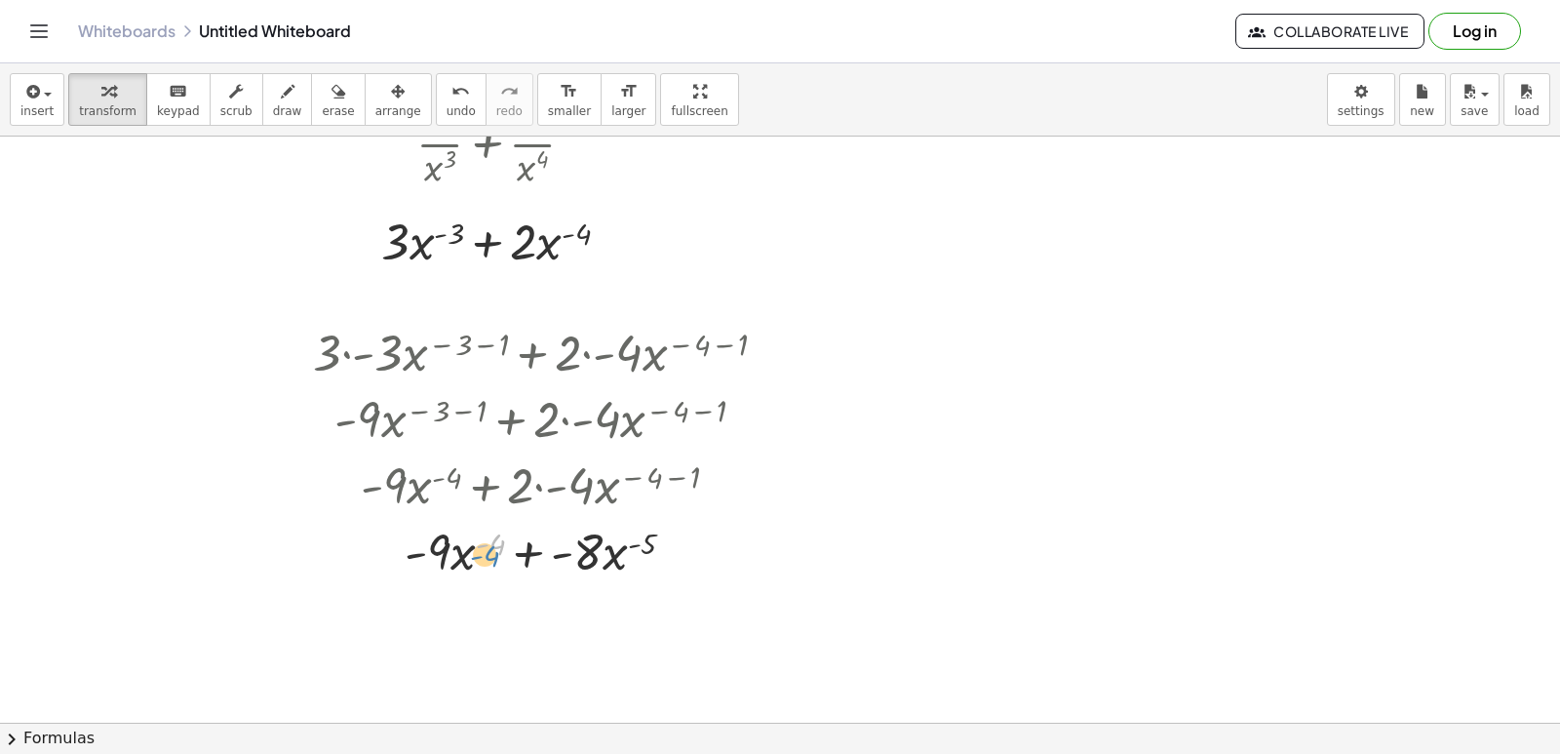
drag, startPoint x: 497, startPoint y: 542, endPoint x: 487, endPoint y: 541, distance: 10.8
click at [495, 542] on div at bounding box center [547, 550] width 488 height 66
drag, startPoint x: 464, startPoint y: 550, endPoint x: 456, endPoint y: 578, distance: 29.3
click at [456, 578] on div at bounding box center [547, 550] width 488 height 66
click at [488, 541] on div at bounding box center [547, 550] width 485 height 66
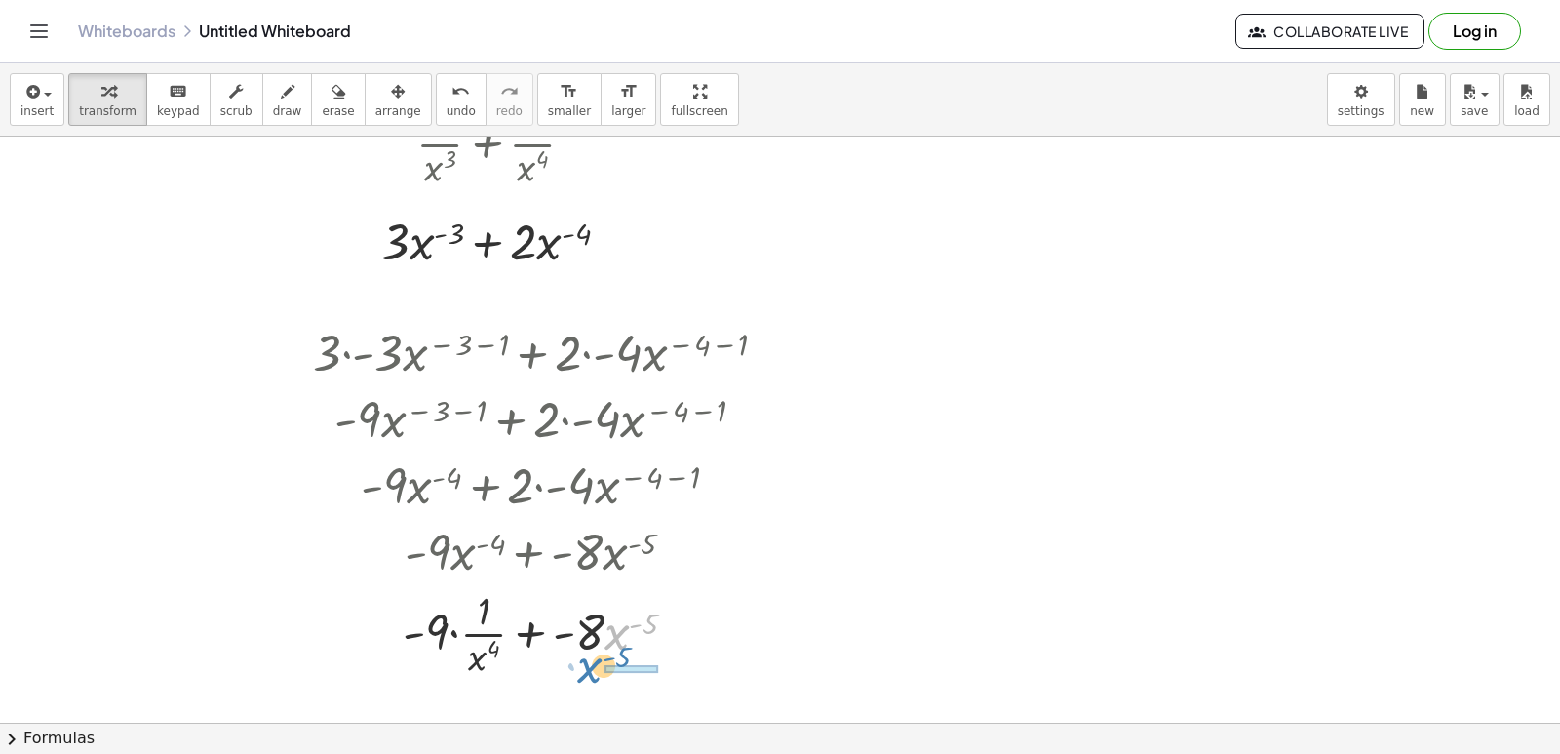
drag, startPoint x: 634, startPoint y: 629, endPoint x: 601, endPoint y: 662, distance: 46.9
click at [601, 662] on div at bounding box center [547, 632] width 488 height 98
drag, startPoint x: 611, startPoint y: 631, endPoint x: 503, endPoint y: 637, distance: 108.4
click at [611, 633] on div at bounding box center [547, 632] width 488 height 98
click at [471, 636] on div at bounding box center [547, 632] width 488 height 98
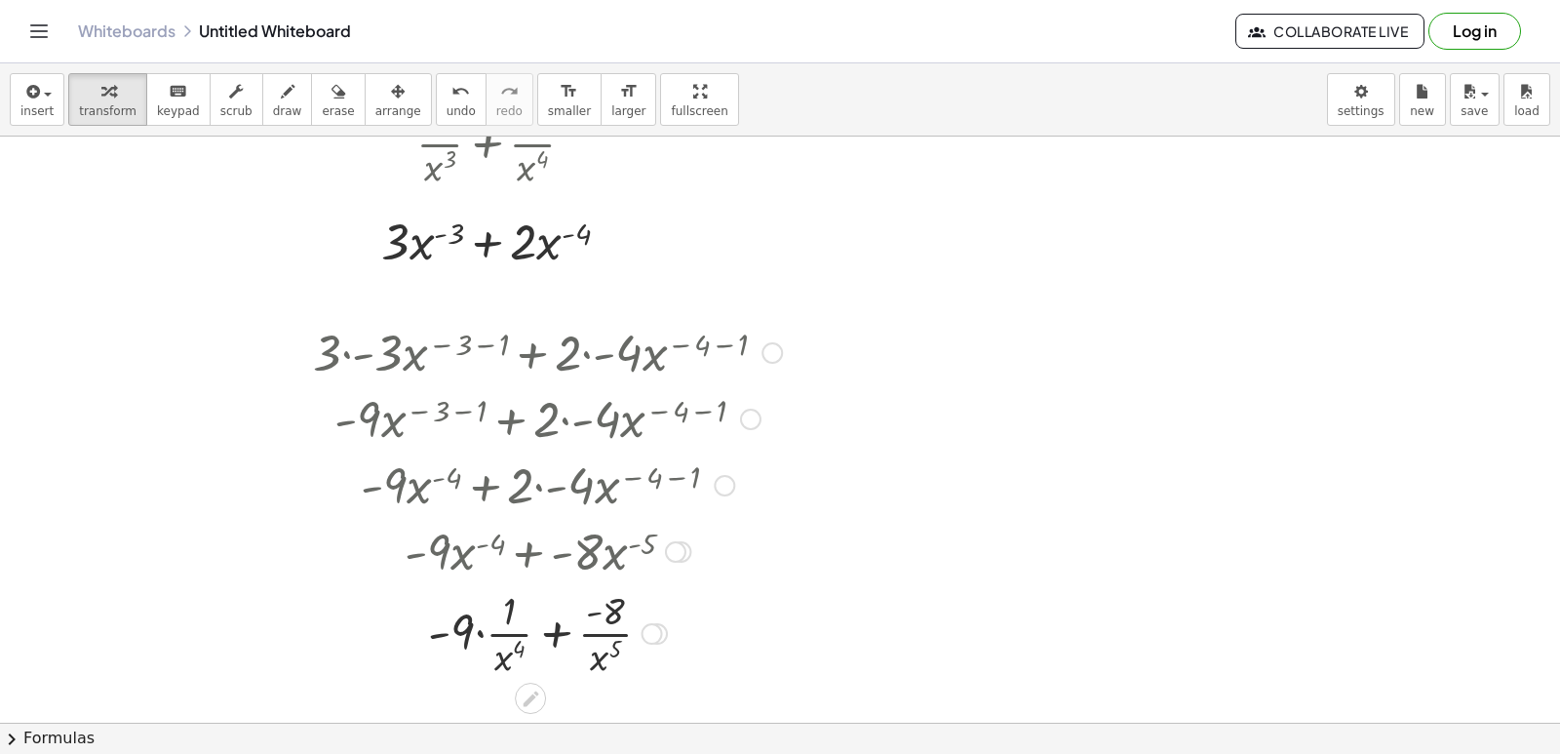
click at [474, 630] on div at bounding box center [547, 632] width 488 height 98
click at [480, 637] on div at bounding box center [547, 632] width 488 height 98
click at [527, 629] on div at bounding box center [547, 632] width 488 height 98
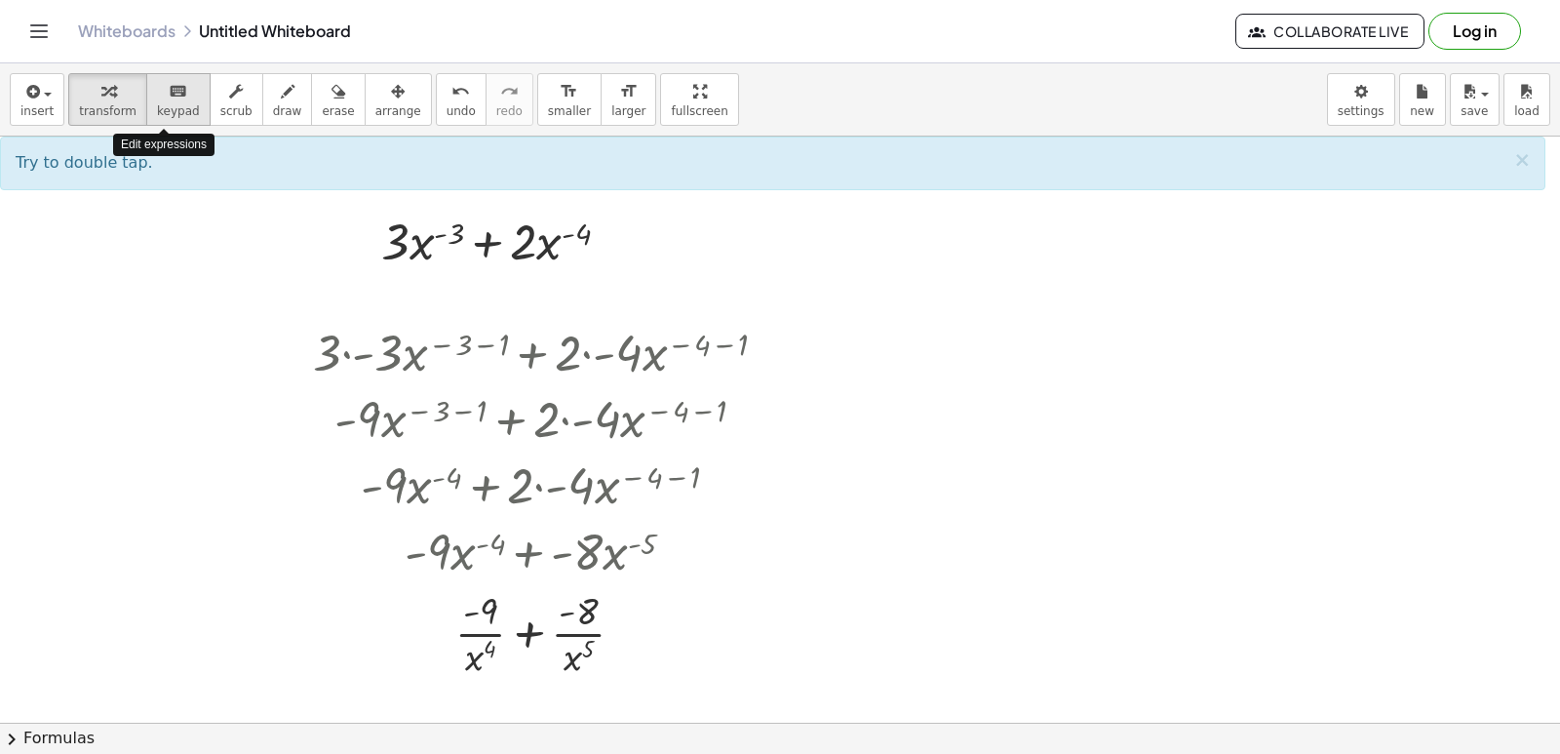
click at [174, 101] on div "keyboard" at bounding box center [178, 90] width 43 height 23
click at [518, 636] on div at bounding box center [547, 632] width 488 height 98
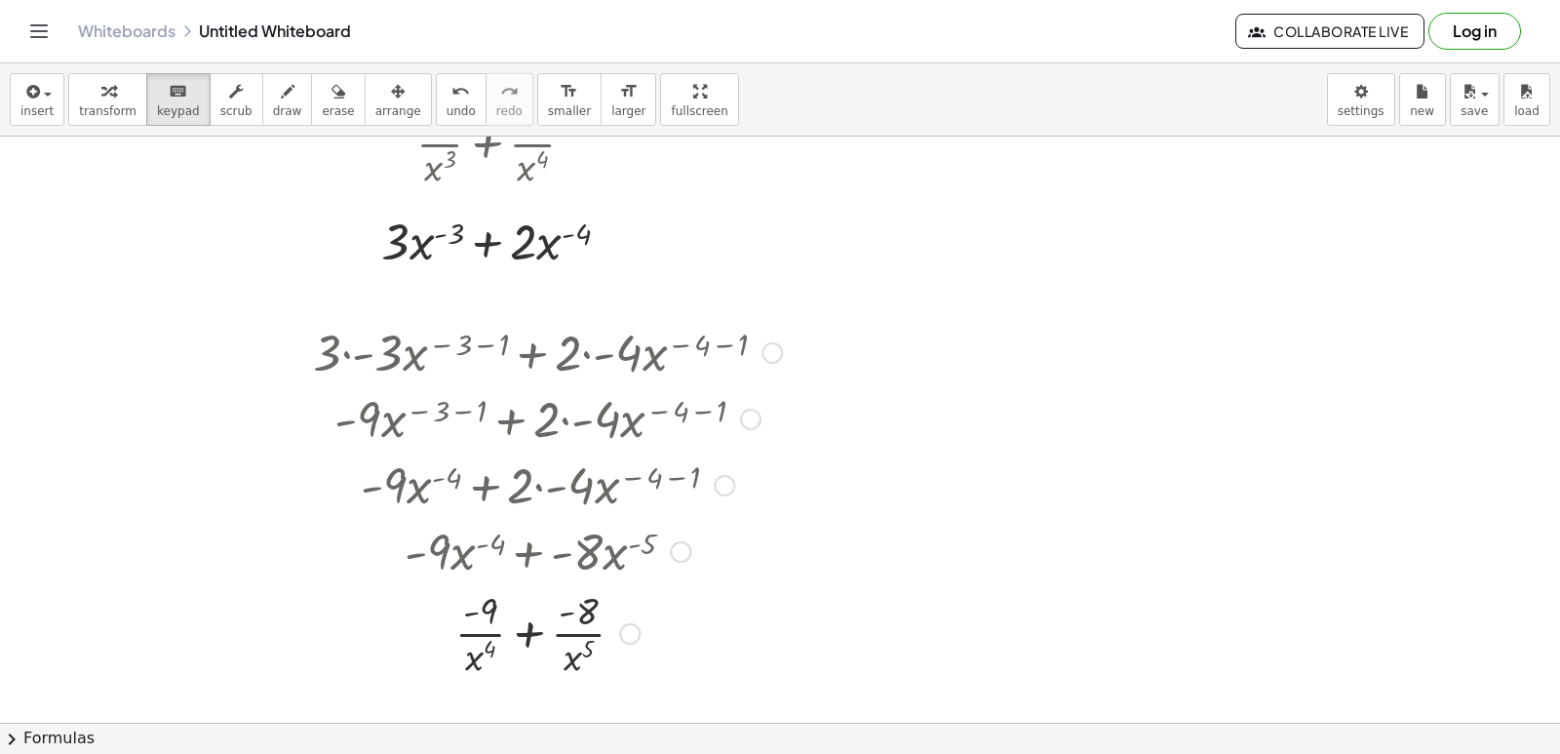
drag, startPoint x: 519, startPoint y: 637, endPoint x: 563, endPoint y: 635, distance: 43.9
click at [526, 619] on div at bounding box center [547, 632] width 488 height 98
click at [532, 548] on div at bounding box center [547, 550] width 485 height 66
click at [554, 669] on div at bounding box center [547, 632] width 488 height 98
click at [544, 554] on div at bounding box center [547, 550] width 485 height 66
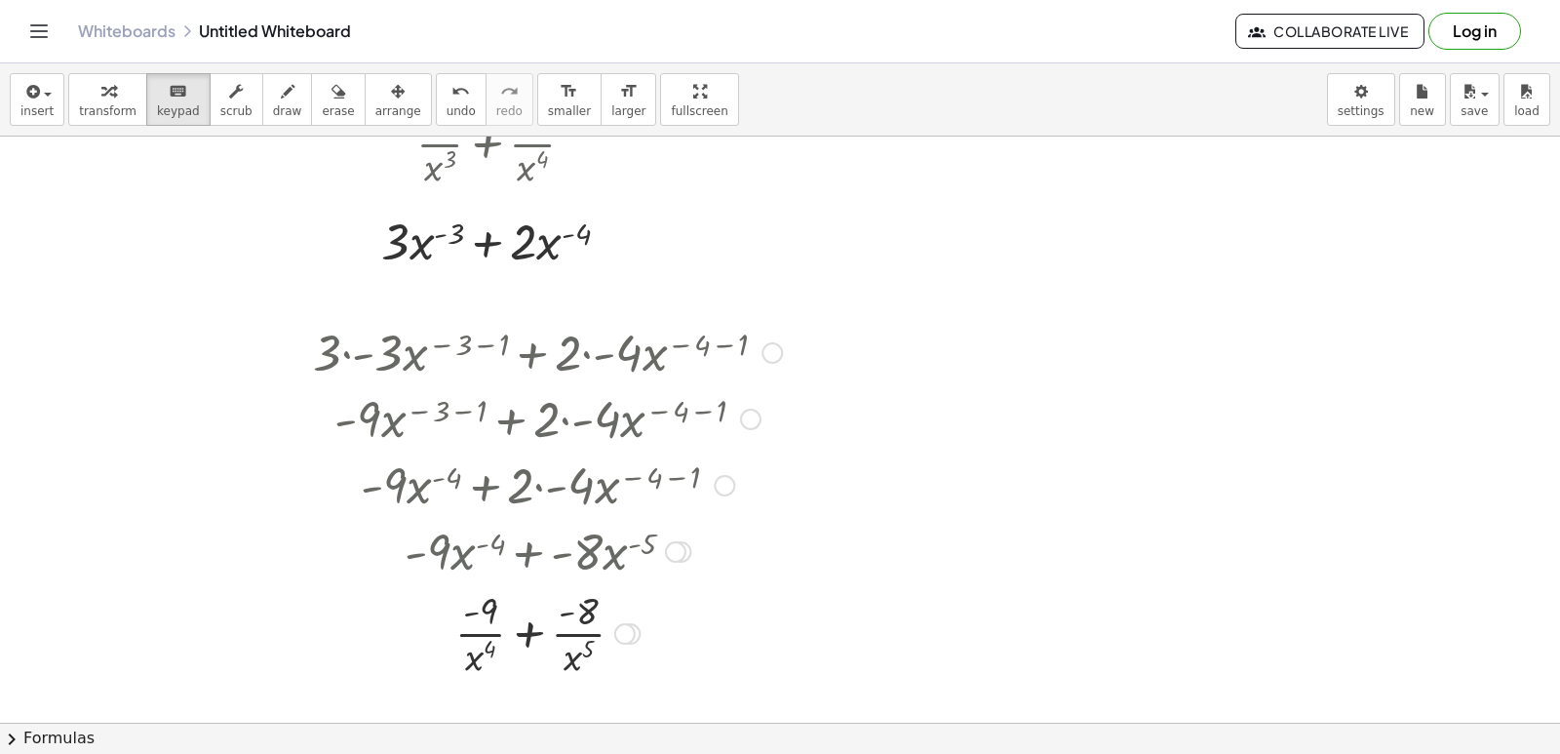
click at [551, 549] on div at bounding box center [547, 550] width 485 height 66
click at [564, 615] on div at bounding box center [547, 632] width 488 height 98
click at [532, 630] on div at bounding box center [547, 632] width 488 height 98
click at [554, 554] on div at bounding box center [547, 550] width 485 height 66
click at [534, 546] on div at bounding box center [547, 550] width 485 height 66
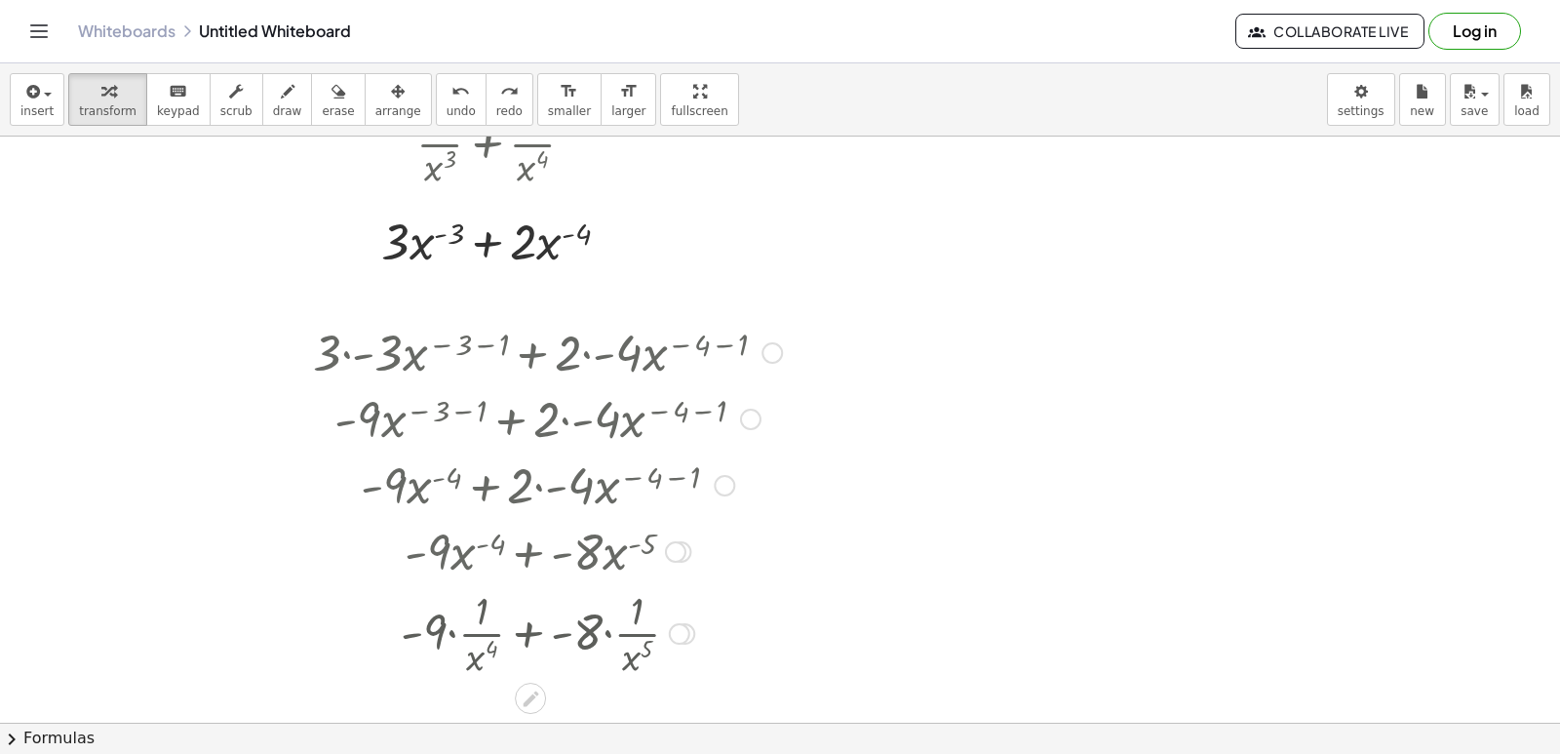
click at [622, 631] on div at bounding box center [548, 632] width 523 height 98
click at [562, 636] on div at bounding box center [548, 632] width 523 height 98
click at [534, 631] on div at bounding box center [548, 632] width 523 height 98
click at [438, 628] on div at bounding box center [547, 632] width 488 height 98
click at [423, 634] on div at bounding box center [547, 632] width 488 height 98
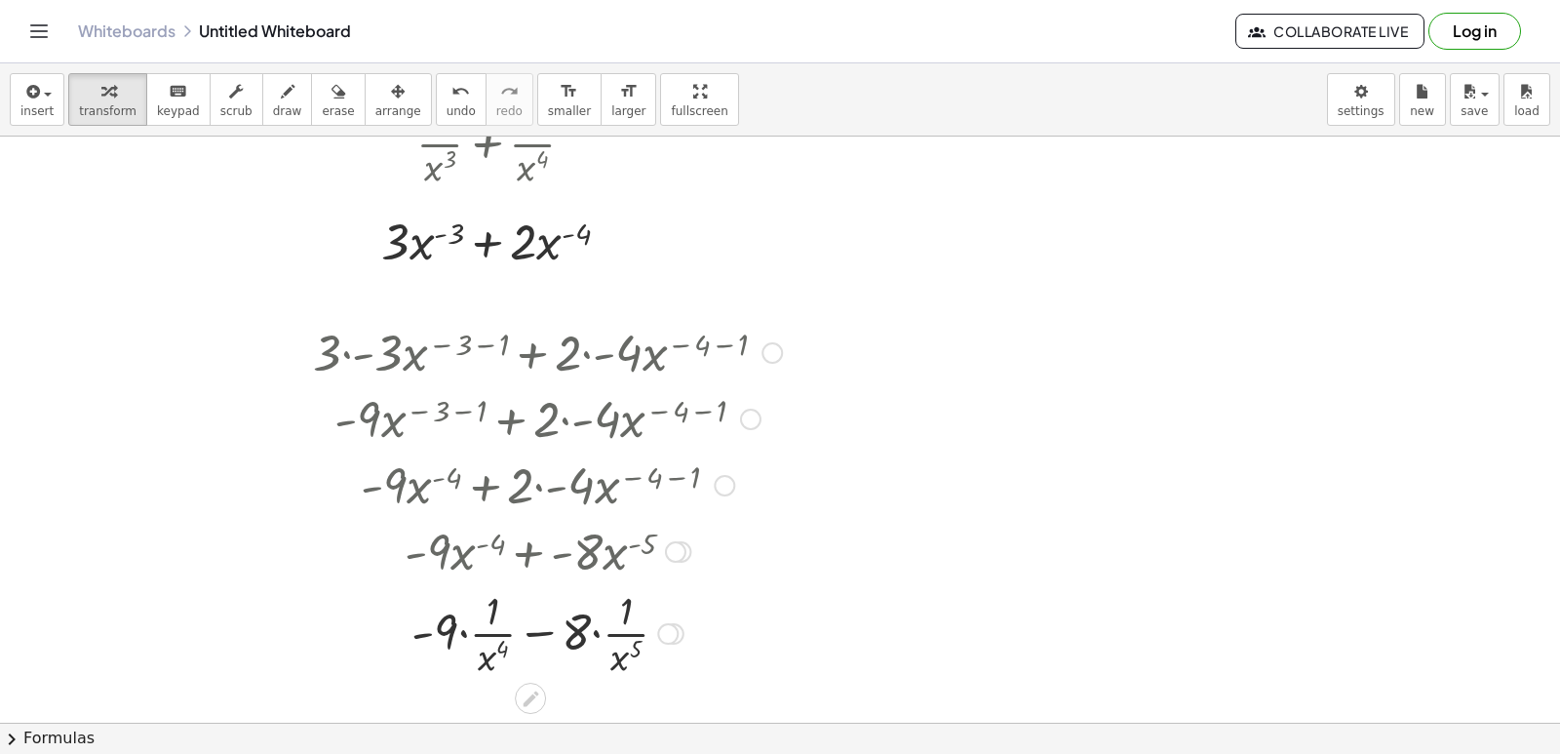
click at [461, 634] on div at bounding box center [547, 632] width 488 height 98
click at [429, 629] on div at bounding box center [547, 632] width 488 height 98
click at [509, 639] on div at bounding box center [547, 632] width 488 height 98
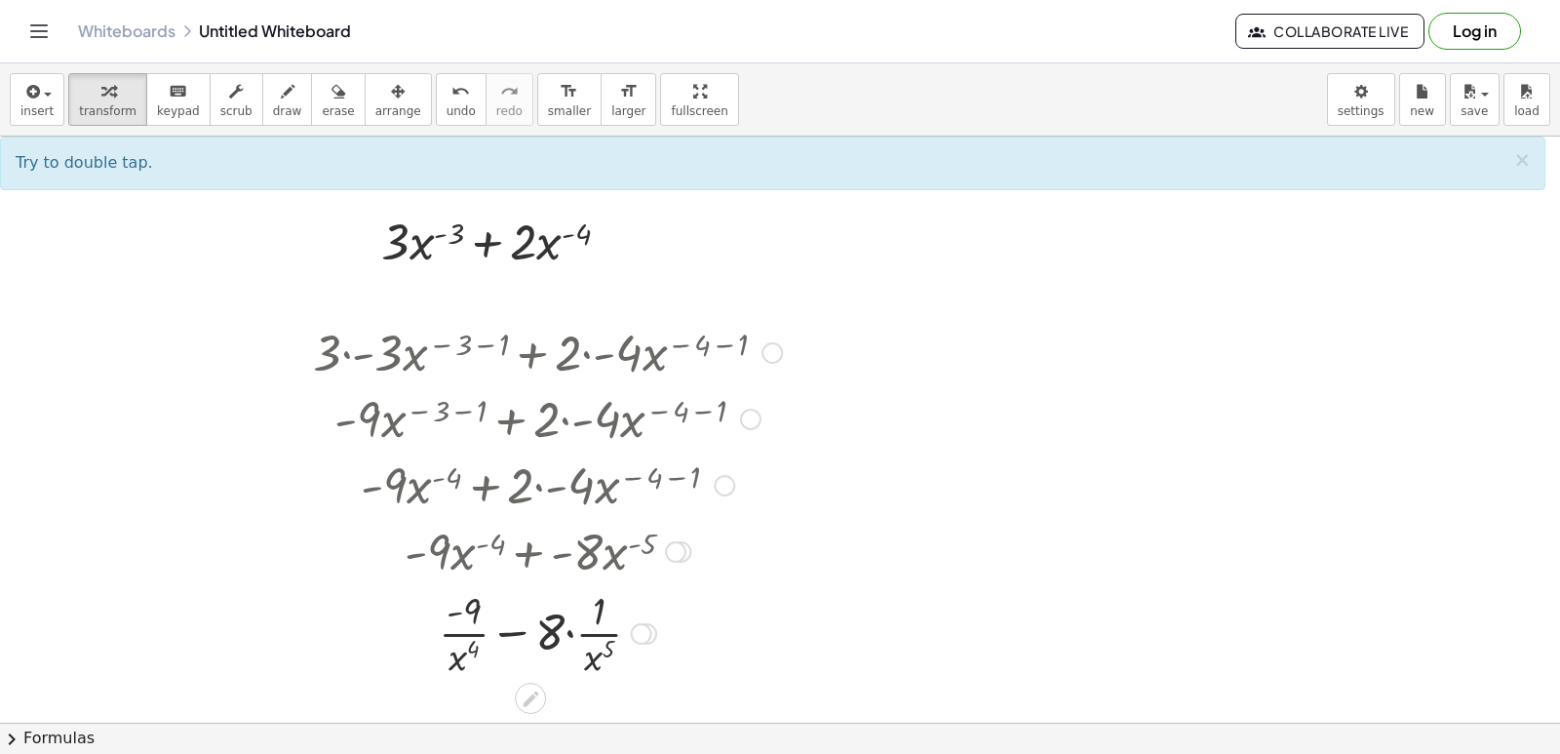
click at [514, 631] on div at bounding box center [547, 632] width 488 height 98
click at [566, 632] on div at bounding box center [547, 632] width 488 height 98
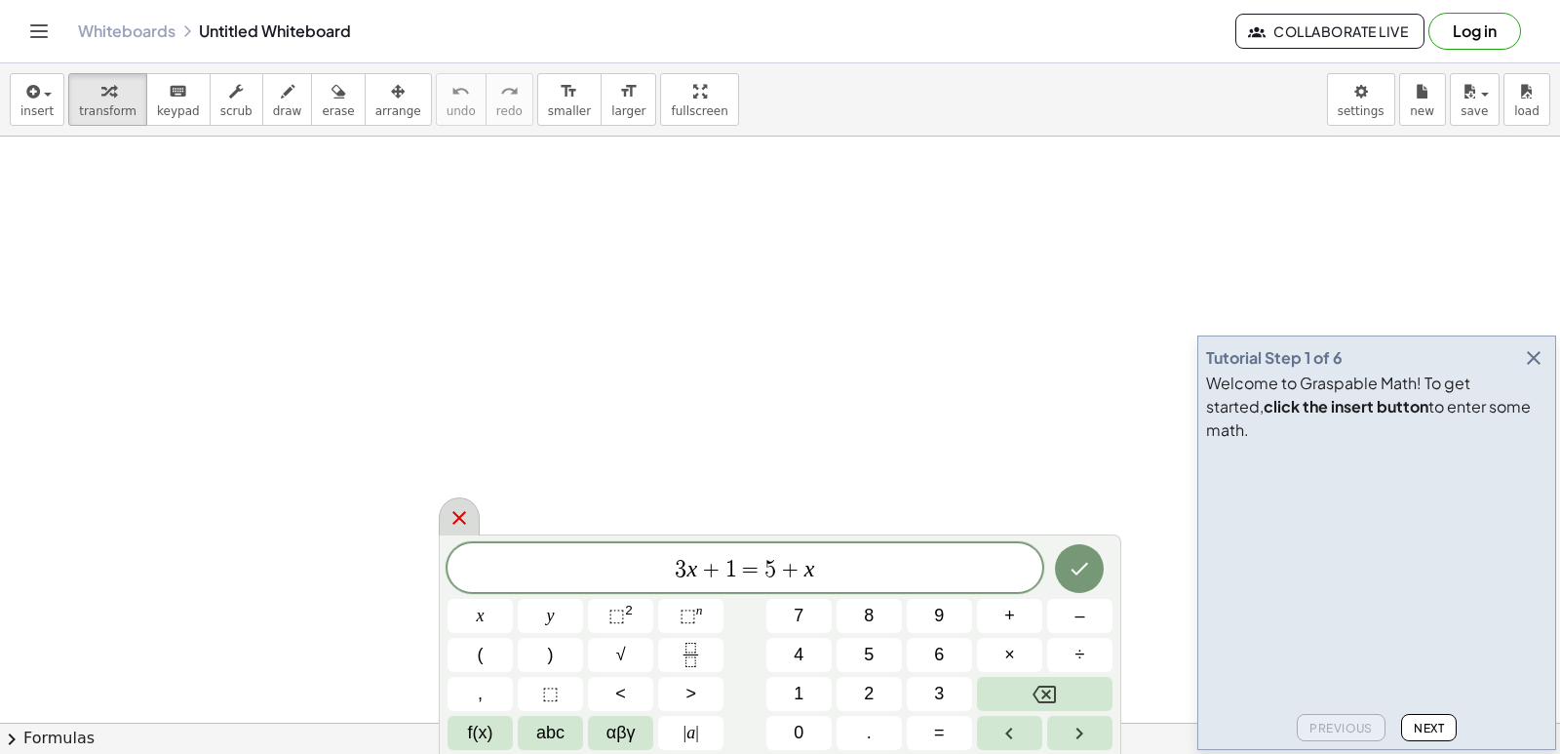
click at [466, 516] on icon at bounding box center [459, 517] width 23 height 23
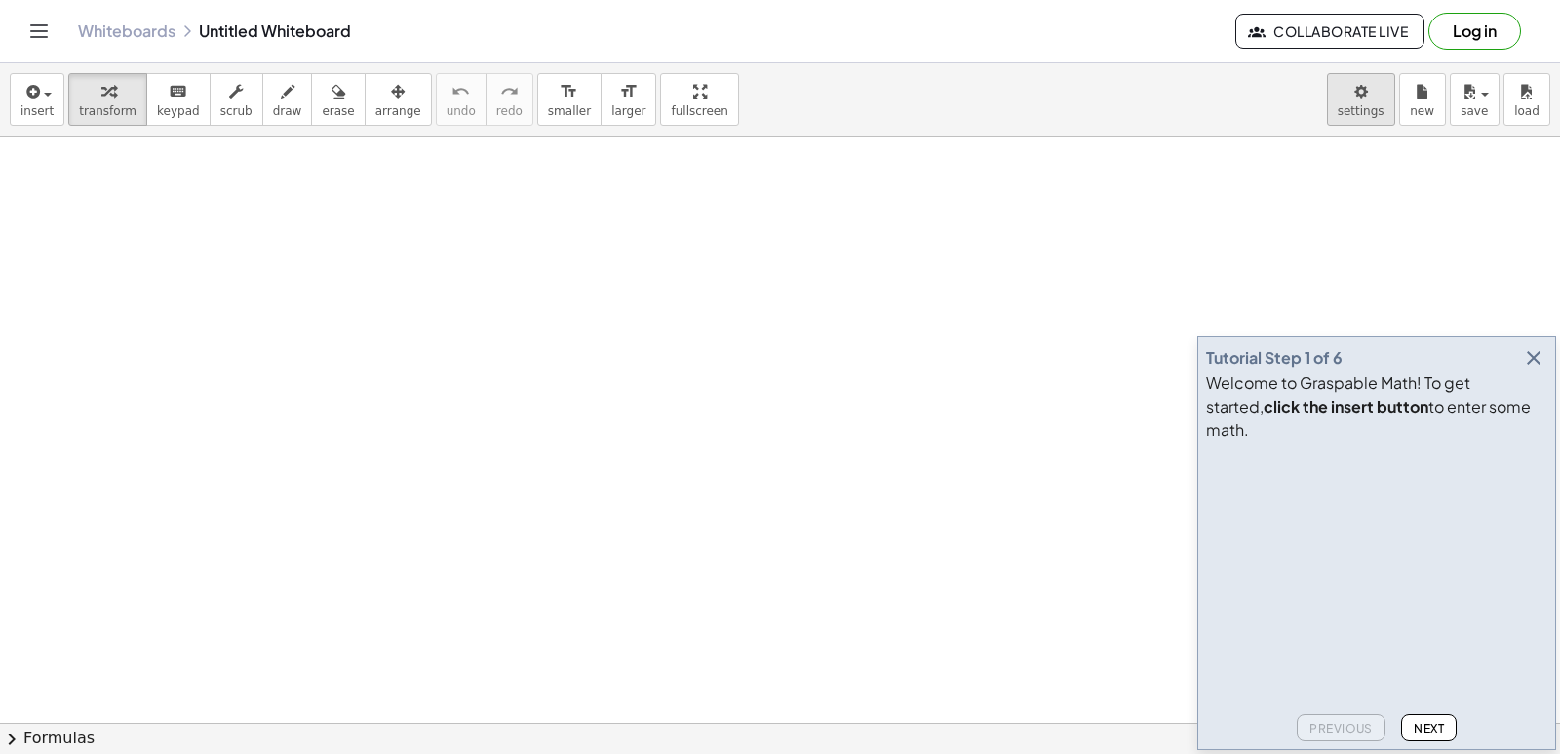
click at [1346, 108] on body "Graspable Math Activities Get Started Activity Bank Assigned Work Classes White…" at bounding box center [780, 377] width 1560 height 754
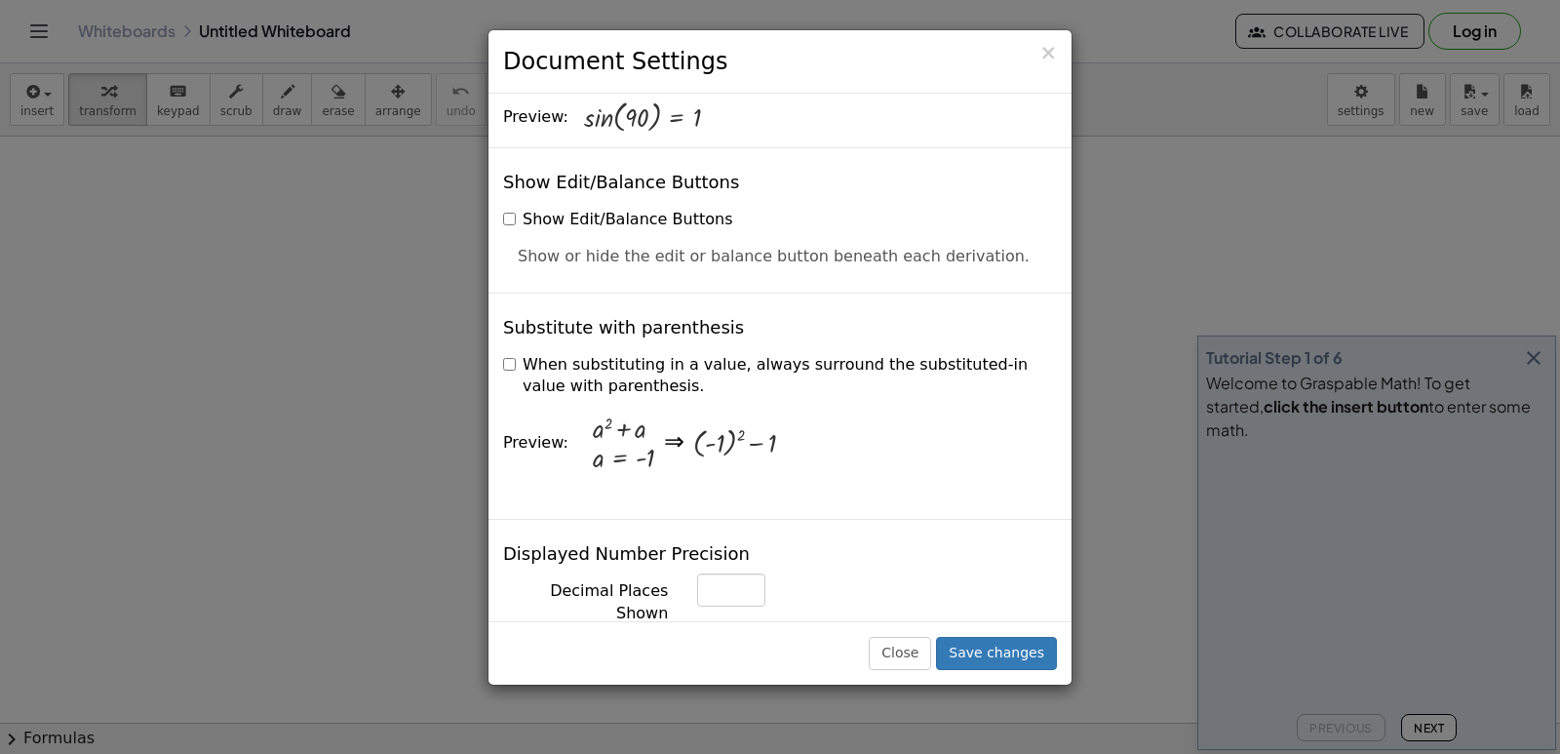
scroll to position [463, 0]
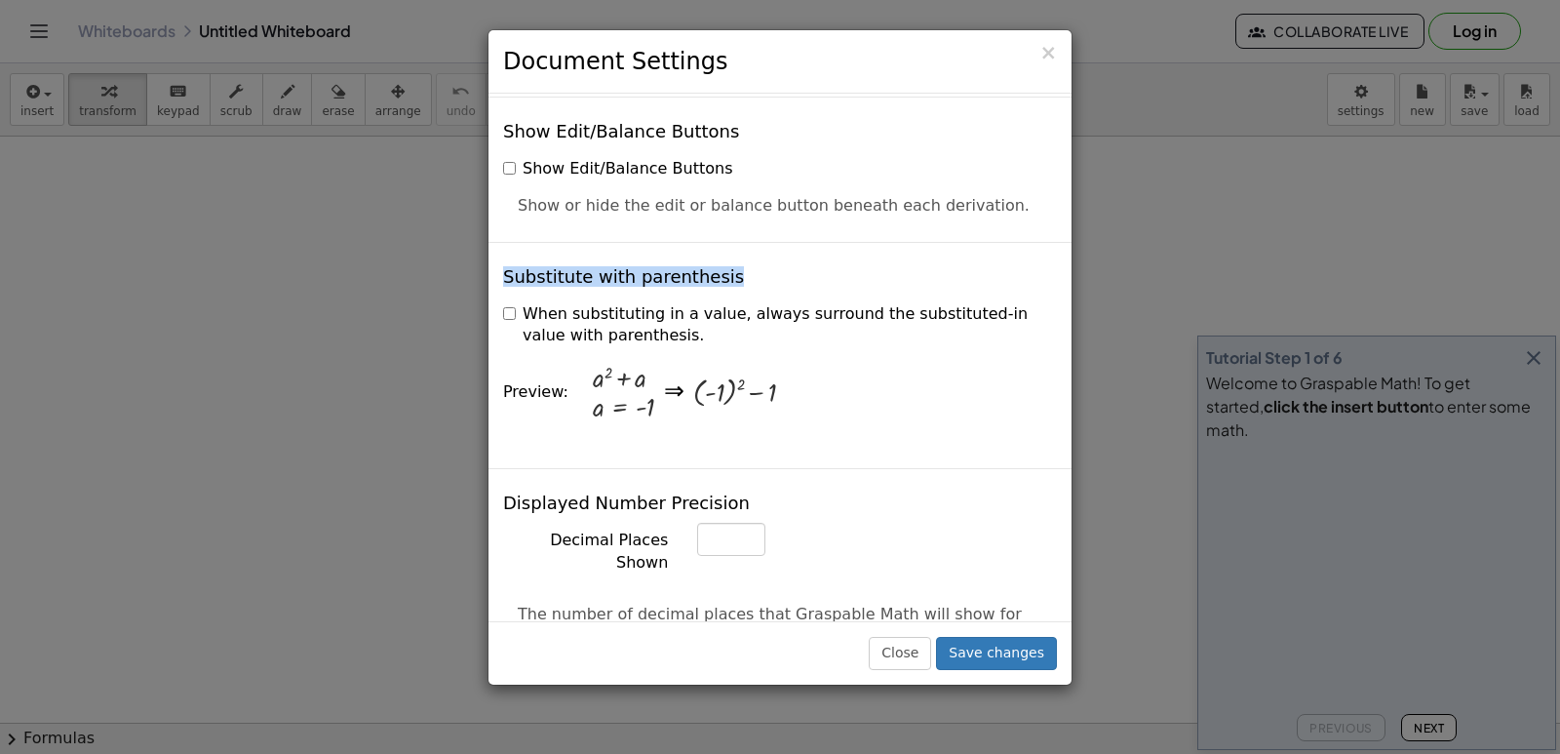
click at [1087, 213] on div "× Document Settings These settings are saved with the document you are currentl…" at bounding box center [780, 377] width 1560 height 754
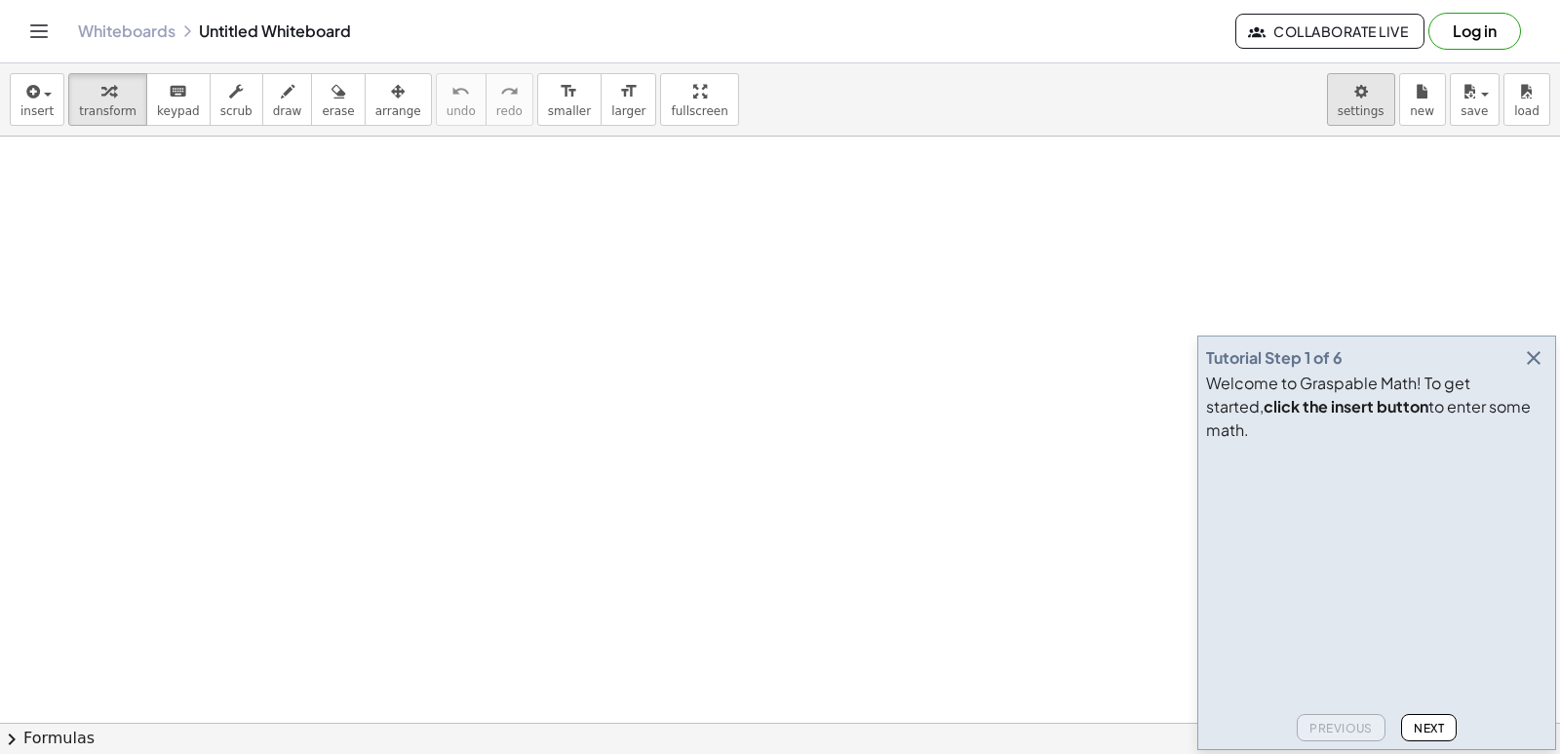
click at [1370, 117] on body "Graspable Math Activities Get Started Activity Bank Assigned Work Classes White…" at bounding box center [780, 377] width 1560 height 754
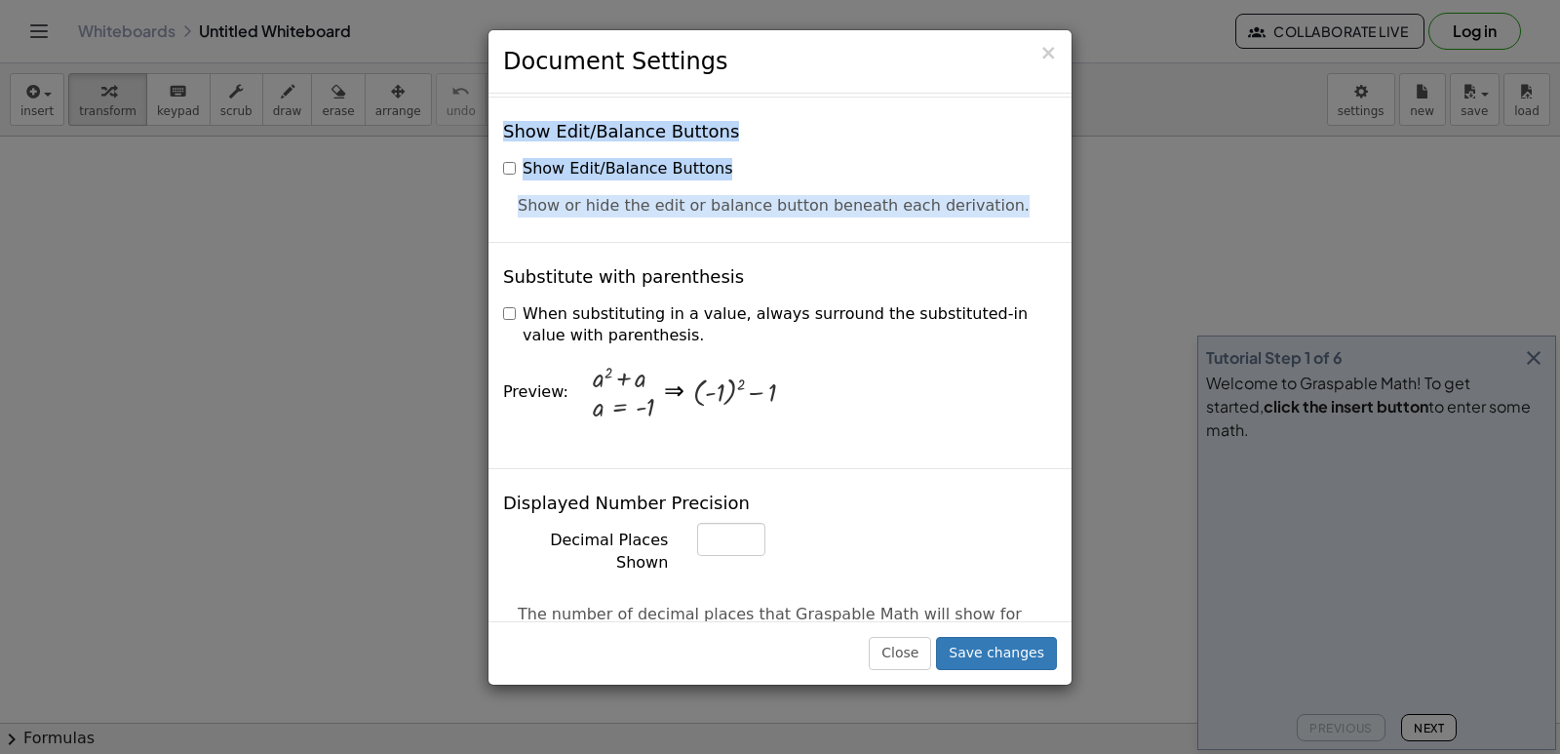
scroll to position [4681, 0]
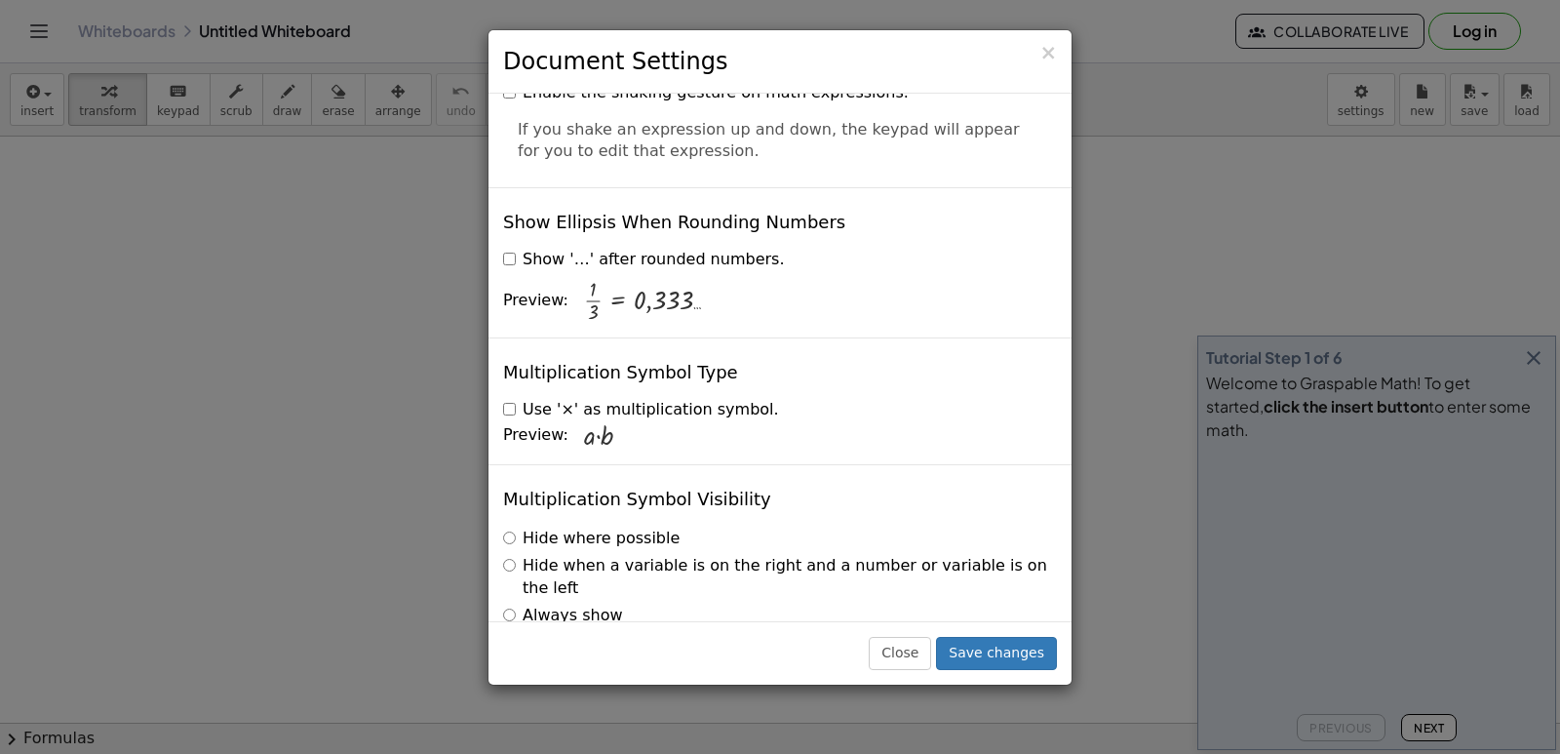
click at [1150, 488] on div "× Document Settings These settings are saved with the document you are currentl…" at bounding box center [780, 377] width 1560 height 754
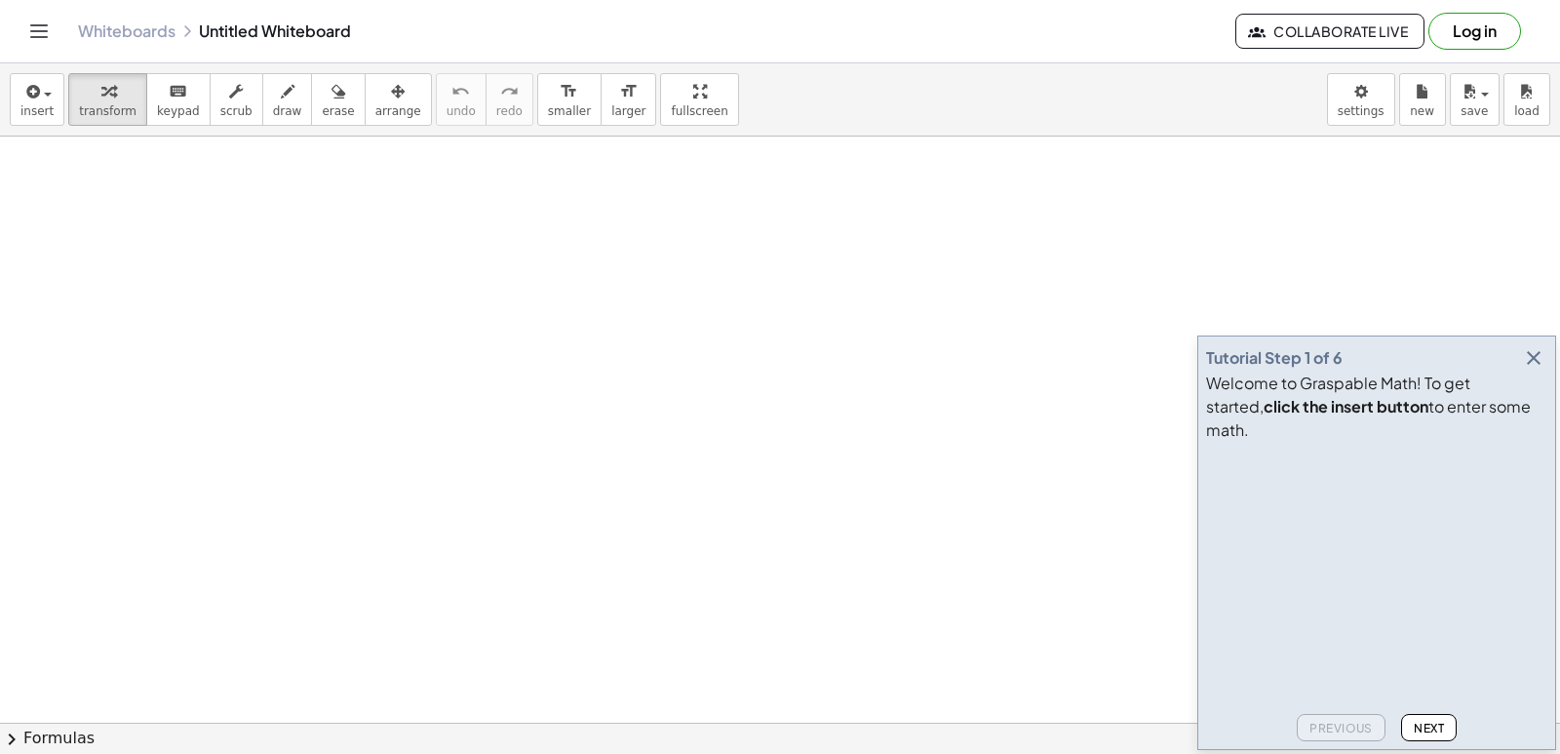
click at [1533, 370] on icon "button" at bounding box center [1533, 357] width 23 height 23
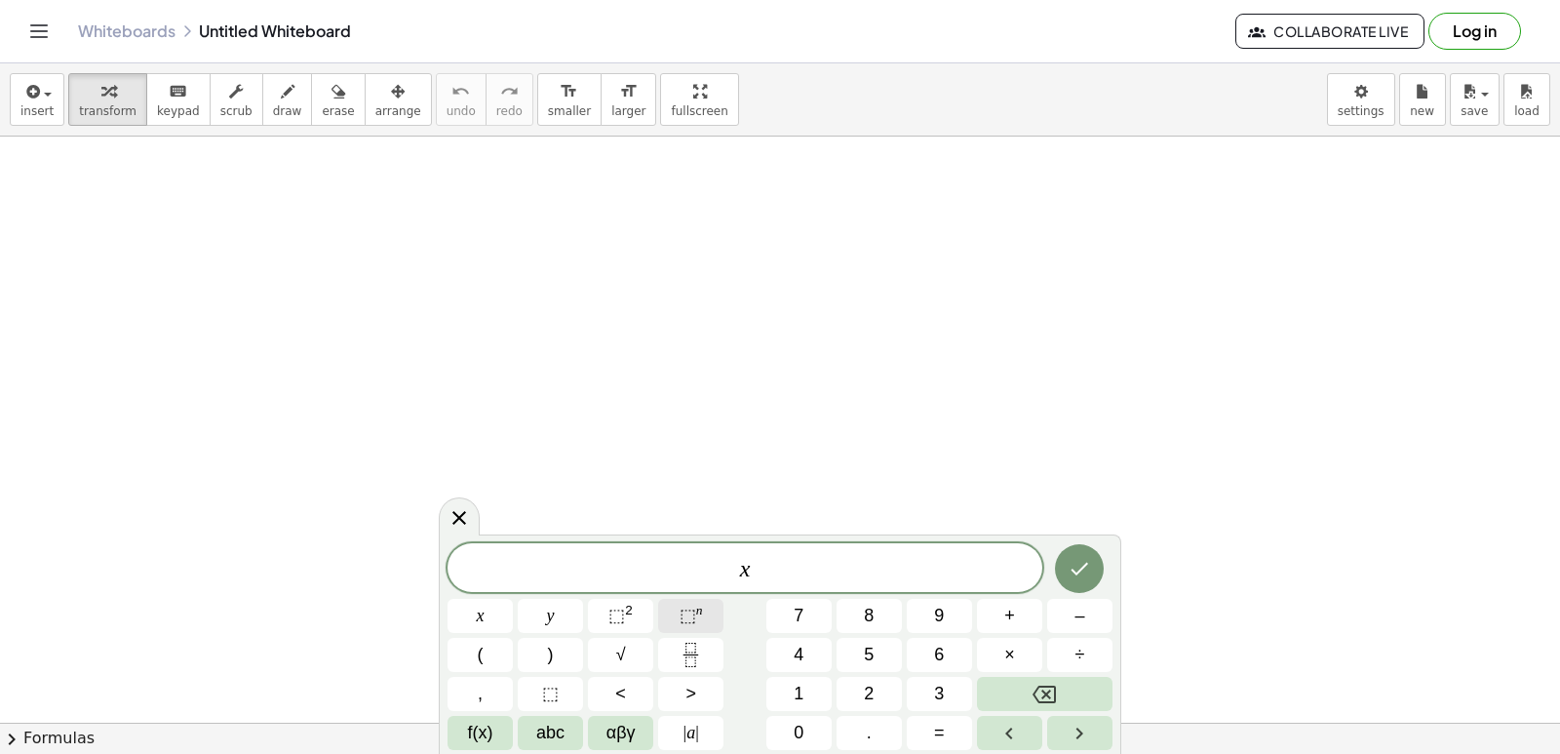
click at [676, 620] on button "⬚ n" at bounding box center [690, 616] width 65 height 34
click at [1088, 563] on icon "Done" at bounding box center [1079, 564] width 23 height 23
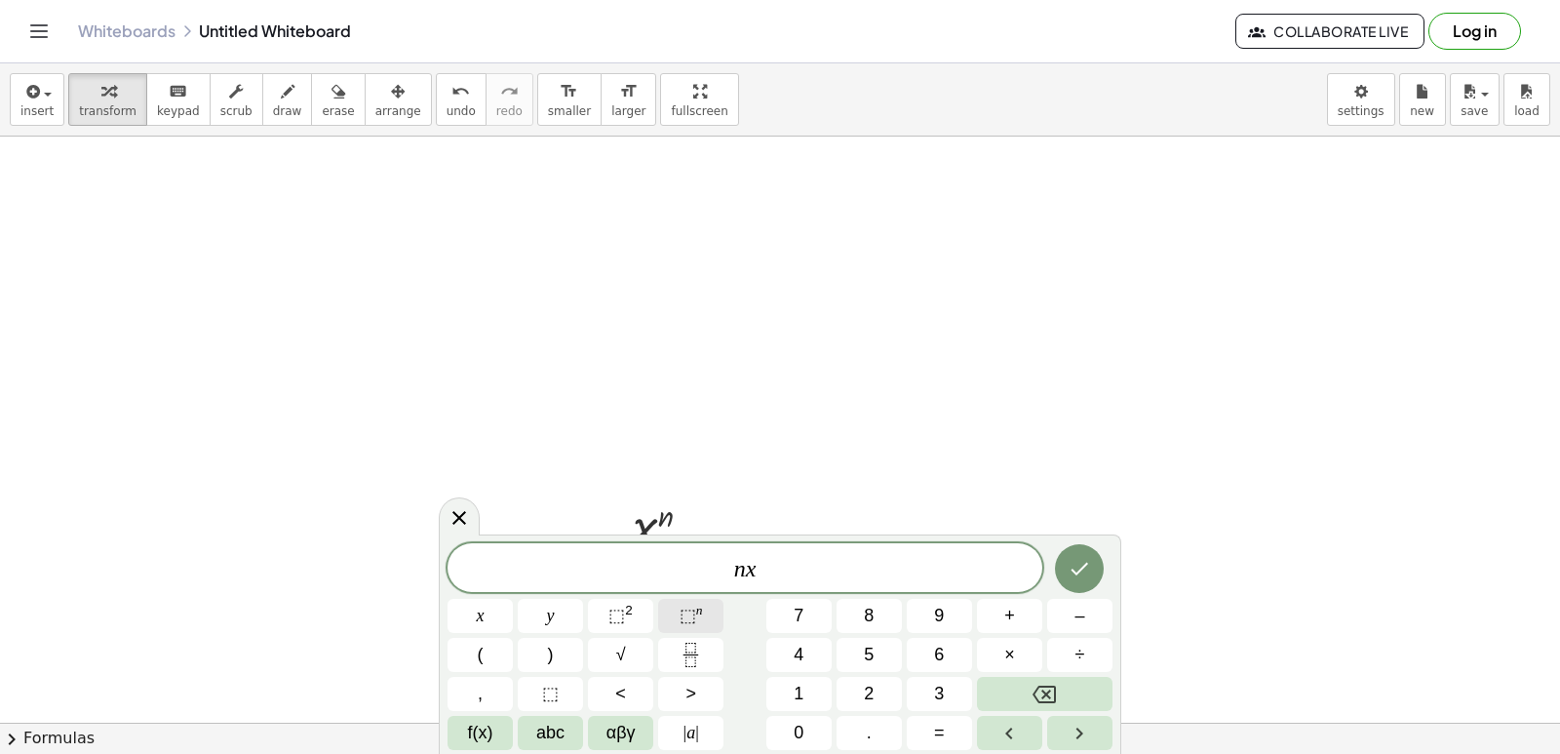
click at [699, 619] on span "⬚ n" at bounding box center [691, 616] width 23 height 26
click at [1093, 570] on button "Done" at bounding box center [1079, 564] width 49 height 49
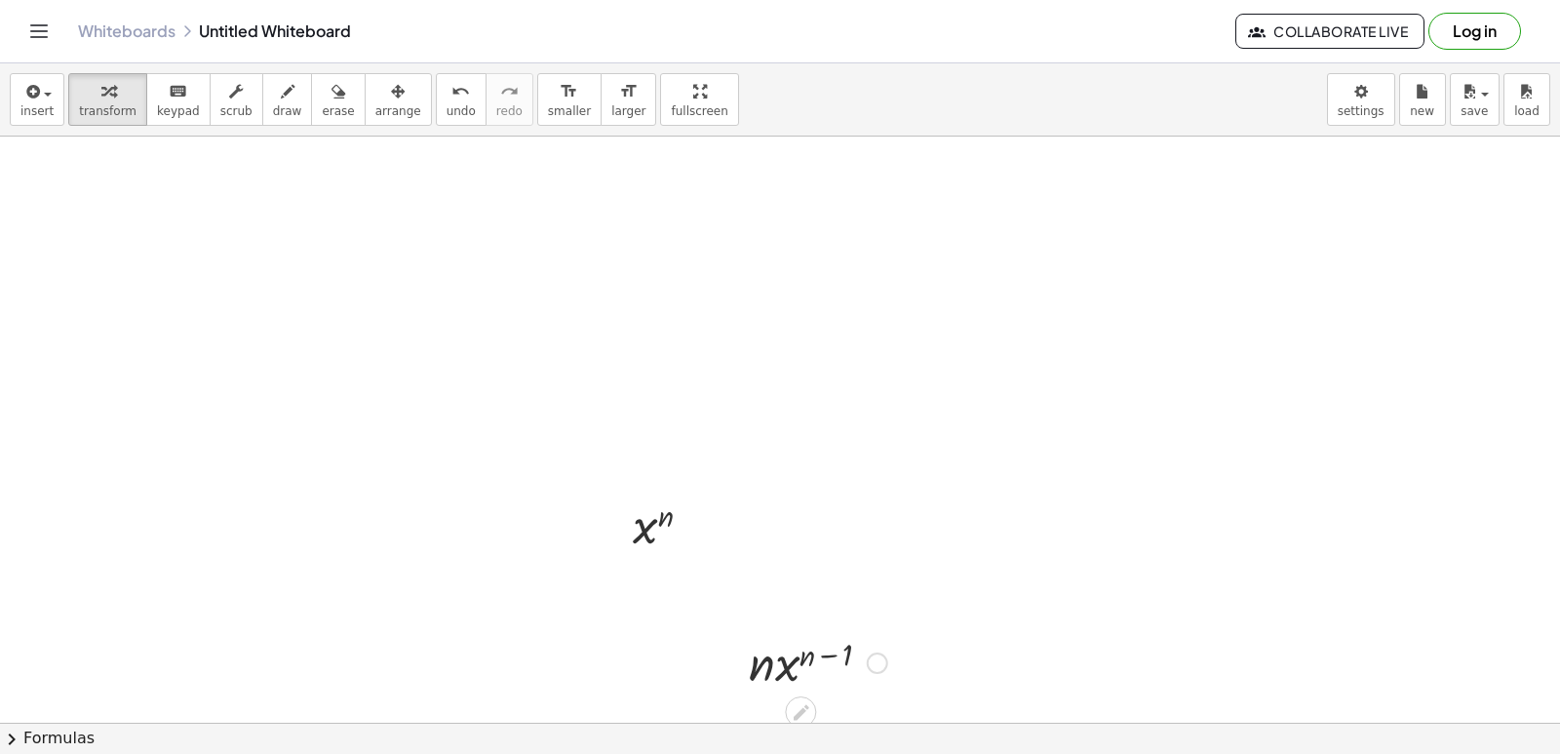
click at [764, 661] on div at bounding box center [818, 661] width 158 height 66
click at [332, 92] on icon "button" at bounding box center [339, 91] width 14 height 23
drag, startPoint x: 644, startPoint y: 538, endPoint x: 647, endPoint y: 527, distance: 11.4
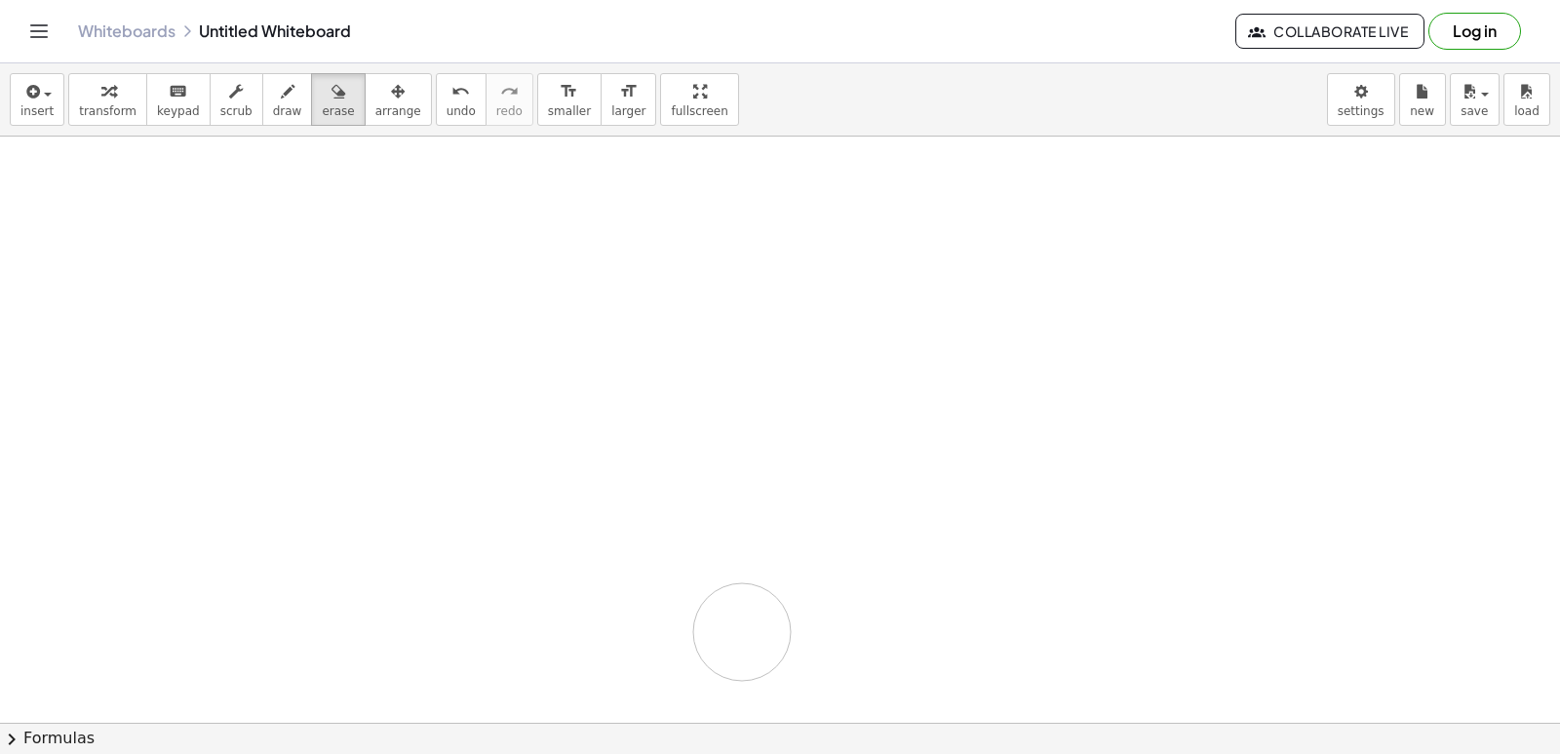
drag, startPoint x: 655, startPoint y: 527, endPoint x: 781, endPoint y: 631, distance: 162.8
drag, startPoint x: 778, startPoint y: 674, endPoint x: 525, endPoint y: 441, distance: 344.3
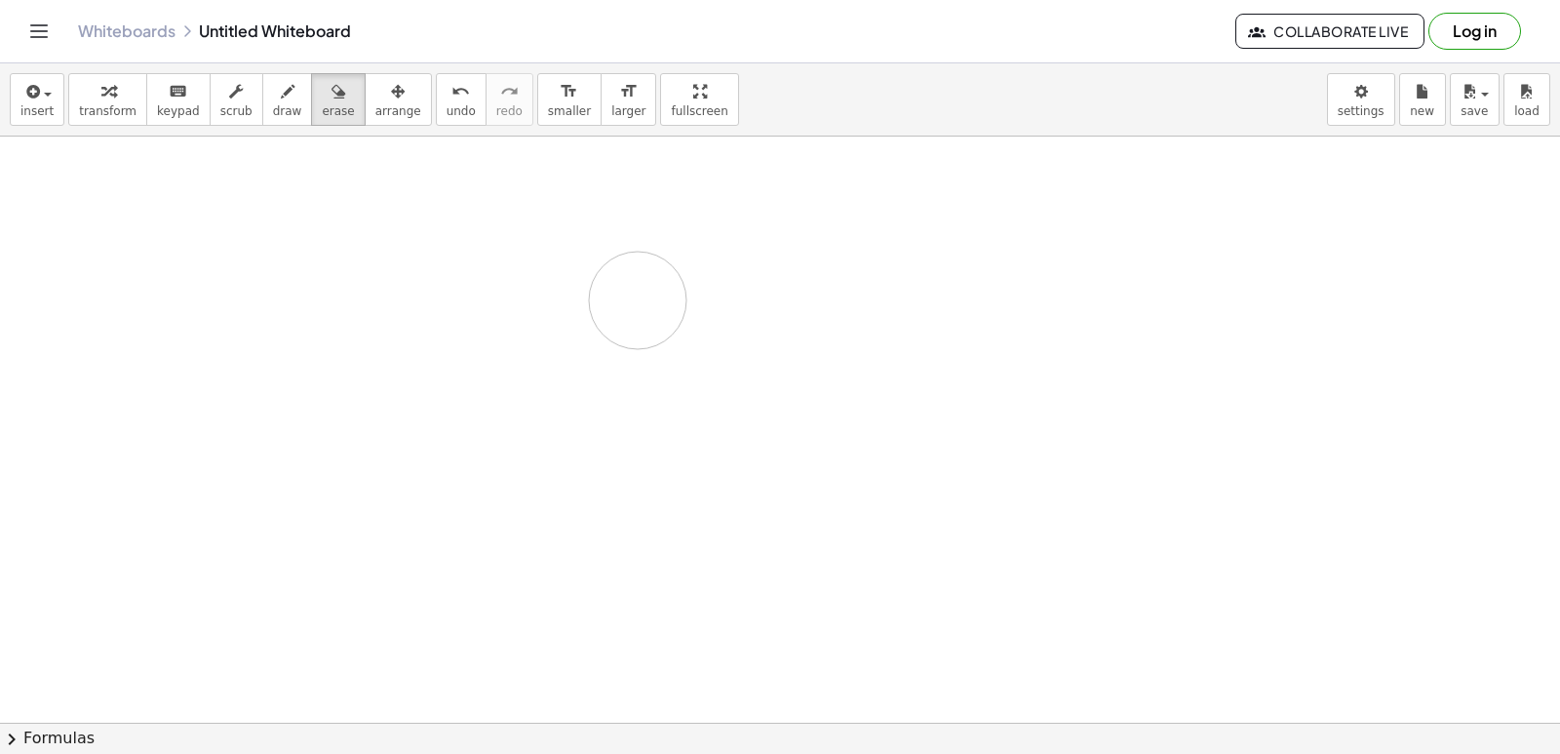
click at [638, 300] on div at bounding box center [780, 215] width 1560 height 1299
drag, startPoint x: 644, startPoint y: 298, endPoint x: 108, endPoint y: 113, distance: 566.4
click at [108, 113] on span "transform" at bounding box center [108, 111] width 58 height 14
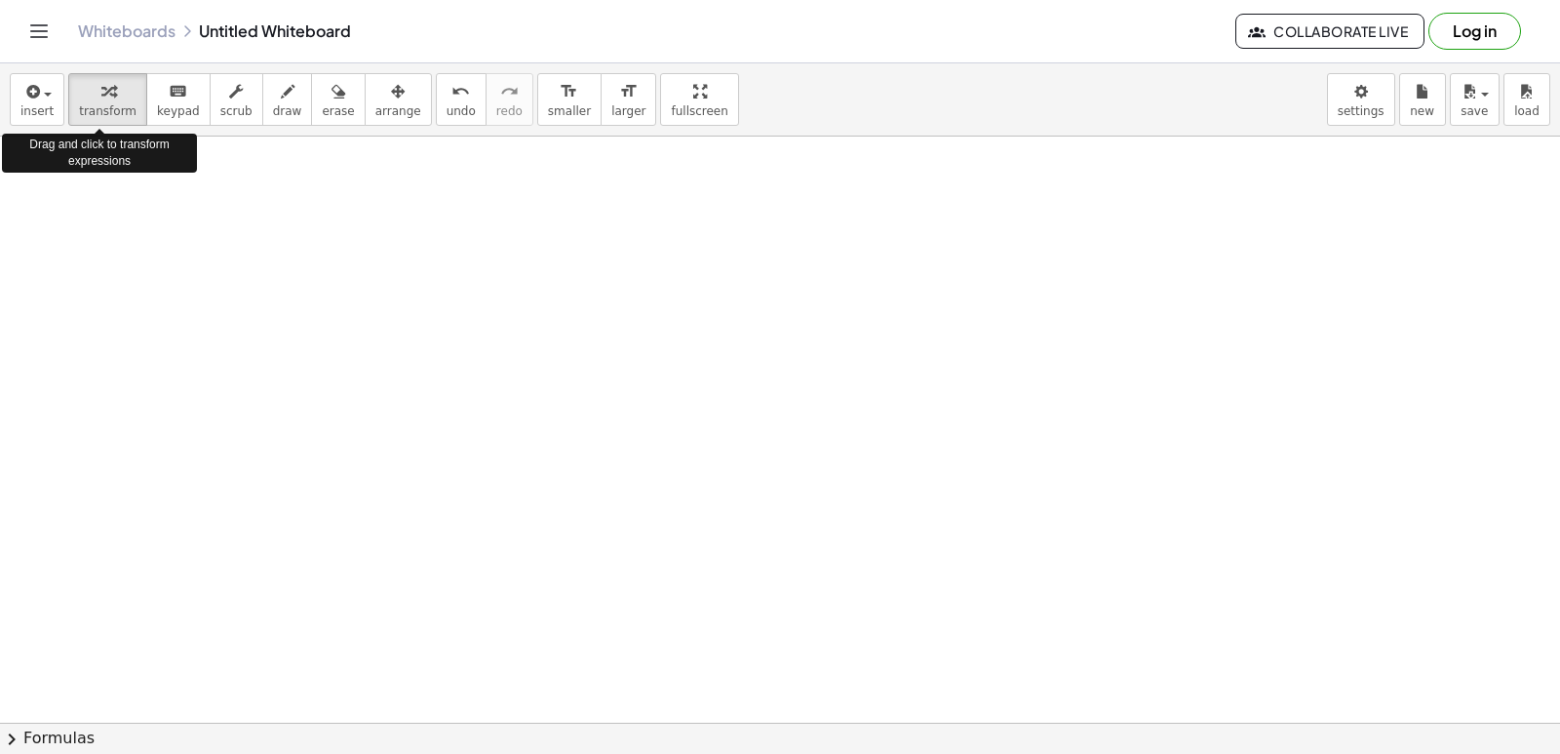
click at [643, 374] on div at bounding box center [780, 215] width 1560 height 1299
click at [670, 412] on div at bounding box center [780, 215] width 1560 height 1299
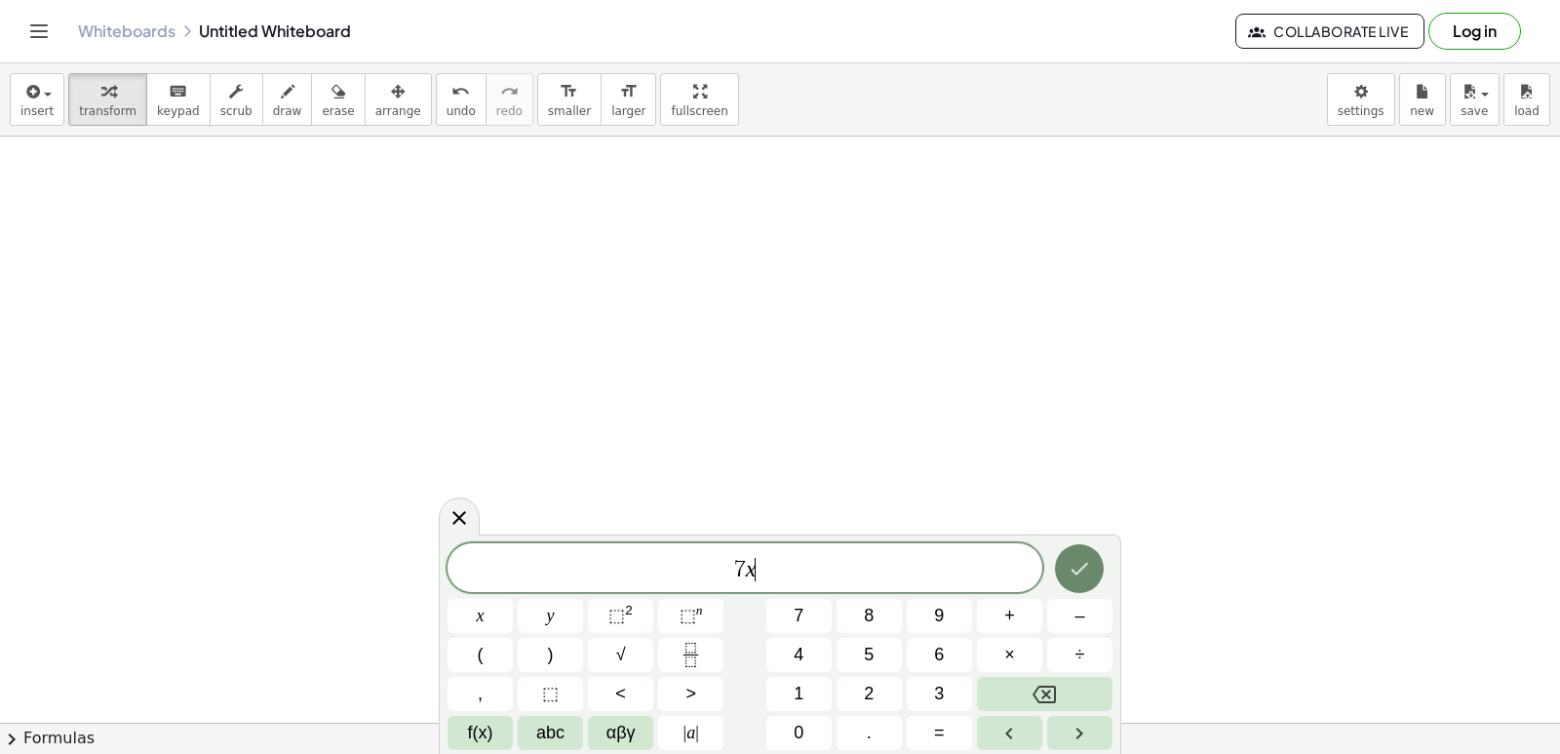
click at [1087, 573] on icon "Done" at bounding box center [1079, 568] width 23 height 23
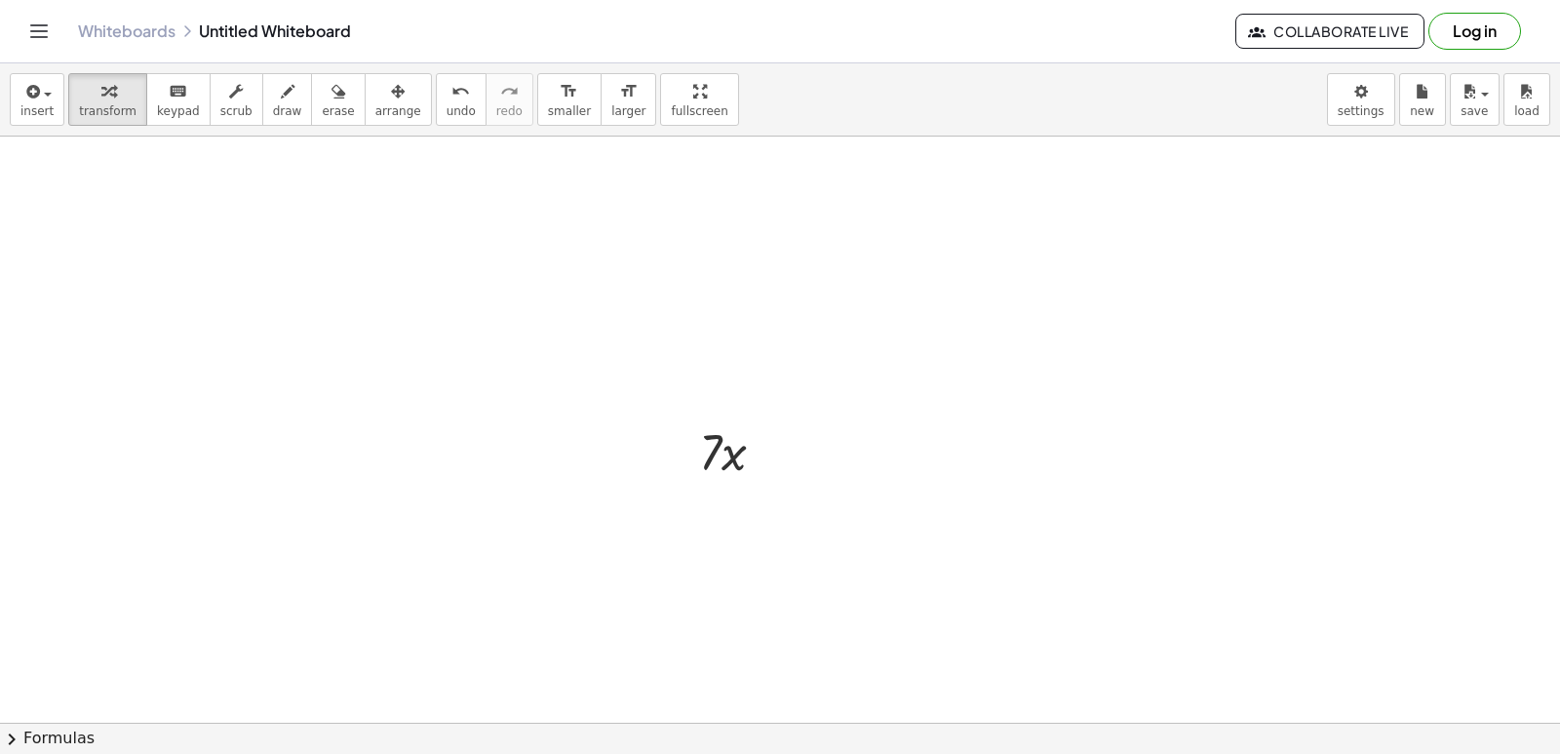
click at [707, 566] on div at bounding box center [780, 215] width 1560 height 1299
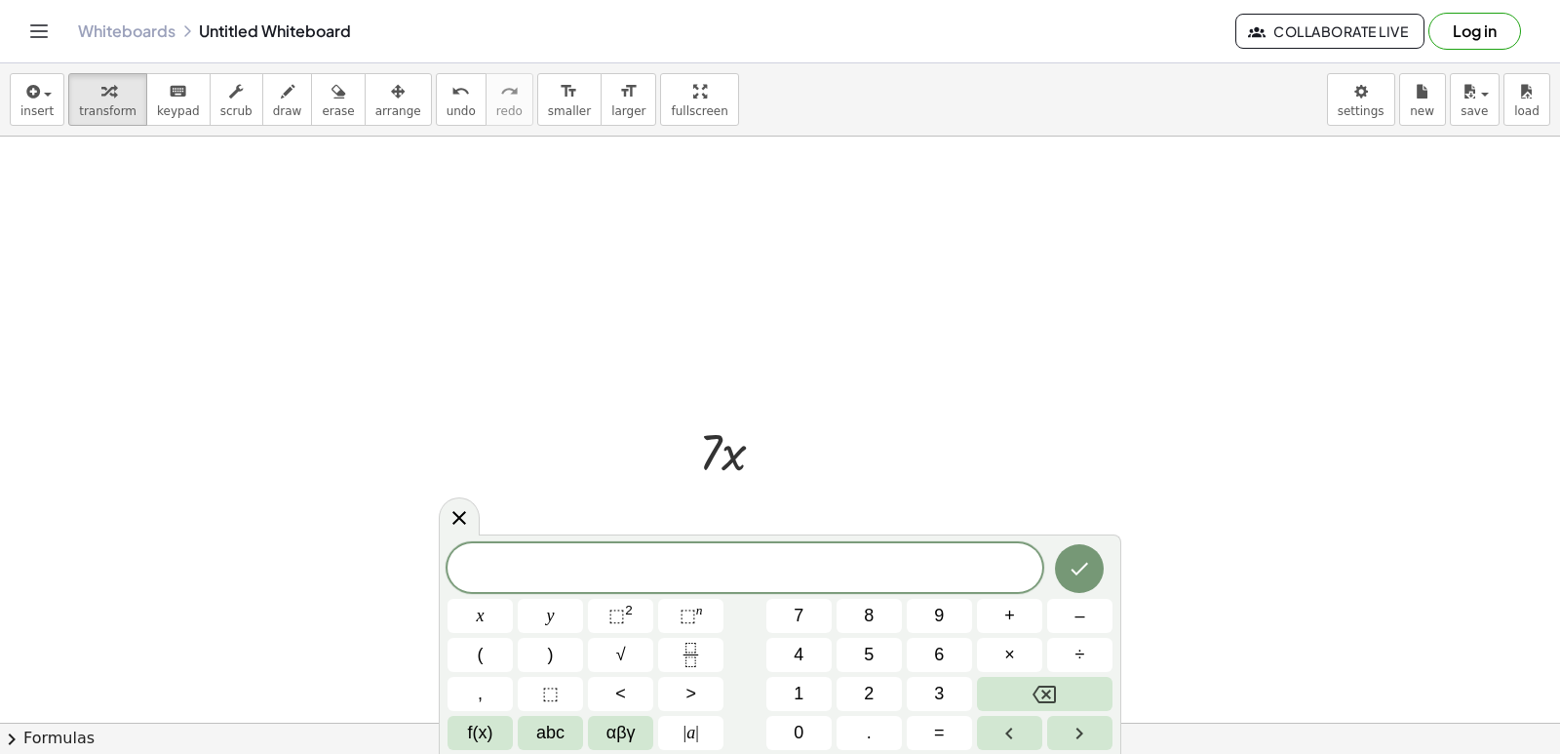
drag, startPoint x: 1101, startPoint y: 410, endPoint x: 1108, endPoint y: 423, distance: 15.3
click at [1104, 421] on div at bounding box center [780, 215] width 1560 height 1299
click at [800, 613] on span "7" at bounding box center [799, 616] width 10 height 26
click at [1005, 656] on span "×" at bounding box center [1009, 655] width 11 height 26
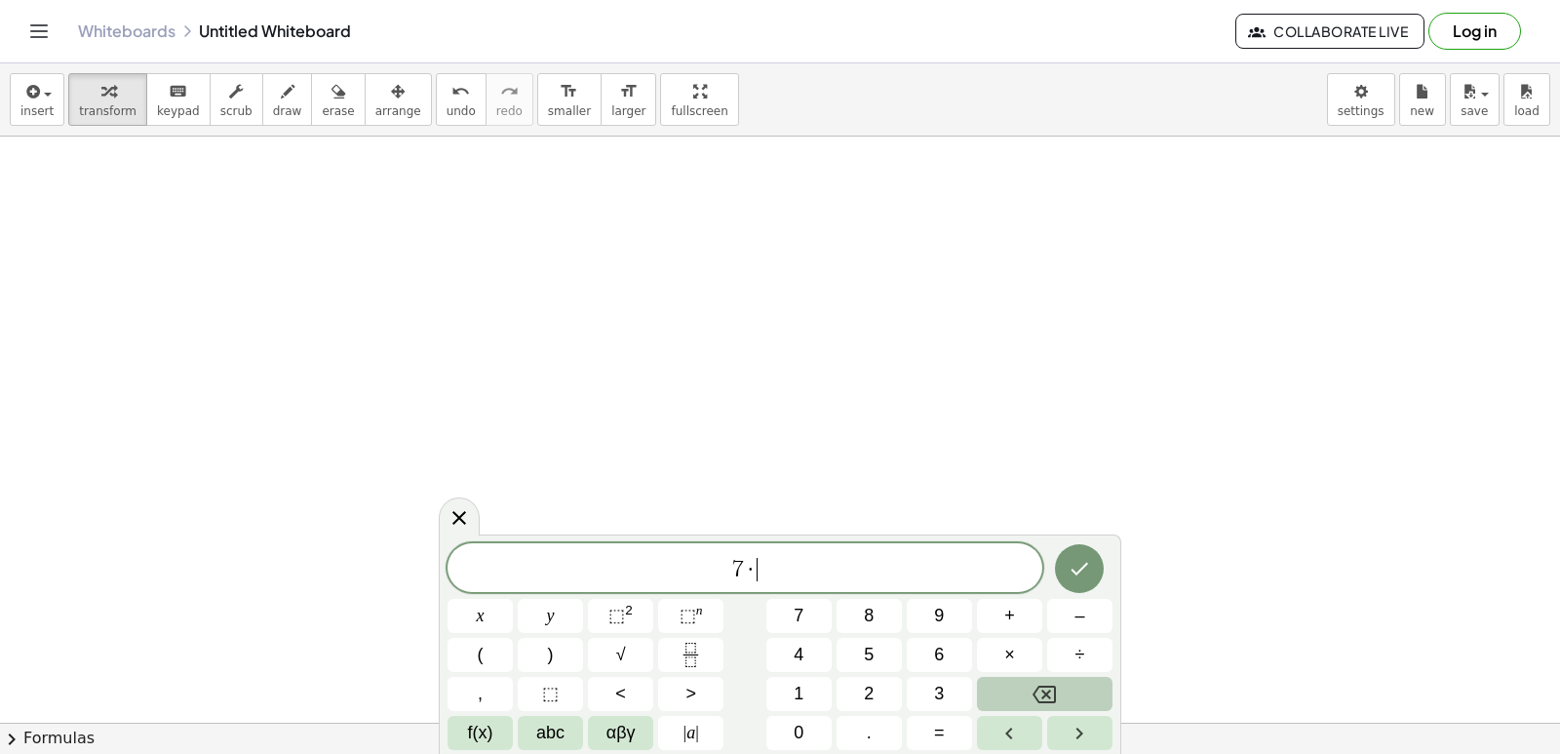
click at [1060, 696] on button "Backspace" at bounding box center [1045, 694] width 136 height 34
click at [619, 618] on span "⬚" at bounding box center [616, 615] width 17 height 20
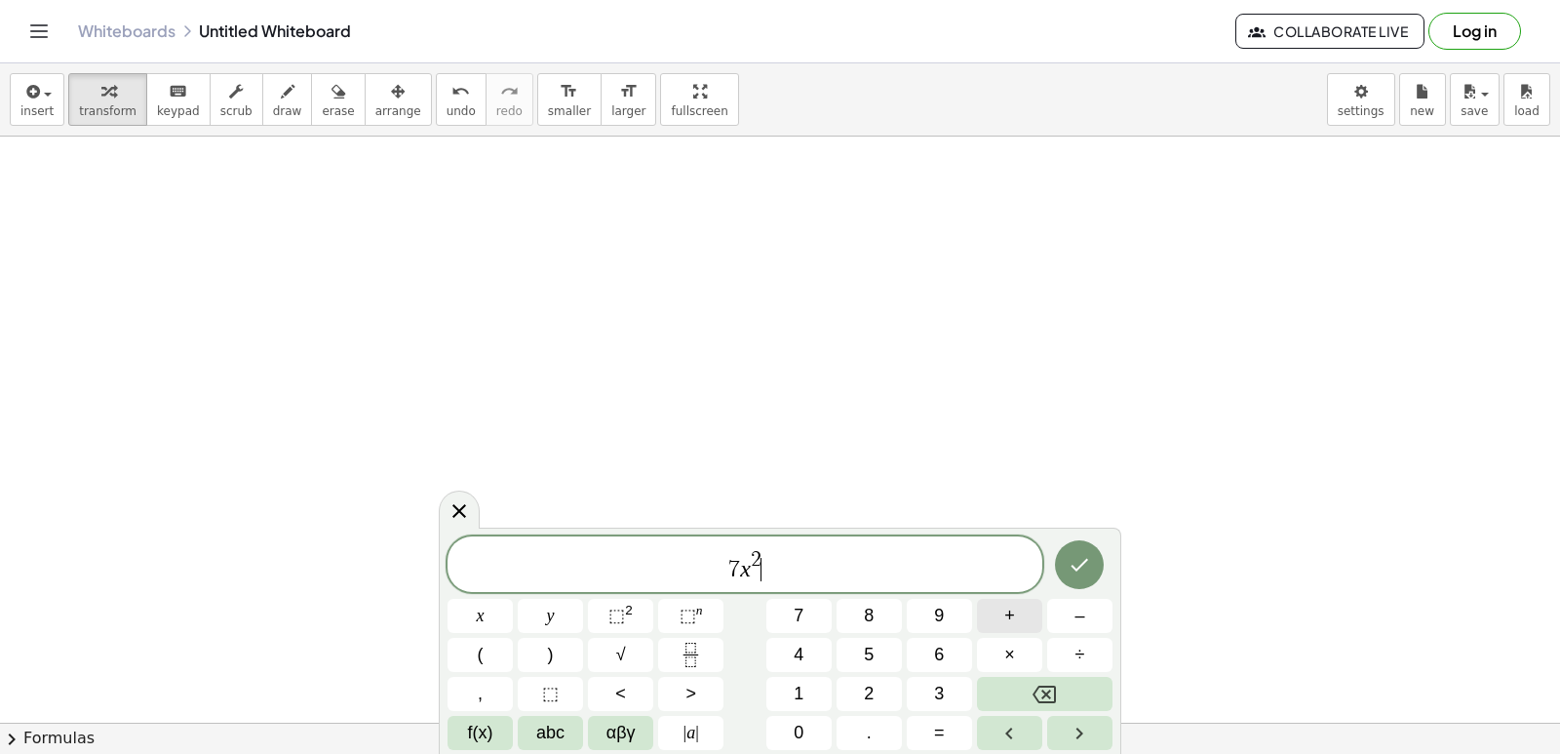
click at [1012, 614] on span "+" at bounding box center [1009, 616] width 11 height 26
click at [1091, 577] on button "Done" at bounding box center [1079, 564] width 49 height 49
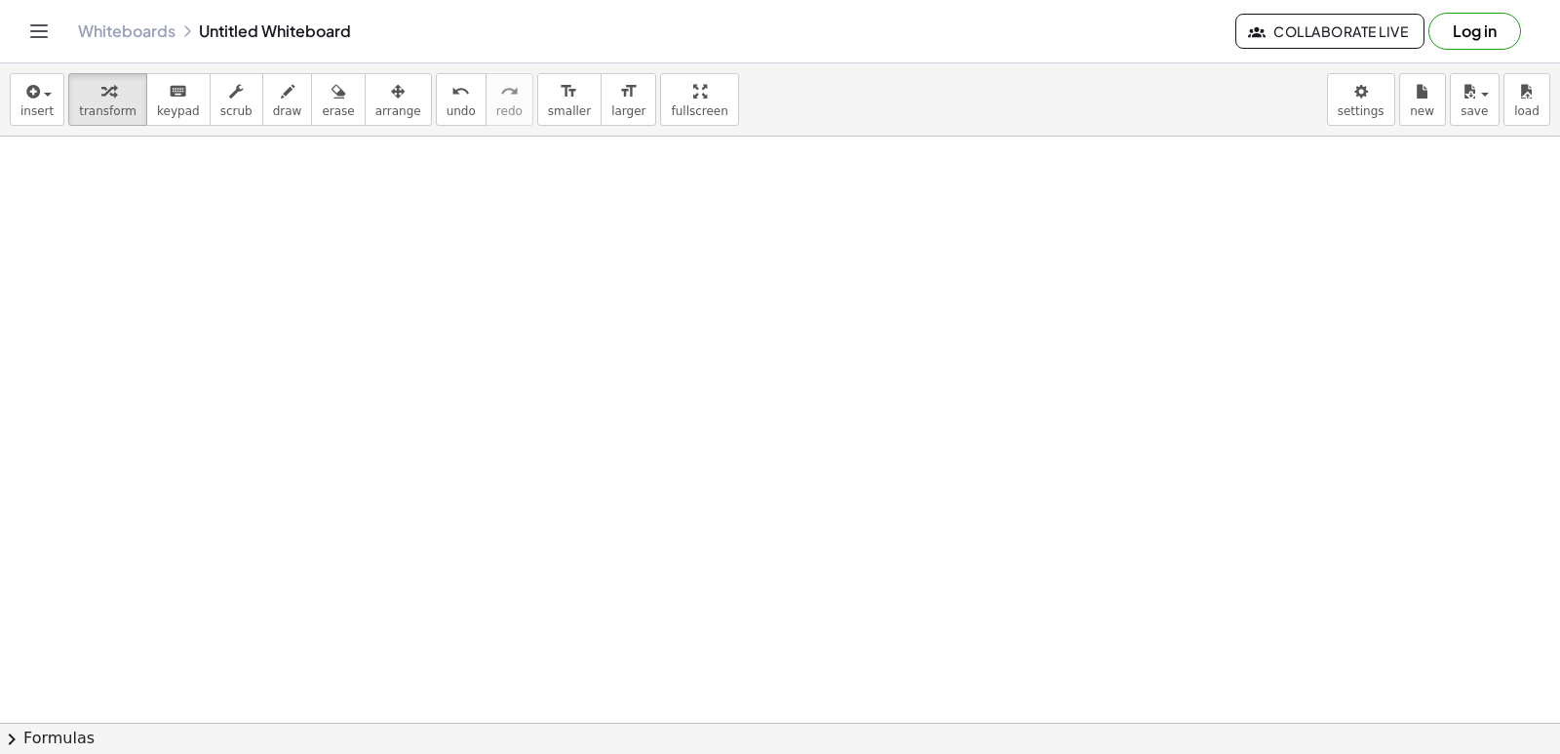
click at [951, 563] on div at bounding box center [780, 107] width 1560 height 2344
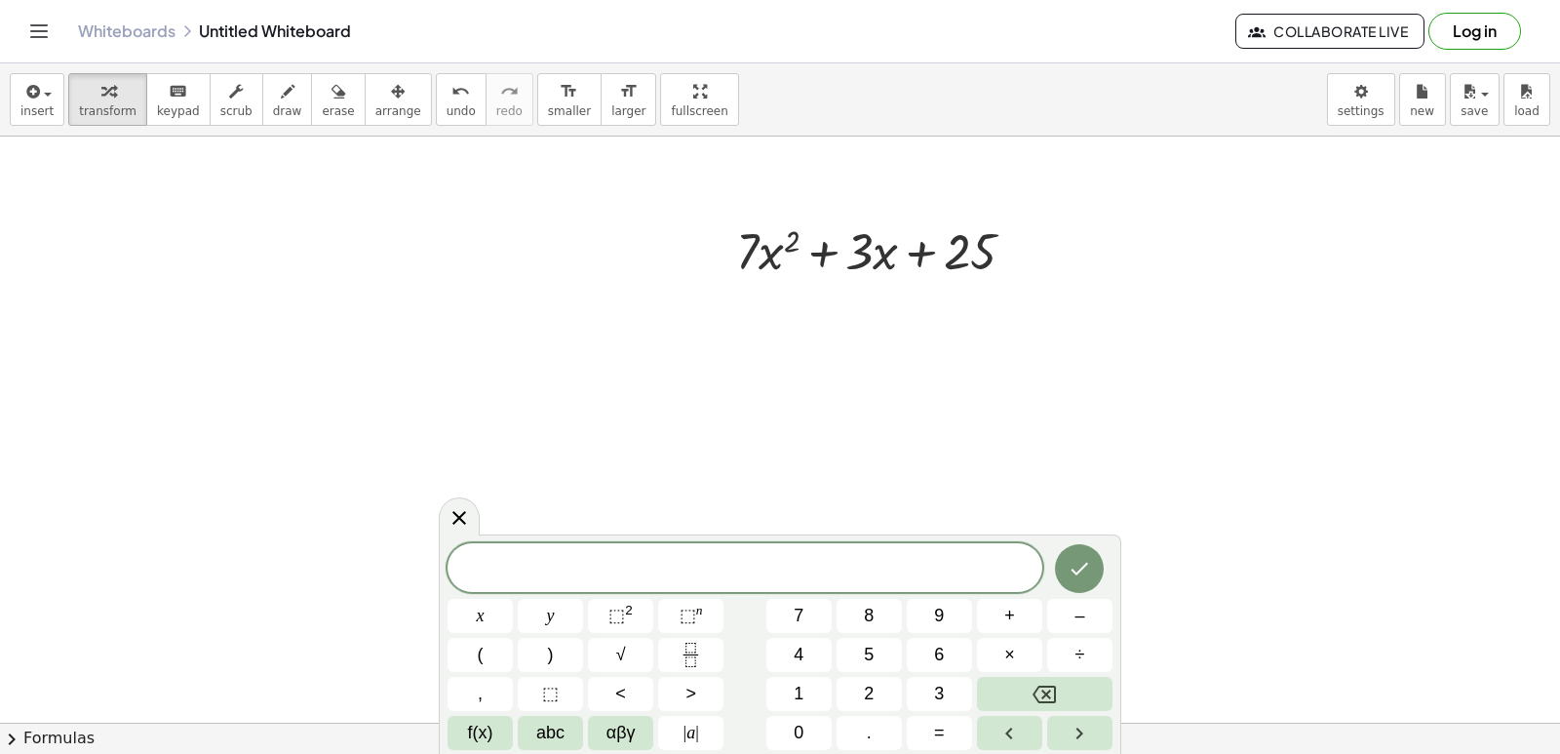
scroll to position [912, 0]
click at [1241, 377] on div at bounding box center [780, 104] width 1560 height 1758
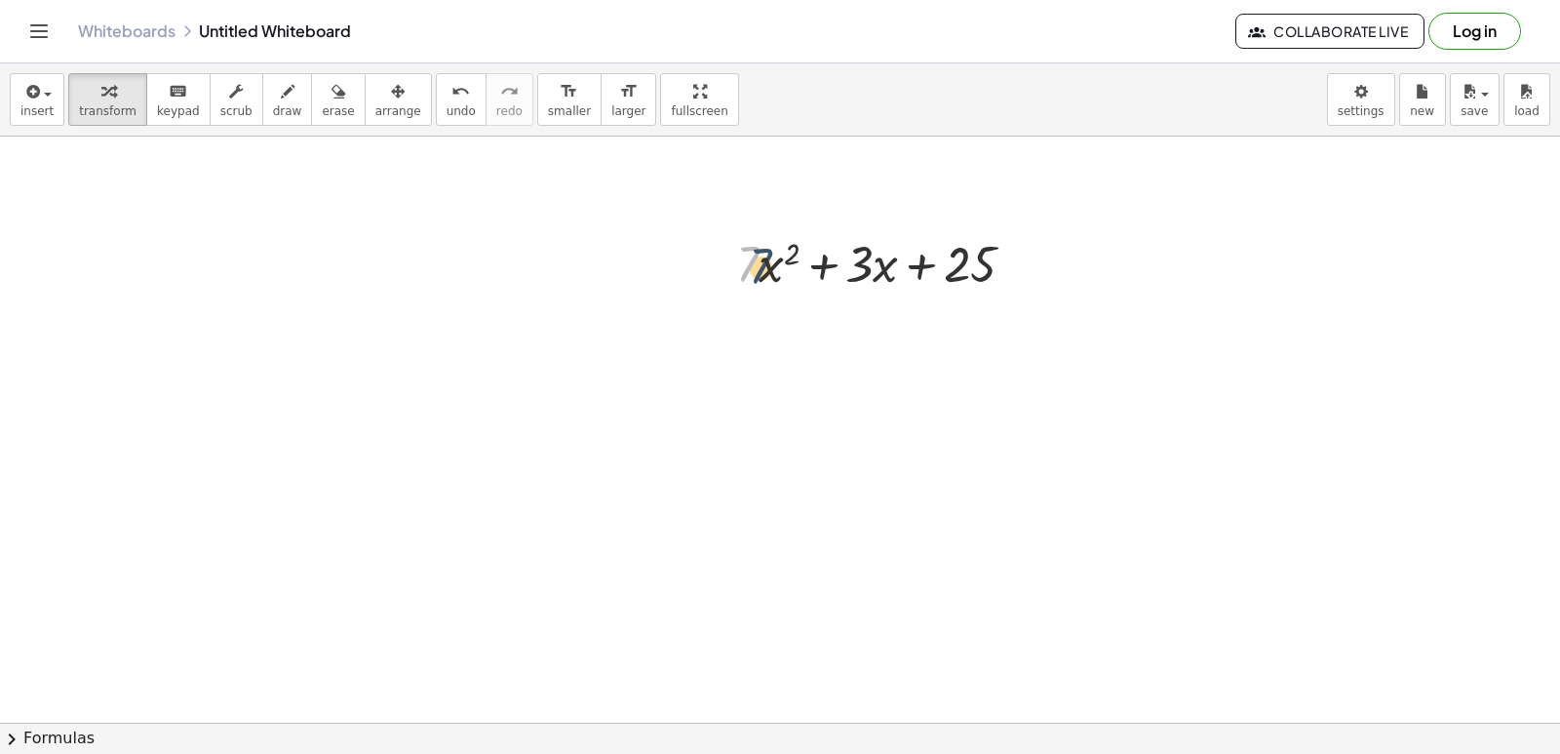
drag, startPoint x: 746, startPoint y: 263, endPoint x: 774, endPoint y: 269, distance: 28.9
click at [774, 269] on div at bounding box center [883, 262] width 314 height 66
click at [732, 261] on div at bounding box center [721, 262] width 29 height 76
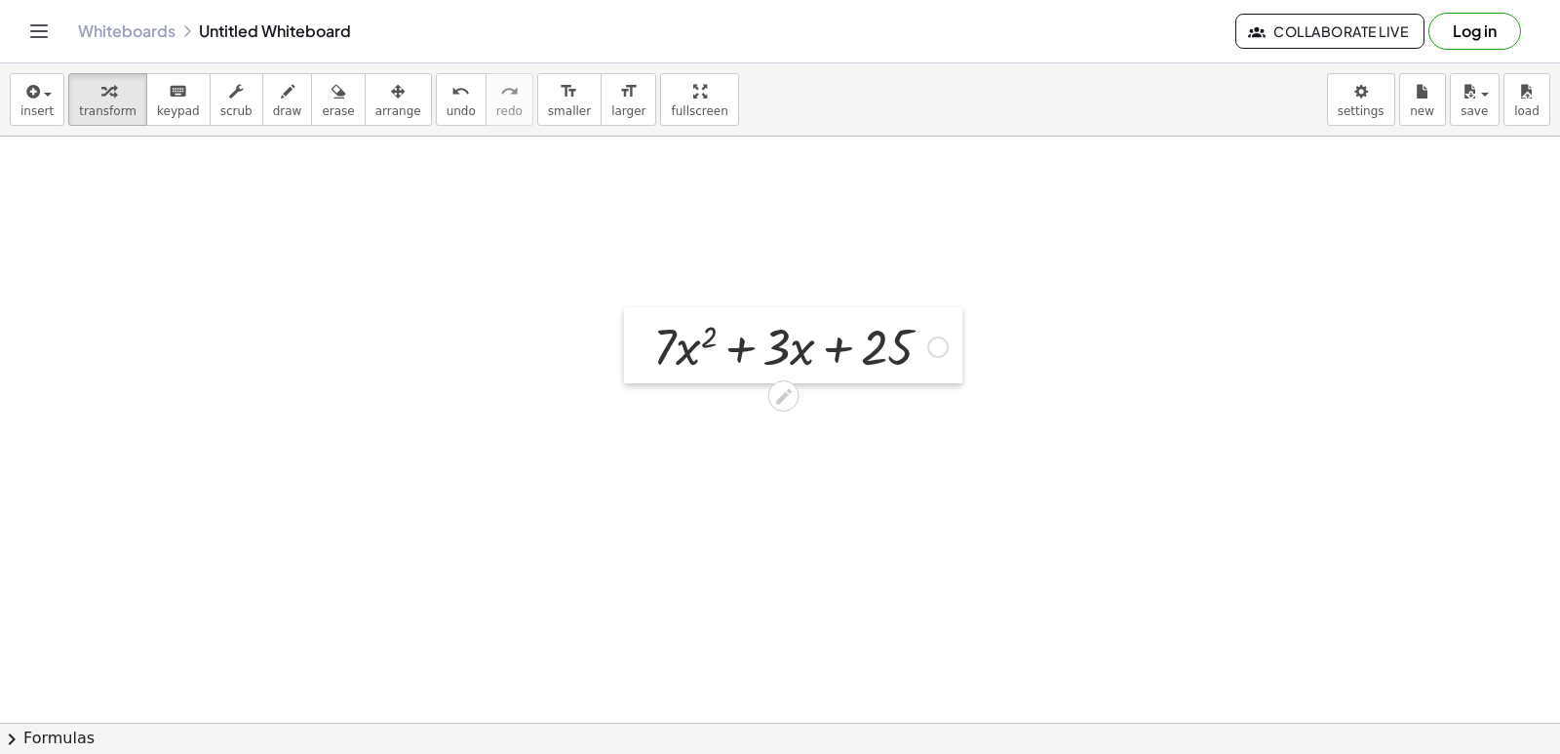
drag, startPoint x: 732, startPoint y: 261, endPoint x: 545, endPoint y: 366, distance: 214.3
click at [624, 366] on div at bounding box center [638, 345] width 29 height 76
click at [722, 496] on div at bounding box center [780, 104] width 1560 height 1758
click at [0, 0] on span at bounding box center [0, 0] width 0 height 0
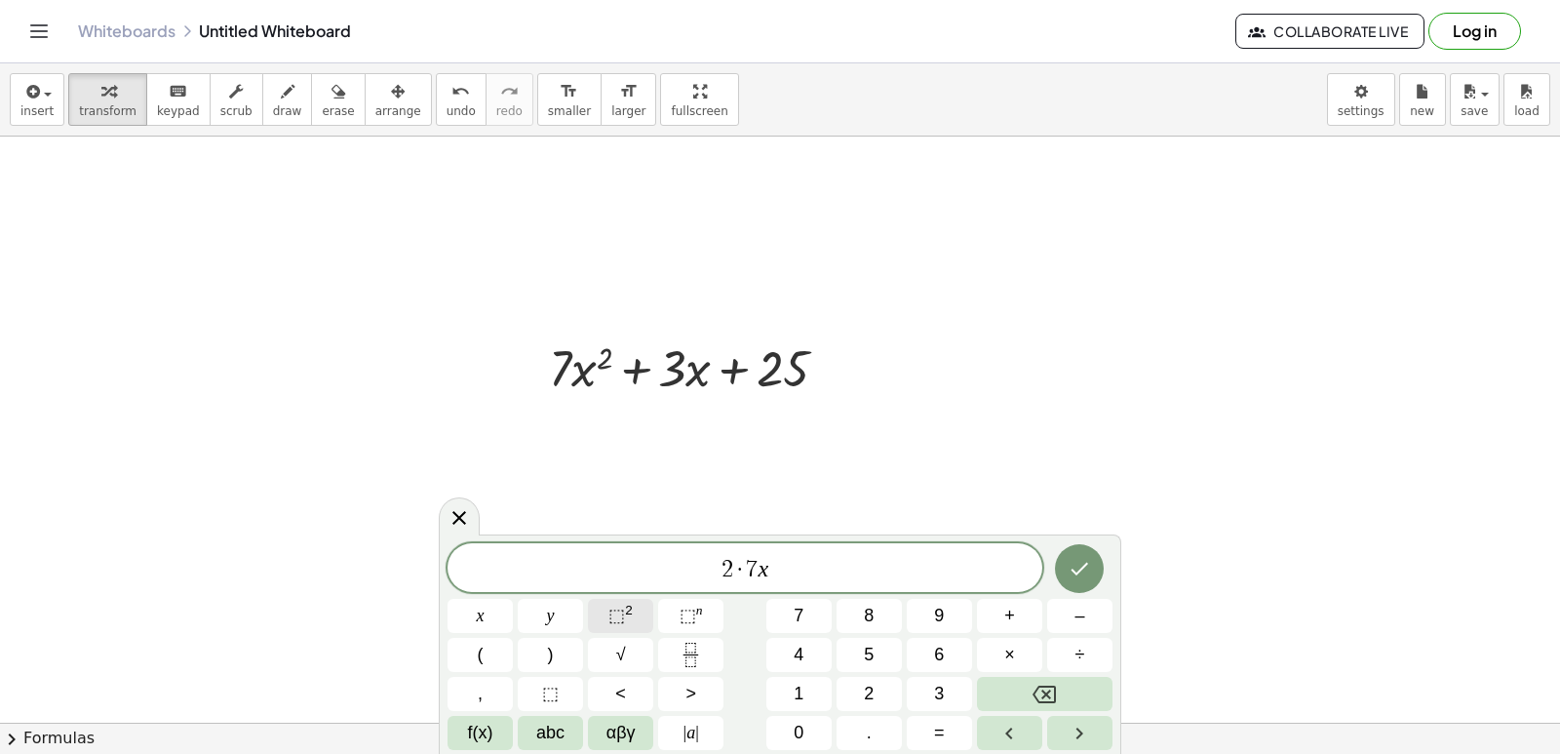
click at [624, 608] on span "⬚" at bounding box center [616, 615] width 17 height 20
click at [775, 553] on span "2 · 7 x 2 ​" at bounding box center [745, 565] width 595 height 35
click at [772, 557] on span "2" at bounding box center [768, 560] width 11 height 21
click at [788, 573] on span "2 · 7 x 2 − 1 ​" at bounding box center [745, 565] width 595 height 35
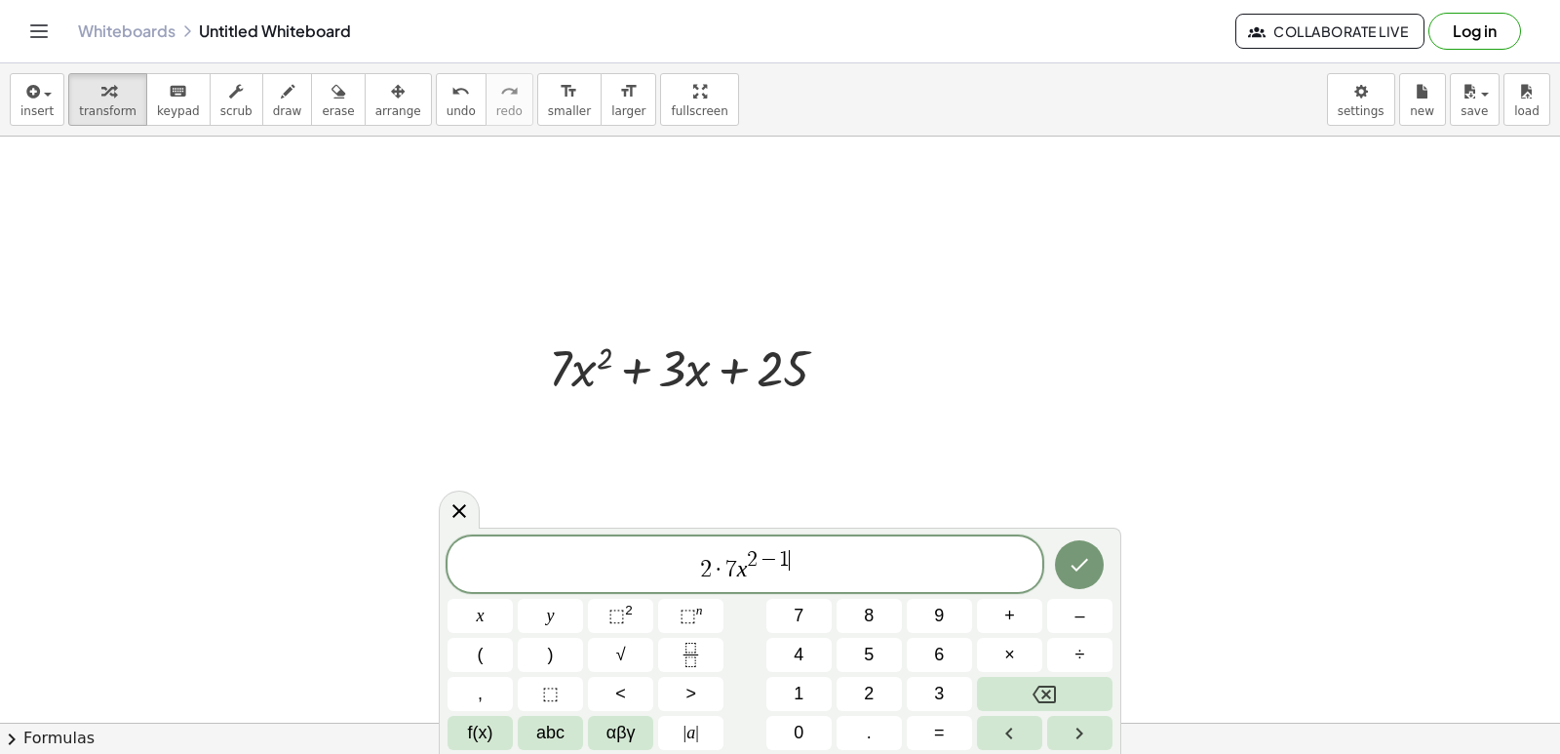
click at [788, 575] on span "2 · 7 x 2 − 1 ​" at bounding box center [745, 565] width 595 height 35
click at [795, 574] on span "2 · 7 x 2 − 1 ​" at bounding box center [745, 565] width 595 height 35
click at [795, 572] on span "2 · 7 x 2 − 1 ​" at bounding box center [745, 565] width 595 height 35
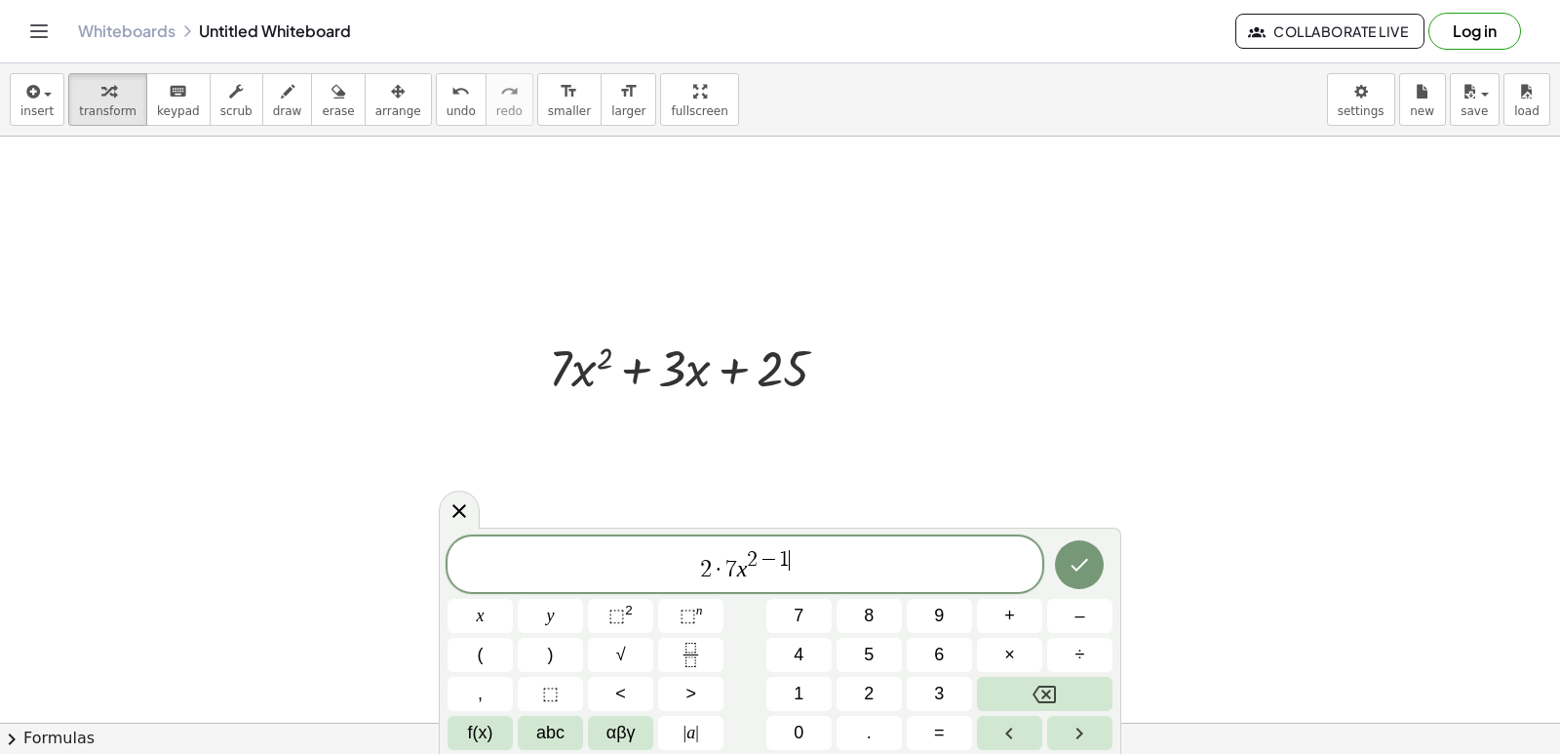
click at [795, 570] on span "2 · 7 x 2 − 1 ​" at bounding box center [745, 565] width 595 height 35
click at [809, 581] on span "2 · 7 x 2 − 1 ​" at bounding box center [745, 565] width 595 height 35
click at [802, 458] on div at bounding box center [780, 104] width 1560 height 1758
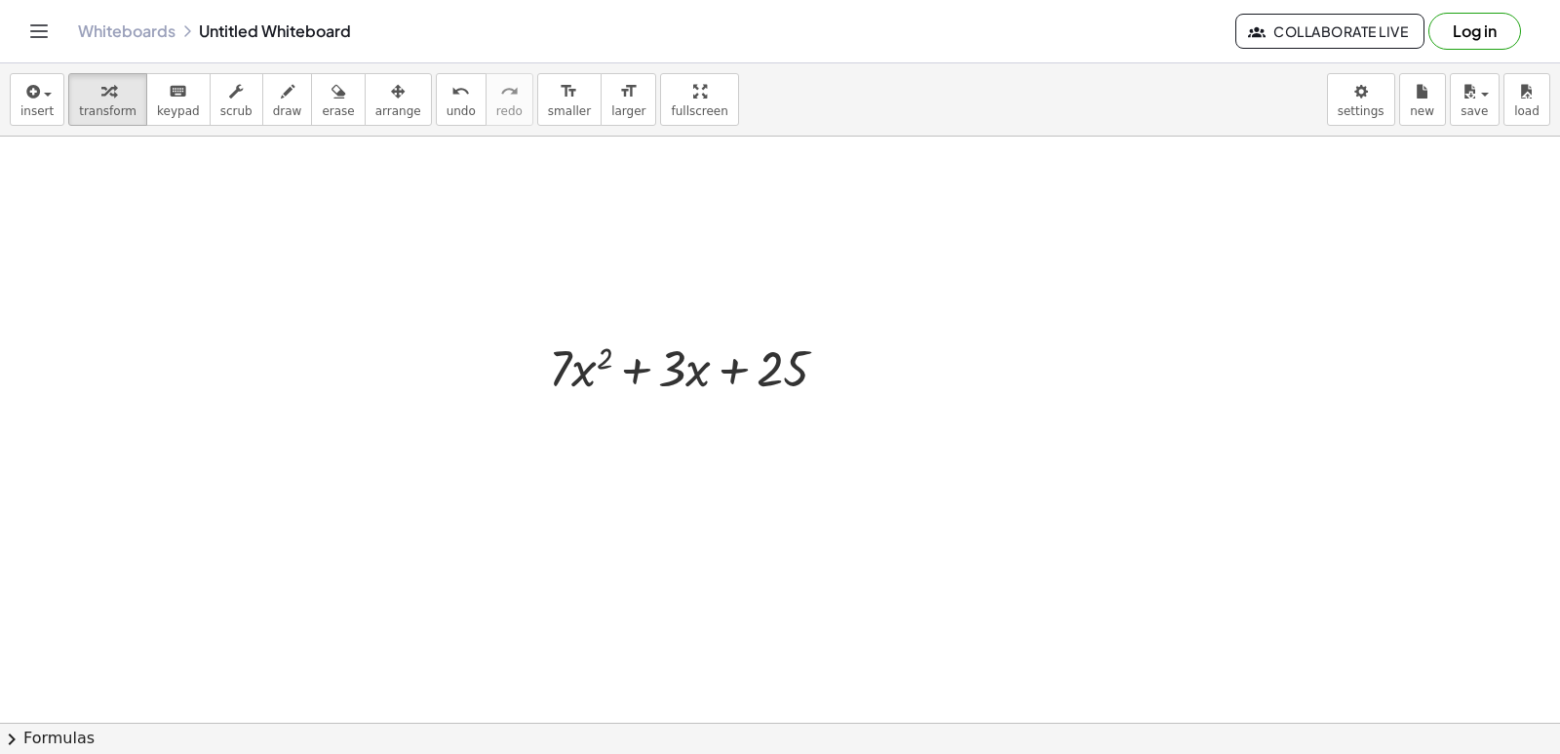
click at [786, 553] on div at bounding box center [780, 104] width 1560 height 1758
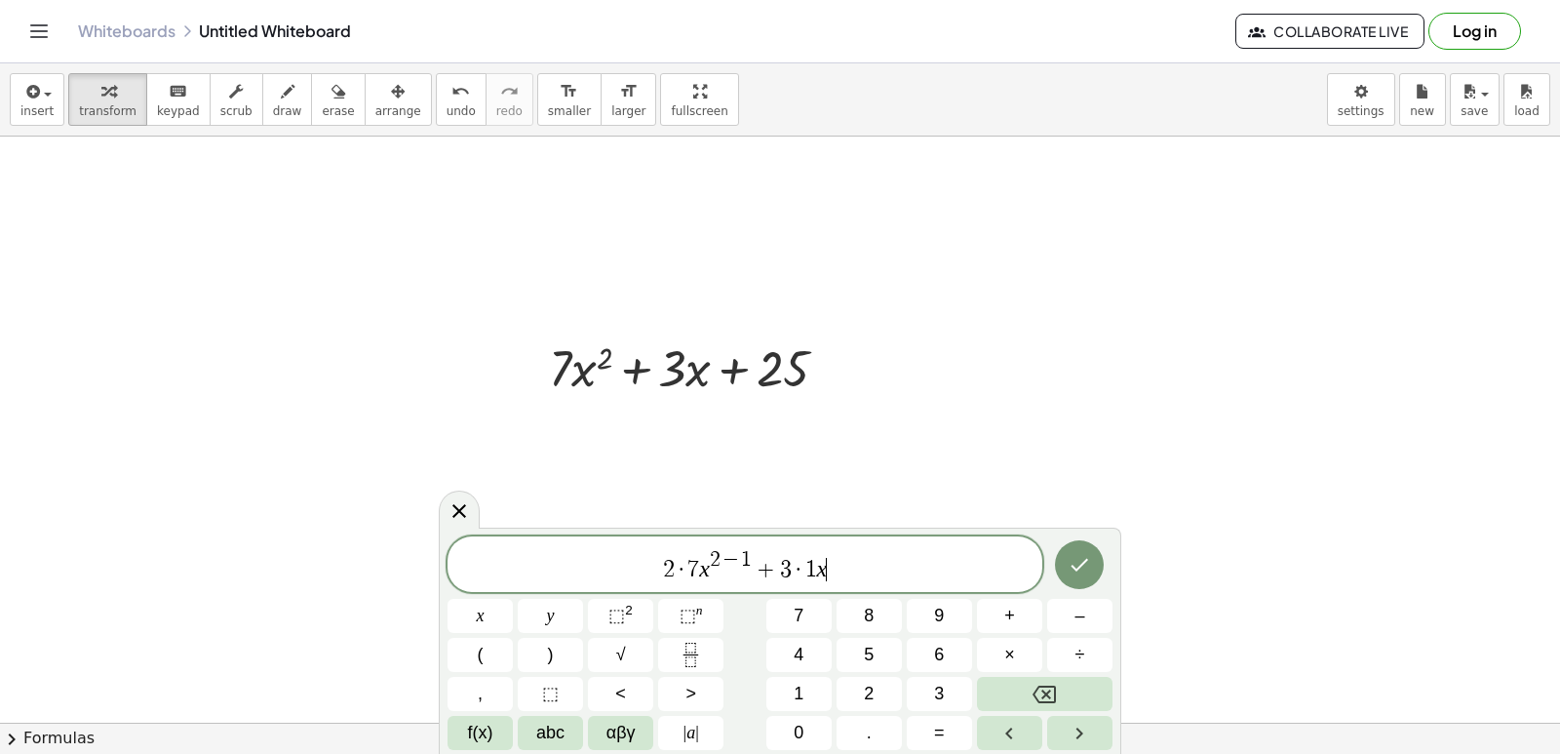
click at [842, 567] on span "2 · 7 x 2 − 1 + 3 · 1 x ​" at bounding box center [745, 565] width 595 height 35
click at [638, 613] on button "⬚ 2" at bounding box center [620, 616] width 65 height 34
click at [775, 564] on span "7 x 2 ​" at bounding box center [745, 565] width 595 height 35
click at [770, 562] on span "7 x 2 ​" at bounding box center [745, 565] width 595 height 35
click at [770, 561] on span "7 x 2 ​" at bounding box center [745, 565] width 595 height 35
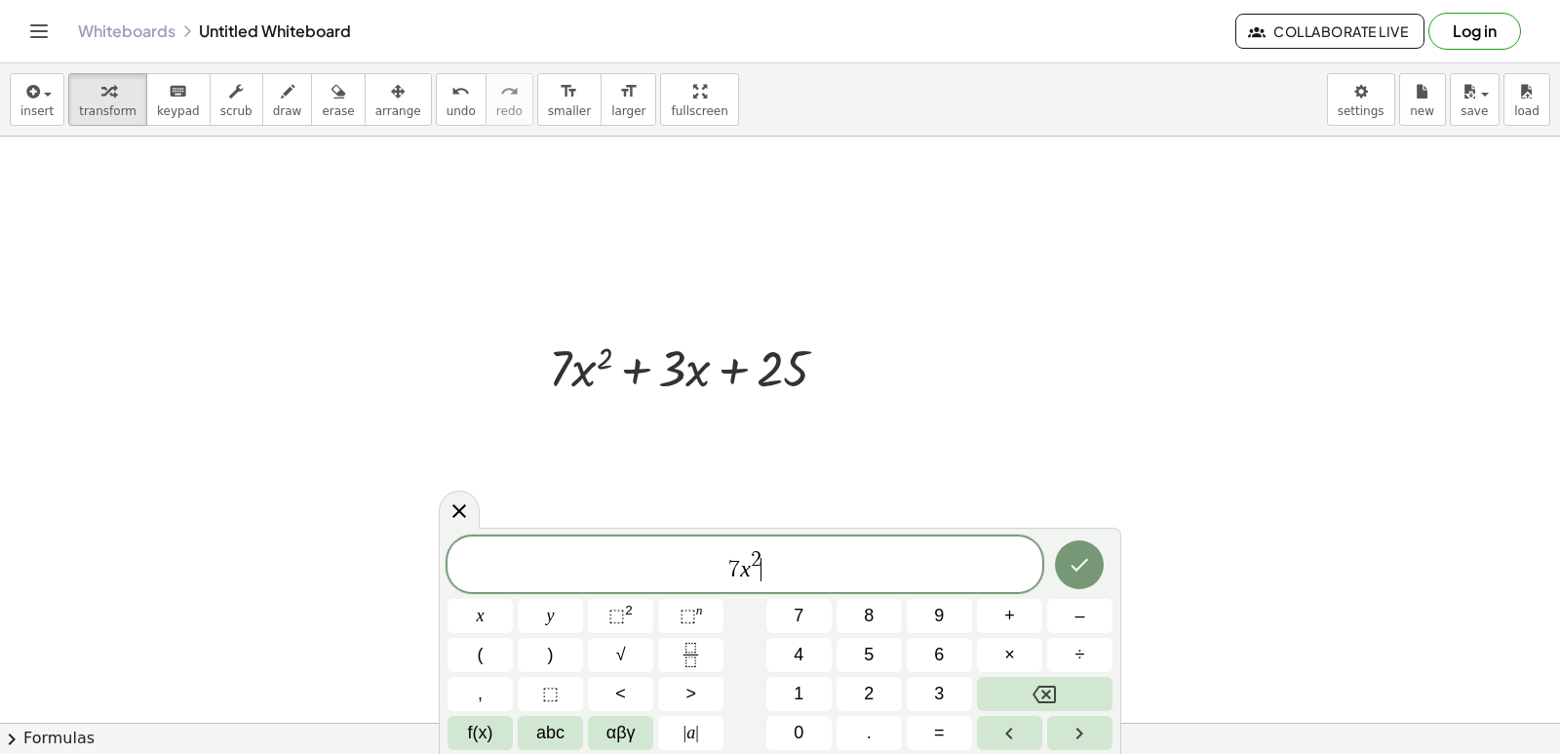
click at [767, 556] on span "7 x 2 ​" at bounding box center [745, 565] width 595 height 35
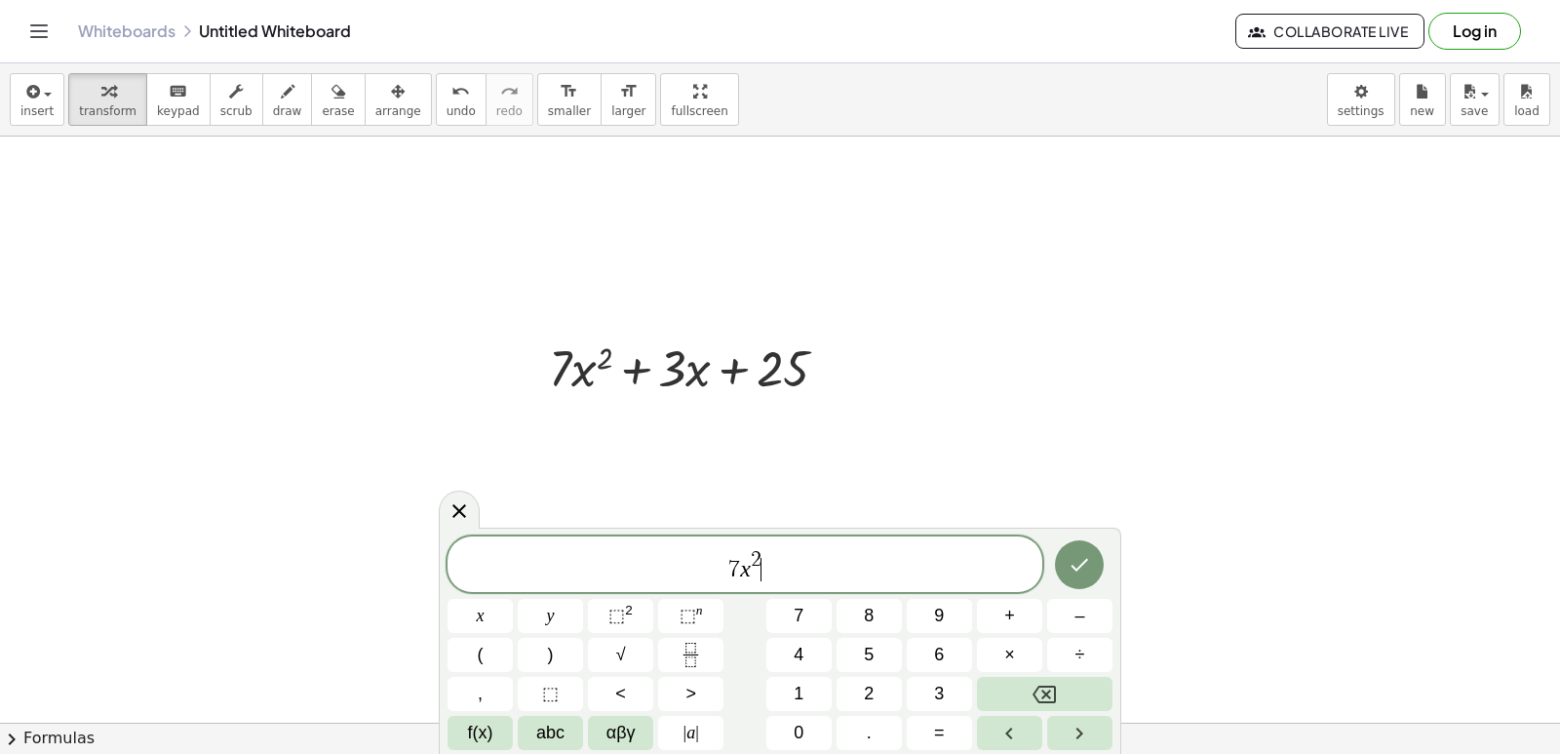
click at [765, 556] on span "7 x 2 ​" at bounding box center [745, 565] width 595 height 35
click at [759, 556] on span "2" at bounding box center [756, 559] width 11 height 21
drag, startPoint x: 763, startPoint y: 565, endPoint x: 763, endPoint y: 588, distance: 23.4
click at [763, 588] on div "7 x 3 ​" at bounding box center [745, 564] width 595 height 56
click at [613, 620] on span "⬚" at bounding box center [616, 615] width 17 height 20
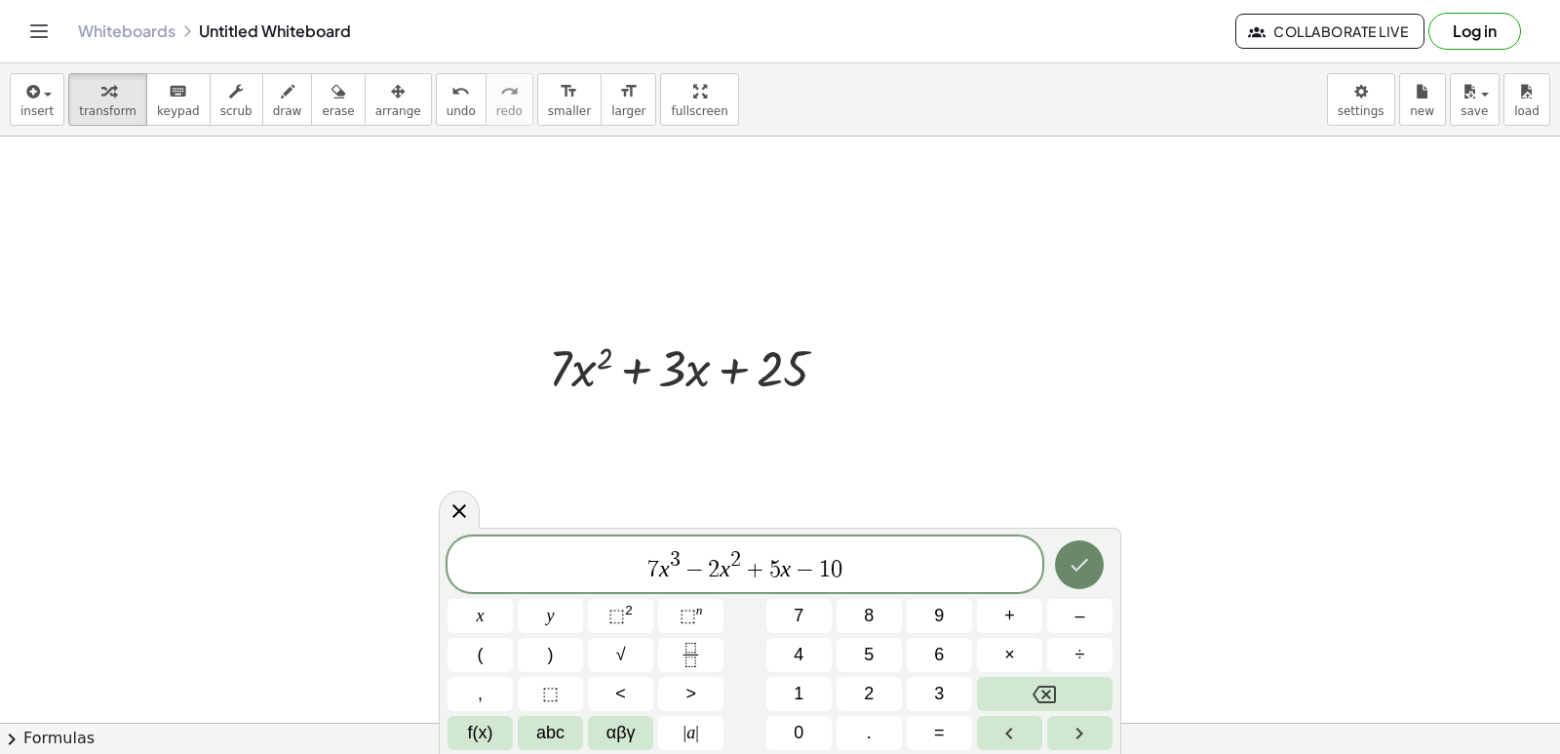
click at [1070, 565] on icon "Done" at bounding box center [1079, 564] width 23 height 23
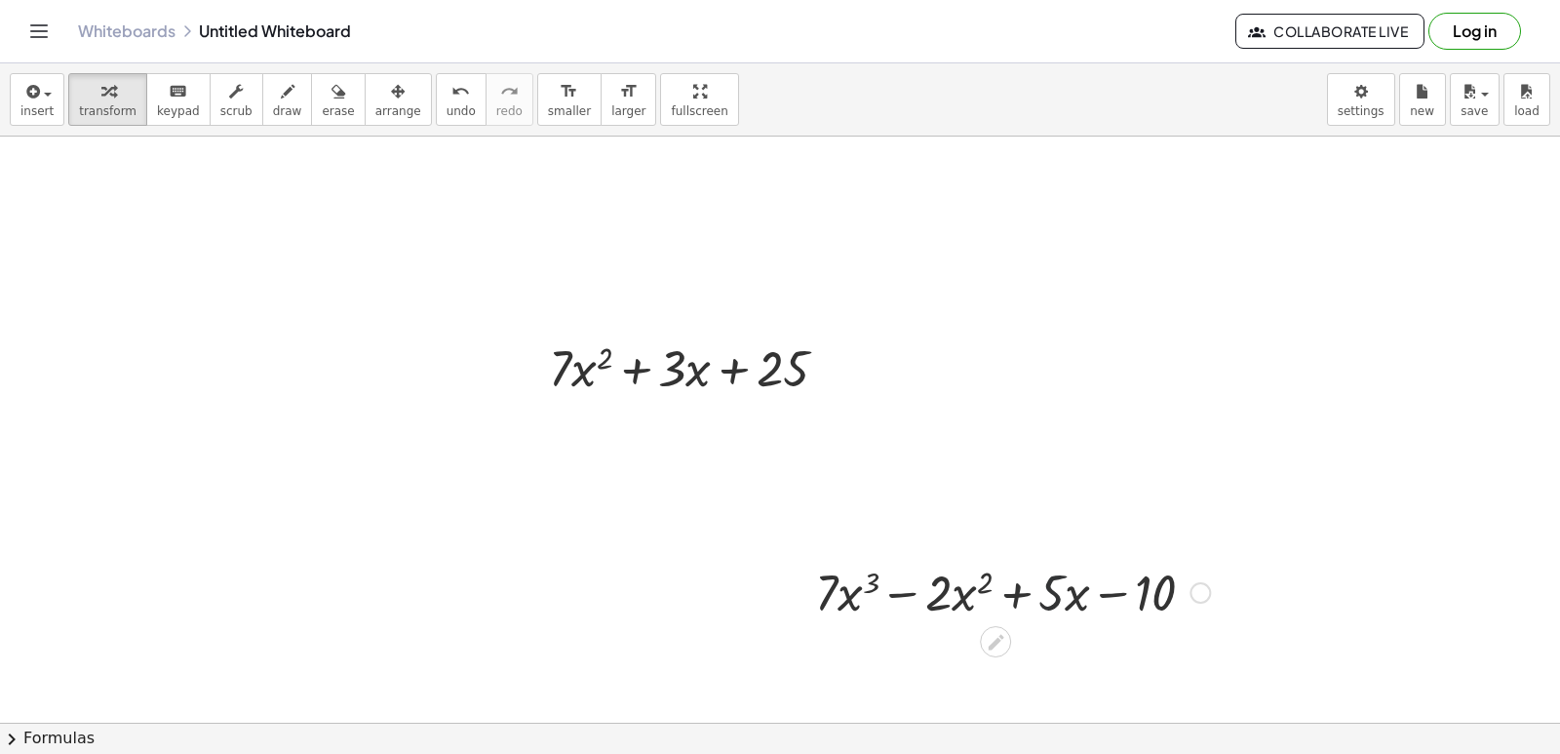
click at [1049, 600] on div at bounding box center [1012, 591] width 414 height 66
click at [1004, 604] on div at bounding box center [1012, 591] width 414 height 66
click at [1007, 600] on div at bounding box center [1012, 591] width 414 height 66
click at [883, 599] on div at bounding box center [1012, 591] width 414 height 66
click at [1120, 598] on div at bounding box center [1012, 591] width 414 height 66
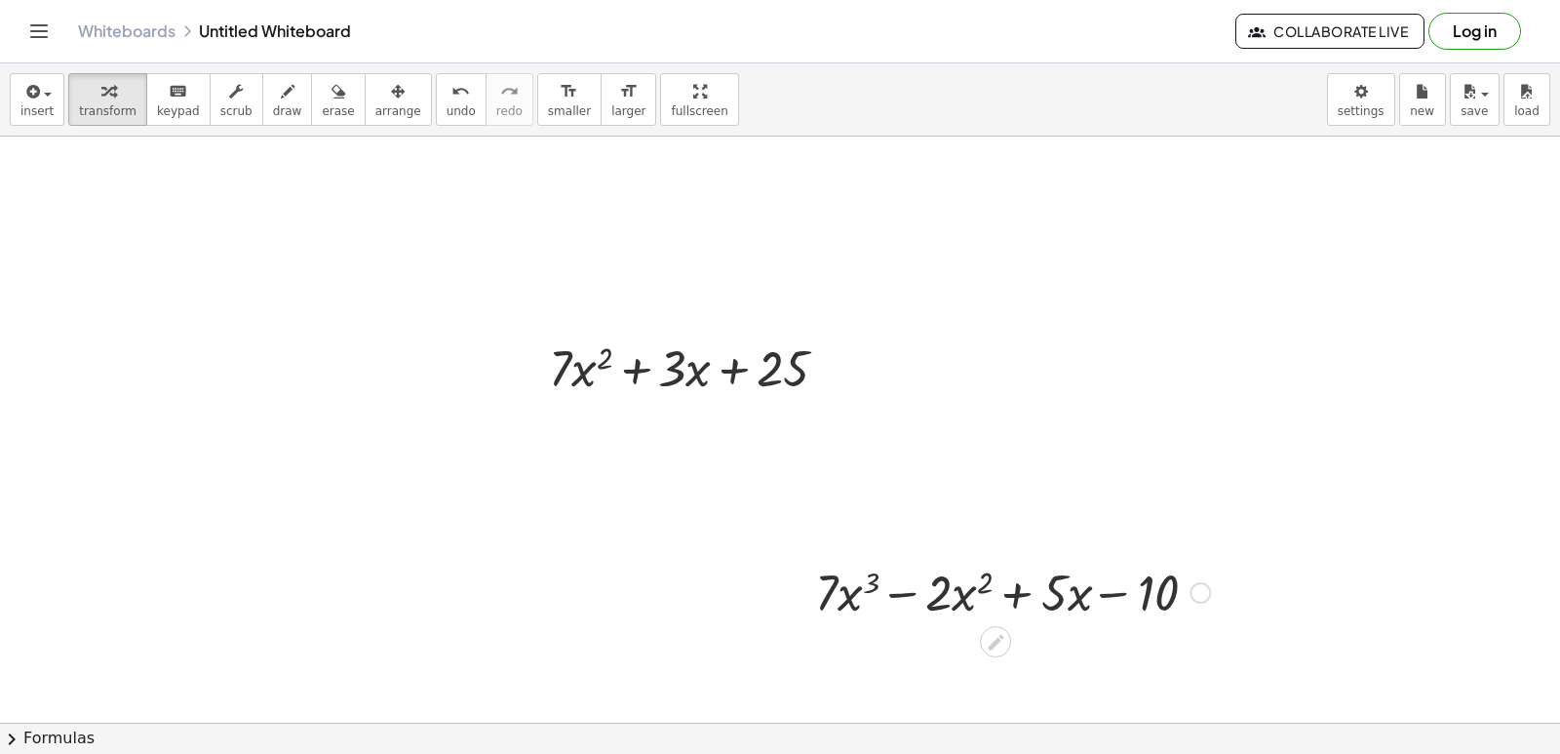
click at [891, 577] on div at bounding box center [1012, 591] width 414 height 66
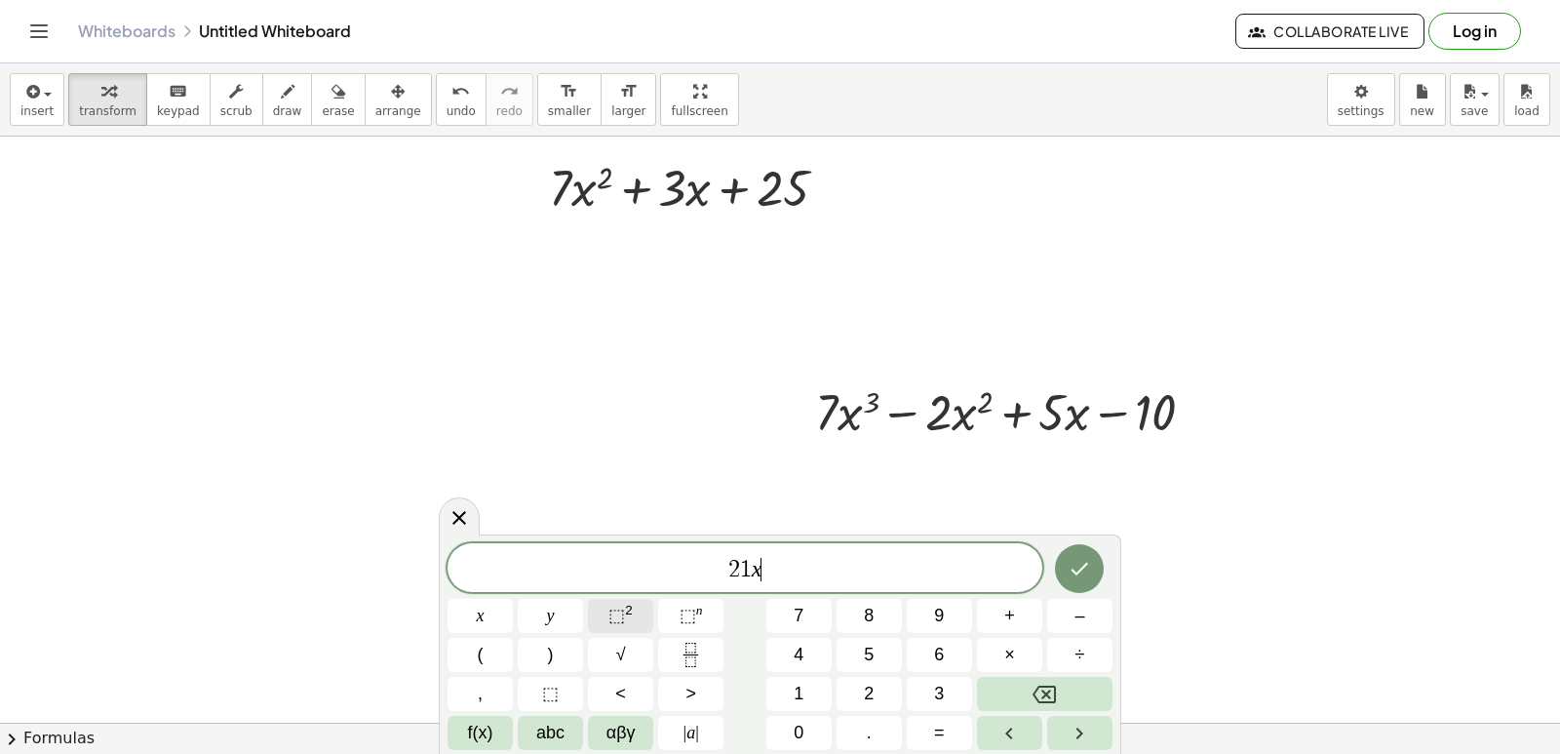
click at [622, 606] on span "⬚" at bounding box center [616, 615] width 17 height 20
click at [1069, 552] on button "Done" at bounding box center [1079, 564] width 49 height 49
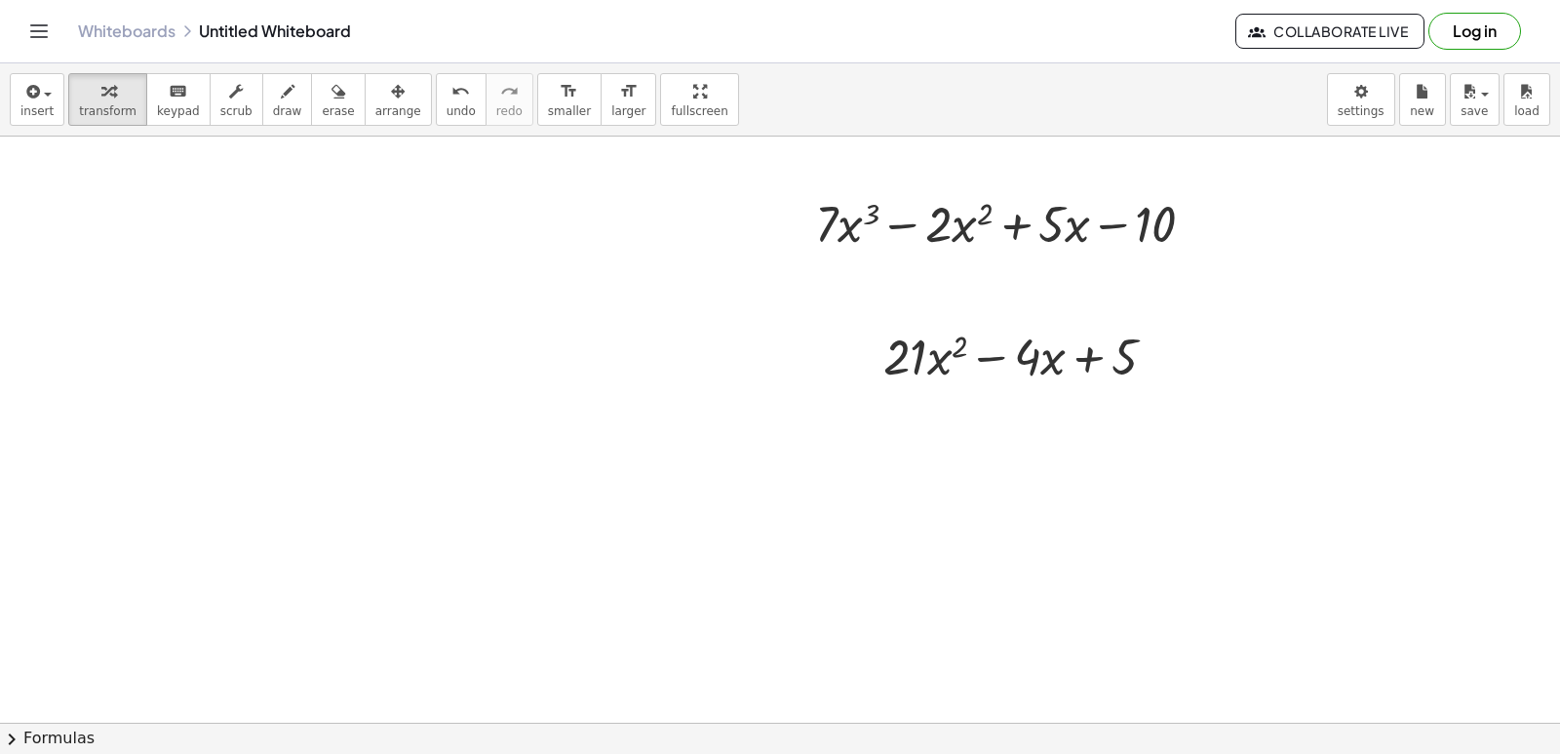
scroll to position [1284, 0]
click at [933, 359] on div at bounding box center [1027, 351] width 307 height 66
click at [1015, 349] on div at bounding box center [1027, 351] width 307 height 66
click at [985, 355] on div at bounding box center [1027, 351] width 307 height 66
click at [1094, 356] on div at bounding box center [1027, 351] width 307 height 66
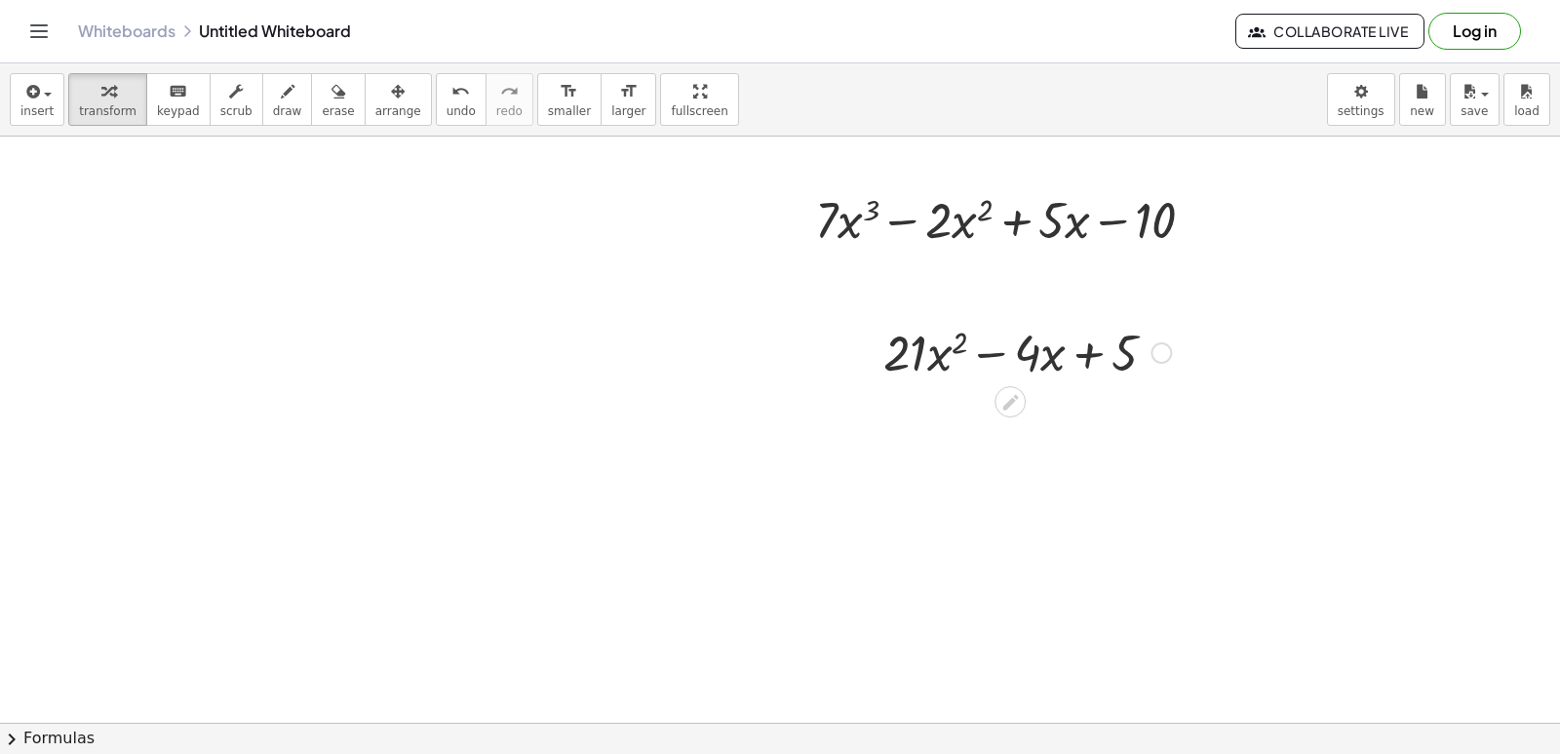
click at [1159, 354] on div at bounding box center [1161, 352] width 21 height 21
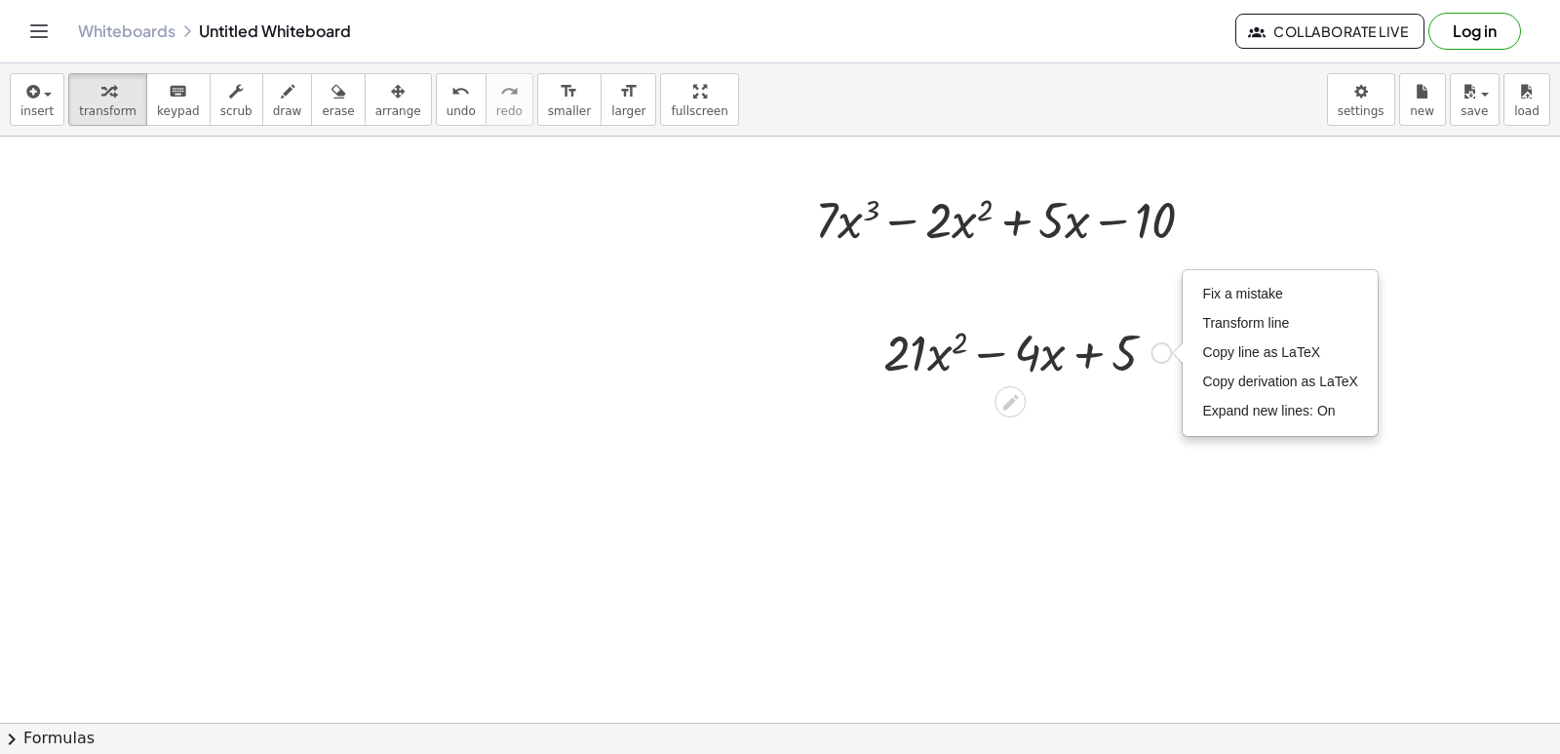
click at [1117, 376] on div at bounding box center [1027, 351] width 307 height 66
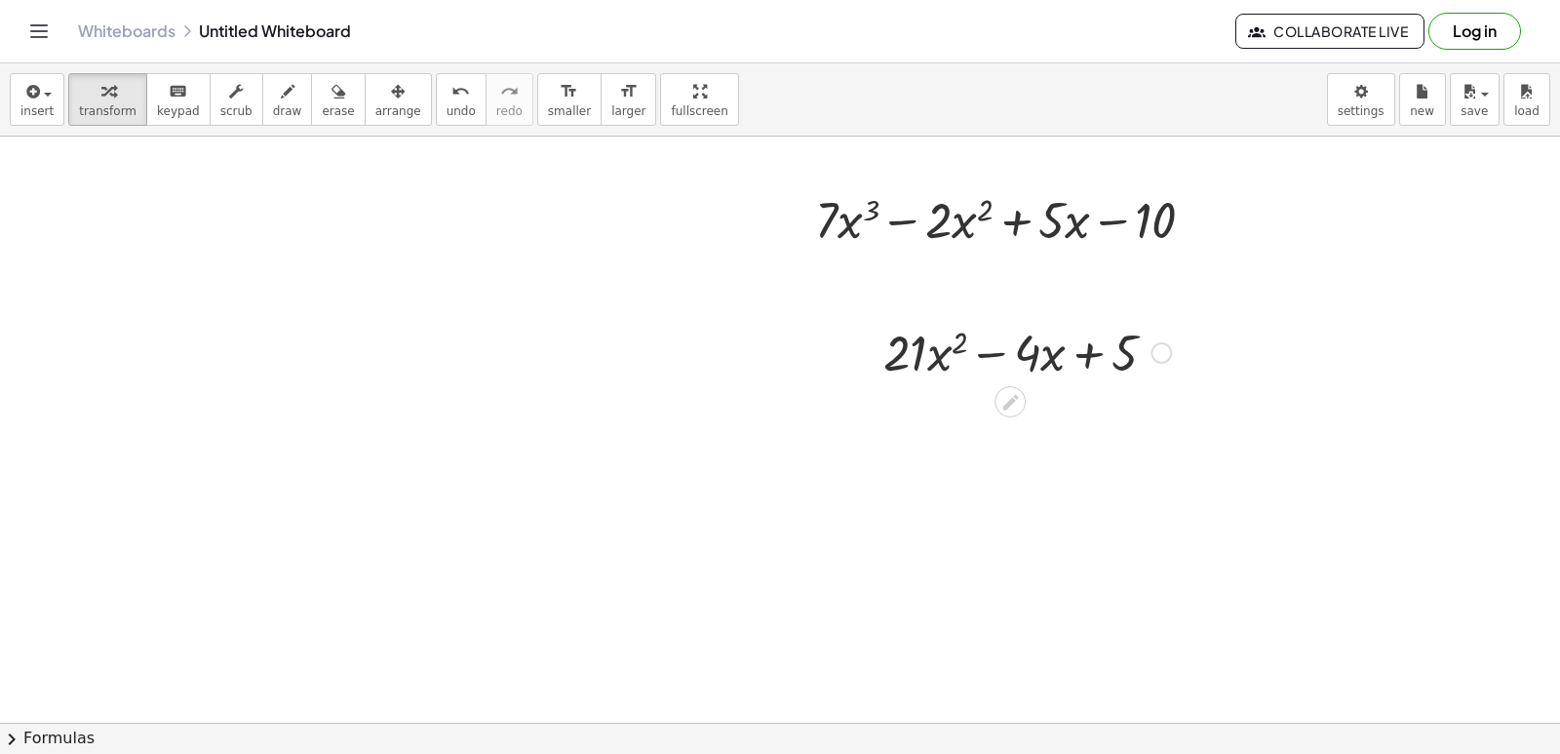
click at [1003, 366] on div at bounding box center [1027, 351] width 307 height 66
drag, startPoint x: 1088, startPoint y: 442, endPoint x: 1071, endPoint y: 472, distance: 35.0
click at [1081, 465] on div at bounding box center [780, 24] width 1560 height 2344
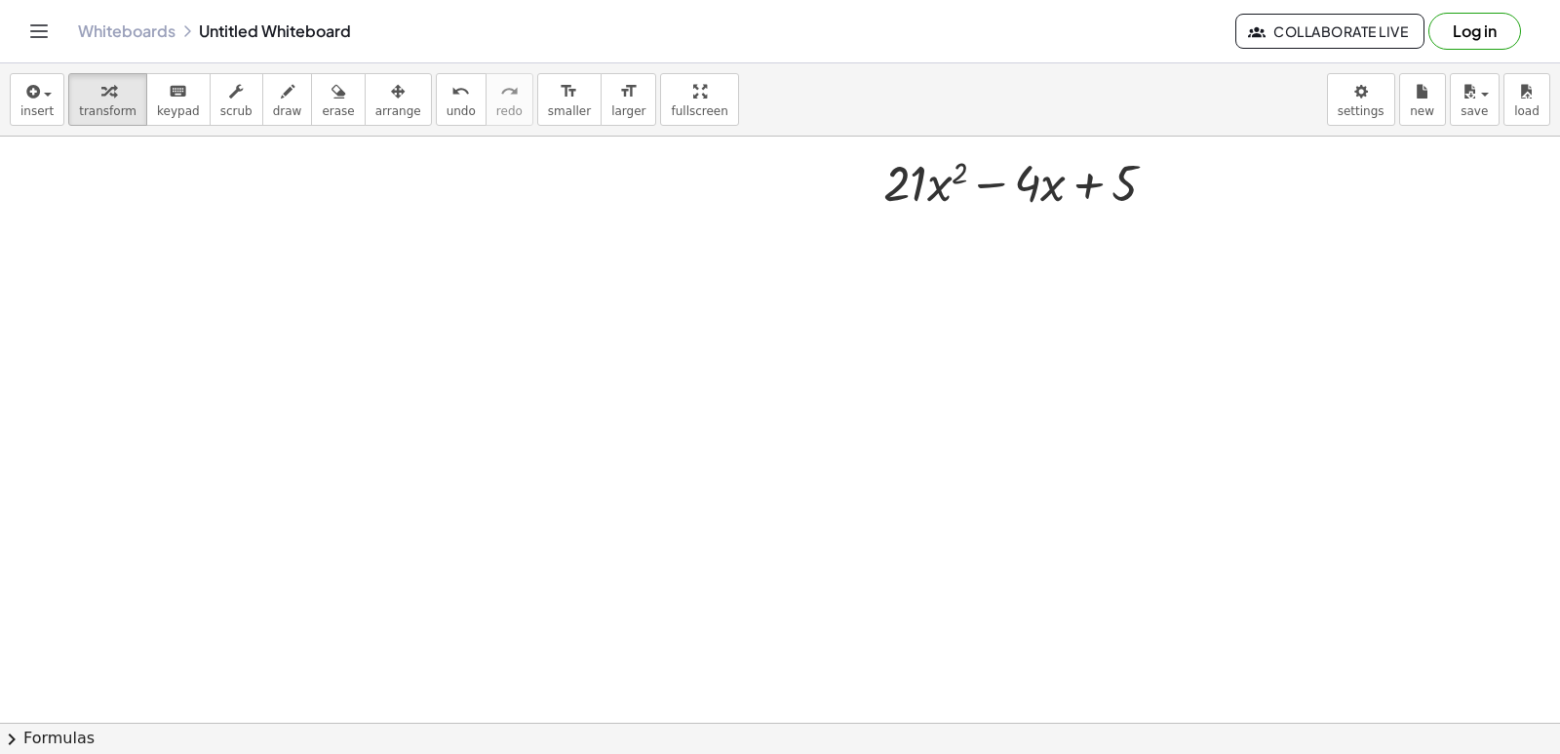
scroll to position [1590, 0]
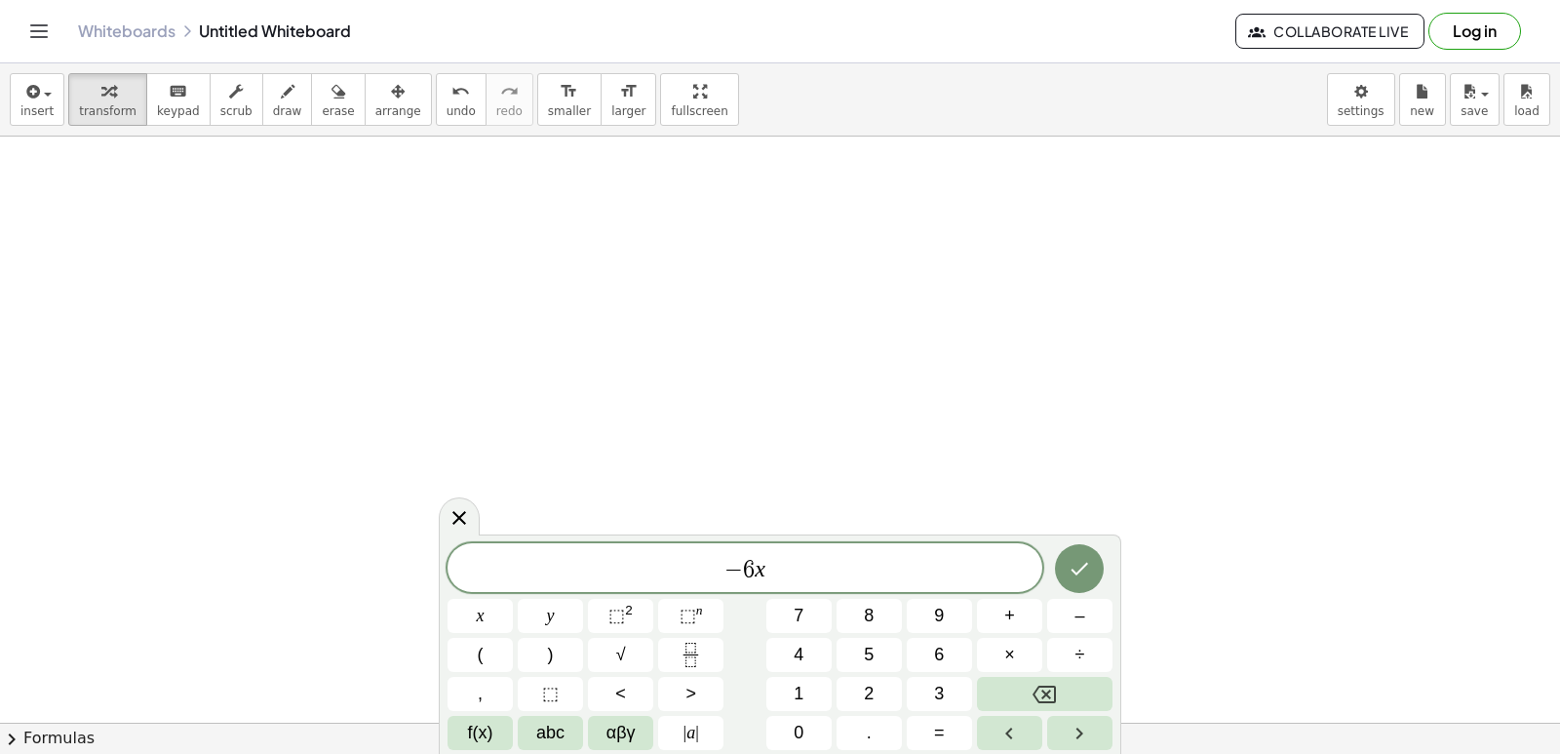
click at [626, 597] on div "− 6 x x y ⬚ 2 ⬚ n 7 8 9 + – ( ) √ 4 5 6 × ÷ , ⬚ < > 1 2 3 f(x) abc αβγ | a | 0 …" at bounding box center [780, 646] width 665 height 207
click at [644, 611] on button "⬚ 2" at bounding box center [620, 616] width 65 height 34
click at [768, 552] on span "2" at bounding box center [765, 559] width 11 height 21
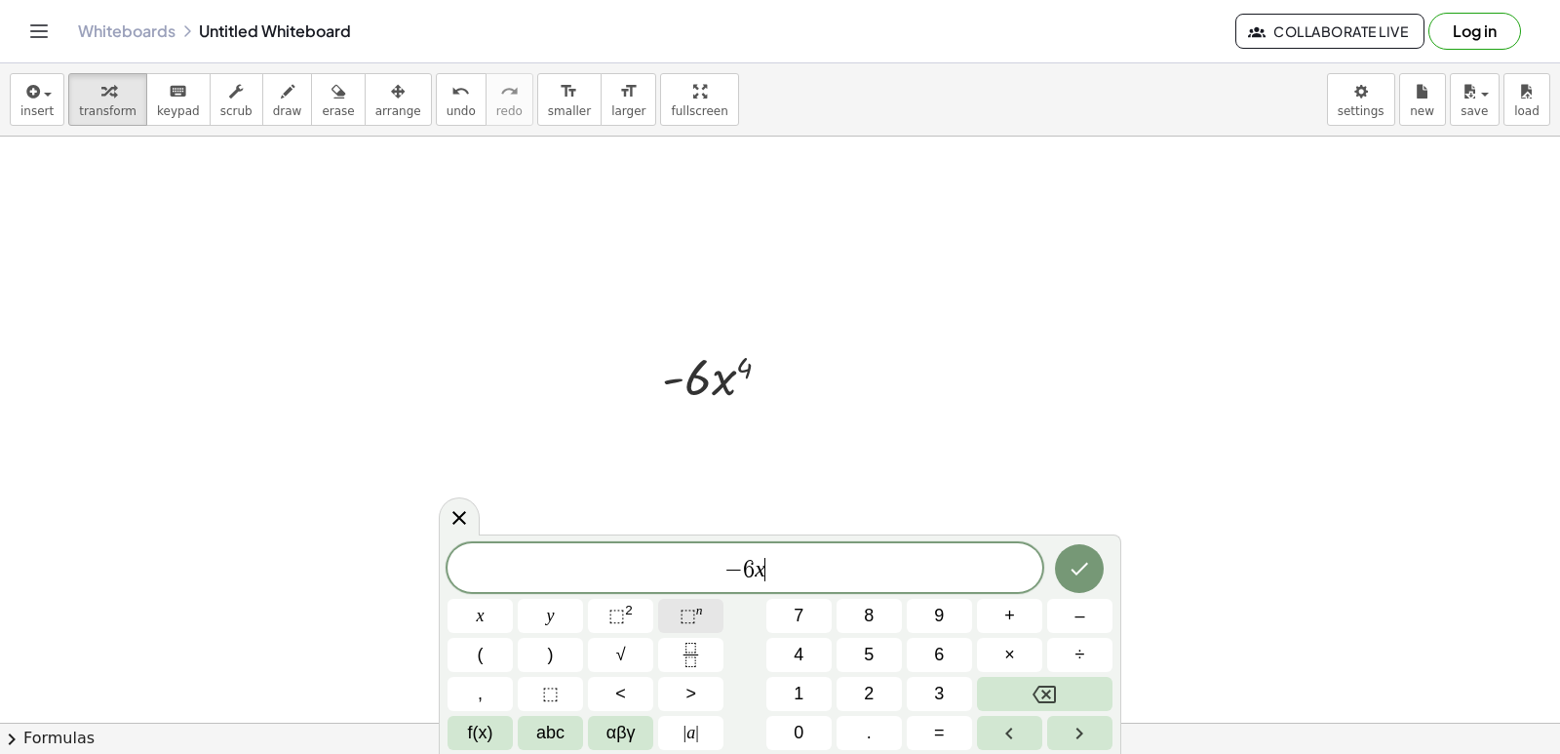
click at [691, 622] on span "⬚" at bounding box center [688, 615] width 17 height 20
click at [913, 571] on span "− 6 x 4 ​" at bounding box center [745, 565] width 595 height 35
click at [915, 569] on span "− 6 x 4 ​" at bounding box center [745, 565] width 595 height 35
click at [693, 610] on span "⬚" at bounding box center [688, 615] width 17 height 20
click at [702, 611] on button "⬚ n" at bounding box center [690, 616] width 65 height 34
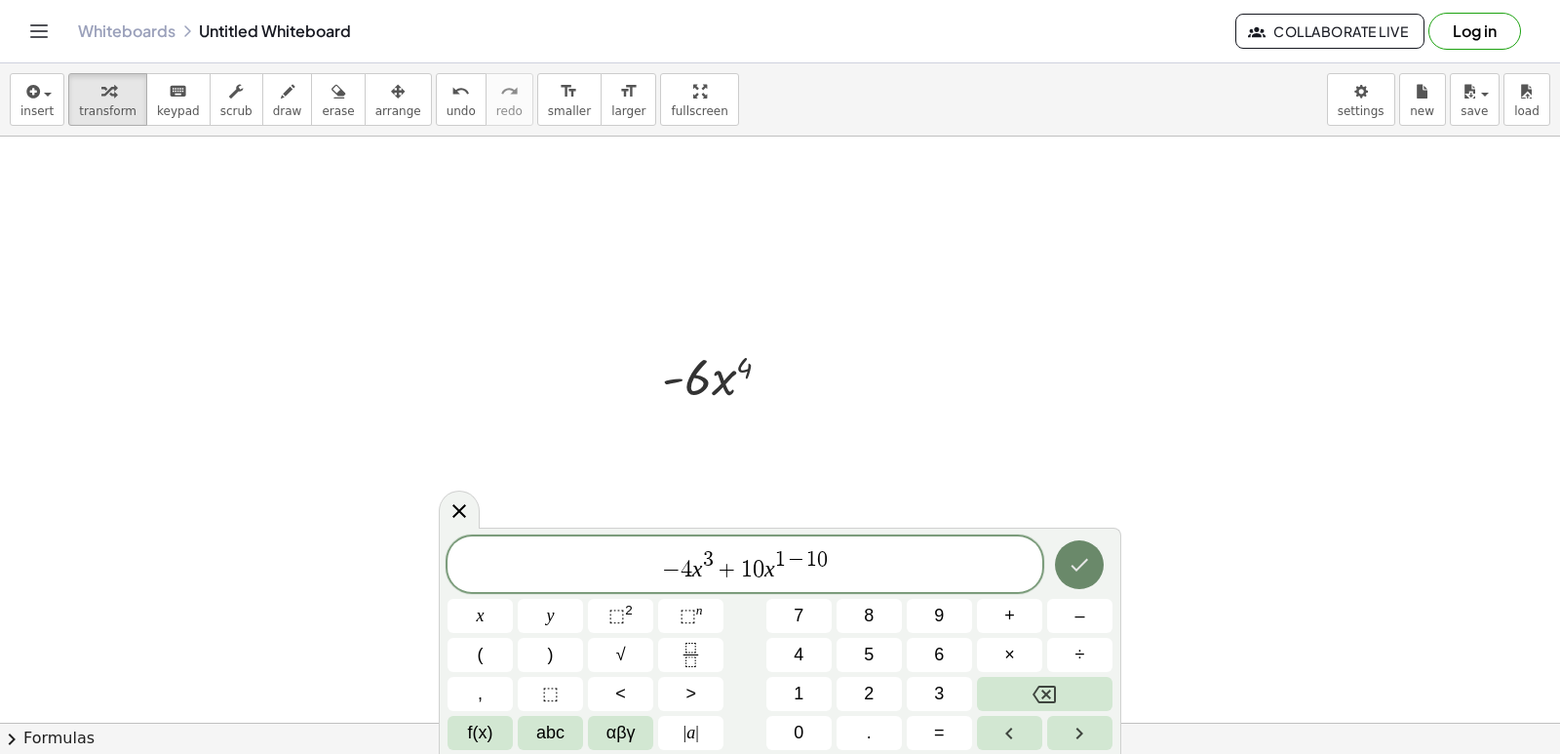
click at [1066, 572] on button "Done" at bounding box center [1079, 564] width 49 height 49
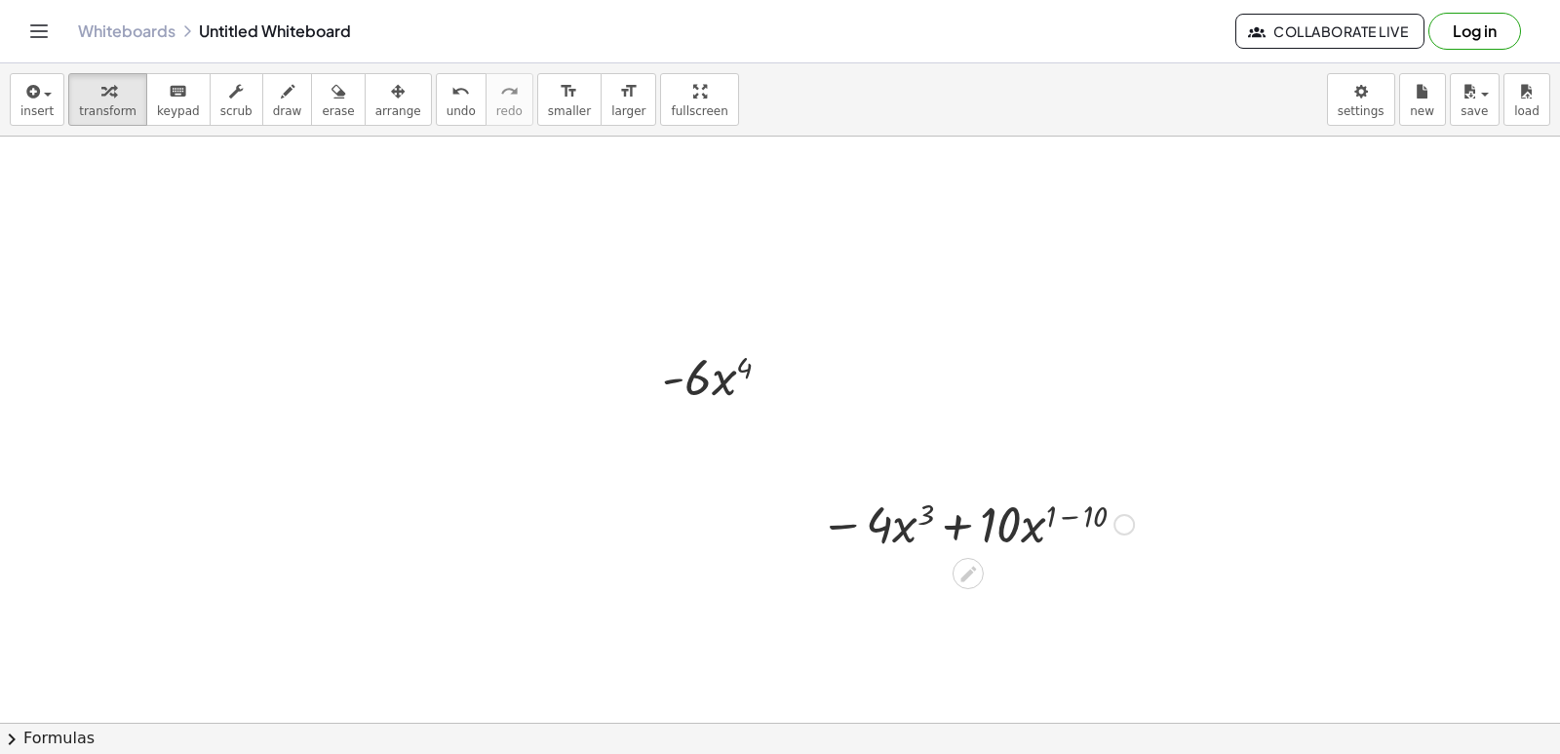
click at [907, 528] on div at bounding box center [976, 522] width 333 height 66
click at [902, 528] on div at bounding box center [976, 522] width 333 height 66
click at [901, 528] on div at bounding box center [976, 522] width 333 height 66
click at [956, 522] on div at bounding box center [976, 522] width 333 height 66
click at [917, 527] on div at bounding box center [976, 522] width 333 height 66
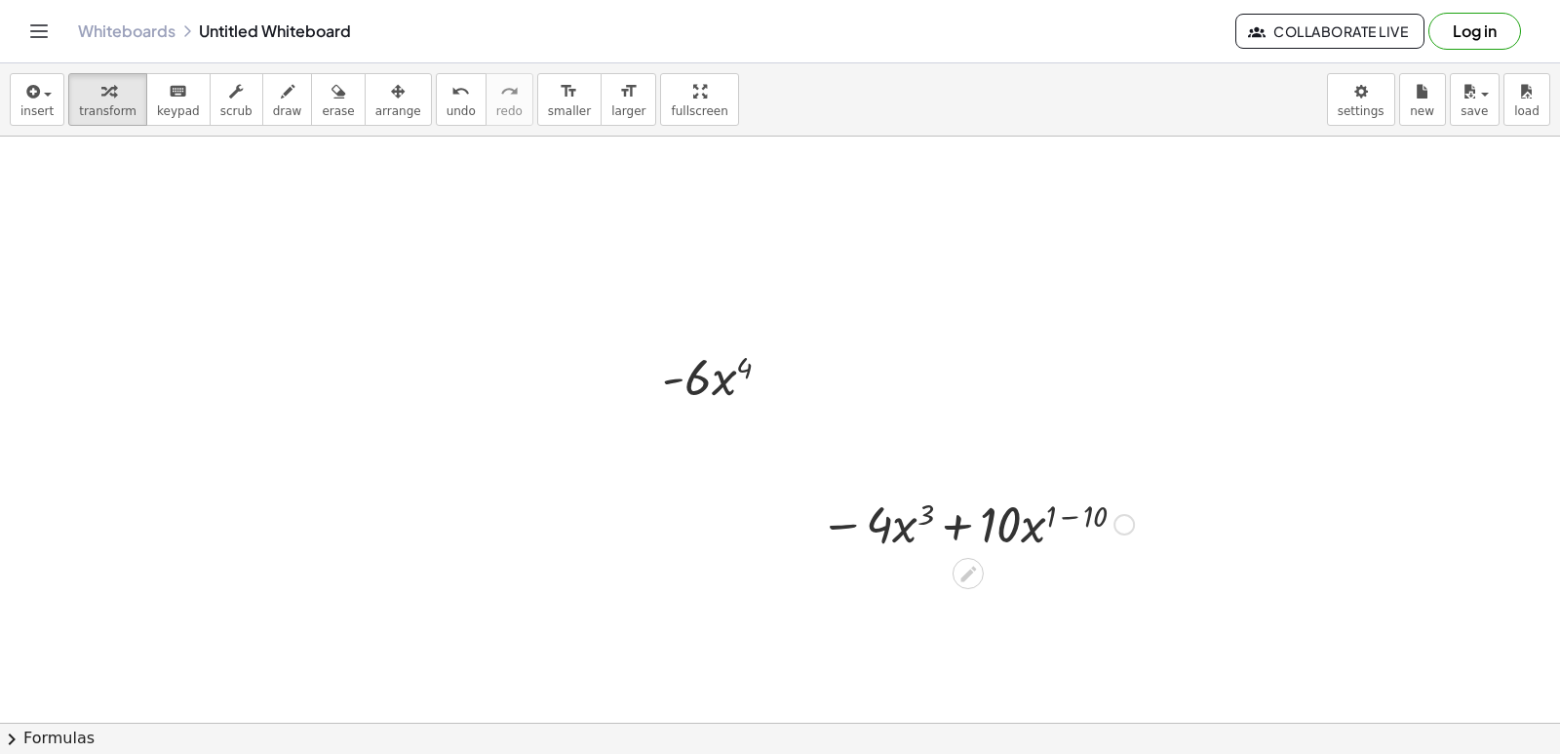
click at [1120, 524] on div at bounding box center [1123, 524] width 21 height 21
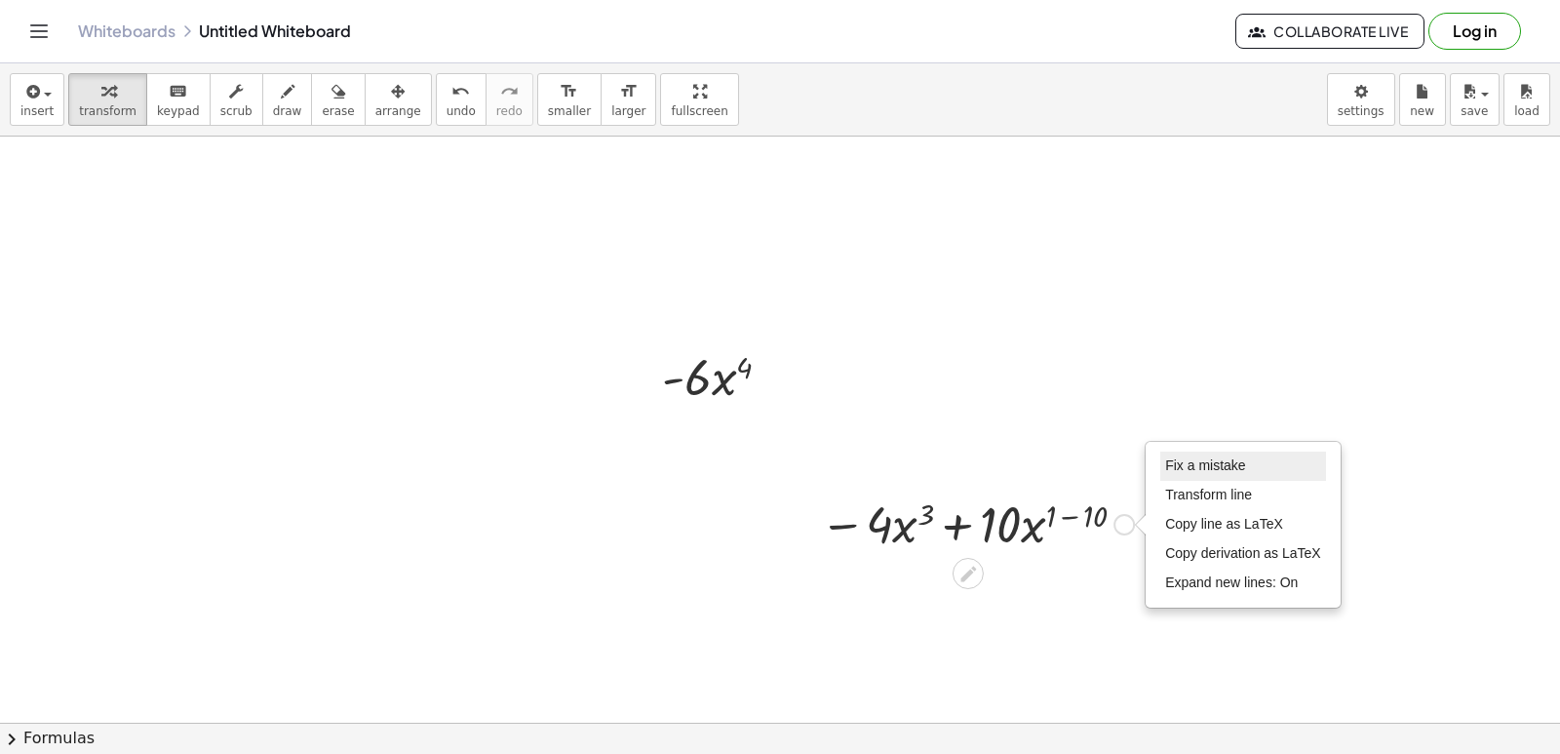
click at [1173, 467] on span "Fix a mistake" at bounding box center [1205, 465] width 80 height 16
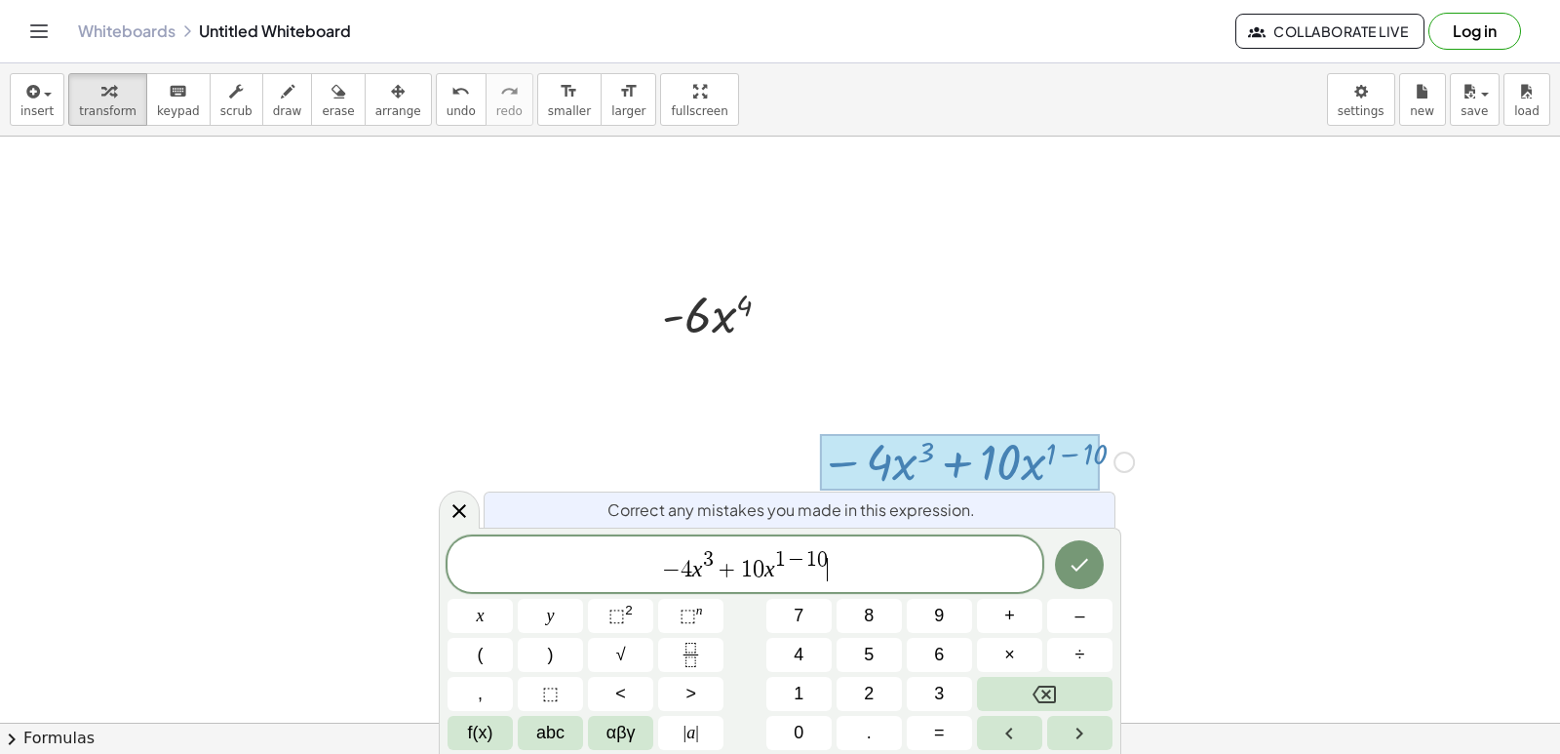
scroll to position [1665, 0]
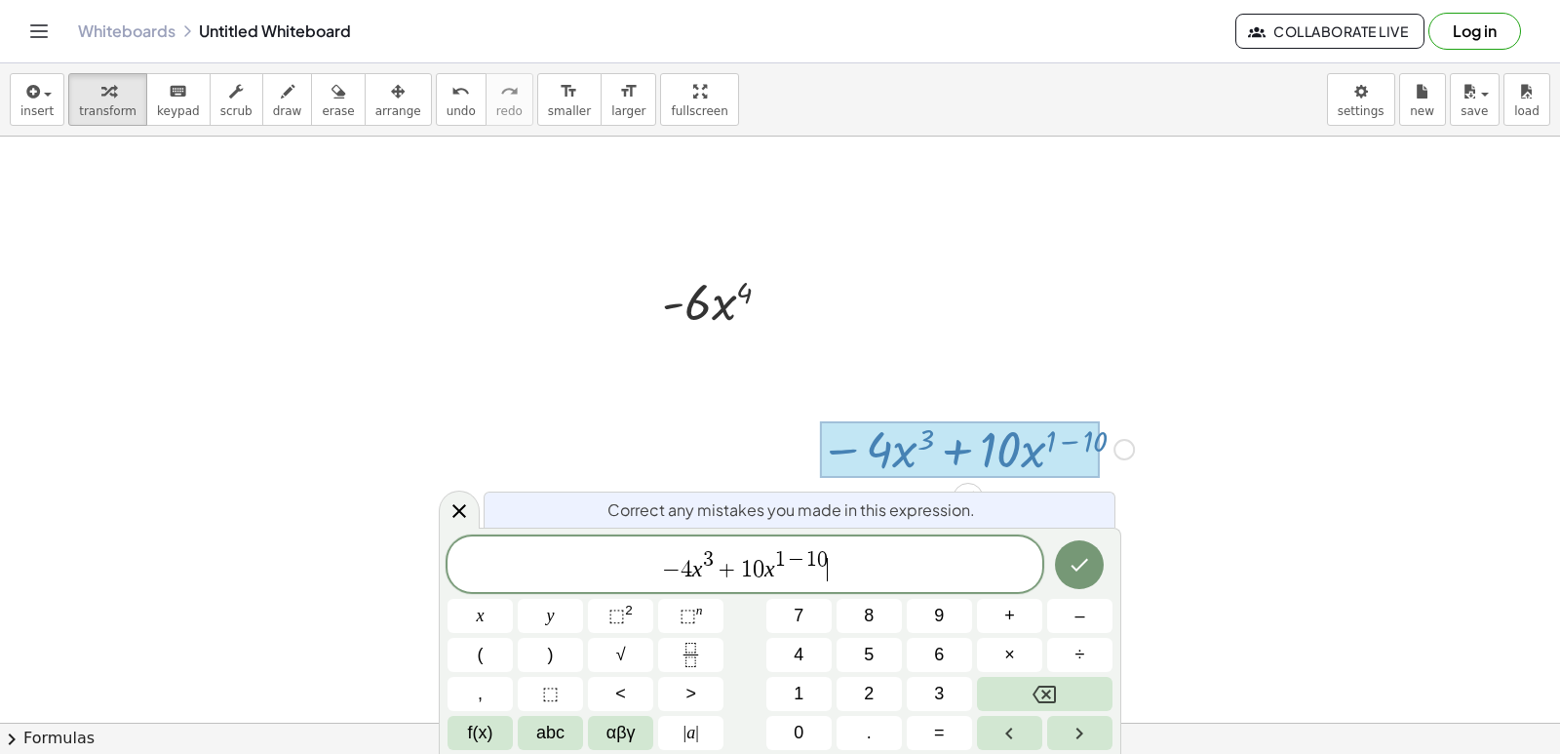
click at [681, 566] on span "4" at bounding box center [687, 569] width 12 height 23
click at [1076, 572] on icon "Done" at bounding box center [1079, 564] width 23 height 23
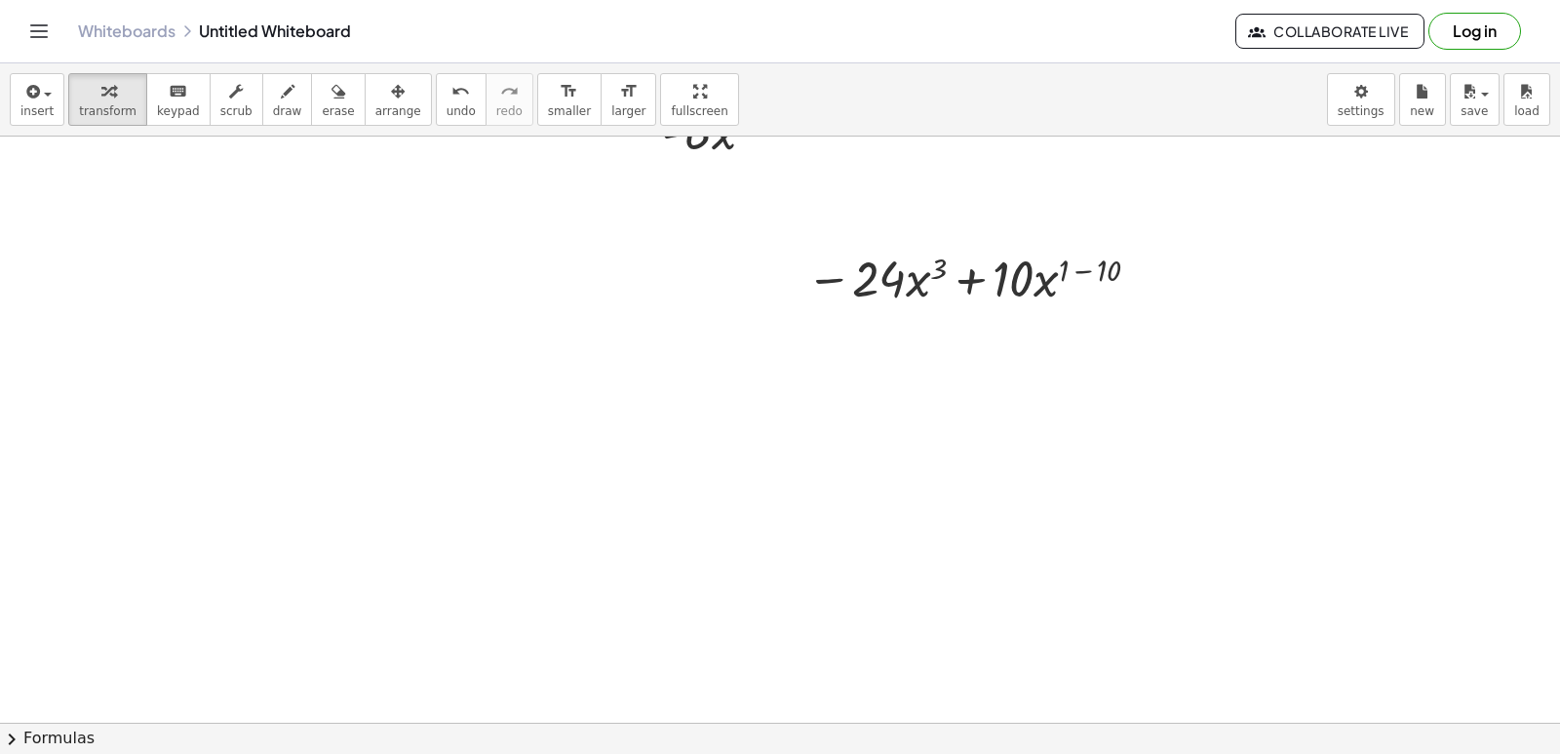
scroll to position [1944, 0]
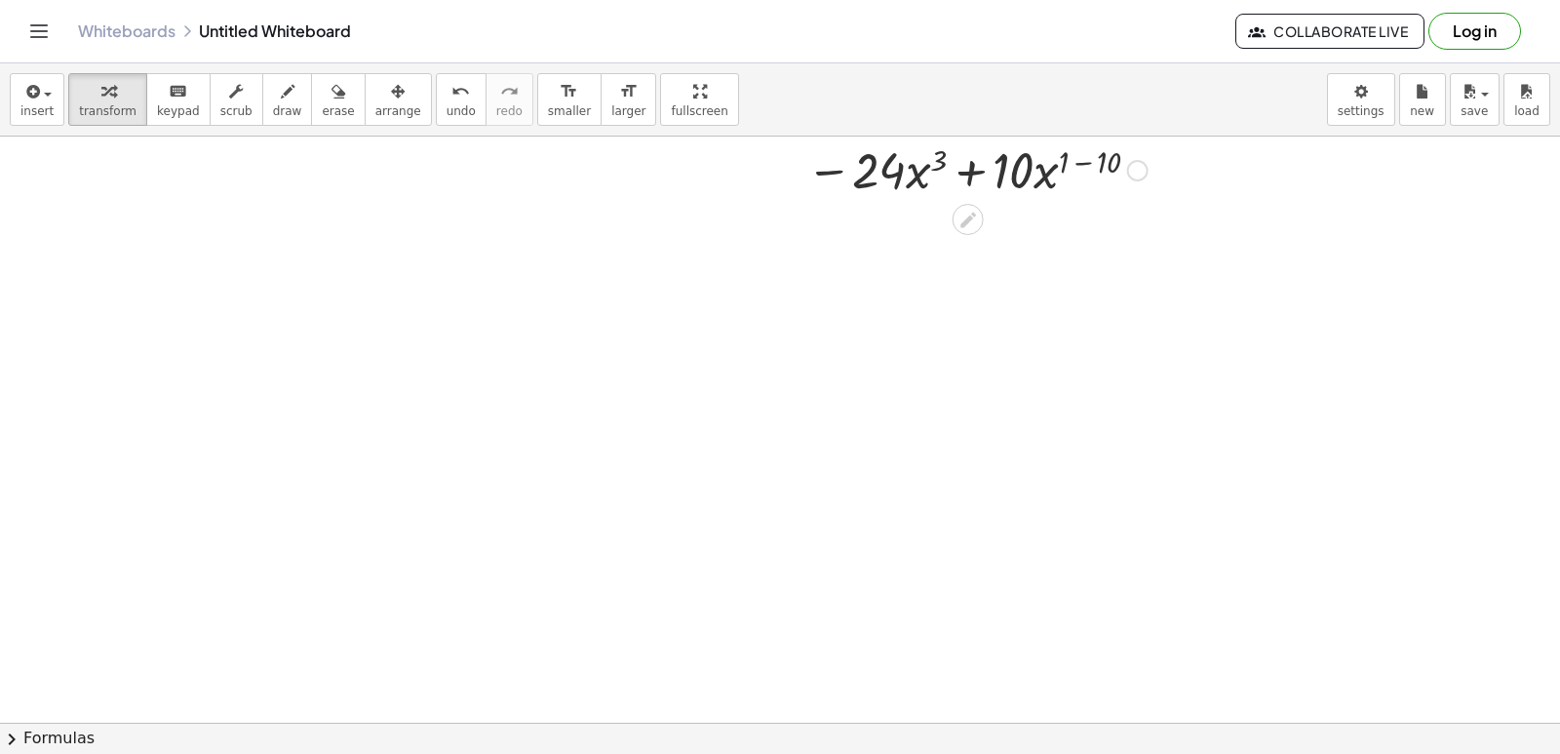
drag, startPoint x: 1053, startPoint y: 169, endPoint x: 1010, endPoint y: 234, distance: 78.2
click at [1134, 172] on div "Fix a mistake Transform line Copy line as LaTeX Copy derivation as LaTeX Expand…" at bounding box center [1137, 170] width 21 height 21
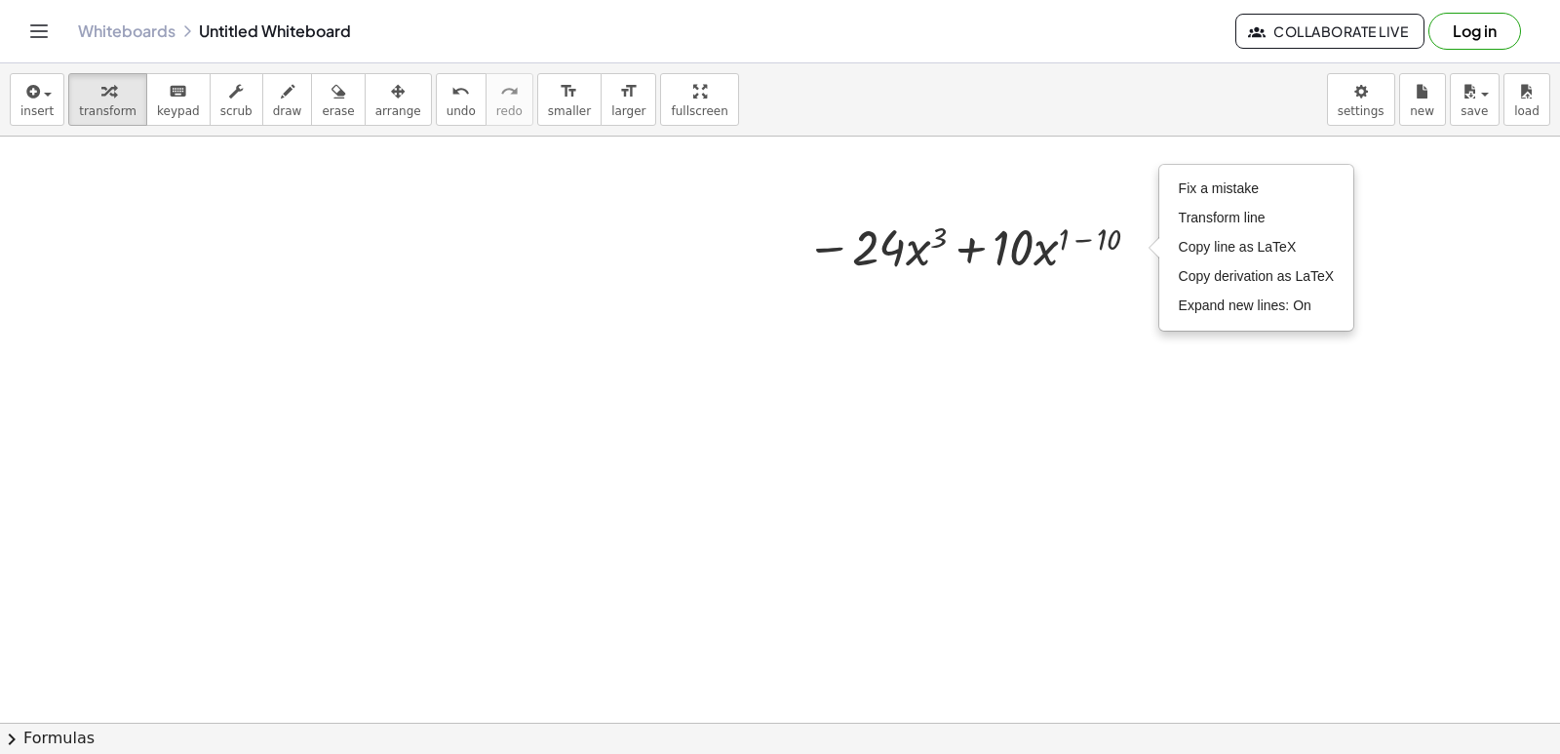
scroll to position [1841, 0]
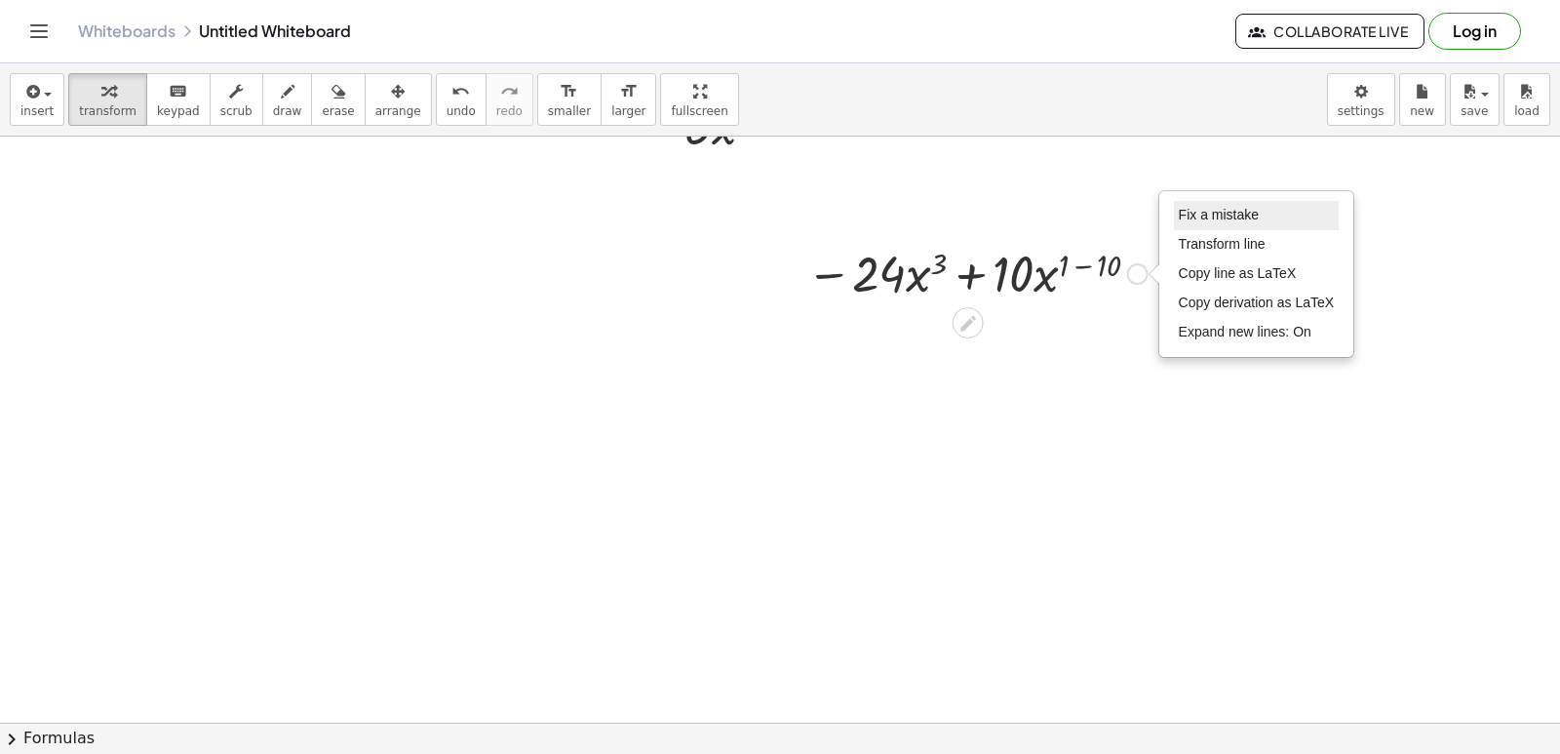
click at [1179, 215] on span "Fix a mistake" at bounding box center [1219, 215] width 80 height 16
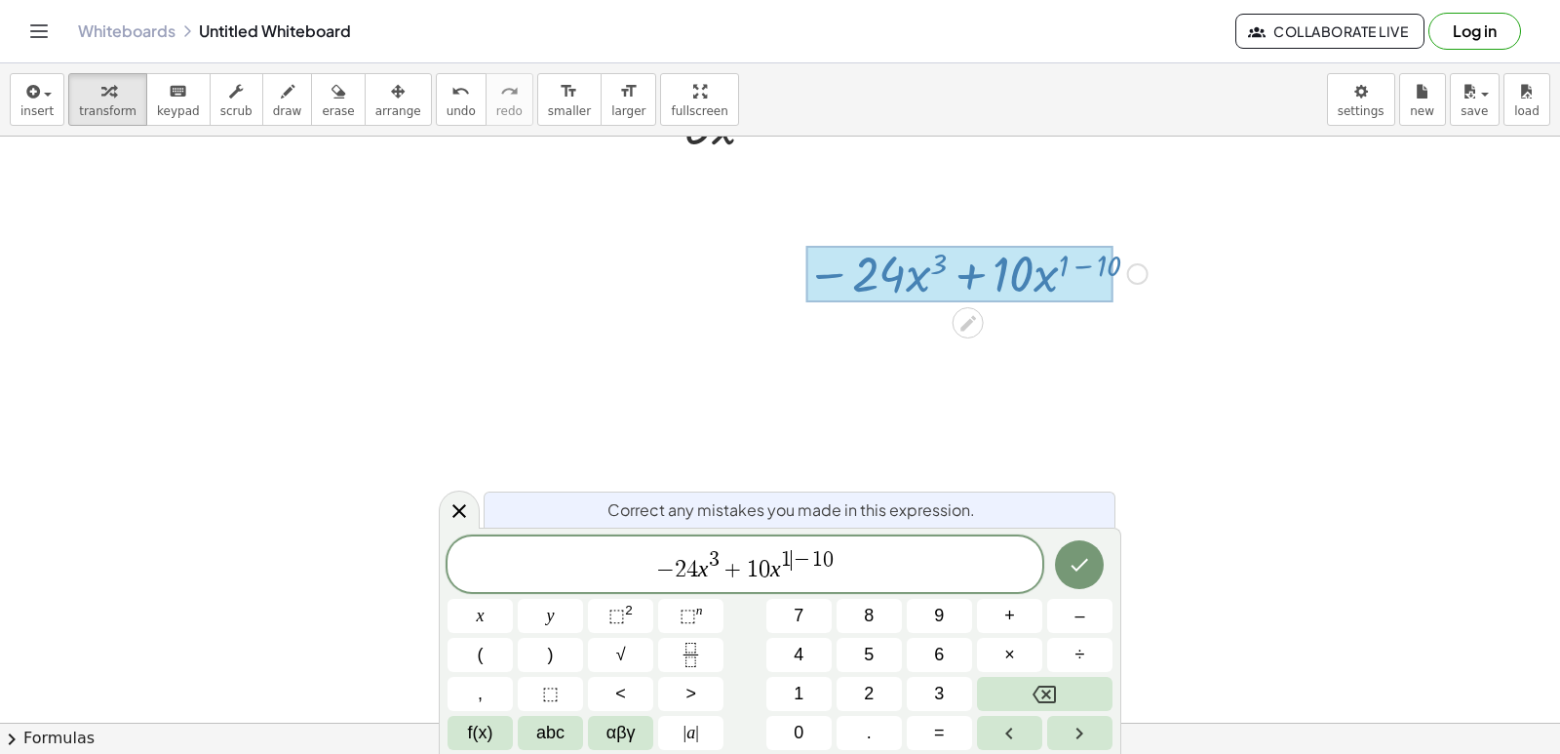
click at [794, 558] on span "−" at bounding box center [802, 560] width 20 height 21
click at [842, 561] on span "− 2 4 x 3 + 1 0 x 1 − 1 0 ​" at bounding box center [745, 565] width 595 height 35
click at [831, 556] on span "0" at bounding box center [828, 559] width 11 height 21
click at [814, 569] on span "− 2 4 x 3 + 1 0 x 1 ​" at bounding box center [745, 565] width 595 height 35
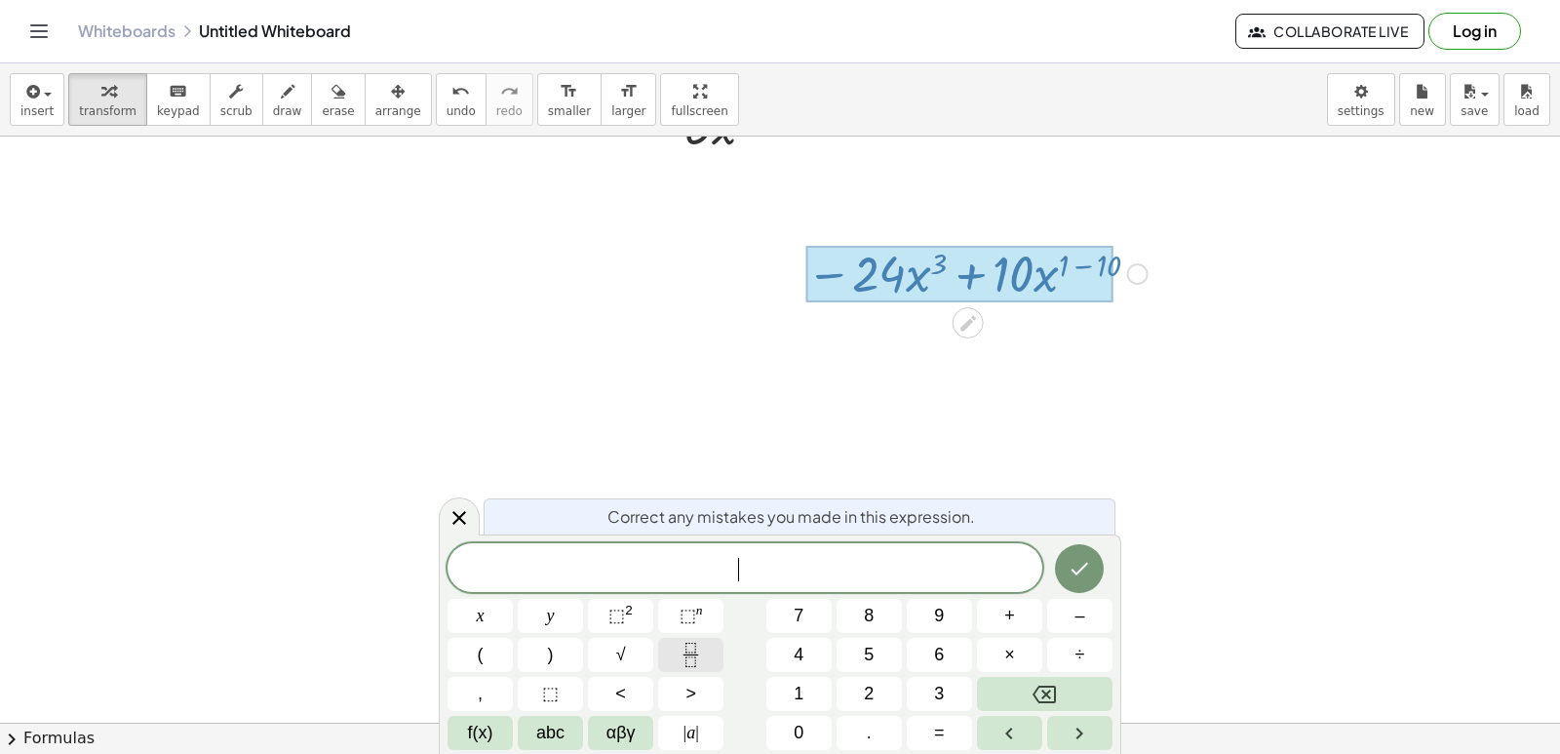
click at [683, 652] on icon "Fraction" at bounding box center [691, 655] width 24 height 24
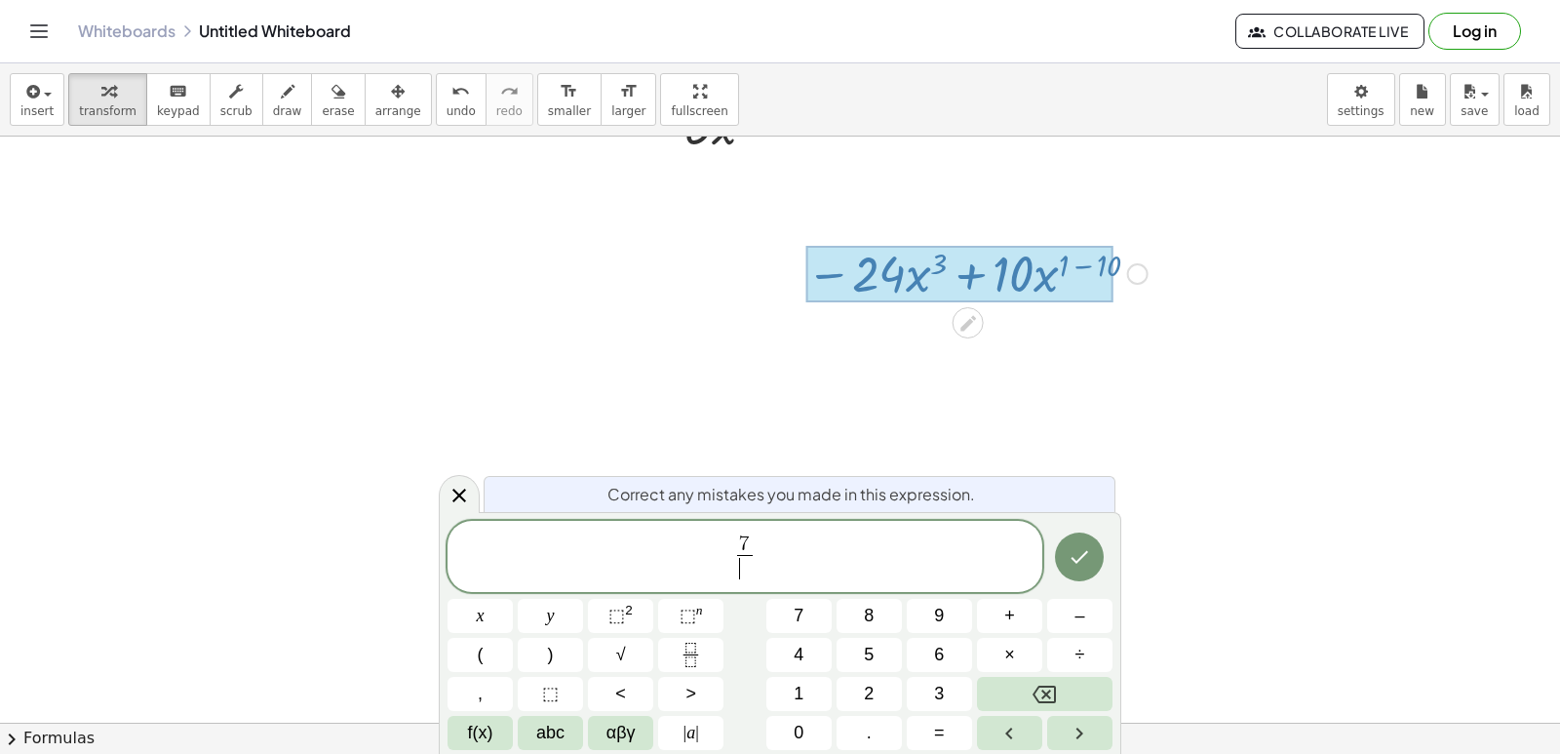
click at [739, 563] on span "​" at bounding box center [744, 568] width 15 height 26
click at [694, 616] on span "⬚" at bounding box center [688, 615] width 17 height 20
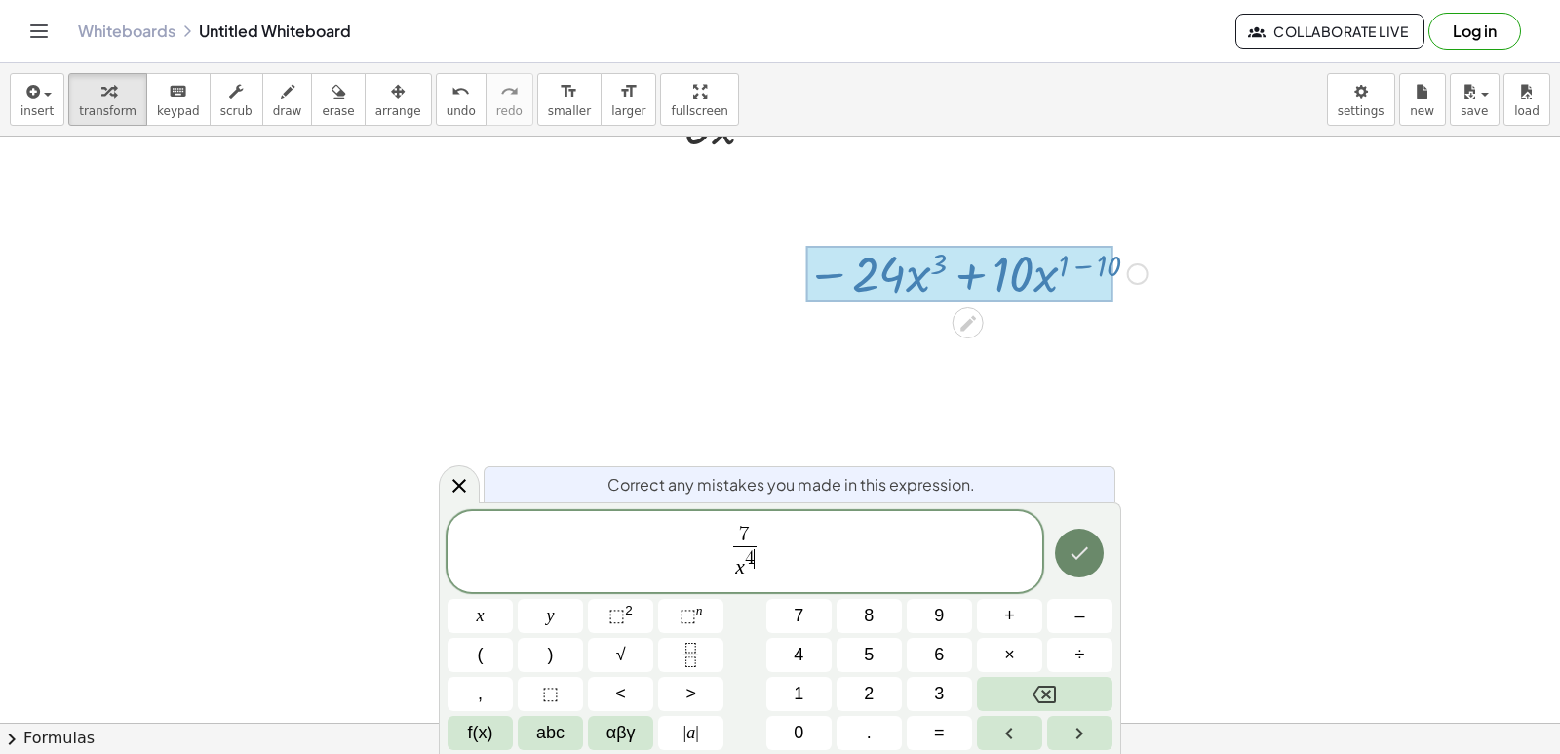
click at [1075, 560] on icon "Done" at bounding box center [1079, 552] width 23 height 23
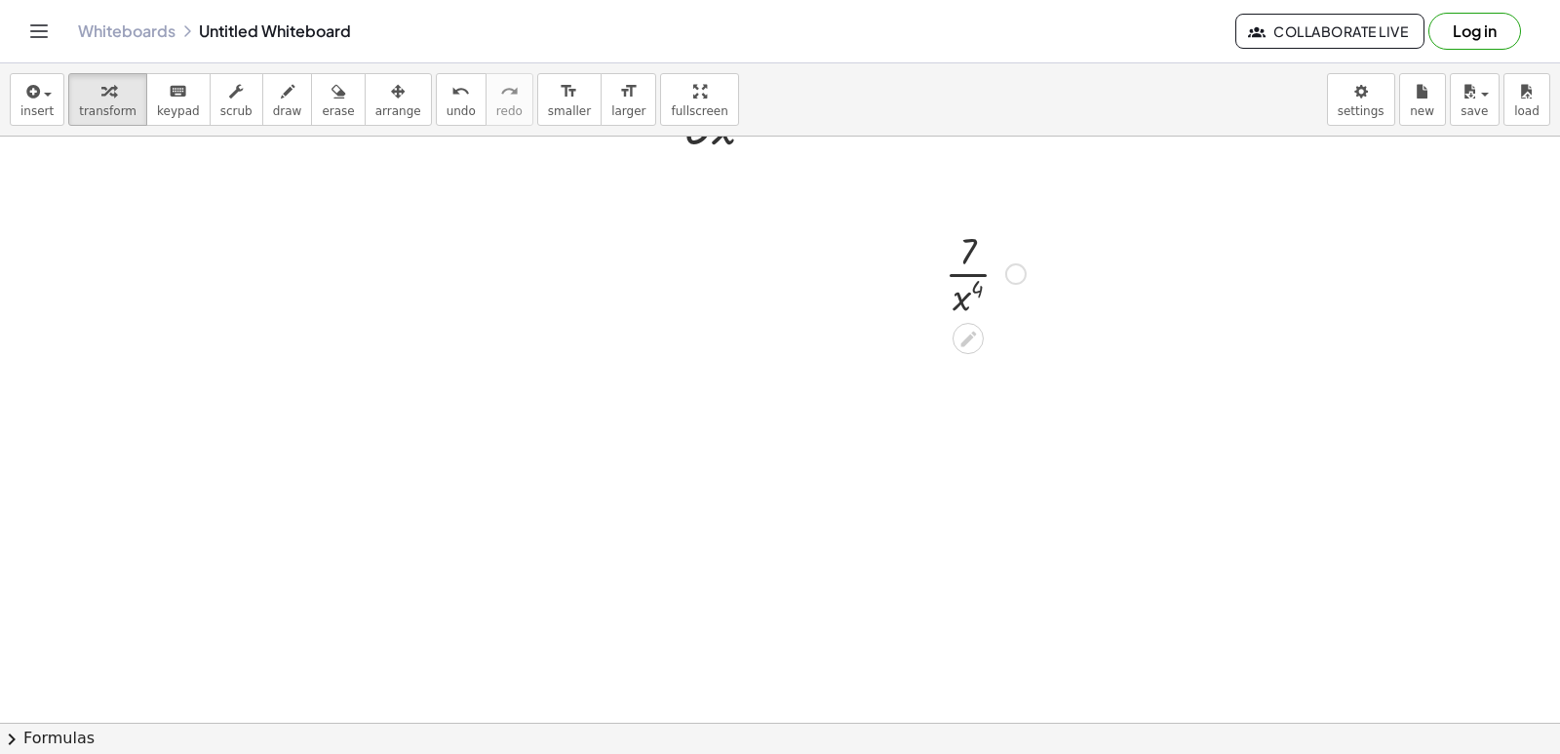
click at [963, 295] on div at bounding box center [985, 272] width 100 height 98
click at [981, 296] on div at bounding box center [985, 272] width 100 height 98
click at [981, 295] on div at bounding box center [985, 272] width 100 height 98
drag, startPoint x: 964, startPoint y: 308, endPoint x: 977, endPoint y: 269, distance: 41.0
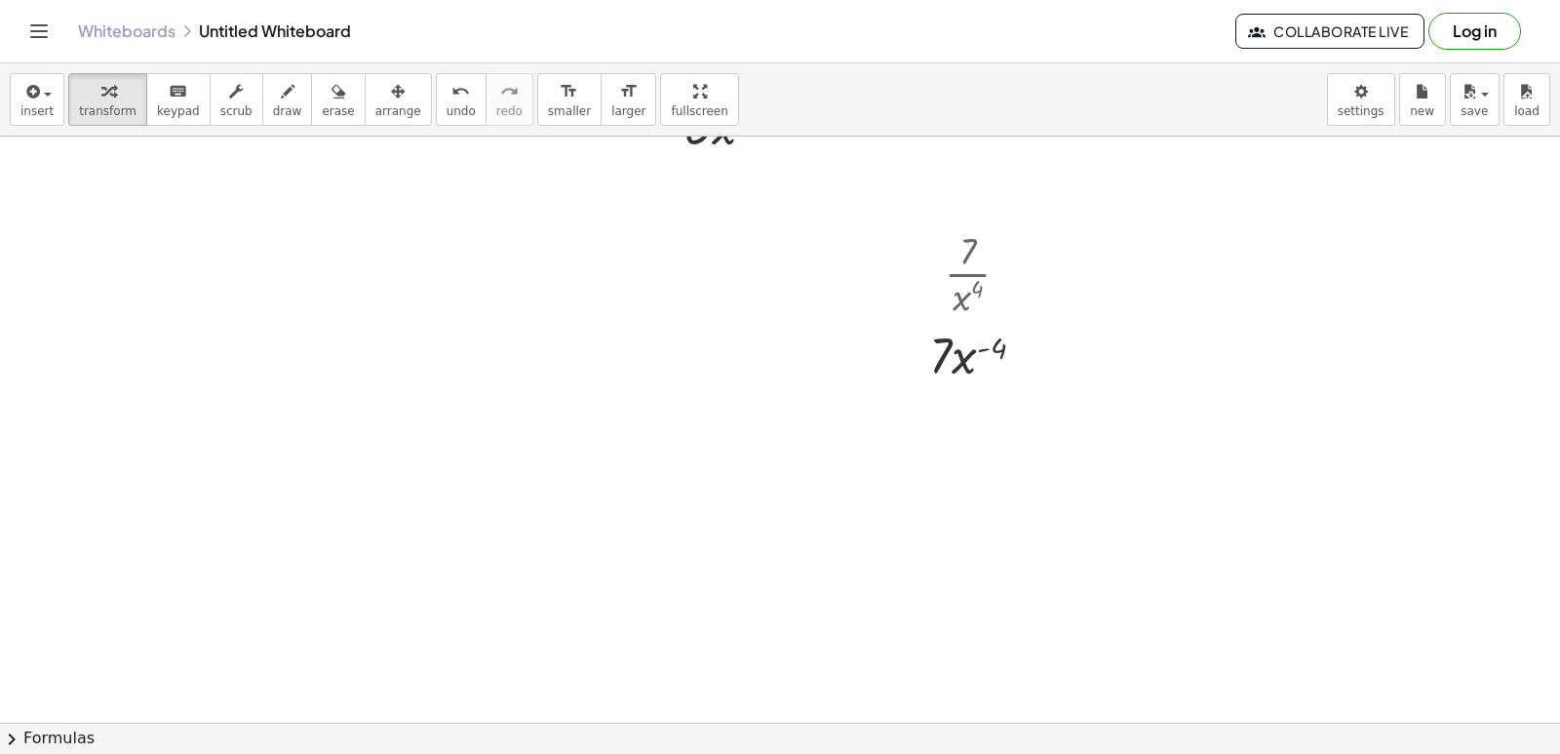
drag, startPoint x: 631, startPoint y: 602, endPoint x: 625, endPoint y: 585, distance: 17.6
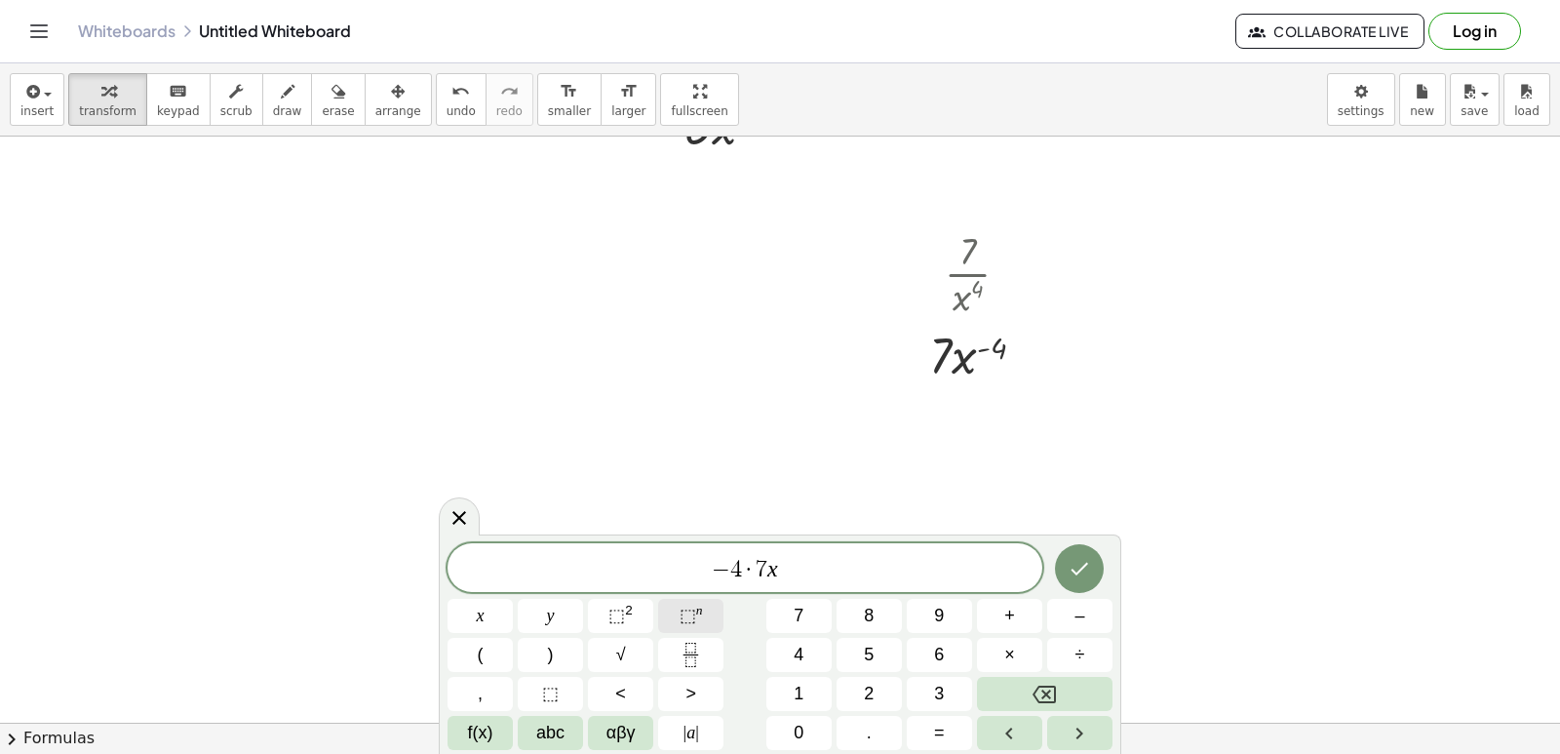
click at [677, 613] on button "⬚ n" at bounding box center [690, 616] width 65 height 34
click at [800, 577] on span "− 4 · 7 x − 4 ​" at bounding box center [745, 565] width 595 height 35
click at [800, 557] on span "− 4 · 7 x − 4 ​" at bounding box center [745, 565] width 595 height 35
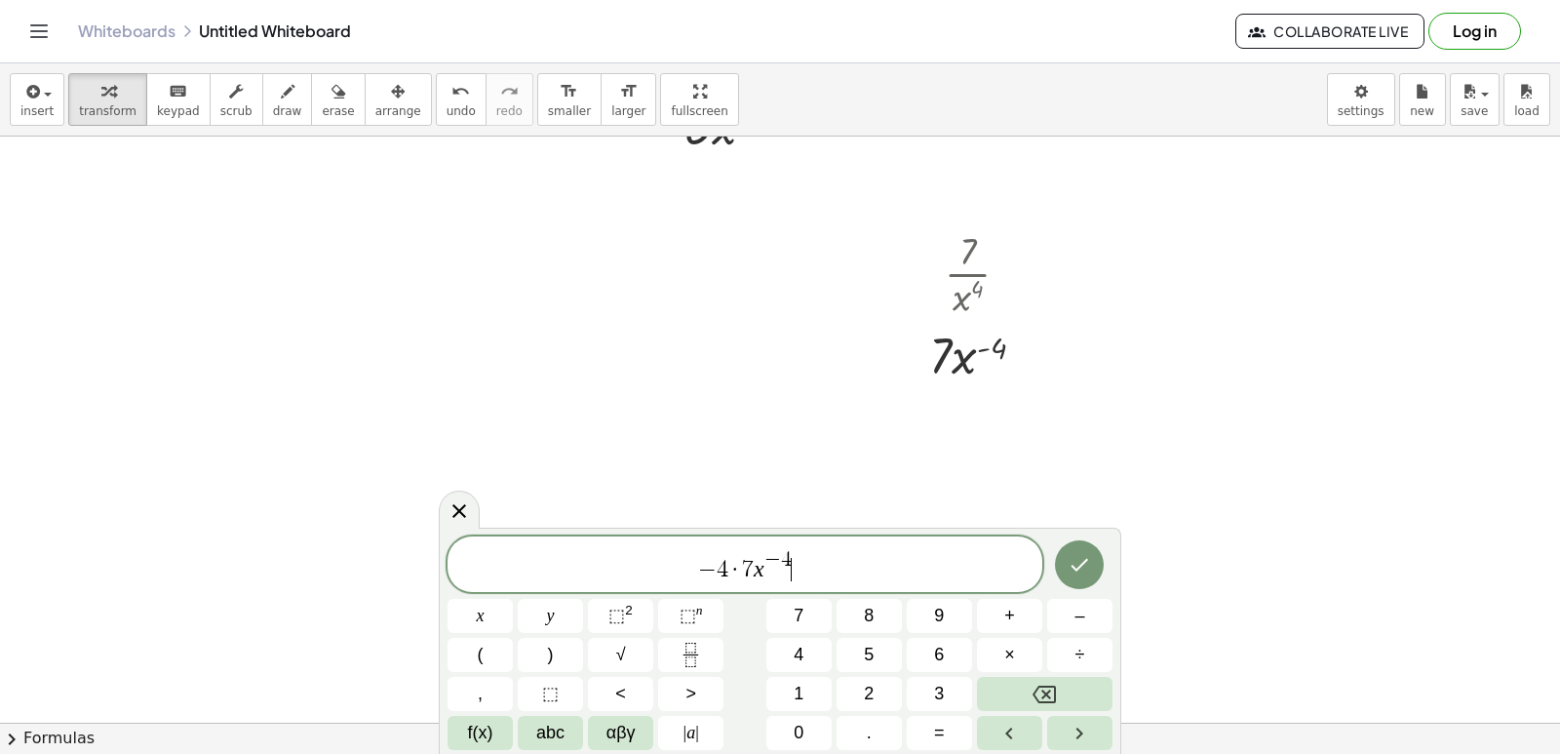
click at [793, 557] on span "− 4 · 7 x − 4 ​" at bounding box center [745, 565] width 595 height 35
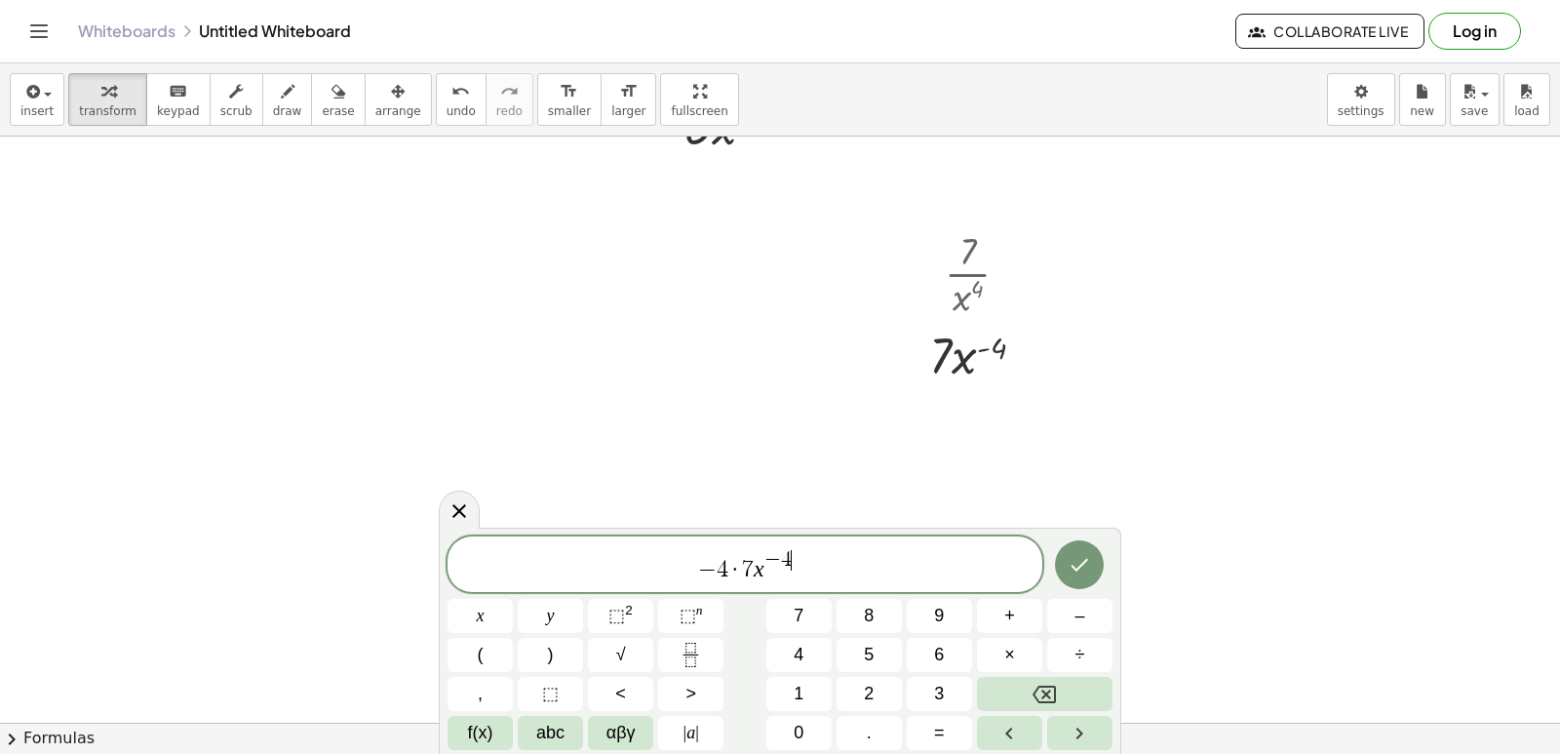
click at [791, 559] on span "− 4 ​" at bounding box center [777, 560] width 27 height 21
click at [1078, 564] on icon "Done" at bounding box center [1079, 564] width 23 height 23
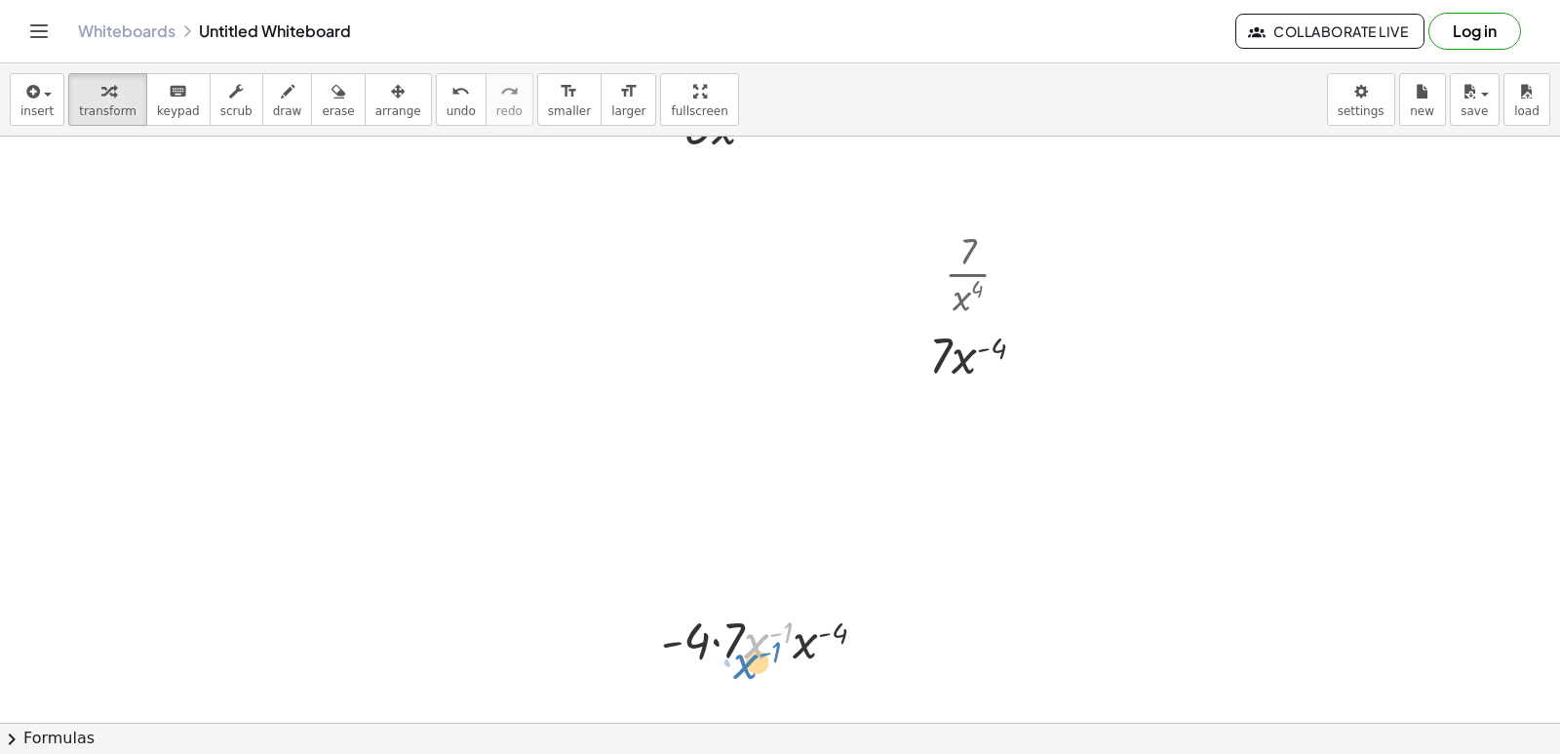
click at [767, 633] on div at bounding box center [771, 638] width 240 height 66
drag, startPoint x: 703, startPoint y: 644, endPoint x: 714, endPoint y: 637, distance: 13.3
click at [707, 641] on div at bounding box center [771, 638] width 240 height 66
click at [717, 641] on div at bounding box center [771, 638] width 240 height 66
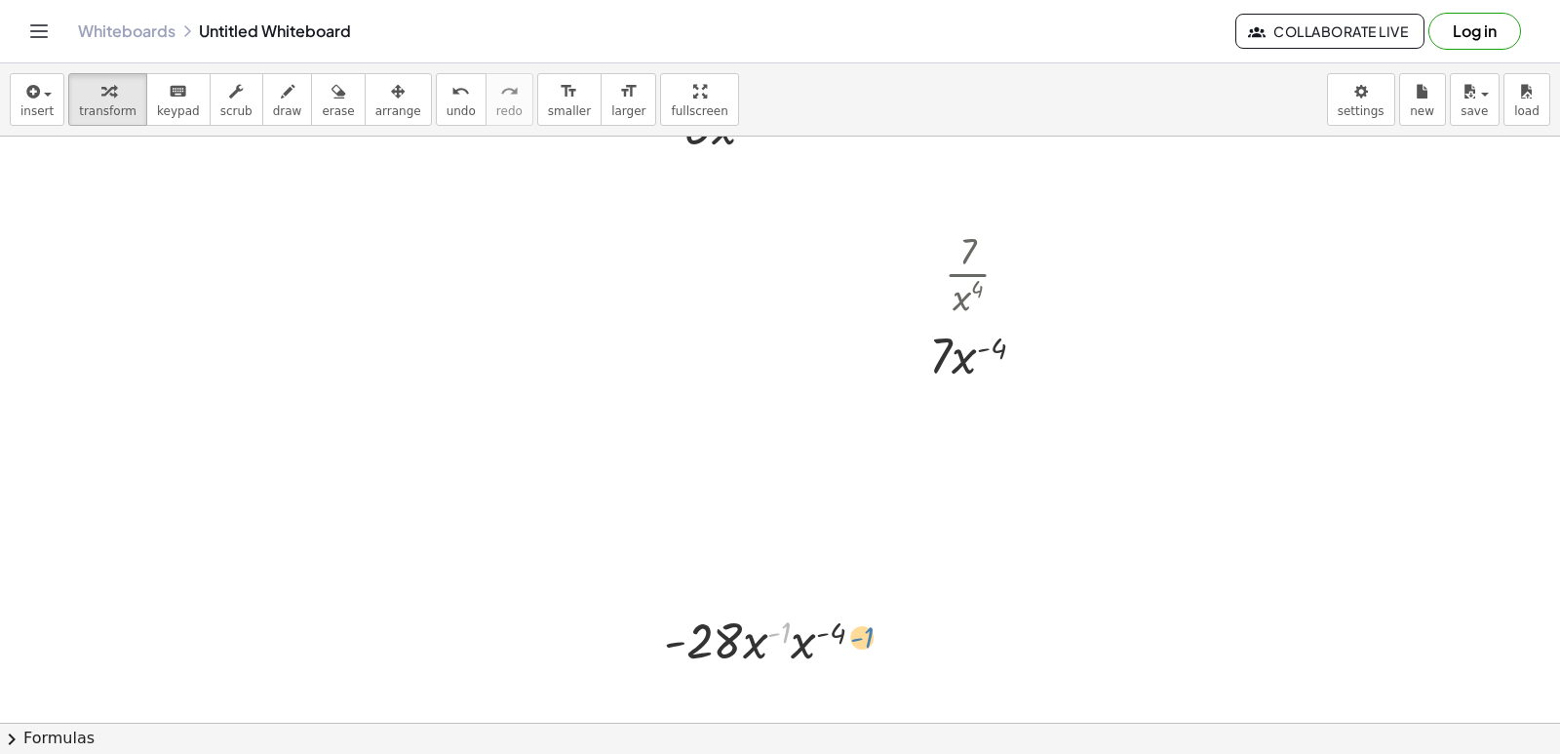
drag, startPoint x: 785, startPoint y: 624, endPoint x: 868, endPoint y: 630, distance: 83.1
click at [868, 630] on div at bounding box center [771, 638] width 235 height 66
drag, startPoint x: 786, startPoint y: 633, endPoint x: 868, endPoint y: 640, distance: 82.2
click at [868, 640] on div at bounding box center [771, 638] width 235 height 66
click at [782, 631] on div at bounding box center [771, 638] width 235 height 66
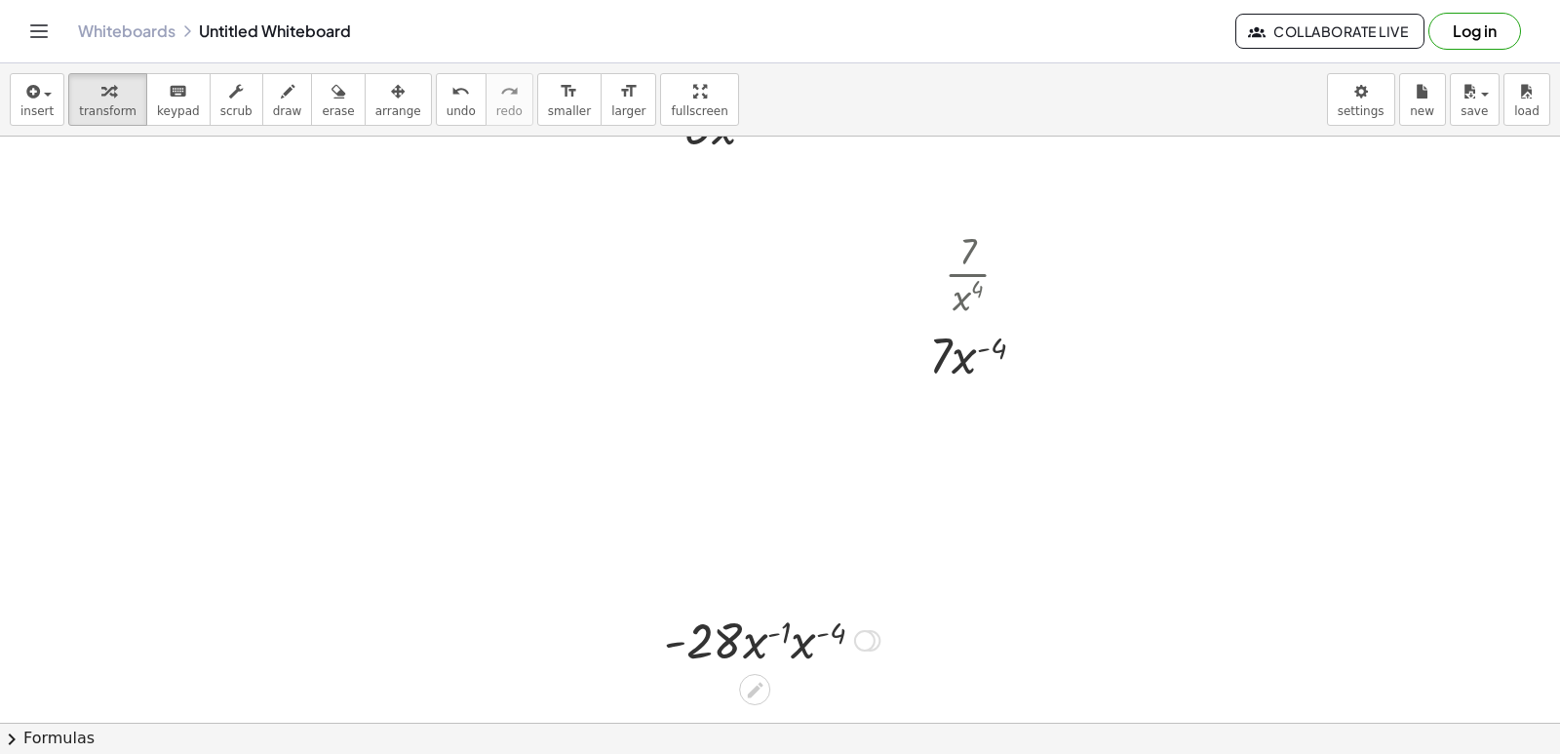
click at [801, 633] on div at bounding box center [771, 638] width 235 height 66
click at [805, 650] on div at bounding box center [771, 638] width 235 height 66
click at [805, 650] on div at bounding box center [771, 638] width 238 height 66
click at [801, 635] on div at bounding box center [771, 638] width 238 height 66
click at [806, 629] on div at bounding box center [771, 638] width 238 height 66
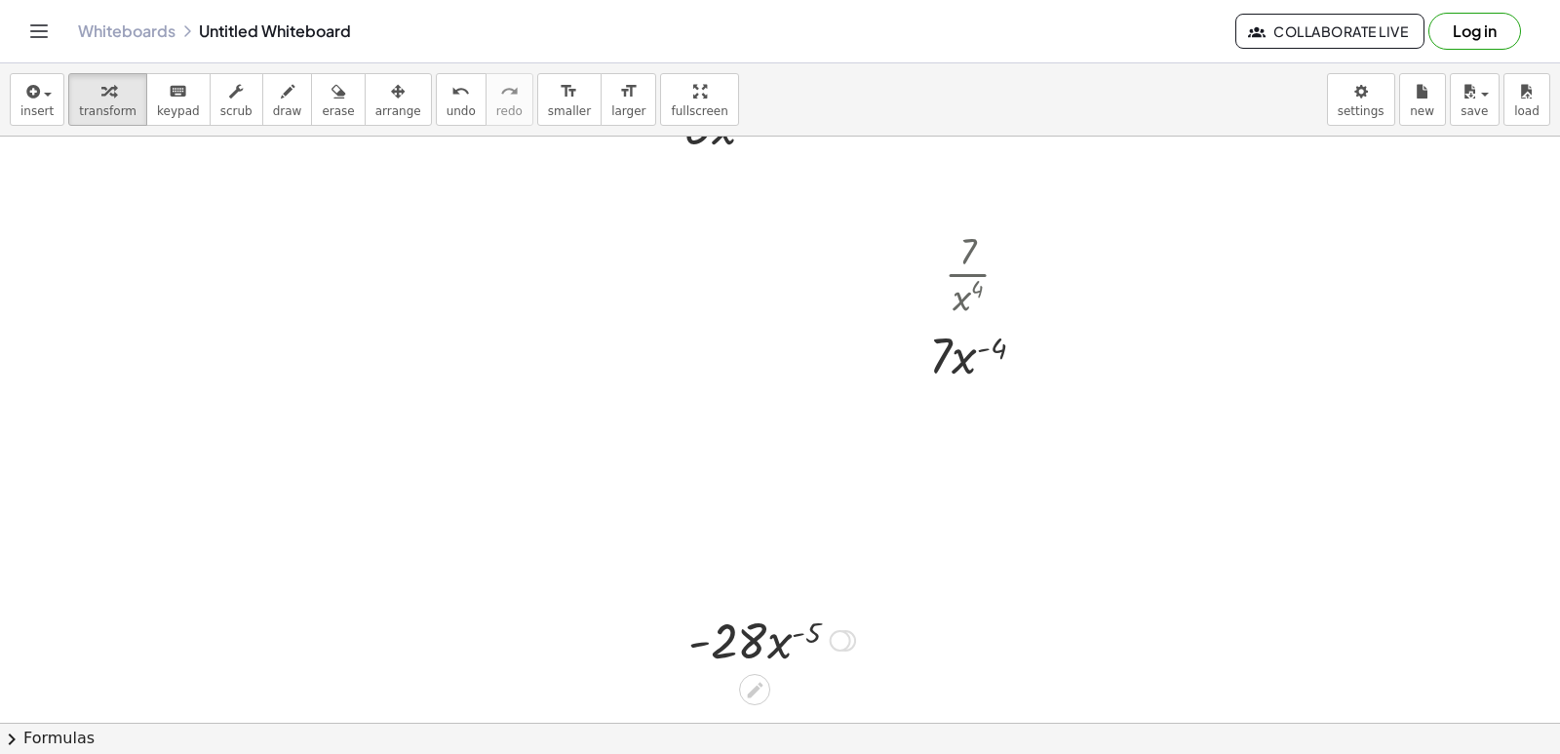
click at [779, 642] on div at bounding box center [772, 638] width 186 height 66
drag, startPoint x: 800, startPoint y: 631, endPoint x: 755, endPoint y: 683, distance: 69.1
click at [752, 648] on div at bounding box center [772, 638] width 186 height 66
drag, startPoint x: 733, startPoint y: 641, endPoint x: 786, endPoint y: 627, distance: 54.4
click at [786, 627] on div at bounding box center [772, 638] width 186 height 66
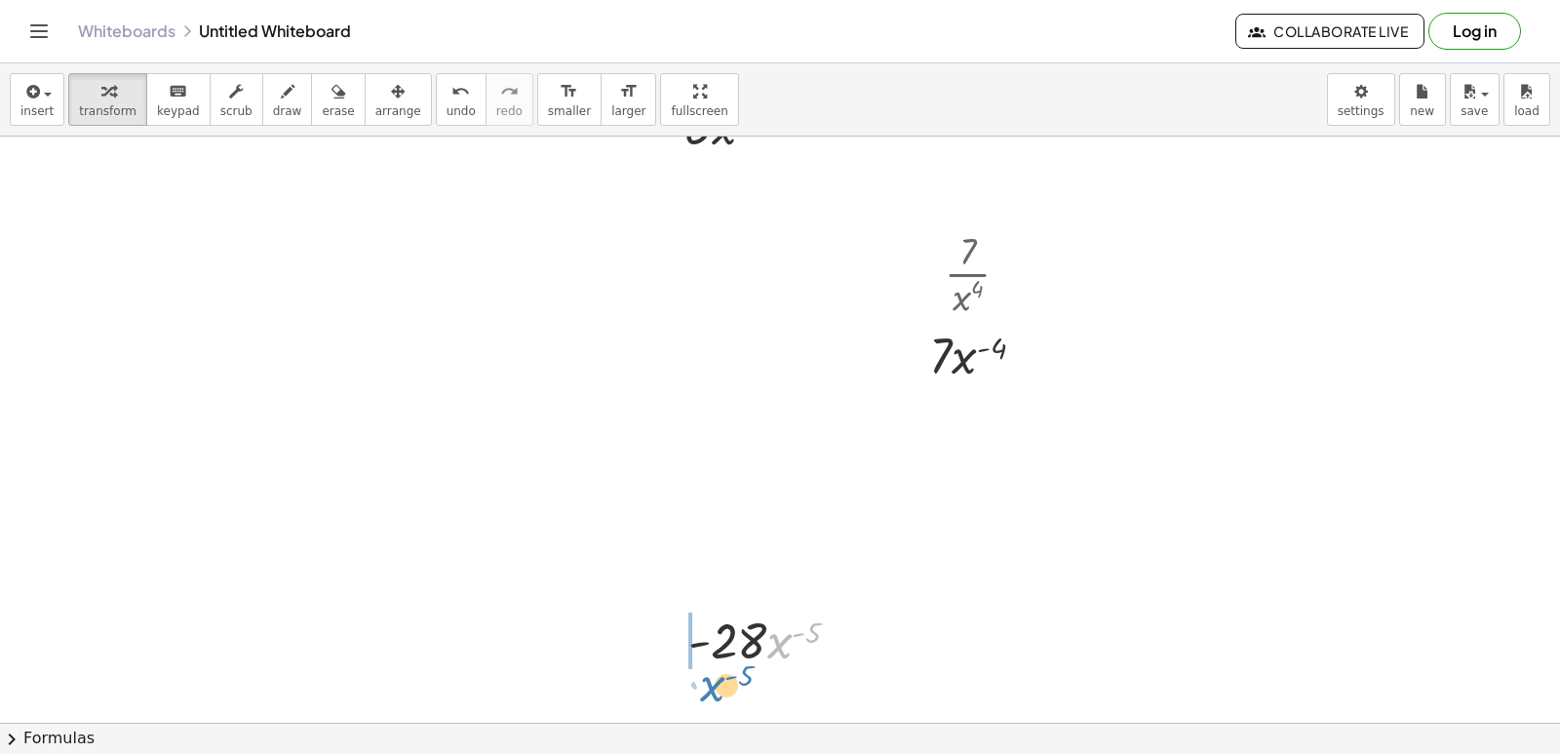
drag, startPoint x: 792, startPoint y: 631, endPoint x: 726, endPoint y: 659, distance: 71.2
click at [725, 663] on div at bounding box center [772, 638] width 186 height 66
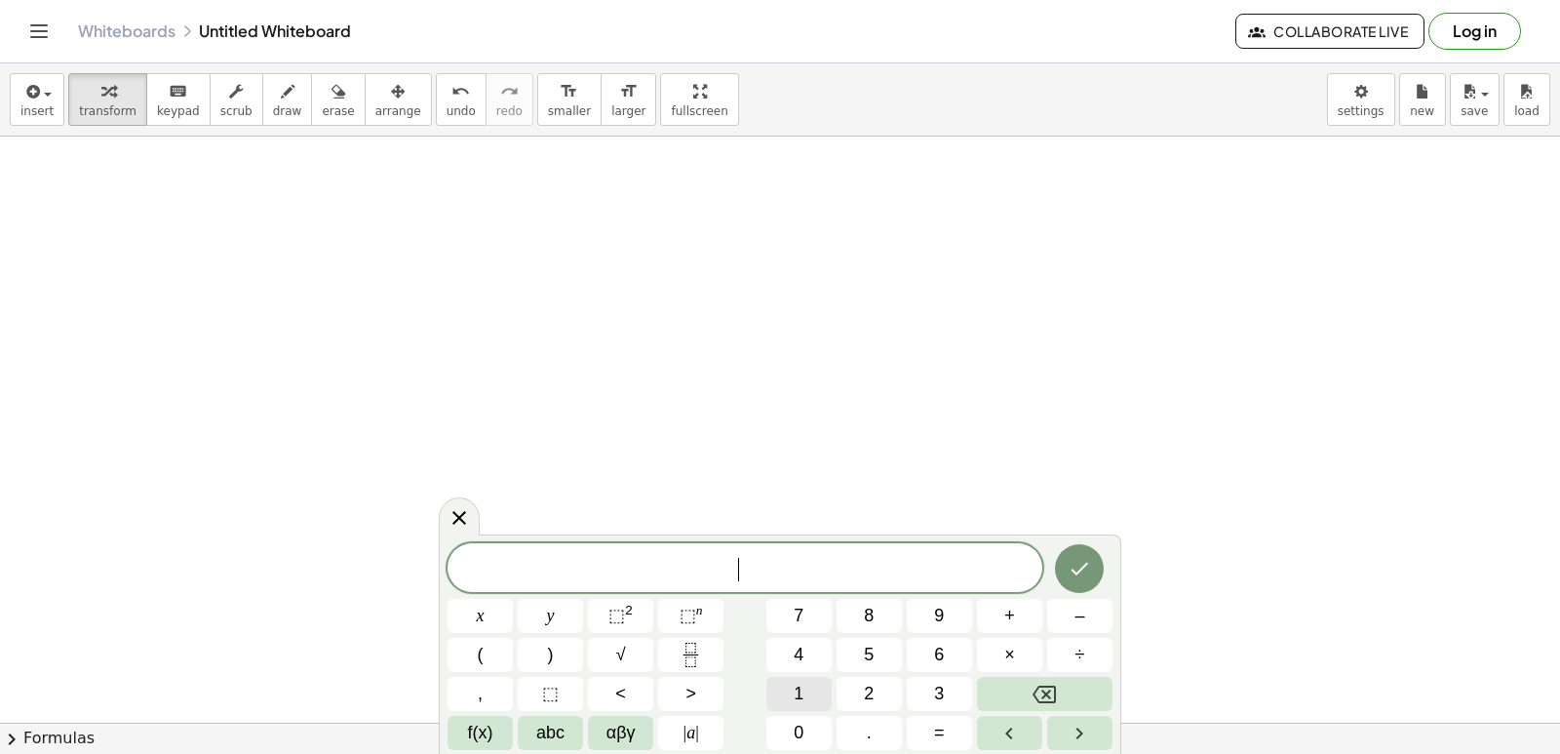
click at [803, 692] on button "1" at bounding box center [798, 694] width 65 height 34
click at [1056, 701] on icon "Backspace" at bounding box center [1044, 694] width 23 height 18
click at [1053, 700] on icon "Backspace" at bounding box center [1044, 694] width 23 height 23
click at [683, 651] on icon "Fraction" at bounding box center [691, 655] width 24 height 24
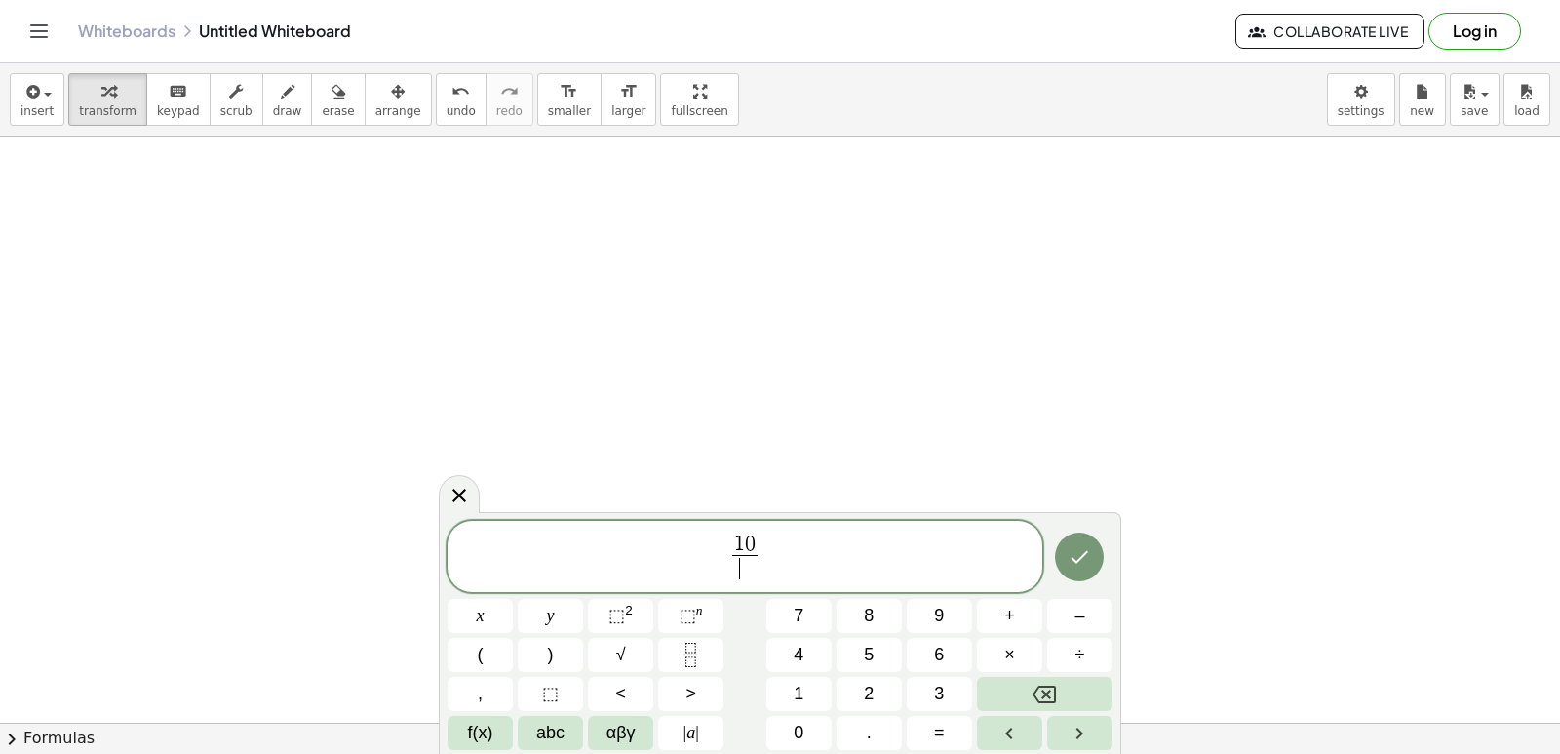
click at [746, 565] on span "​" at bounding box center [744, 568] width 25 height 26
click at [696, 603] on sup "n" at bounding box center [699, 610] width 7 height 15
click at [1091, 552] on icon "Done" at bounding box center [1079, 552] width 23 height 23
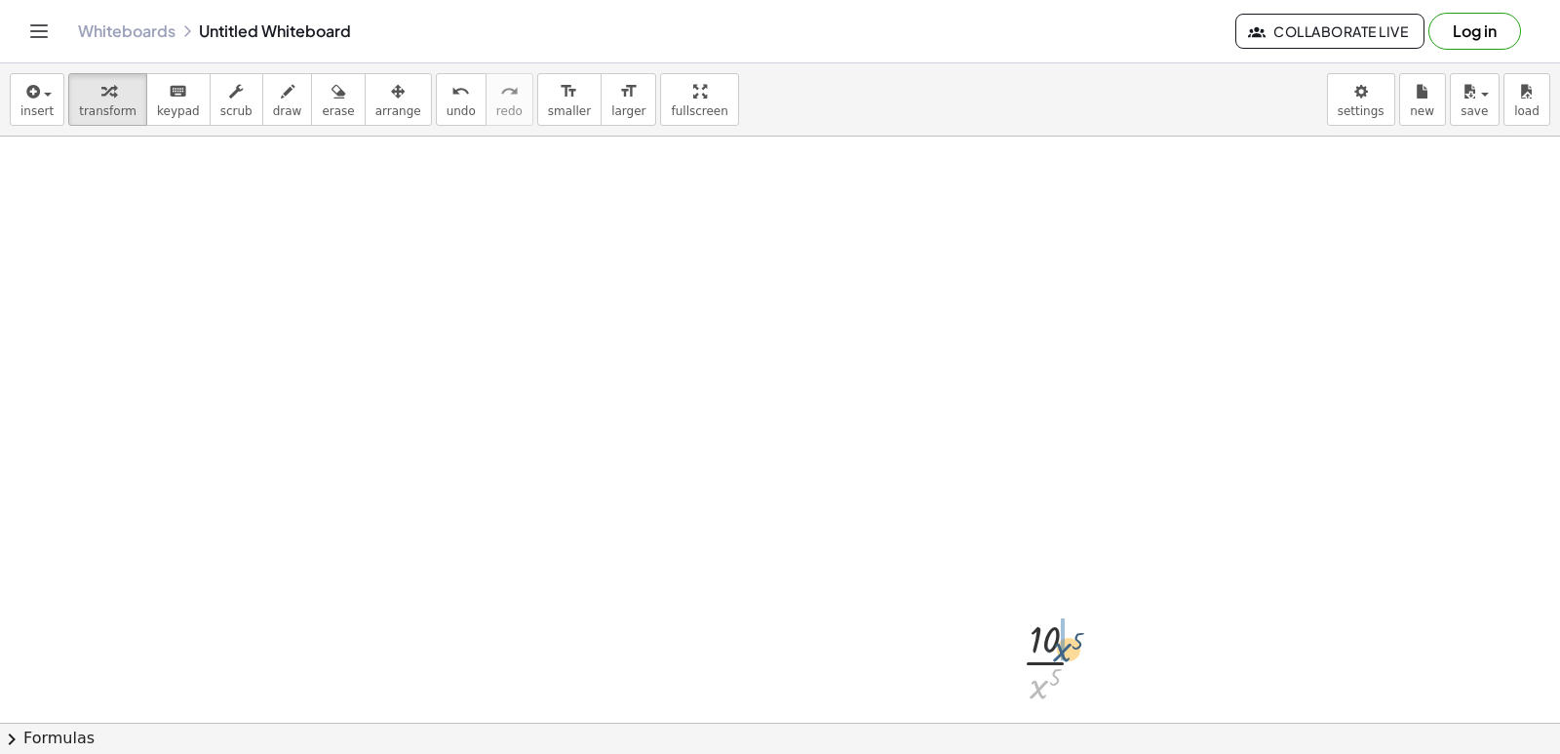
drag, startPoint x: 1039, startPoint y: 685, endPoint x: 1063, endPoint y: 647, distance: 44.6
drag, startPoint x: 808, startPoint y: 618, endPoint x: 800, endPoint y: 638, distance: 21.4
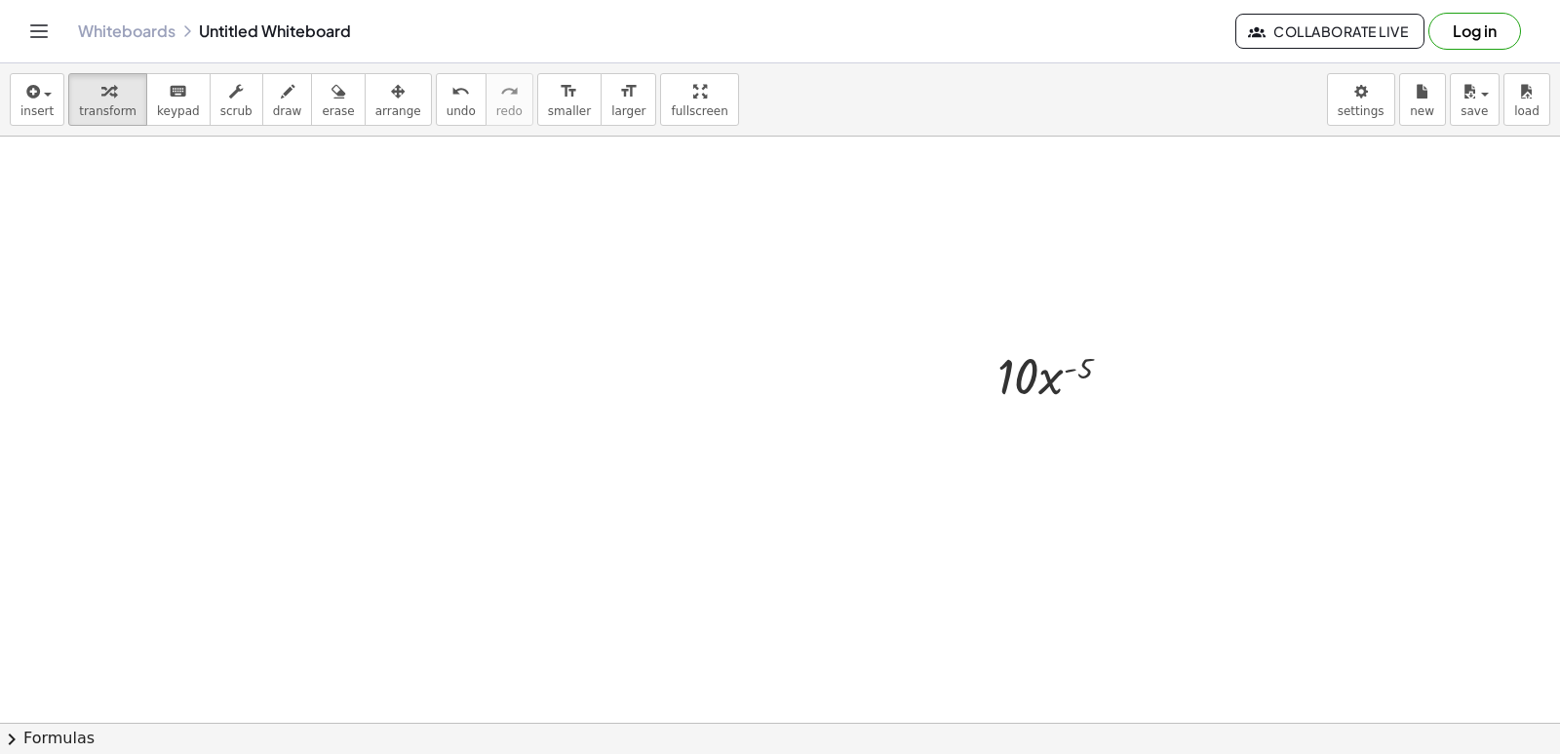
click at [0, 0] on button "4" at bounding box center [0, 0] width 0 height 0
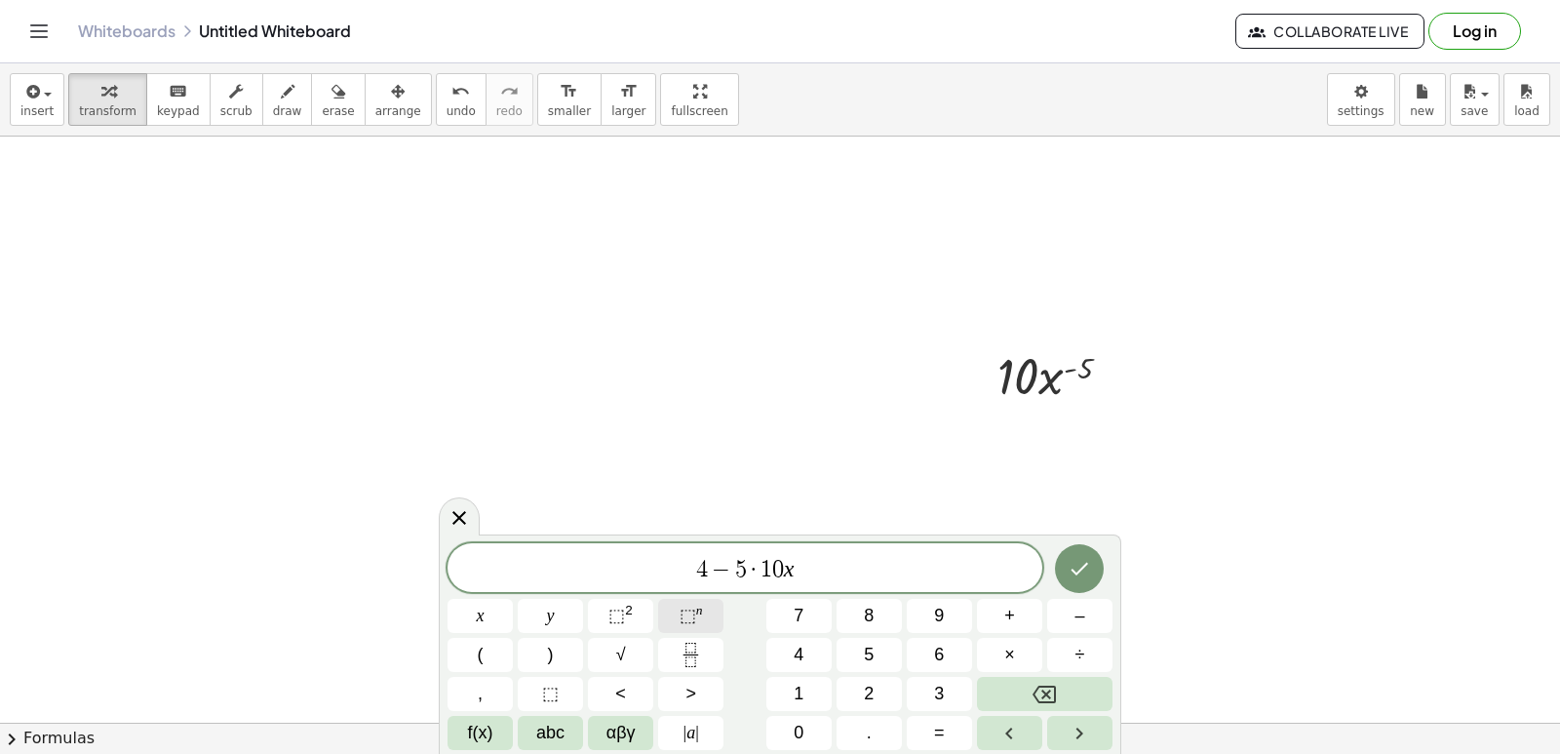
click at [692, 607] on span "⬚" at bounding box center [688, 615] width 17 height 20
click at [701, 609] on sup "n" at bounding box center [699, 610] width 7 height 15
click at [683, 569] on span "−" at bounding box center [692, 569] width 28 height 23
click at [1060, 553] on button "Done" at bounding box center [1079, 564] width 49 height 49
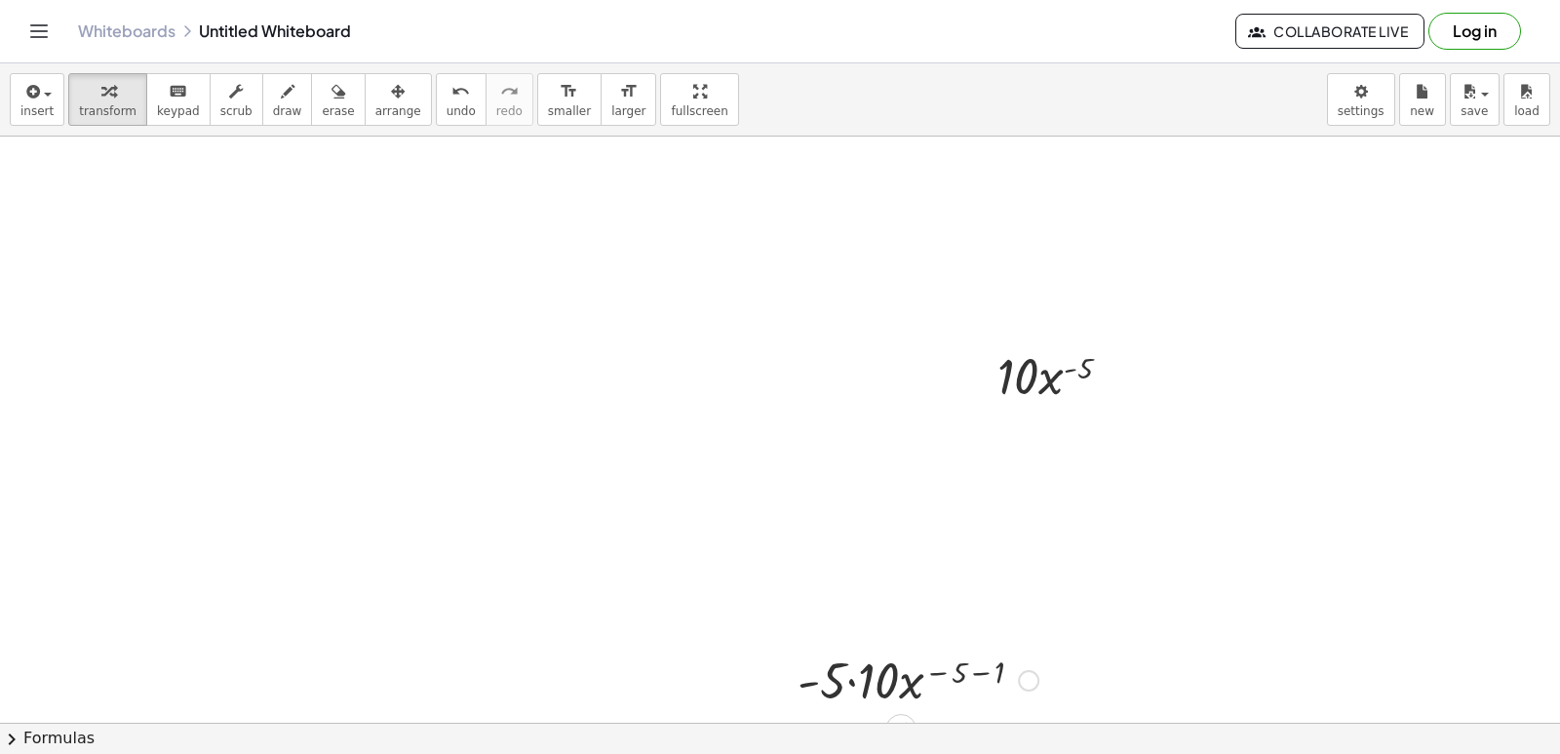
click at [855, 683] on div at bounding box center [918, 678] width 260 height 66
drag, startPoint x: 929, startPoint y: 676, endPoint x: 975, endPoint y: 664, distance: 47.3
click at [975, 664] on div at bounding box center [918, 678] width 232 height 66
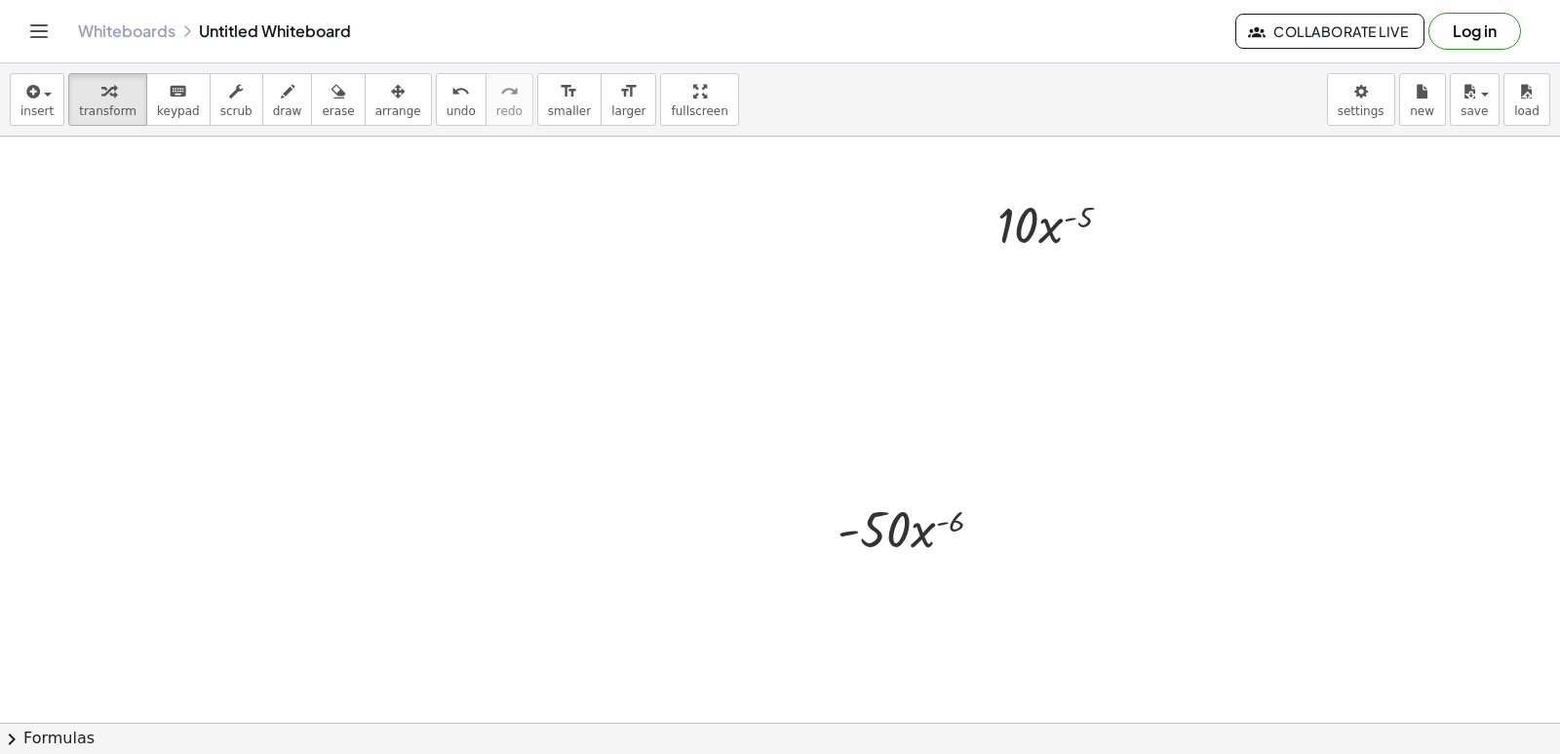
scroll to position [3027, 0]
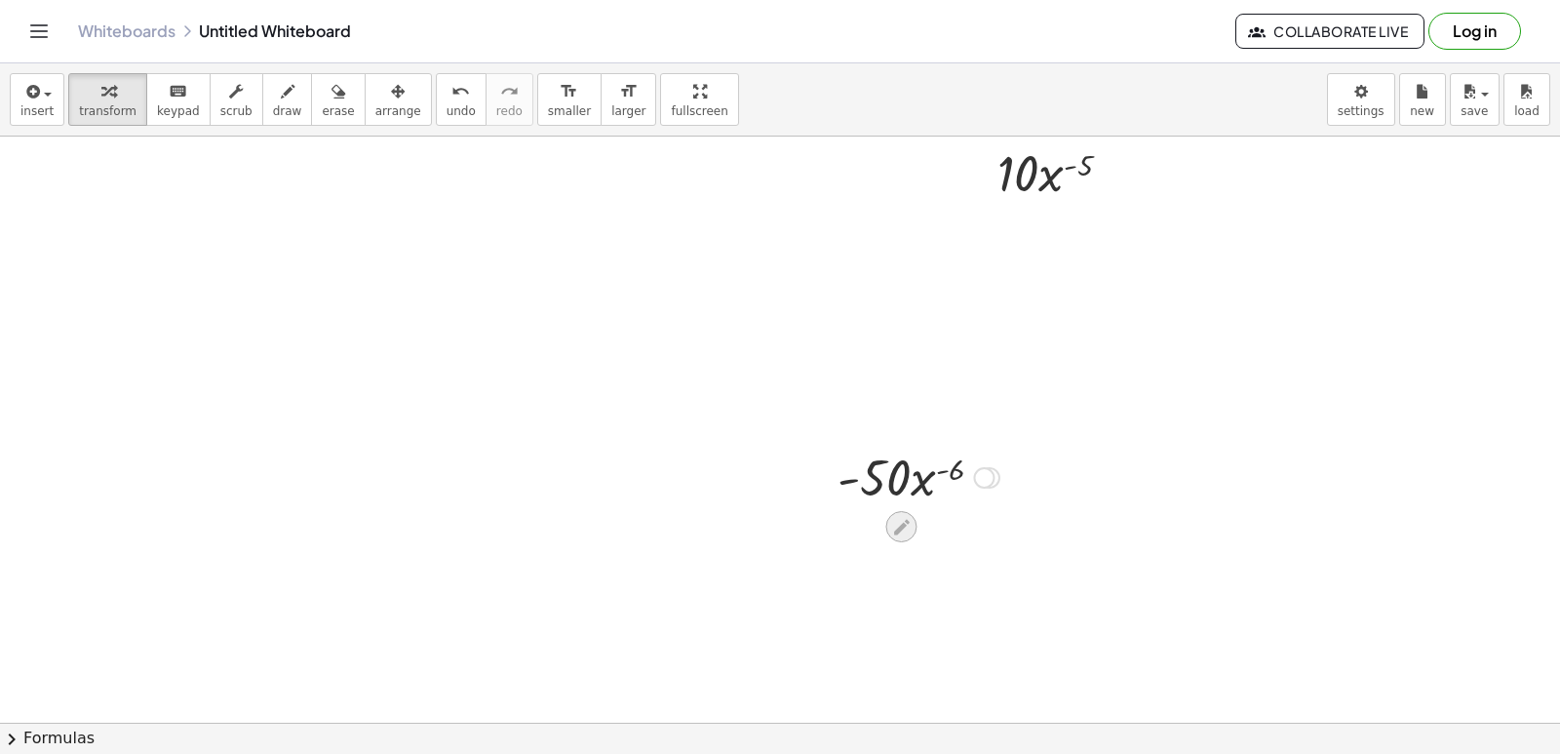
drag, startPoint x: 910, startPoint y: 473, endPoint x: 903, endPoint y: 530, distance: 57.9
drag, startPoint x: 928, startPoint y: 460, endPoint x: 858, endPoint y: 511, distance: 86.6
click at [878, 504] on div at bounding box center [918, 476] width 181 height 66
drag, startPoint x: 845, startPoint y: 476, endPoint x: 909, endPoint y: 533, distance: 85.6
click at [901, 478] on div "· - 5 · 10 · x ( − 5 − 1 ) · - 50 · x ( − 5 − 1 ) · - 50 · x ( - 6 ) · - · x ( …" at bounding box center [901, 478] width 0 height 0
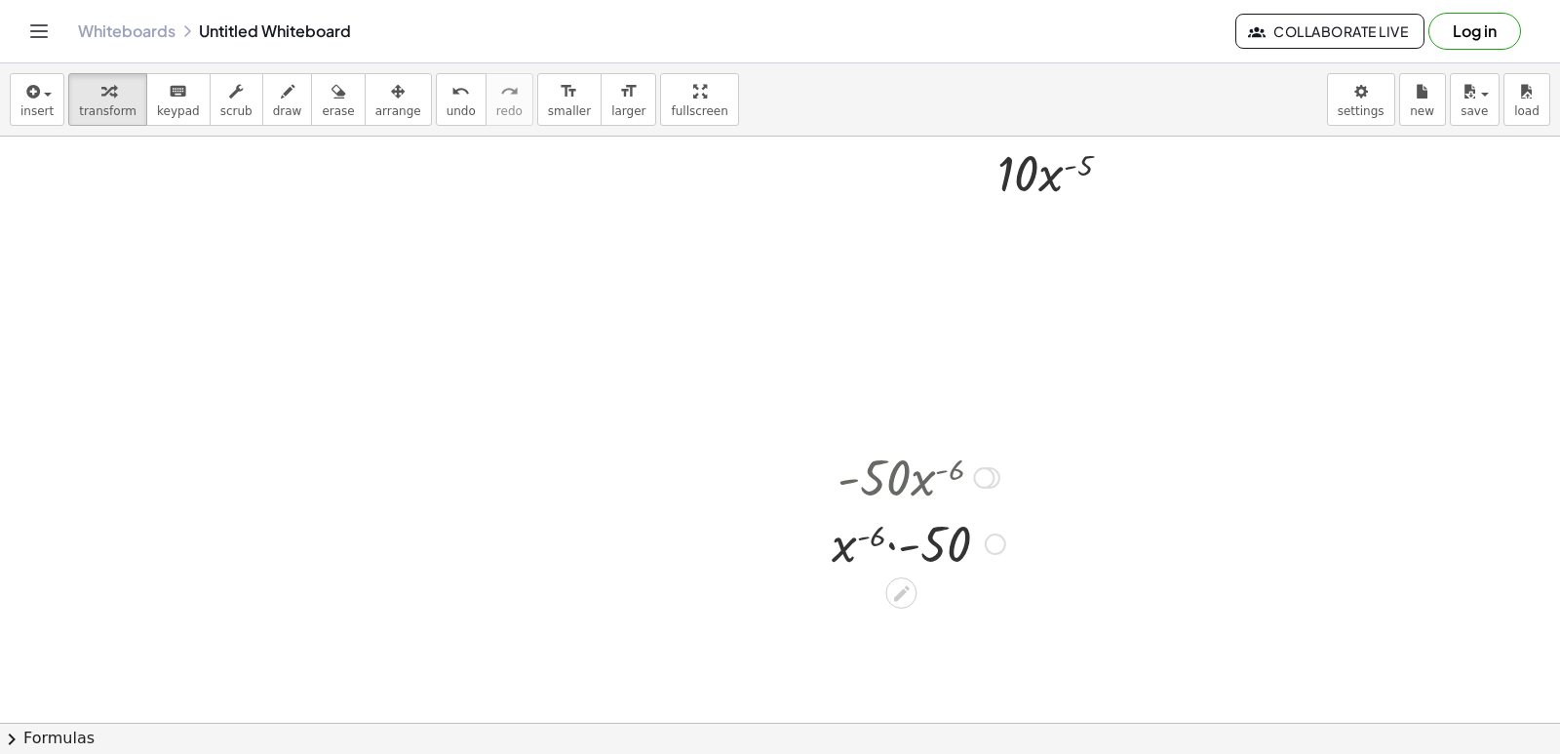
click at [892, 548] on div at bounding box center [918, 542] width 193 height 66
click at [893, 548] on div at bounding box center [918, 542] width 193 height 66
drag, startPoint x: 831, startPoint y: 530, endPoint x: 860, endPoint y: 563, distance: 43.5
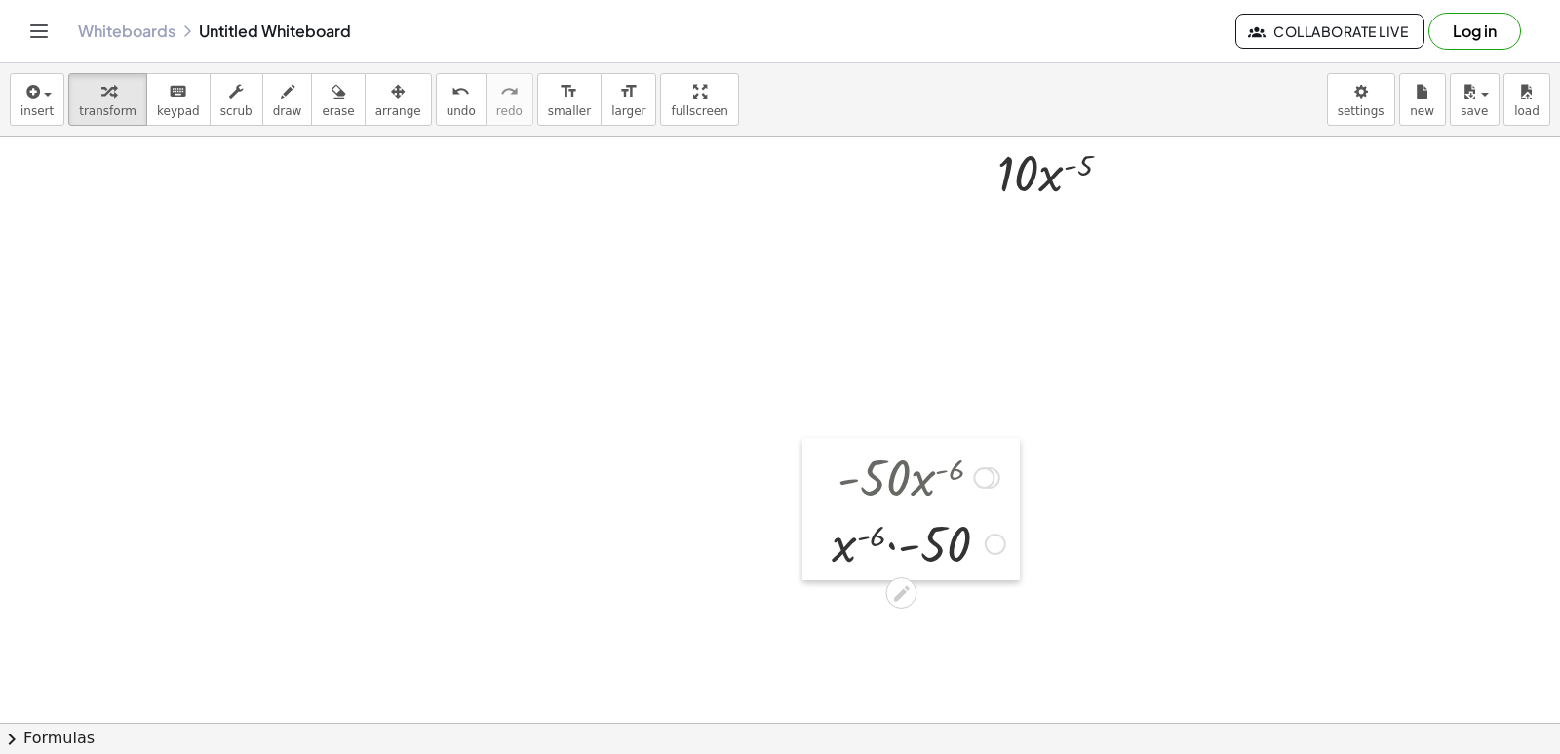
click at [832, 569] on div at bounding box center [816, 509] width 29 height 142
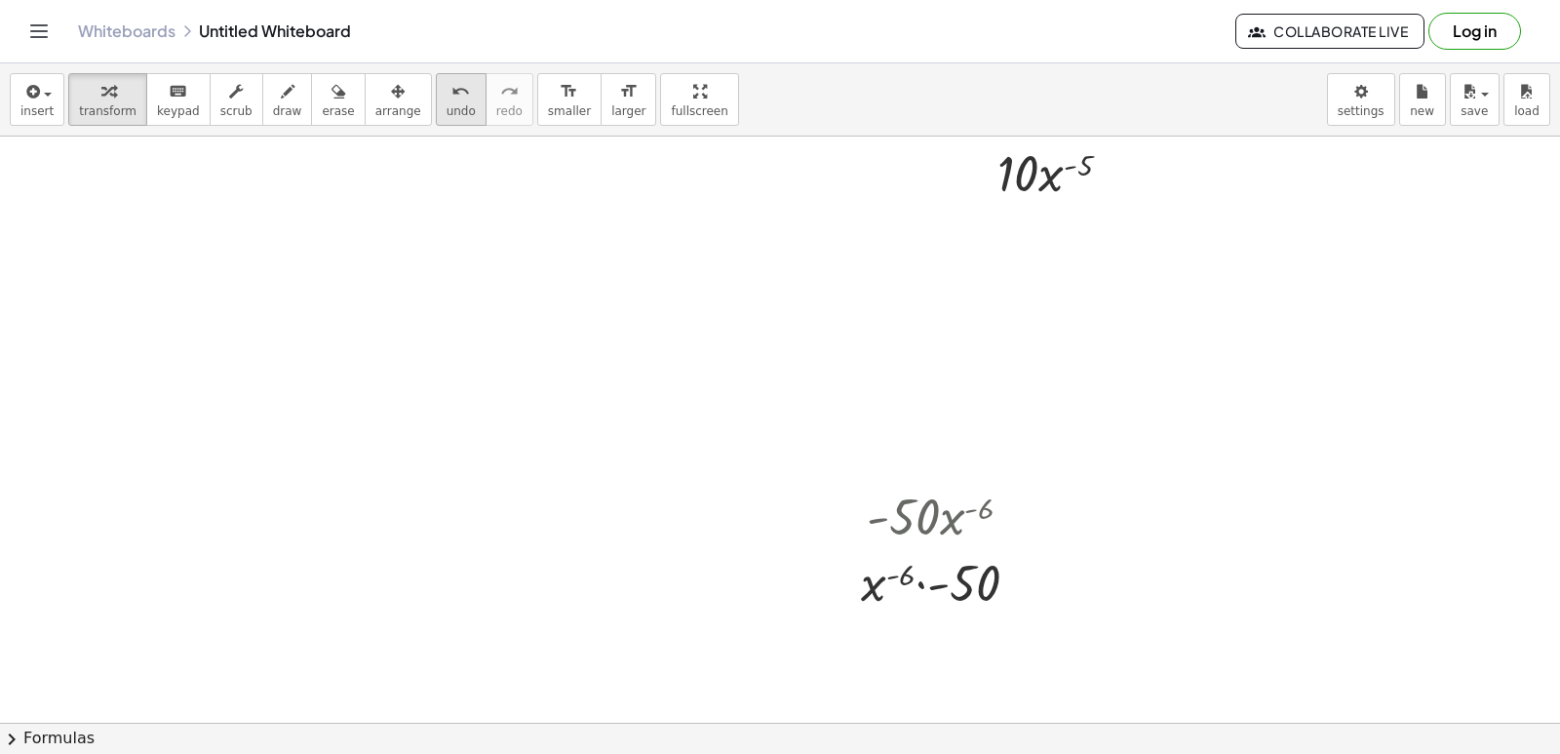
click at [447, 104] on span "undo" at bounding box center [461, 111] width 29 height 14
click at [447, 105] on span "undo" at bounding box center [461, 111] width 29 height 14
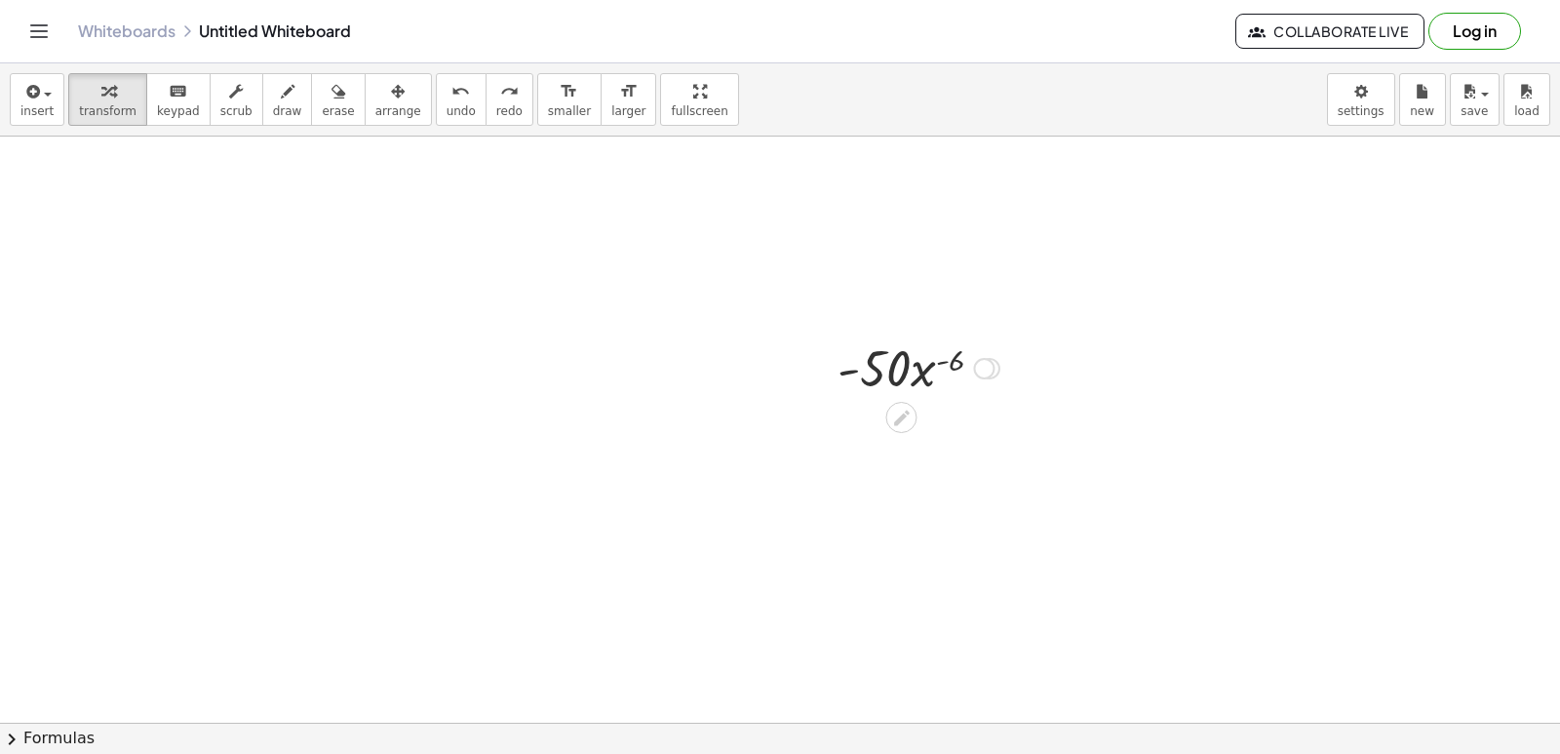
scroll to position [3516, 0]
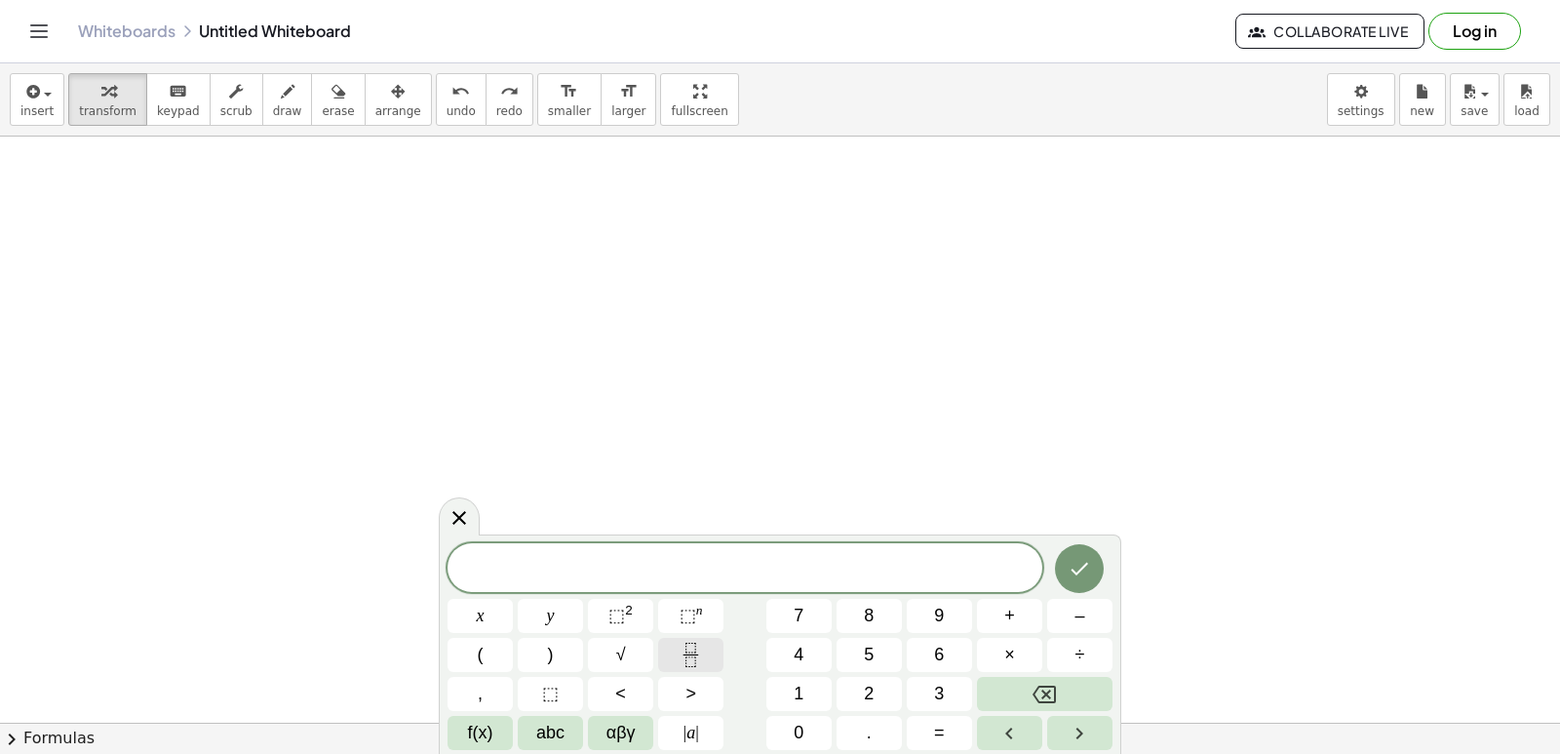
click at [672, 646] on button "Fraction" at bounding box center [690, 655] width 65 height 34
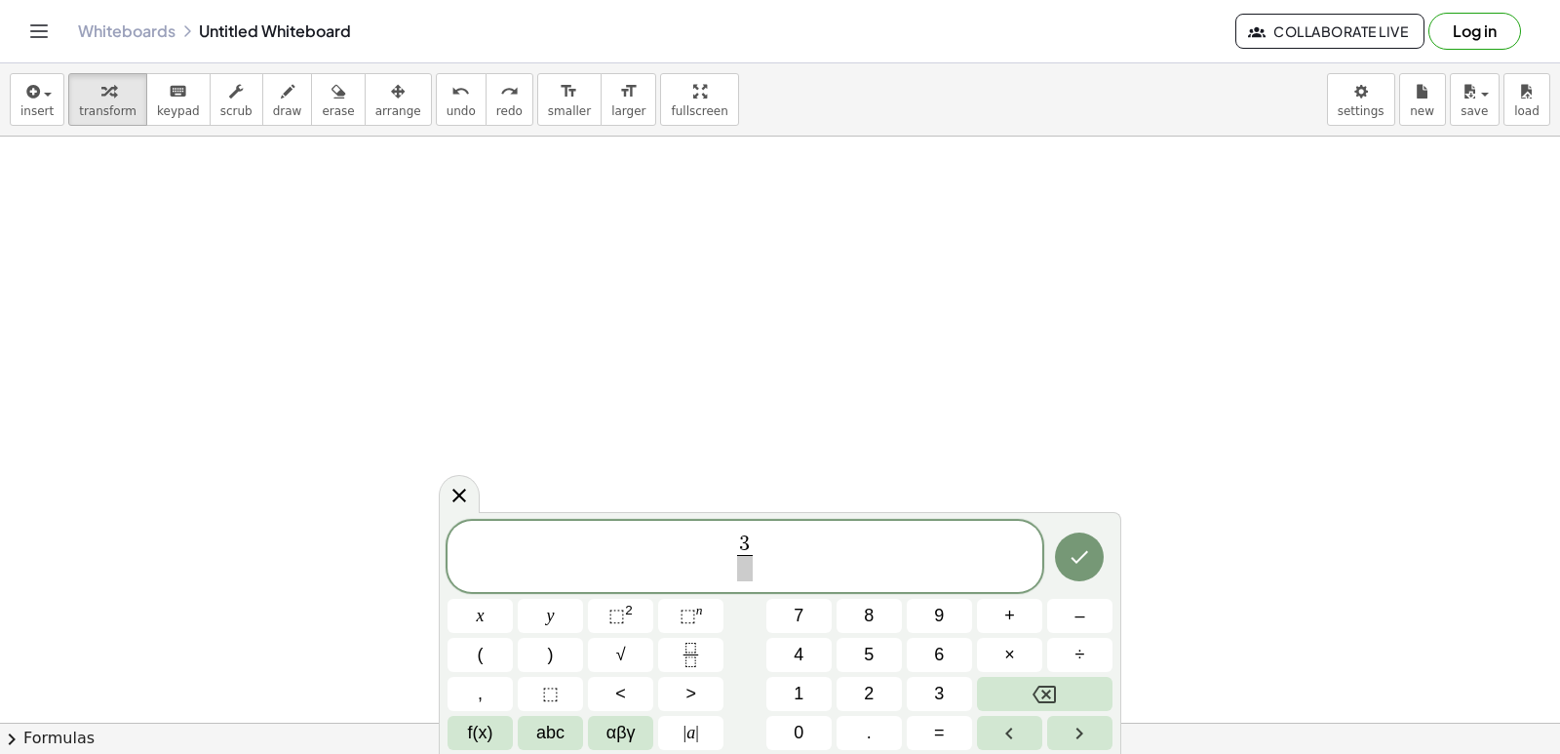
click at [739, 573] on span at bounding box center [744, 568] width 15 height 26
click at [704, 609] on button "⬚ n" at bounding box center [690, 616] width 65 height 34
click at [757, 545] on span "3 ​ x 5 ​" at bounding box center [745, 553] width 32 height 57
click at [768, 557] on span "3 x 5 ​ ​" at bounding box center [745, 553] width 595 height 60
click at [683, 655] on icon "Fraction" at bounding box center [691, 655] width 24 height 24
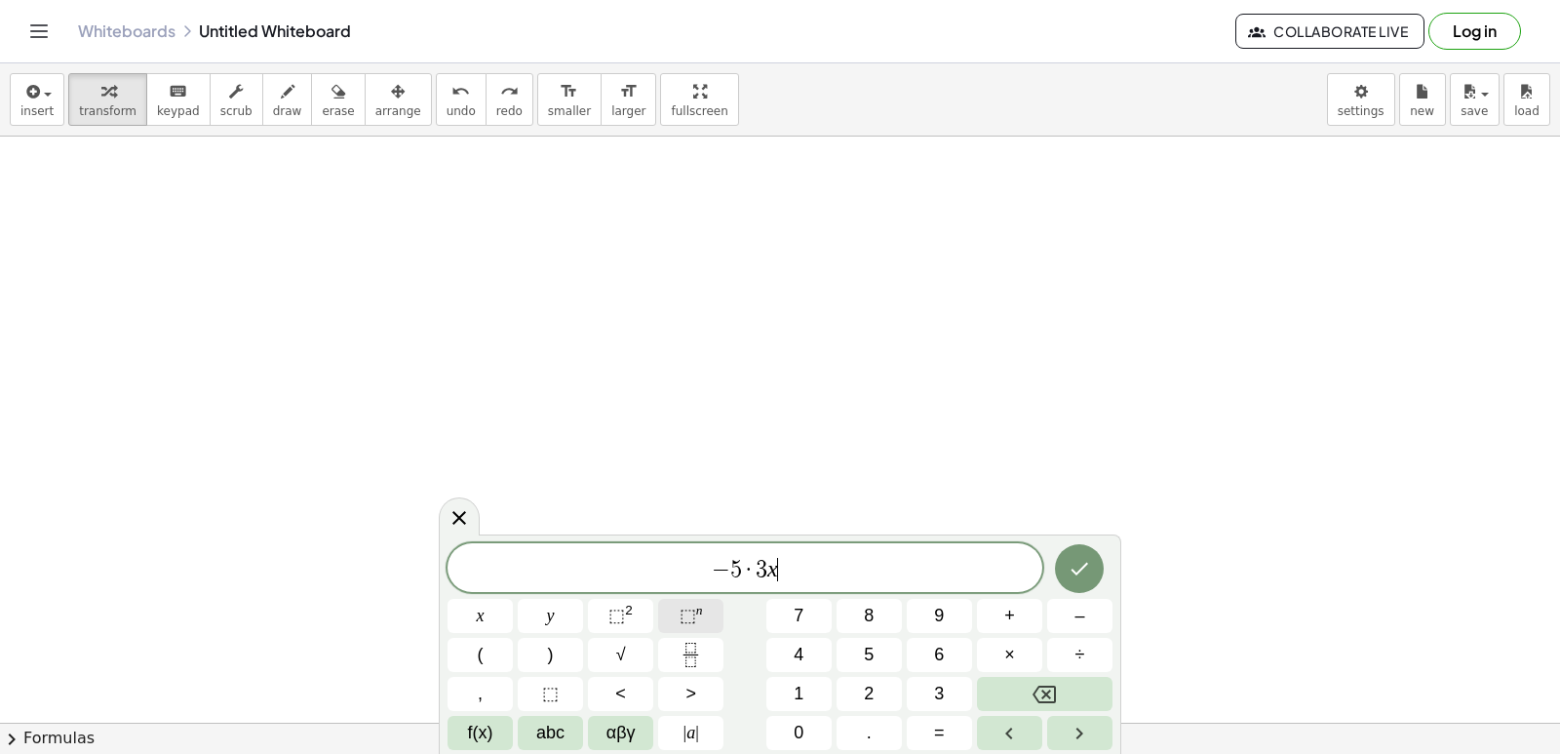
click at [698, 615] on sup "n" at bounding box center [699, 610] width 7 height 15
click at [823, 578] on span "− 5 · 3 x − 5 − 1 ​" at bounding box center [745, 565] width 595 height 35
click at [711, 608] on button "⬚ n" at bounding box center [690, 616] width 65 height 34
click at [1065, 576] on button "Done" at bounding box center [1079, 564] width 49 height 49
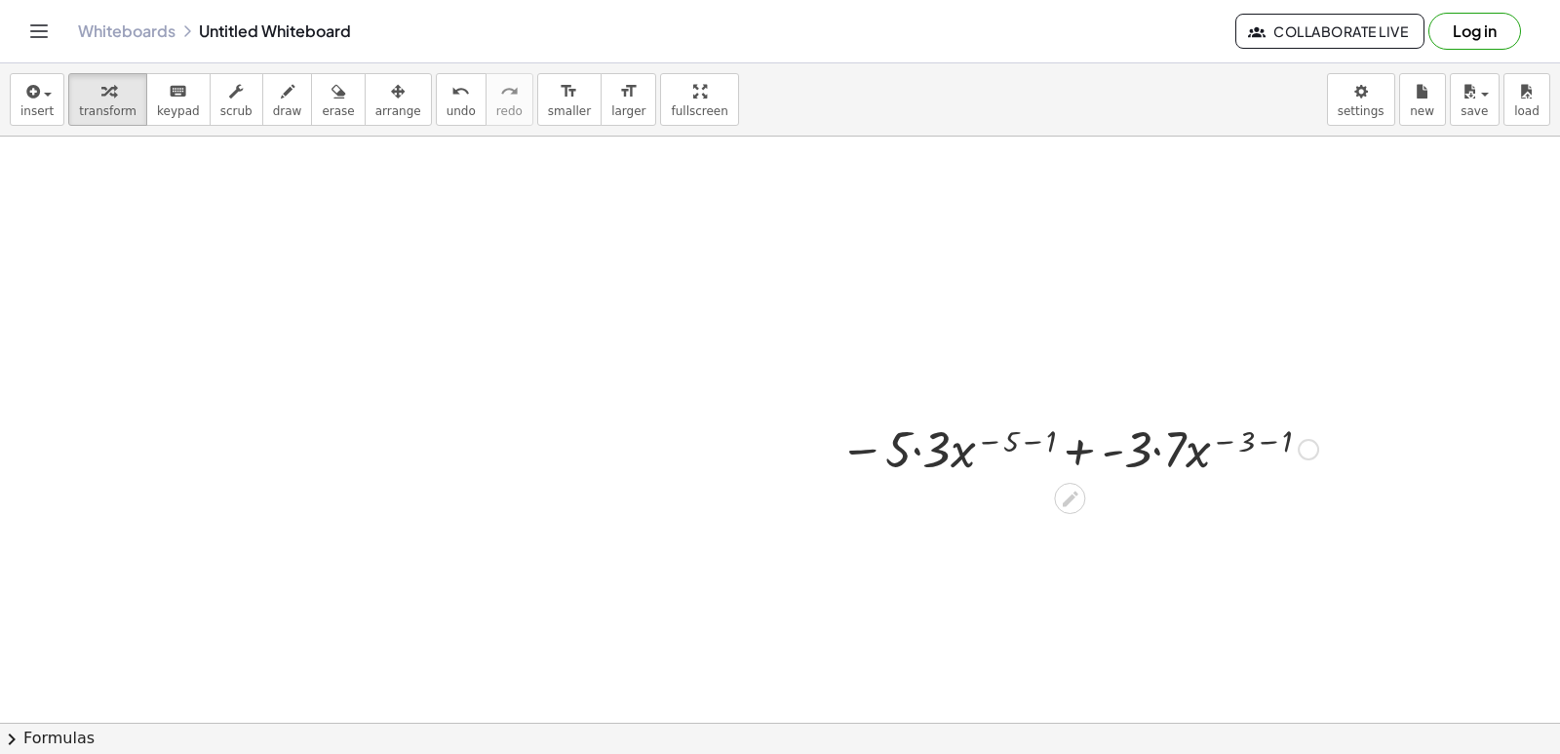
click at [912, 450] on div at bounding box center [1079, 447] width 498 height 66
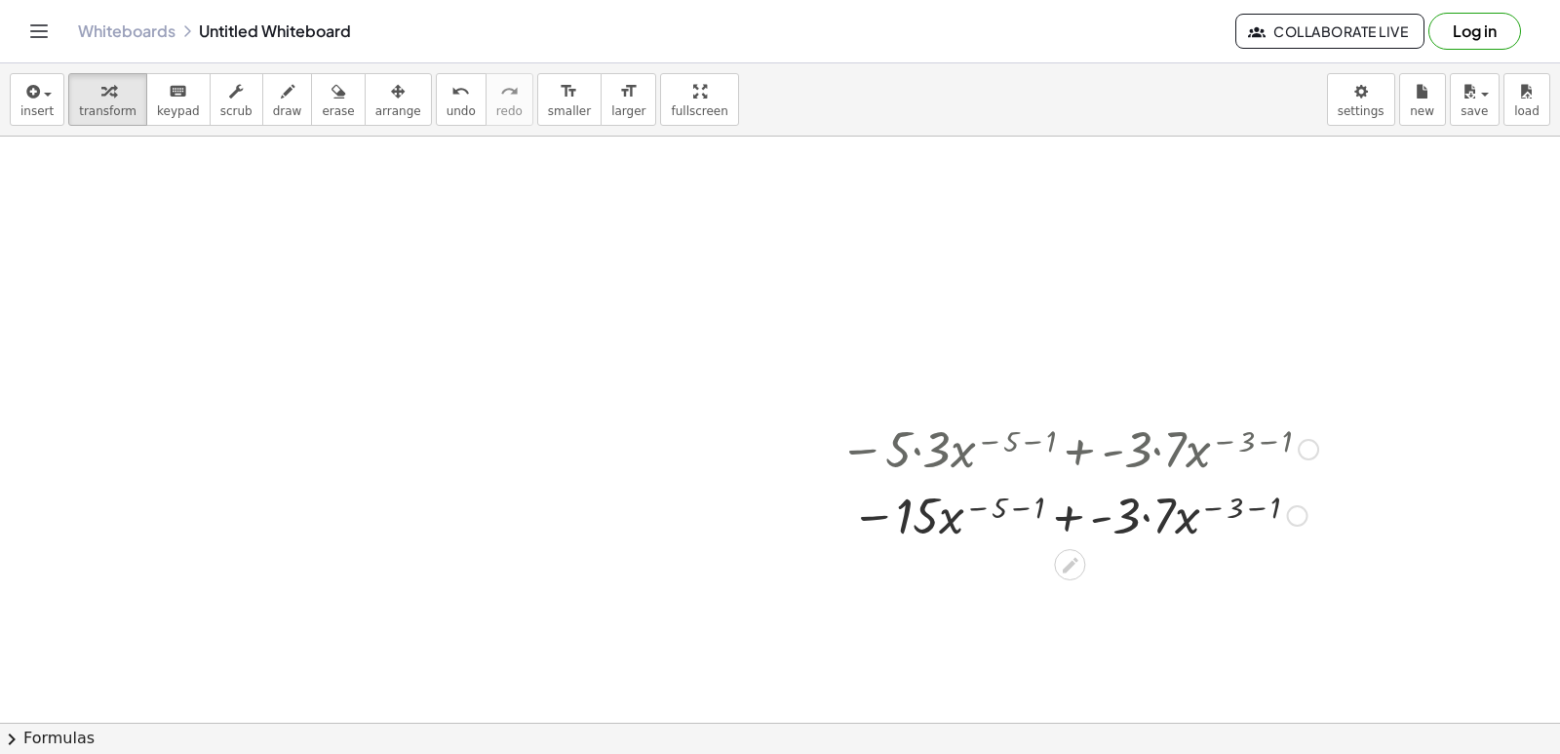
click at [1137, 516] on div at bounding box center [1079, 514] width 498 height 66
click at [1144, 516] on div at bounding box center [1079, 514] width 498 height 66
click at [1027, 506] on div at bounding box center [1079, 514] width 498 height 66
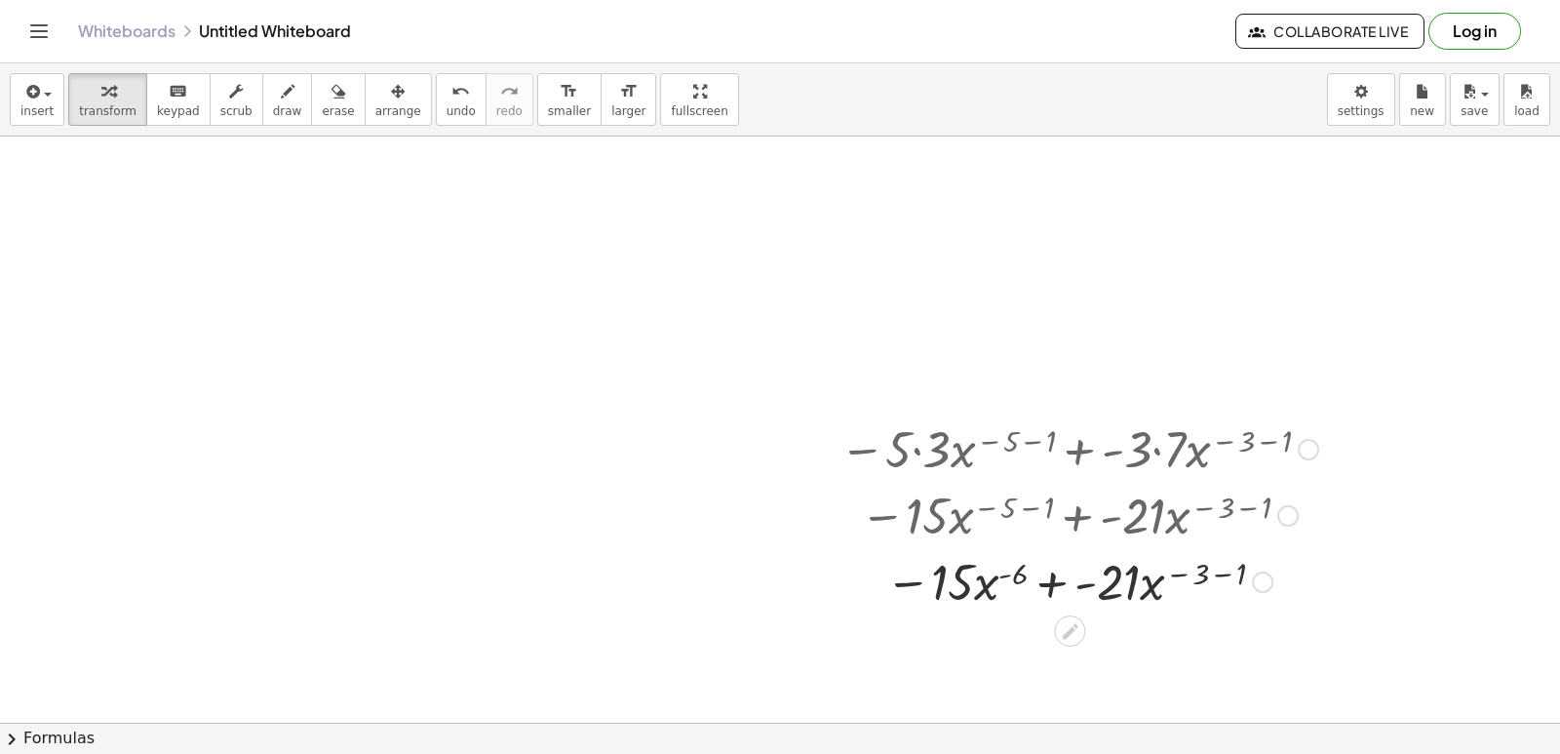
click at [1216, 575] on div at bounding box center [1079, 580] width 498 height 66
drag, startPoint x: 1038, startPoint y: 575, endPoint x: 985, endPoint y: 618, distance: 68.7
drag, startPoint x: 1215, startPoint y: 571, endPoint x: 1159, endPoint y: 618, distance: 72.7
click at [1075, 586] on div at bounding box center [1079, 580] width 498 height 66
click at [1070, 449] on div "− · 5 · 3 · x ( − 5 − 1 ) + · - 3 · 7 · x ( − 3 − 1 ) − · 15 · x ( − 5 − 1 ) + …" at bounding box center [1070, 449] width 0 height 0
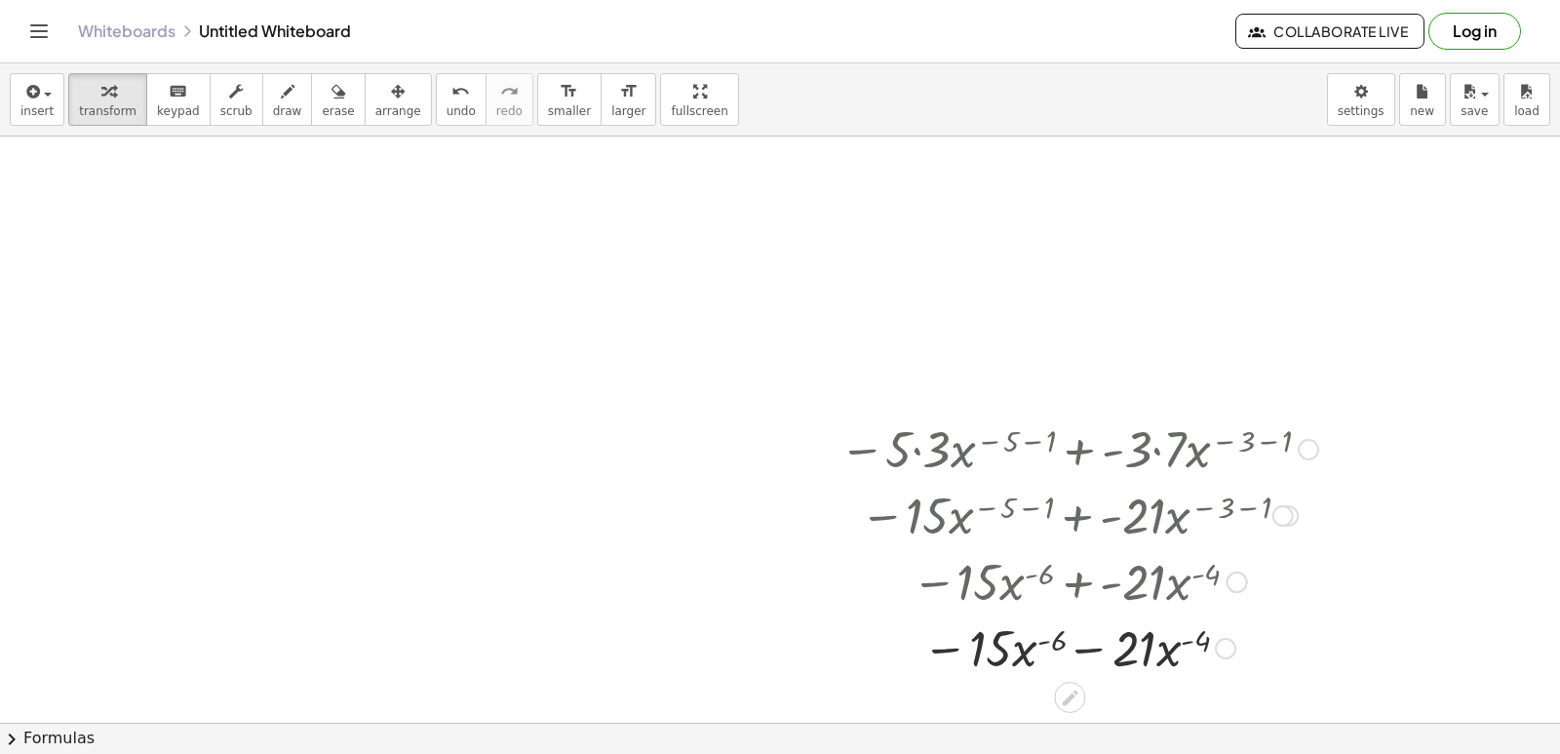
click at [1075, 586] on div at bounding box center [1079, 580] width 521 height 66
click at [1045, 678] on div at bounding box center [1079, 646] width 498 height 66
drag, startPoint x: 1052, startPoint y: 641, endPoint x: 1007, endPoint y: 686, distance: 64.1
drag, startPoint x: 1199, startPoint y: 641, endPoint x: 1130, endPoint y: 686, distance: 83.0
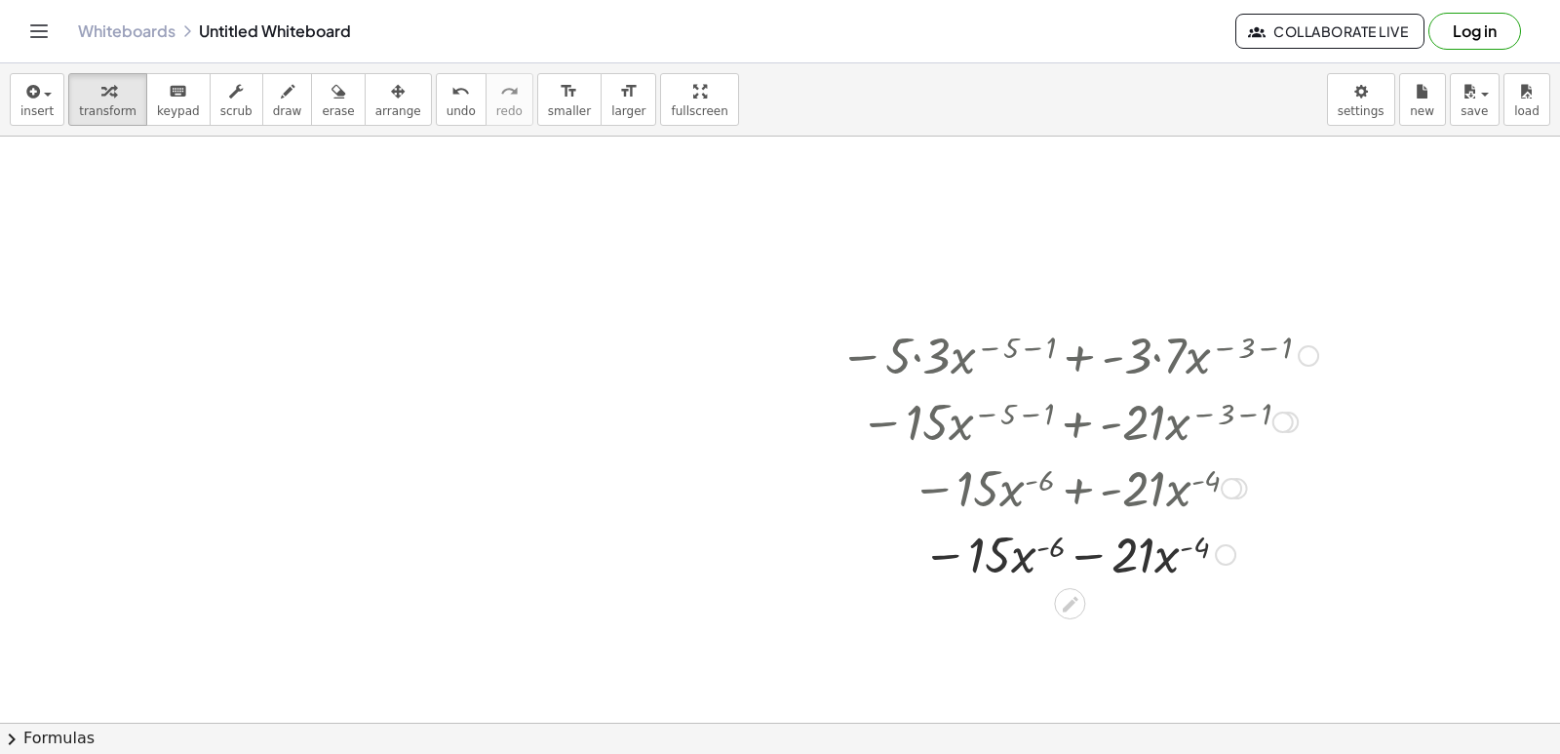
scroll to position [3711, 0]
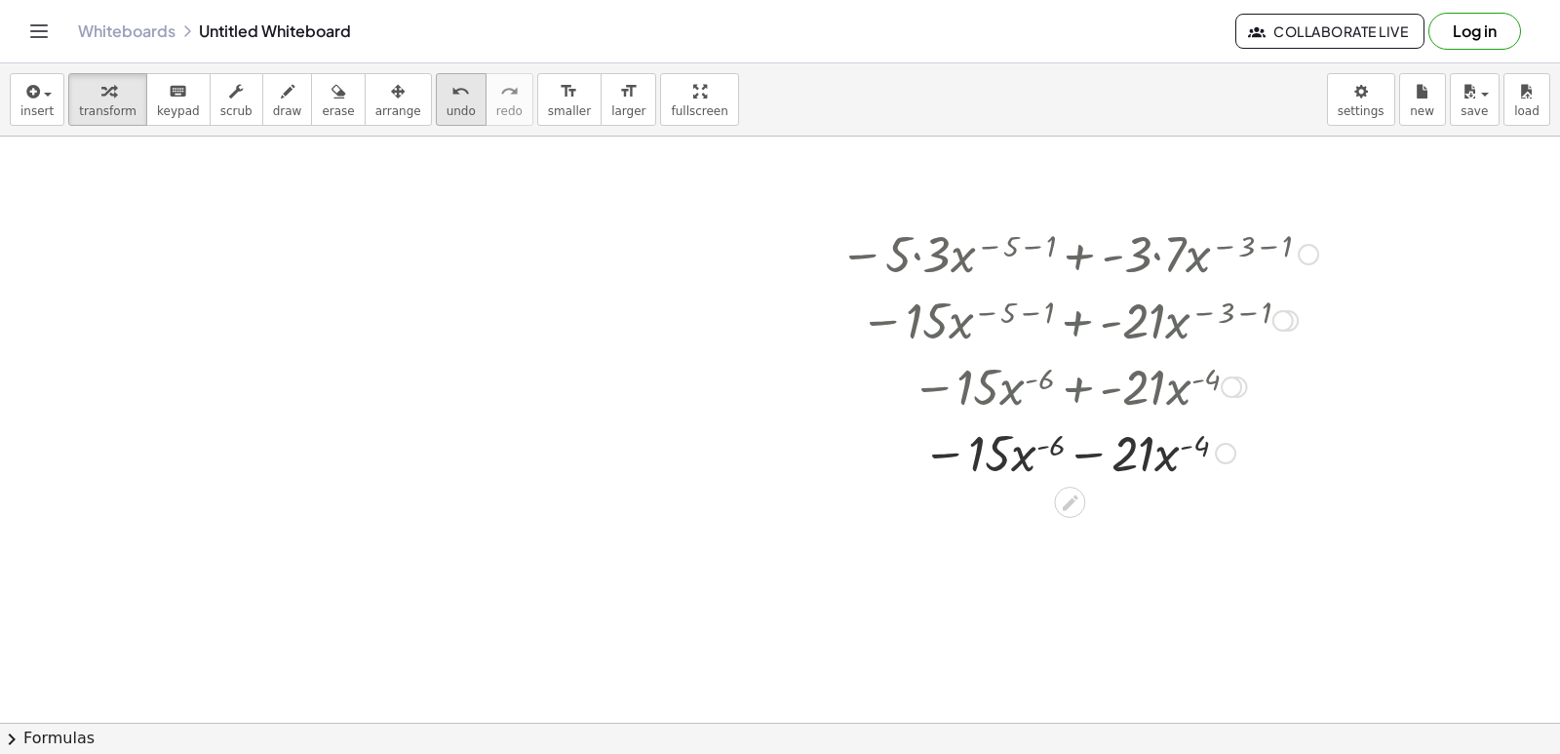
click at [451, 98] on icon "undo" at bounding box center [460, 91] width 19 height 23
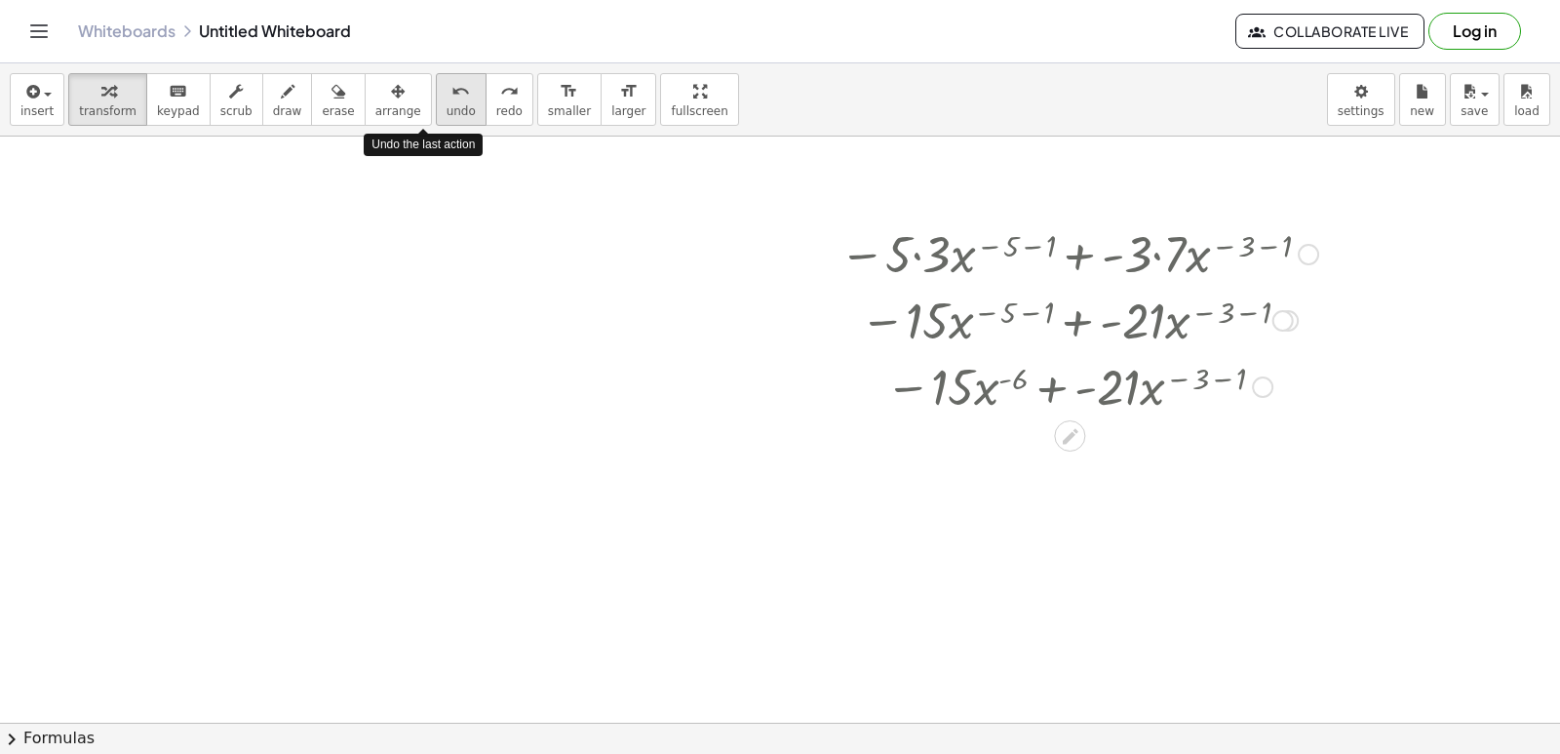
click at [451, 98] on icon "undo" at bounding box center [460, 91] width 19 height 23
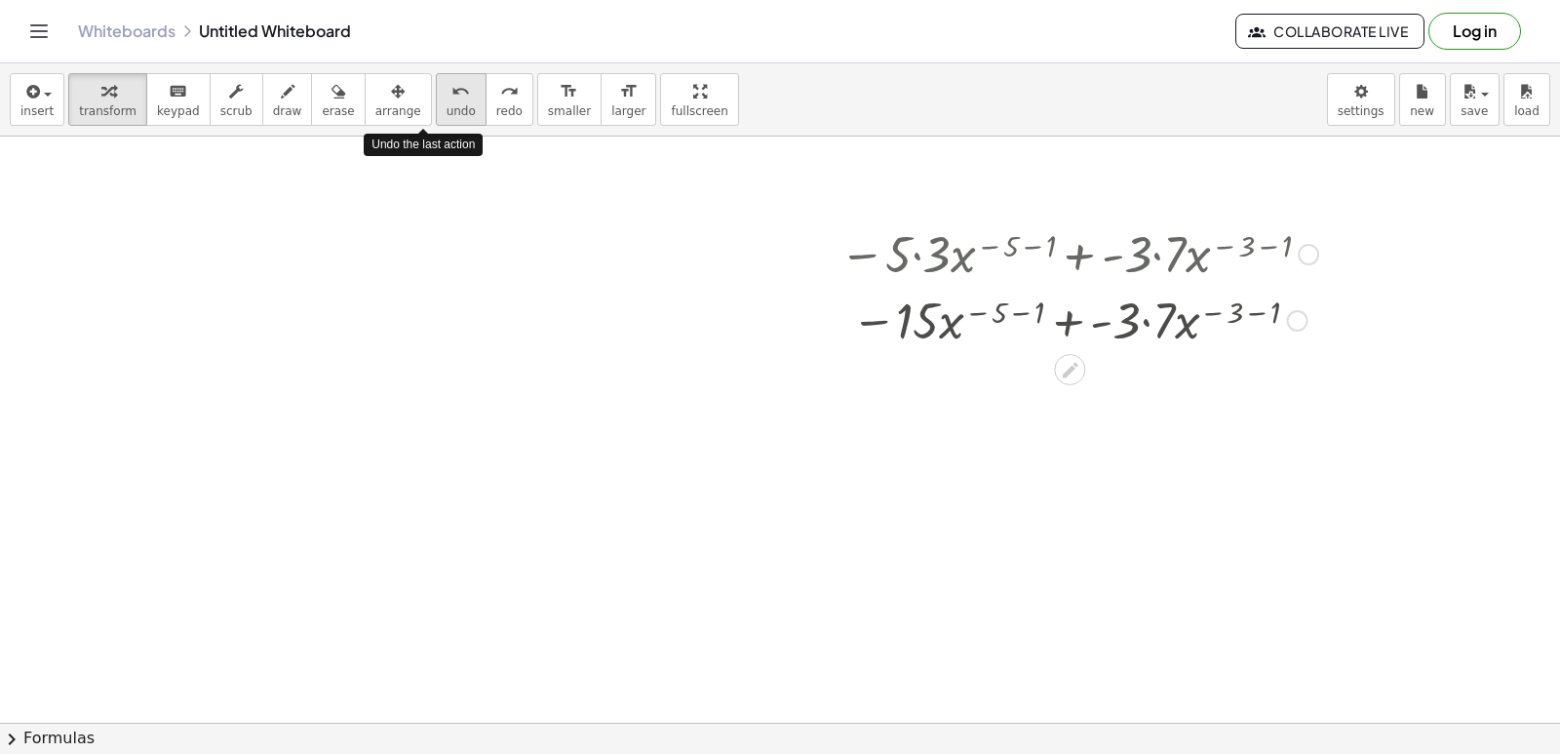
click at [451, 97] on icon "undo" at bounding box center [460, 91] width 19 height 23
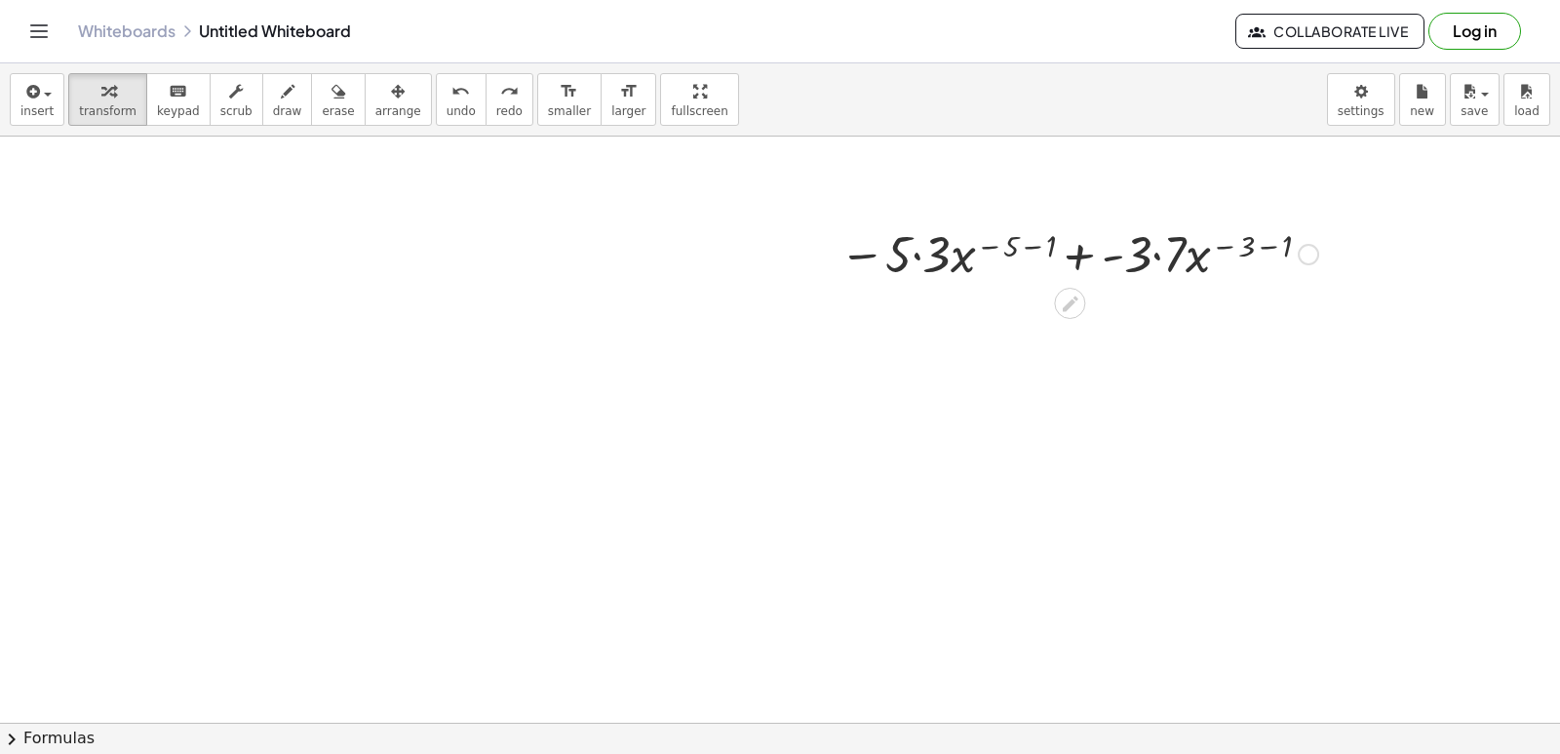
click at [915, 257] on div at bounding box center [1079, 252] width 498 height 66
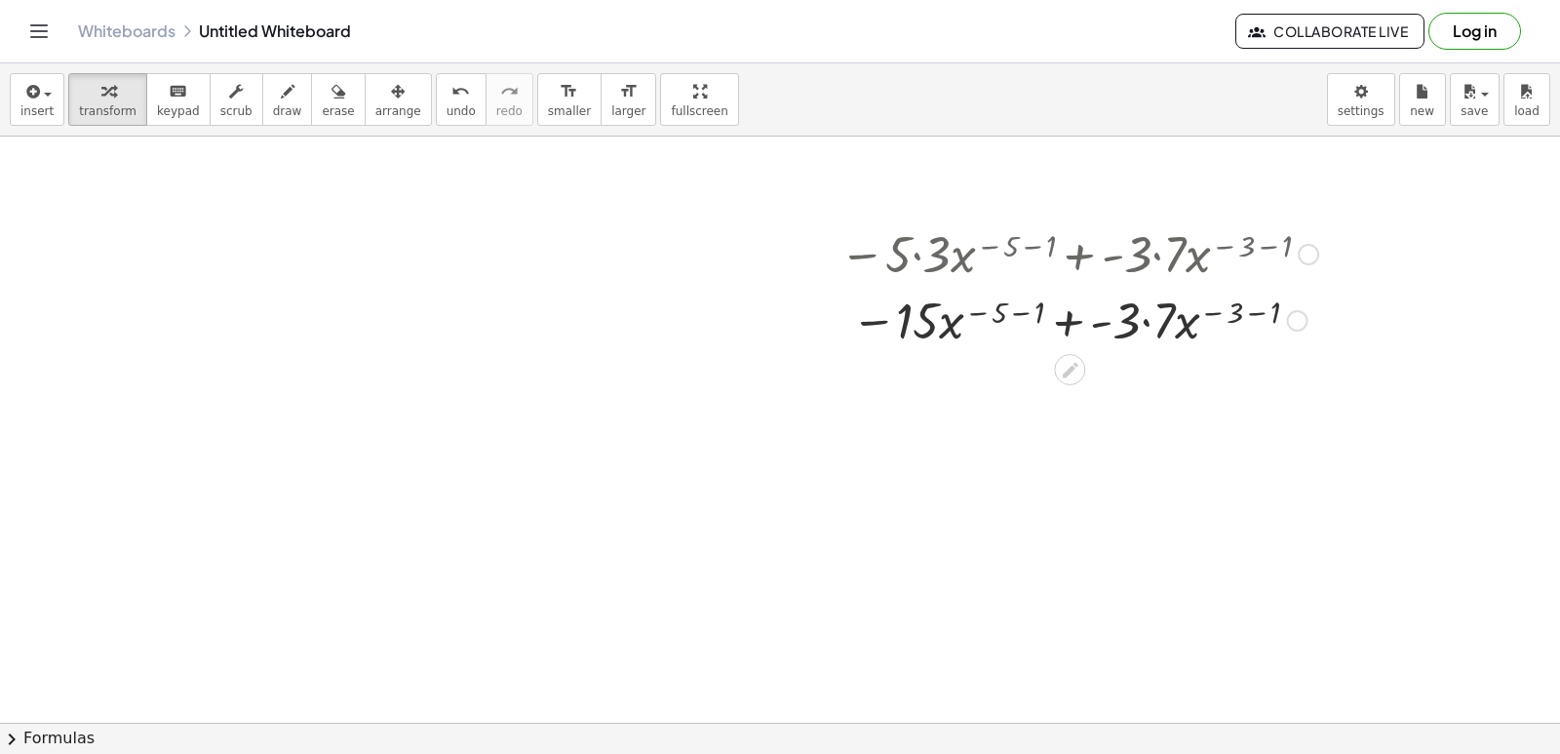
click at [1026, 308] on div at bounding box center [1079, 319] width 498 height 66
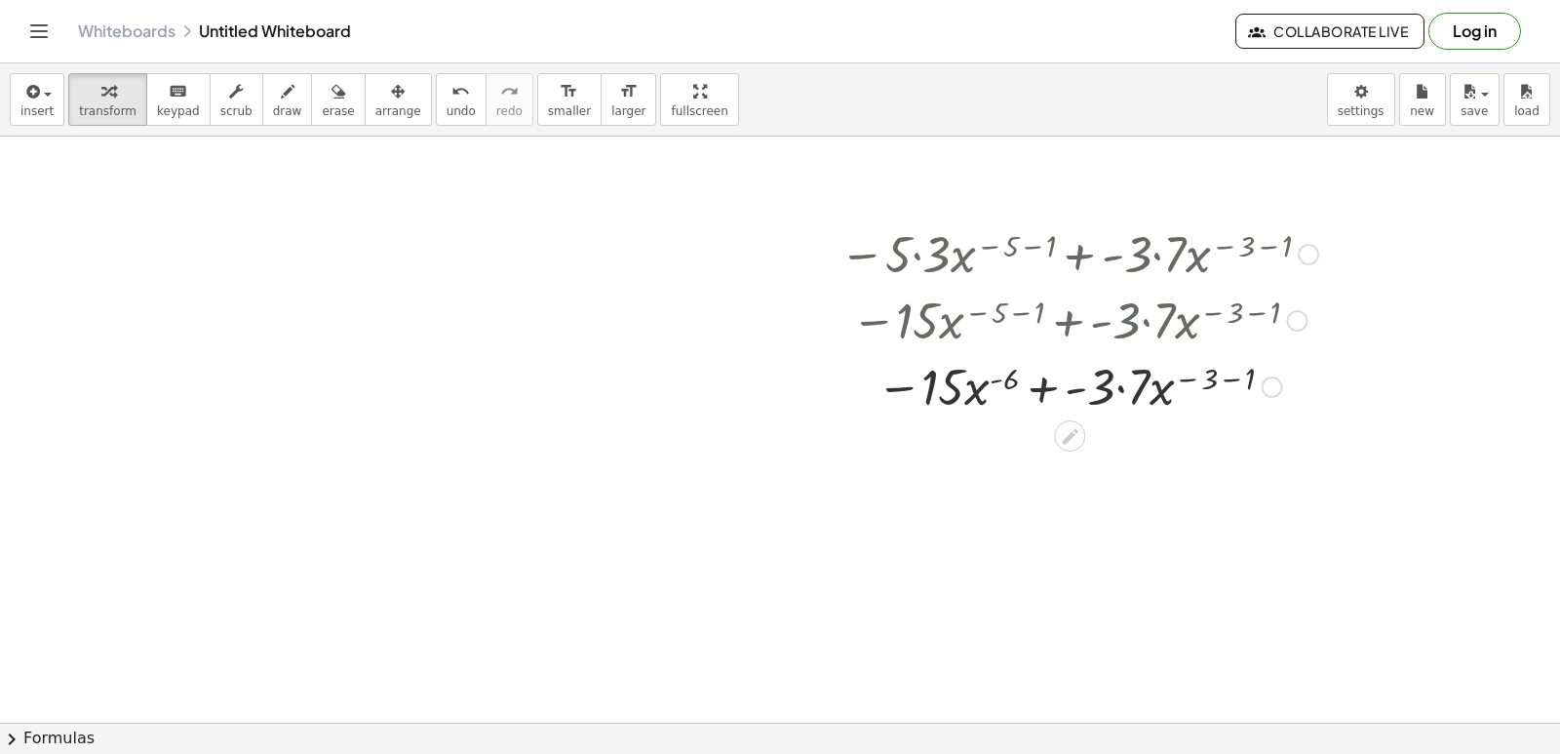
click at [1232, 377] on div at bounding box center [1079, 385] width 498 height 66
click at [1147, 387] on div at bounding box center [1079, 385] width 498 height 66
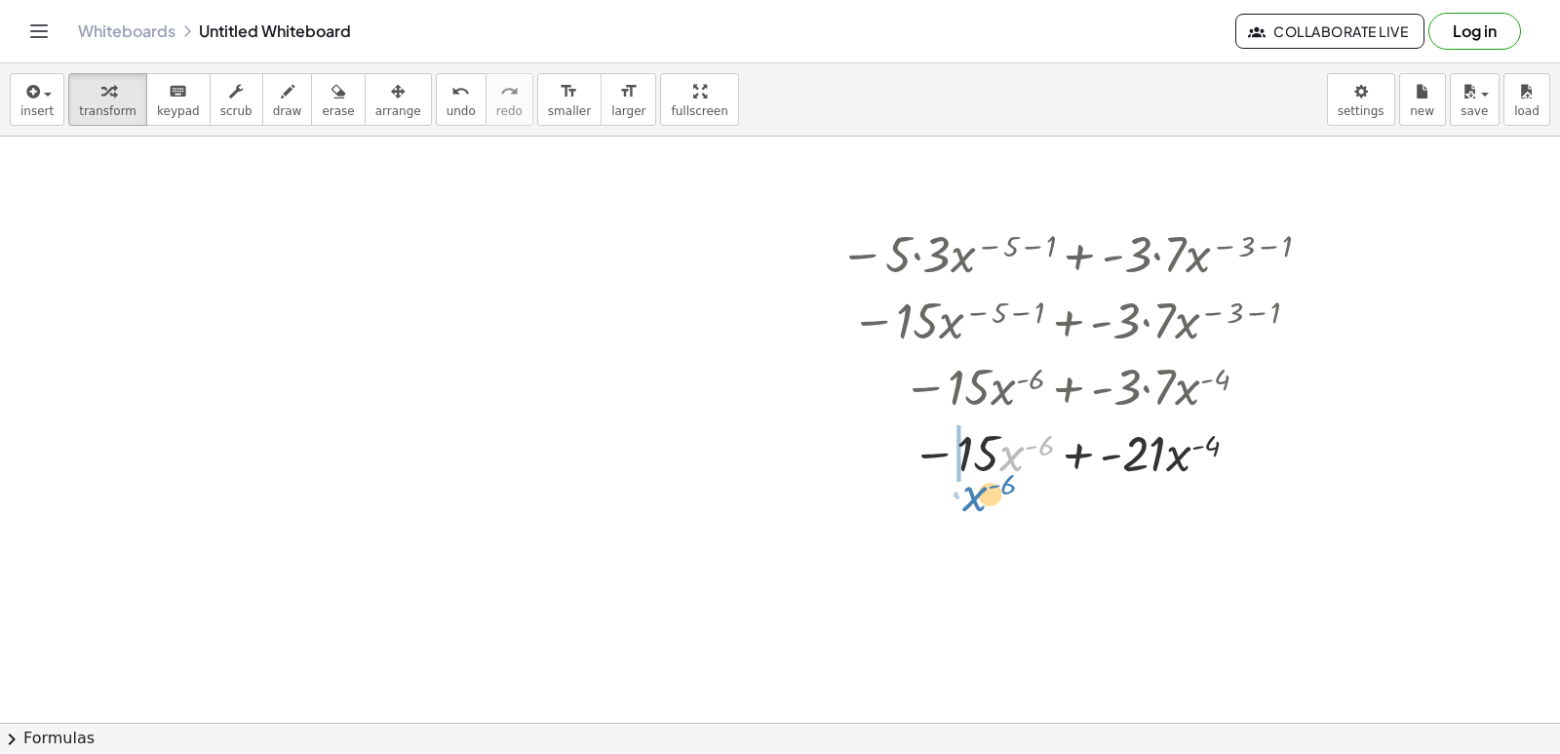
drag, startPoint x: 1014, startPoint y: 460, endPoint x: 977, endPoint y: 500, distance: 54.5
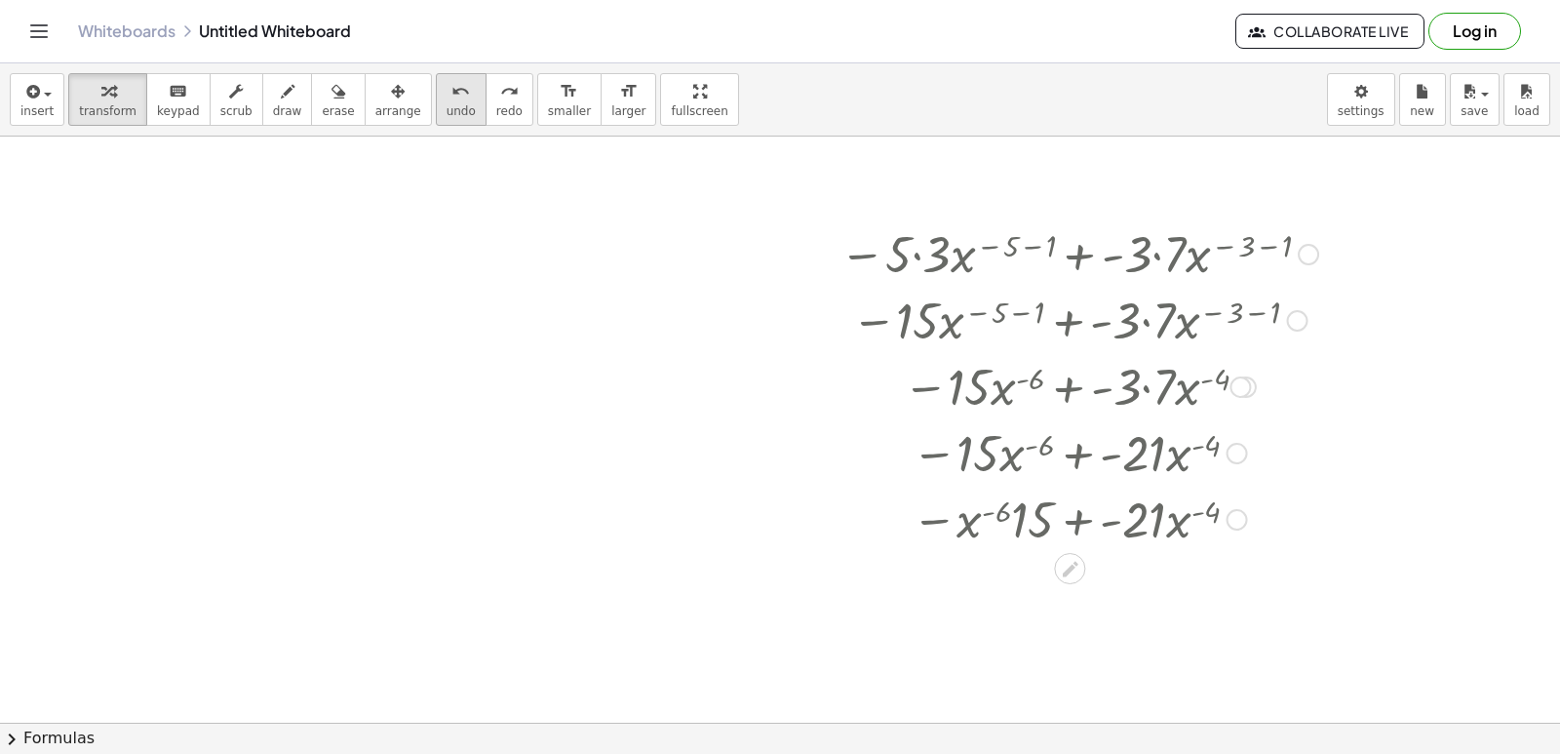
click at [451, 94] on icon "undo" at bounding box center [460, 91] width 19 height 23
click at [447, 93] on div "undo" at bounding box center [461, 90] width 29 height 23
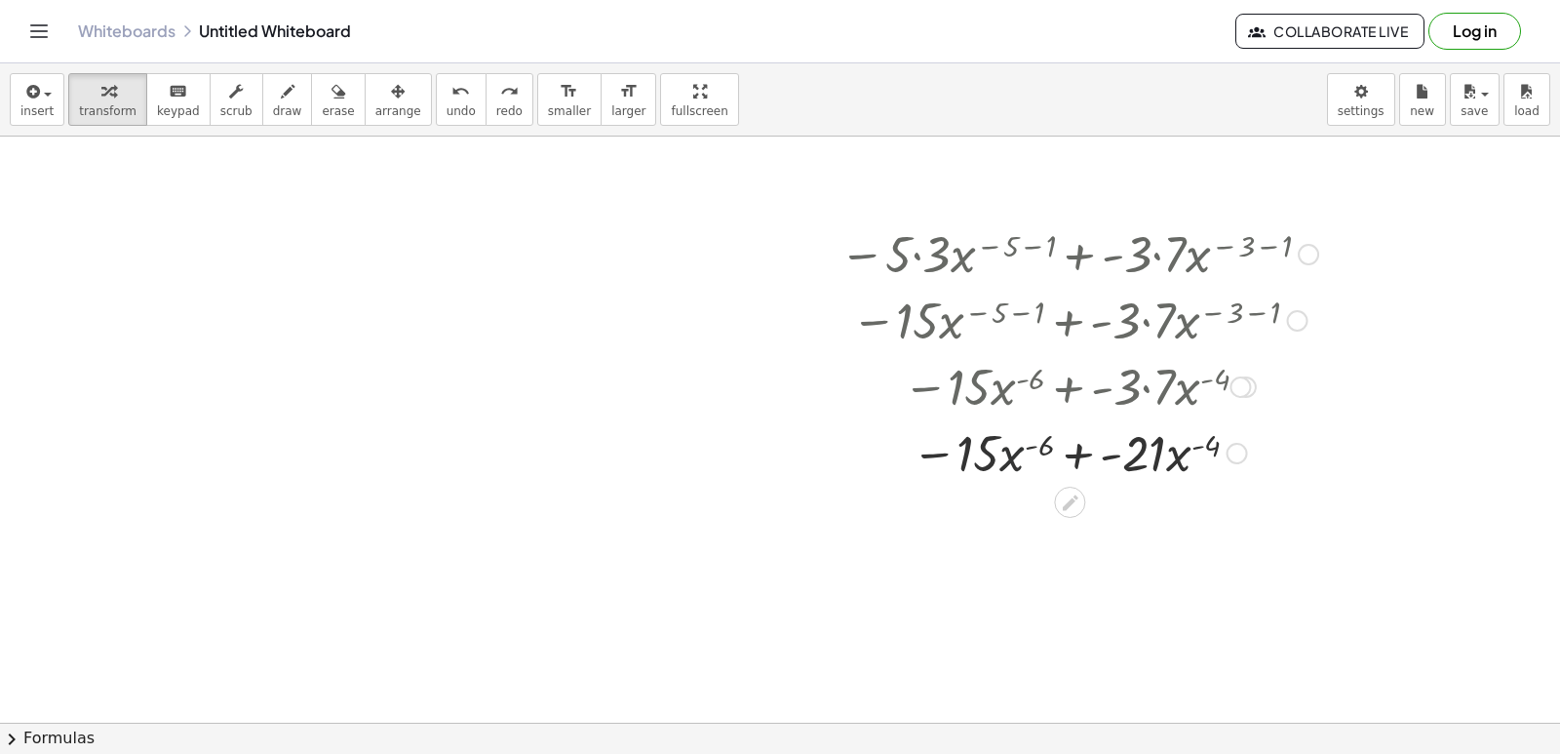
click at [1022, 468] on div at bounding box center [1079, 451] width 498 height 66
drag, startPoint x: 1023, startPoint y: 444, endPoint x: 1014, endPoint y: 460, distance: 18.8
click at [1023, 474] on div at bounding box center [1079, 451] width 498 height 66
click at [1006, 471] on div at bounding box center [1079, 452] width 498 height 98
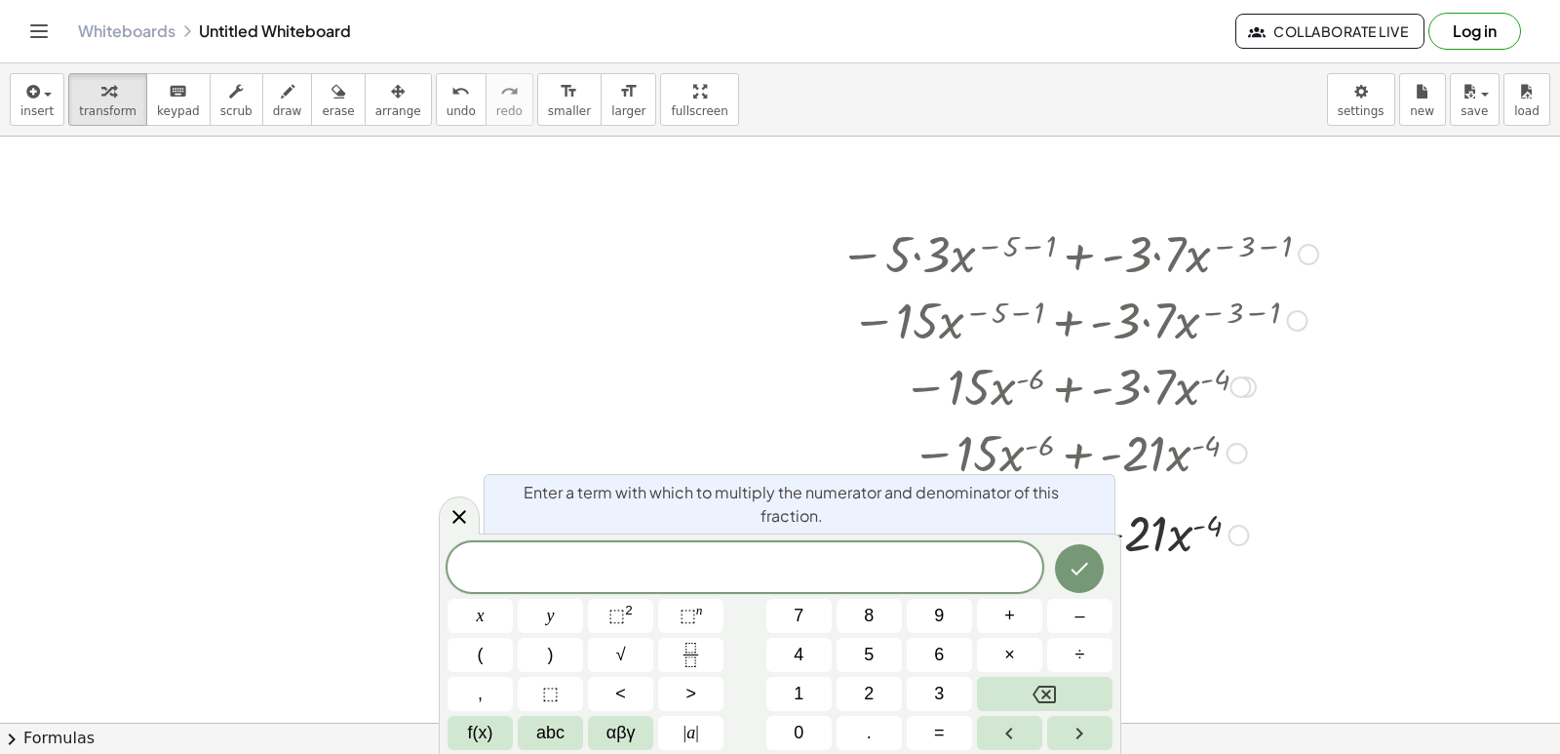
drag, startPoint x: 1012, startPoint y: 458, endPoint x: 1020, endPoint y: 480, distance: 22.8
click at [1020, 480] on div at bounding box center [1079, 451] width 494 height 66
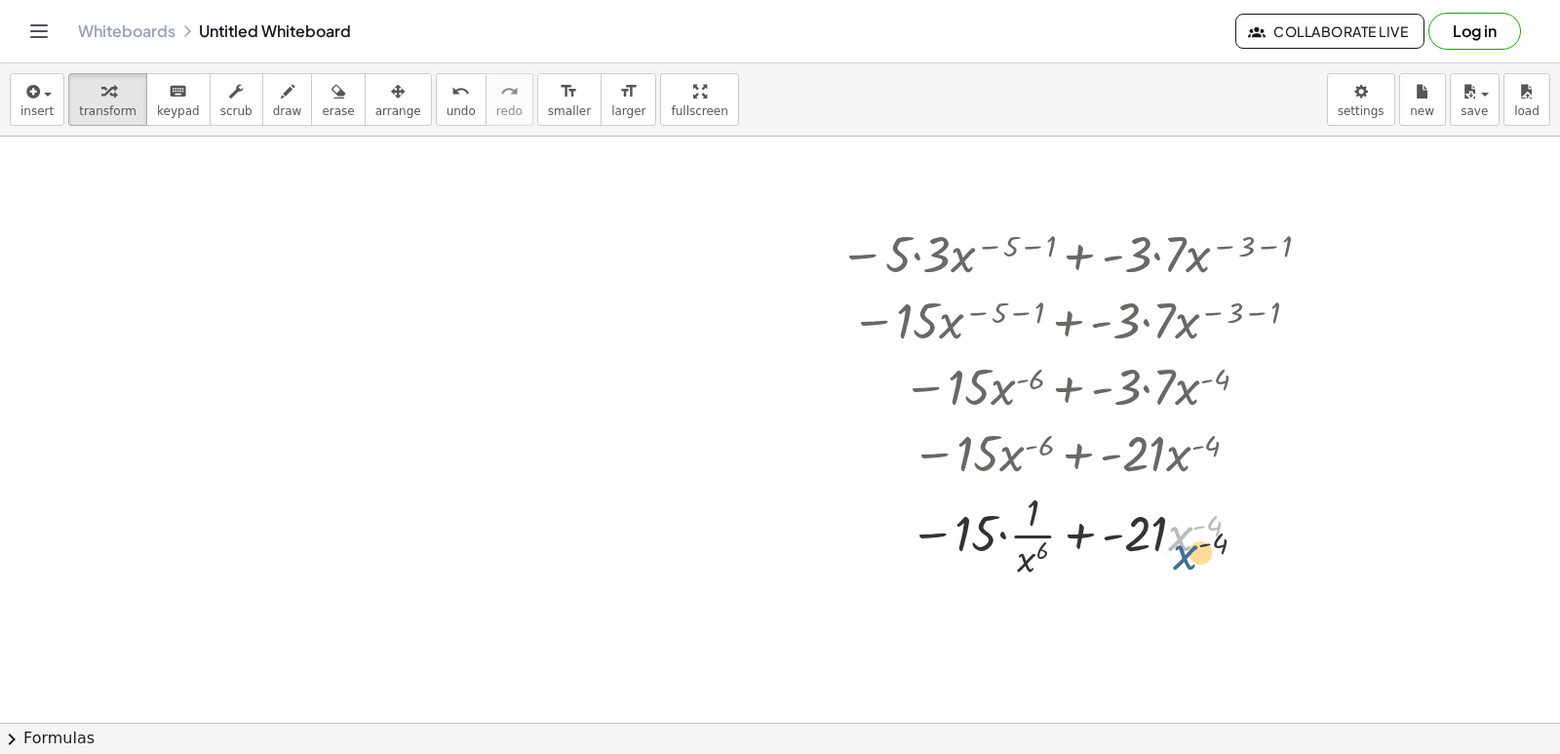
drag, startPoint x: 1185, startPoint y: 535, endPoint x: 1181, endPoint y: 570, distance: 35.3
click at [1191, 565] on div at bounding box center [1079, 534] width 498 height 98
click at [1019, 536] on div at bounding box center [1079, 534] width 498 height 98
click at [999, 539] on div at bounding box center [1079, 534] width 498 height 98
click at [1001, 534] on div at bounding box center [1079, 534] width 498 height 98
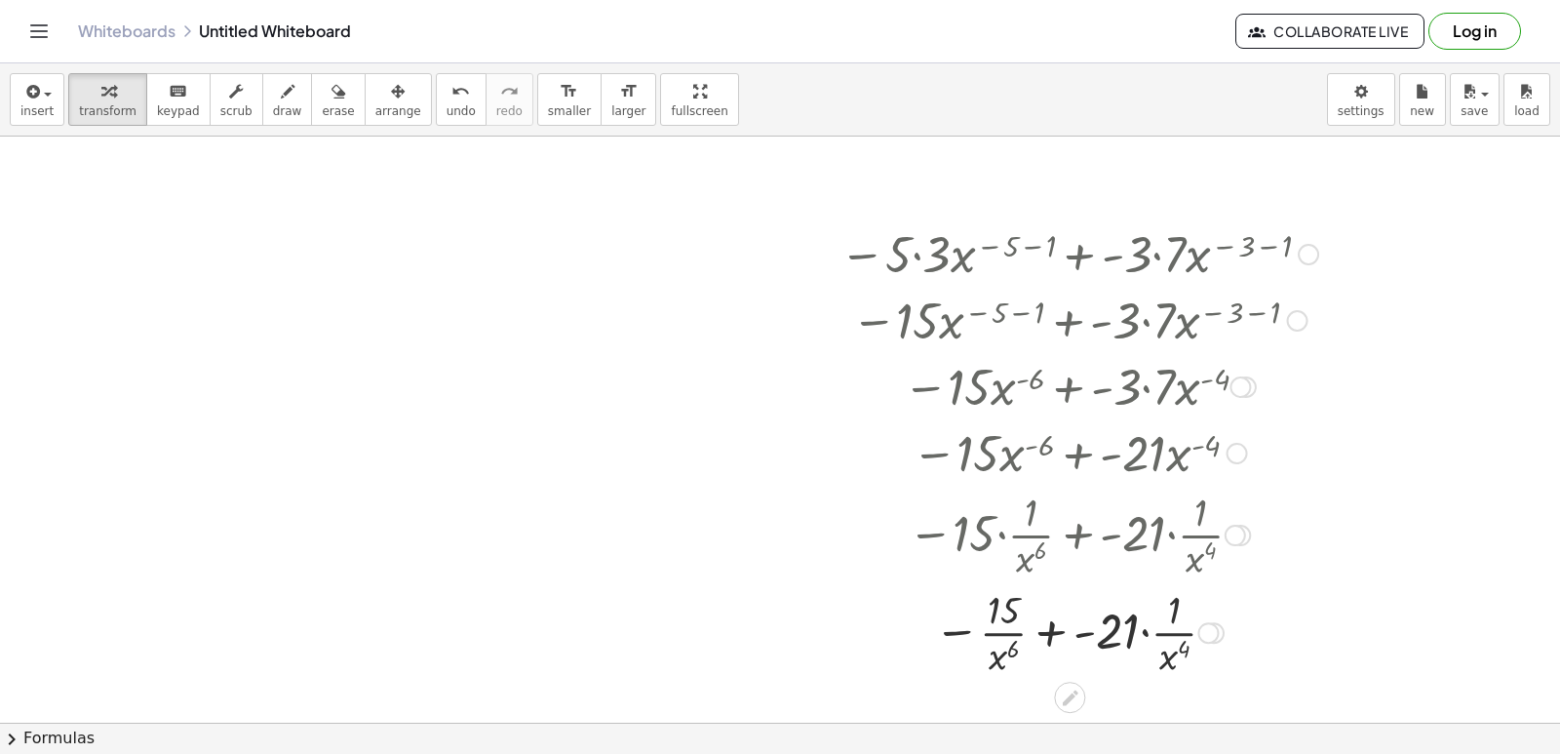
click at [1138, 632] on div at bounding box center [1079, 631] width 498 height 98
click at [1143, 631] on div at bounding box center [1079, 631] width 498 height 98
